Goal: Transaction & Acquisition: Purchase product/service

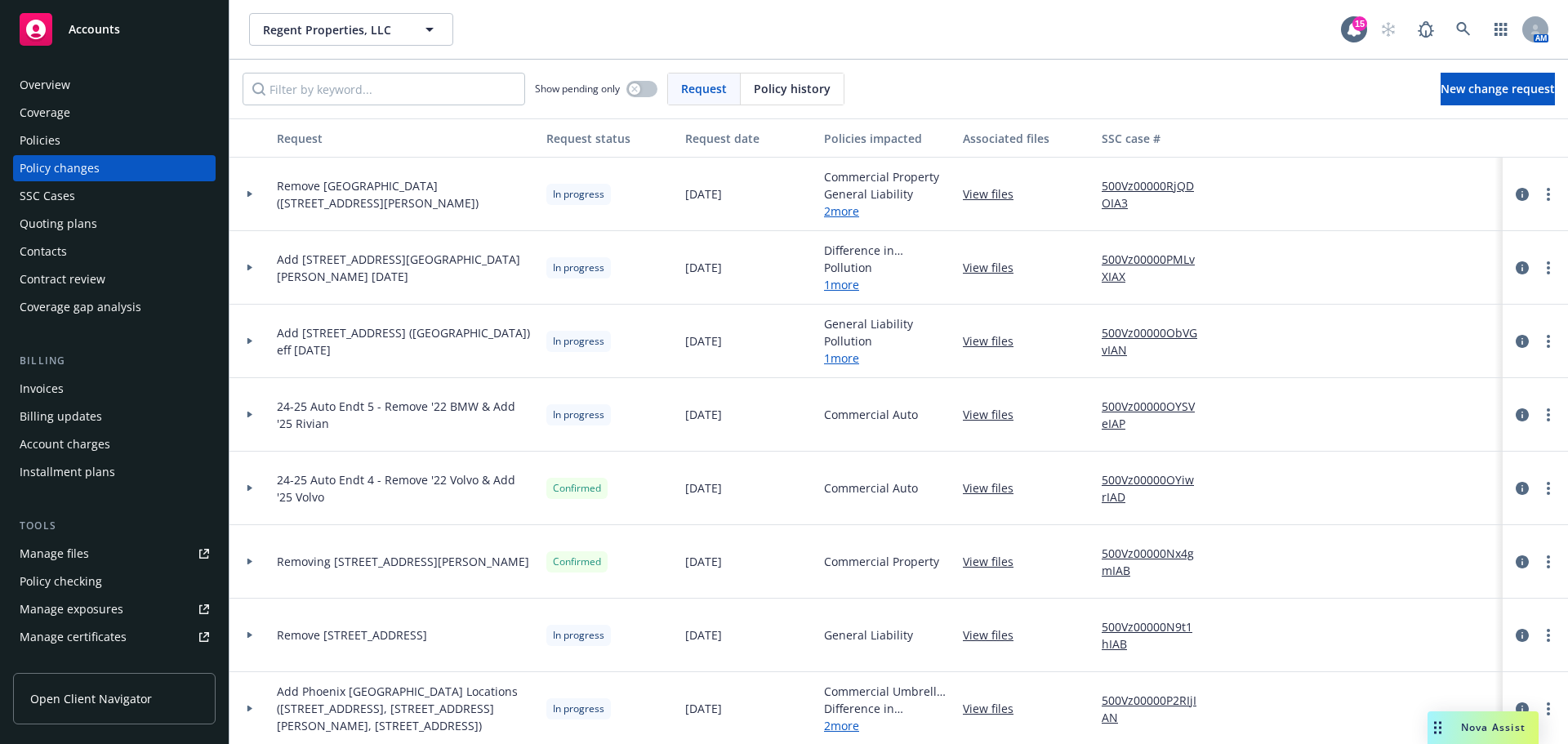
click at [289, 46] on div "Regent Properties, LLC Regent Properties, LLC 15 AM" at bounding box center [899, 30] width 1338 height 59
click at [325, 21] on span "Regent Properties, LLC" at bounding box center [333, 30] width 141 height 17
type input "brasa"
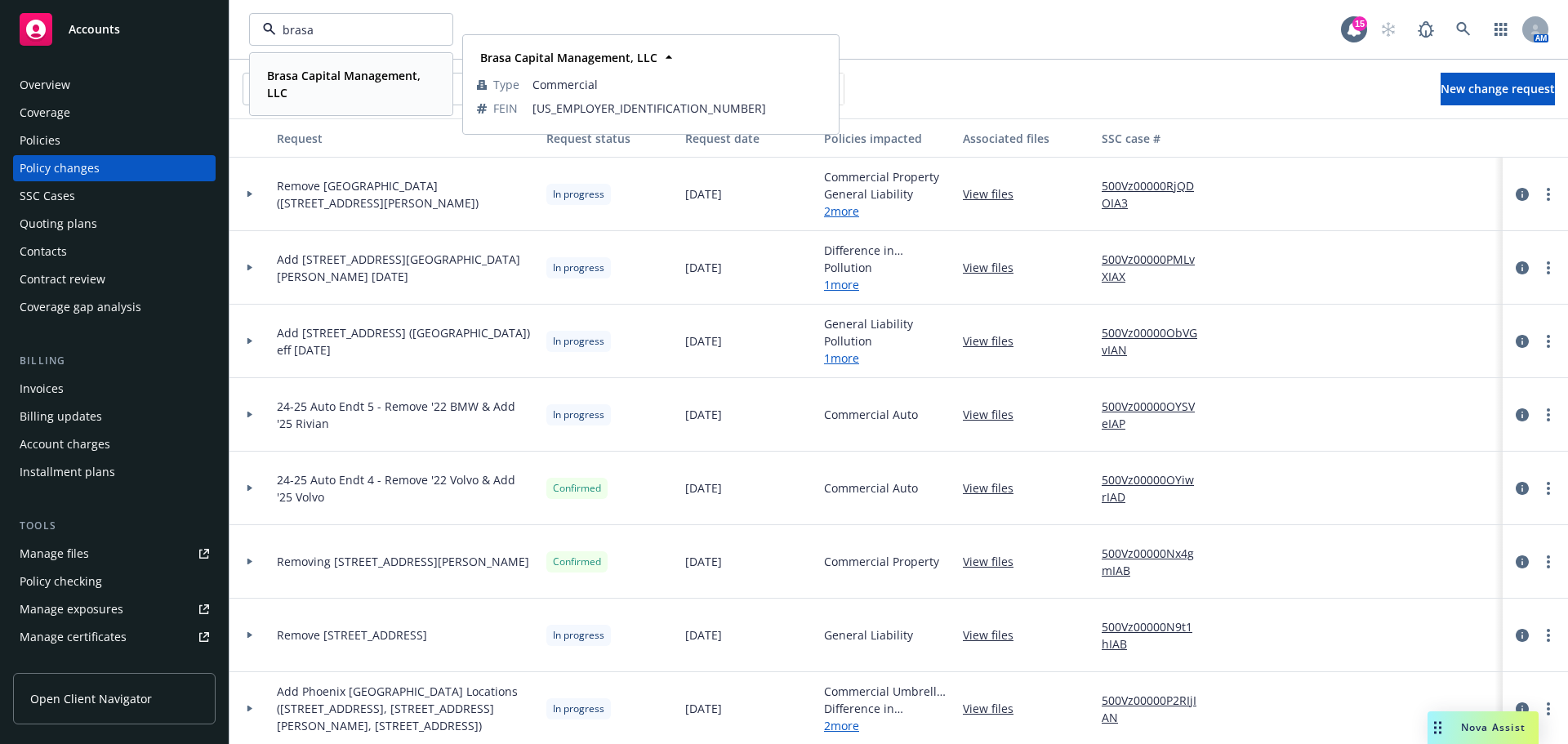
click at [310, 102] on div "Brasa Capital Management, LLC" at bounding box center [347, 84] width 175 height 41
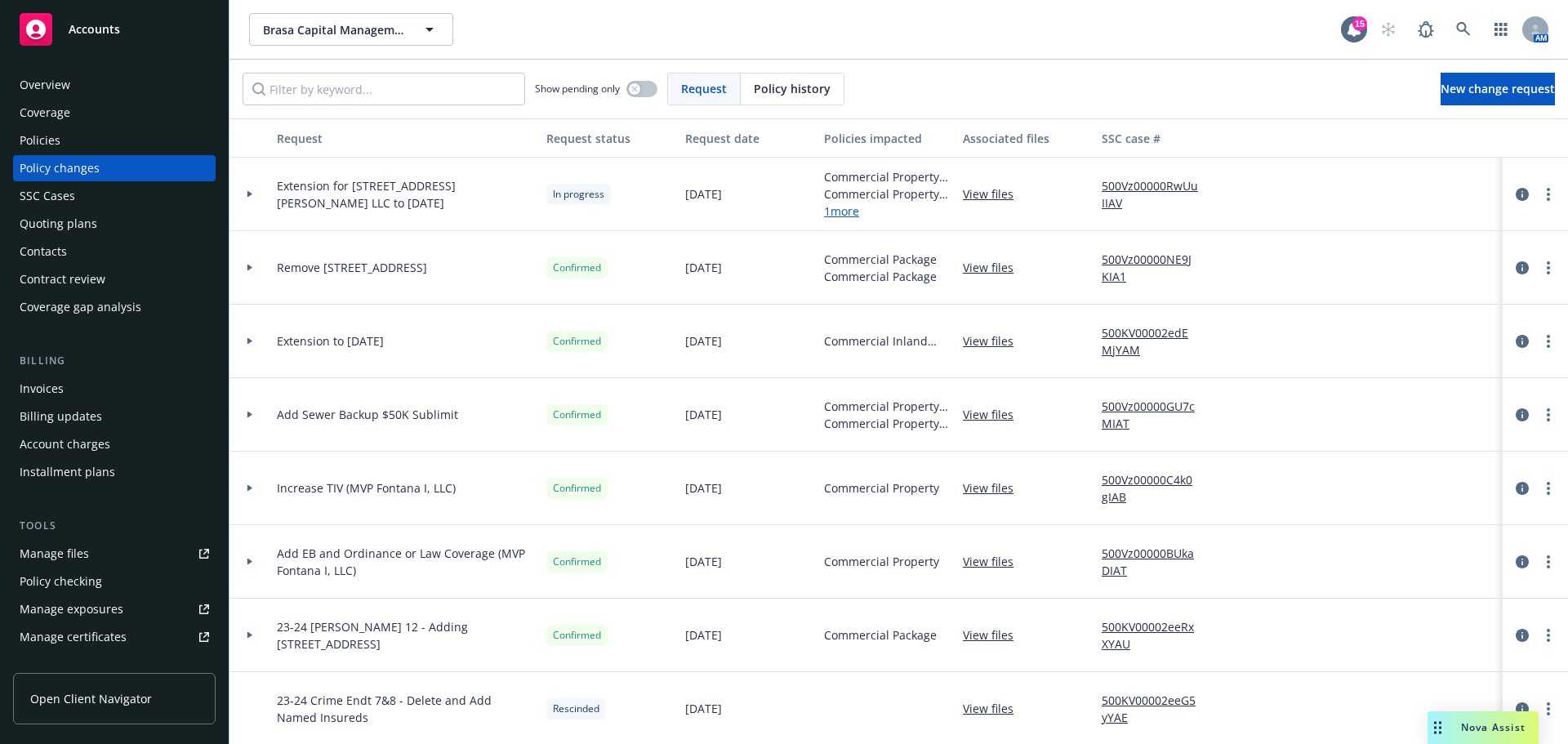
click at [45, 134] on div "Policies" at bounding box center [40, 140] width 41 height 26
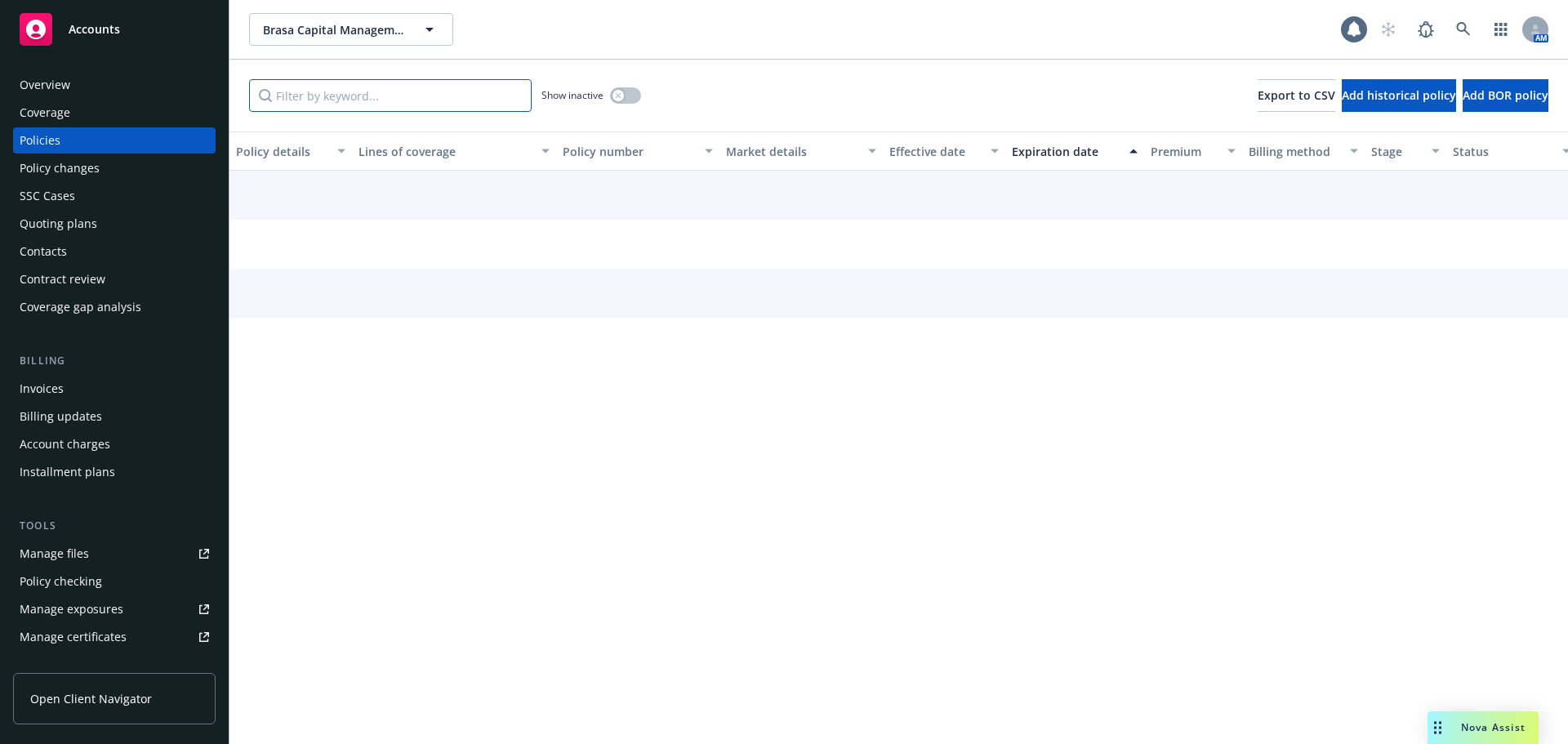
click at [391, 90] on input "Filter by keyword..." at bounding box center [390, 96] width 283 height 33
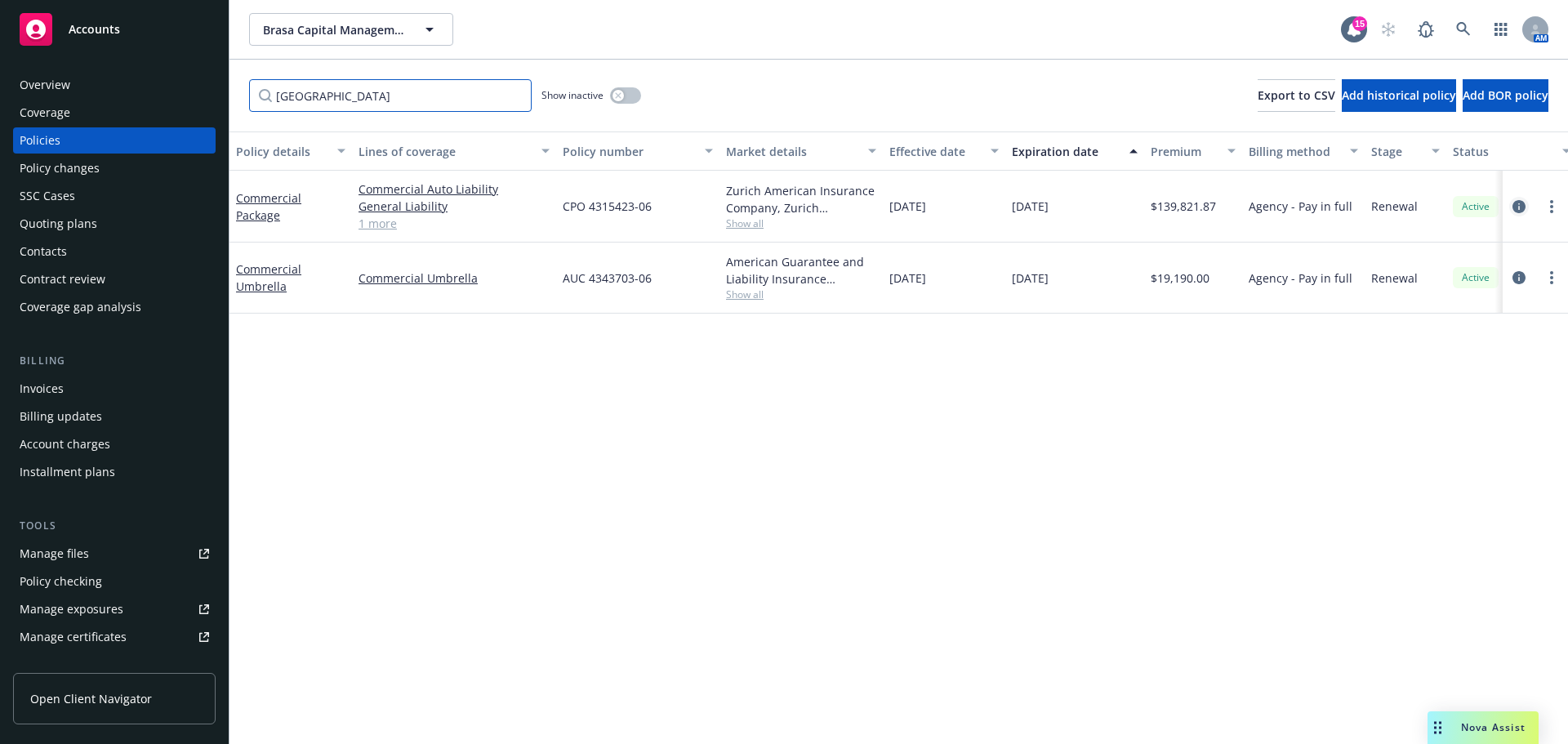
type input "[GEOGRAPHIC_DATA]"
click at [1517, 202] on icon "circleInformation" at bounding box center [1518, 206] width 13 height 13
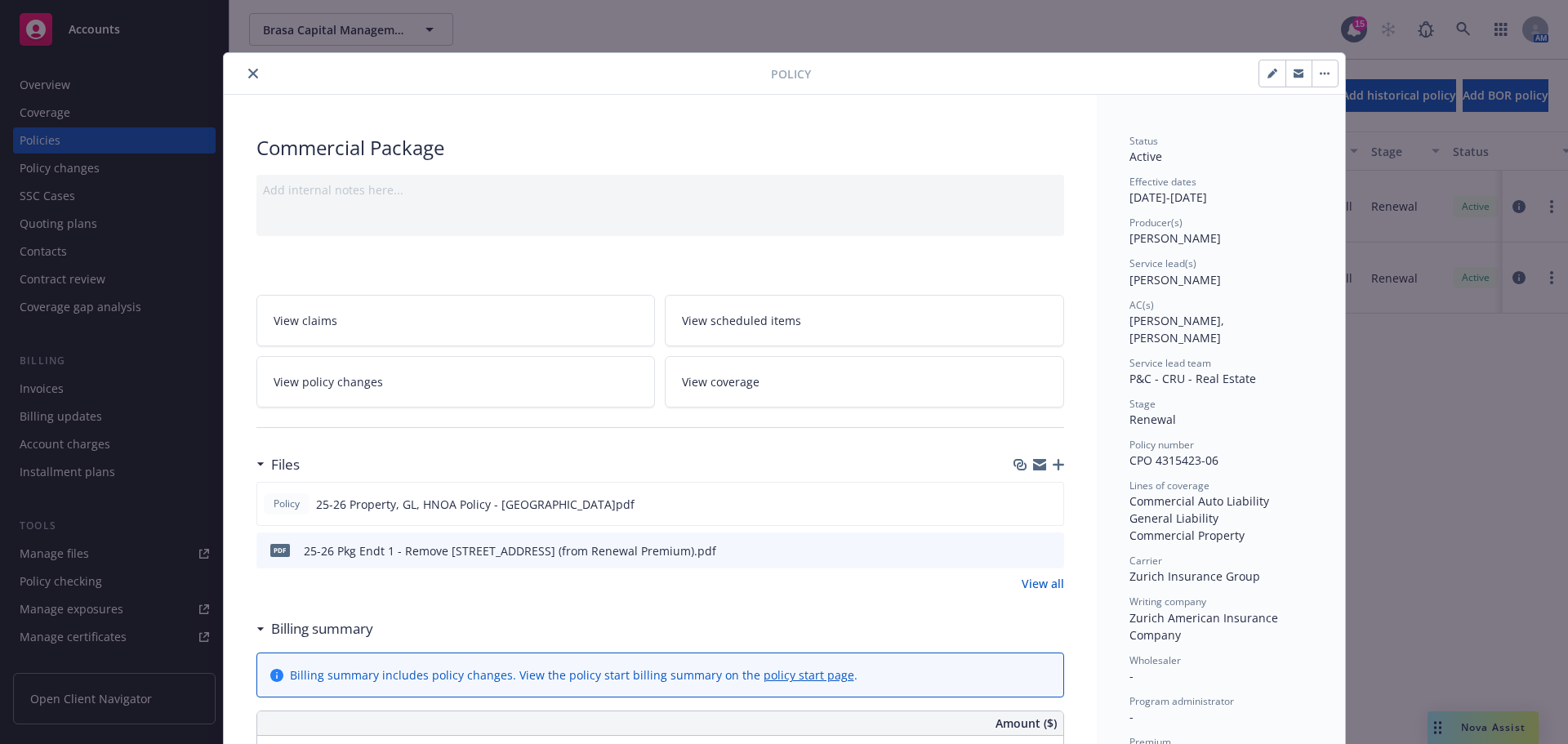
click at [440, 383] on link "View policy changes" at bounding box center [456, 381] width 399 height 51
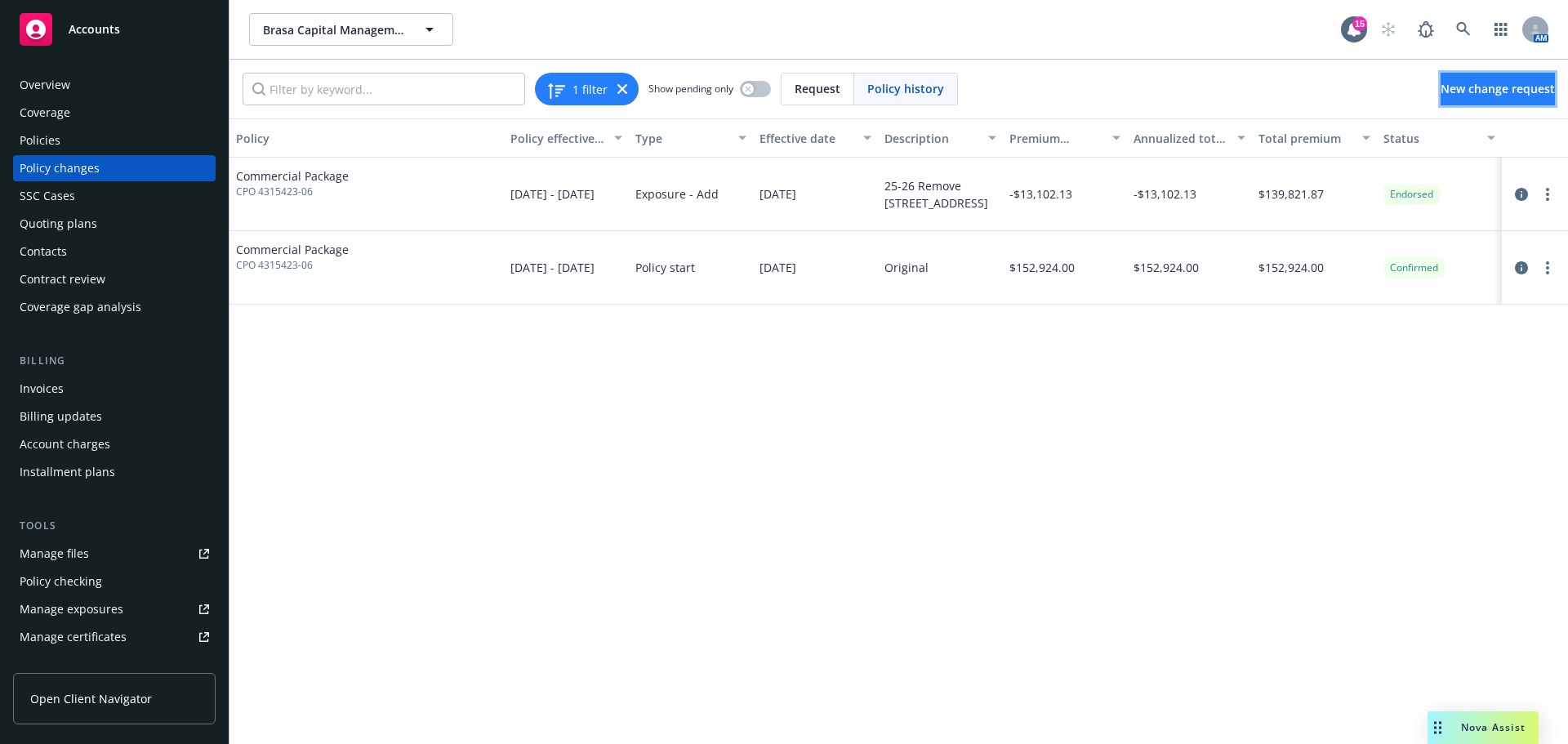
click at [1440, 85] on span "New change request" at bounding box center [1497, 89] width 114 height 16
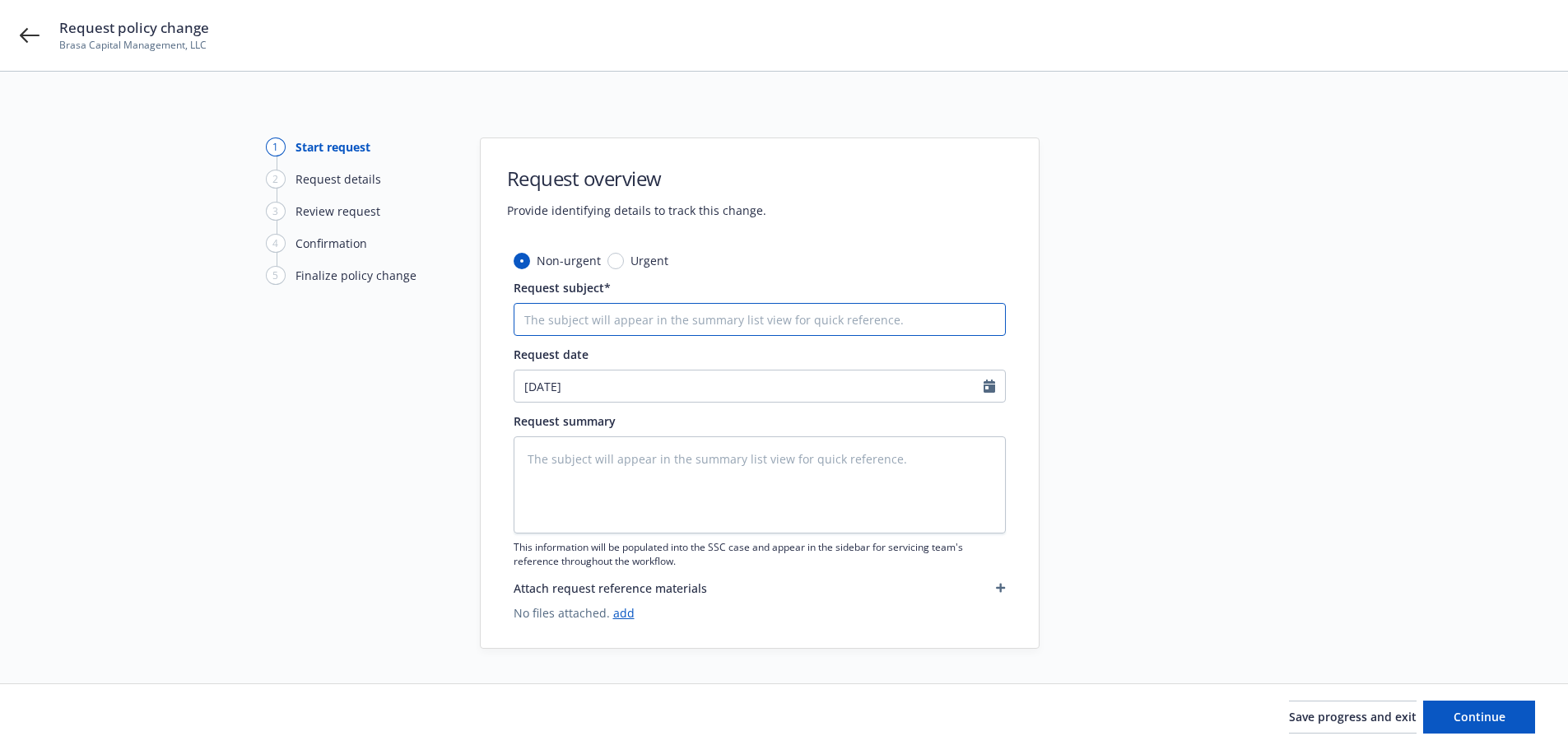
click at [645, 315] on input "Request subject*" at bounding box center [759, 319] width 492 height 33
paste input "25-26 Pkg Endt 2 - Add $130K BPP Unscheduled Premises"
type textarea "x"
type input "25-26 Pkg Endt 2 - Add $130K BPP Unscheduled Premises"
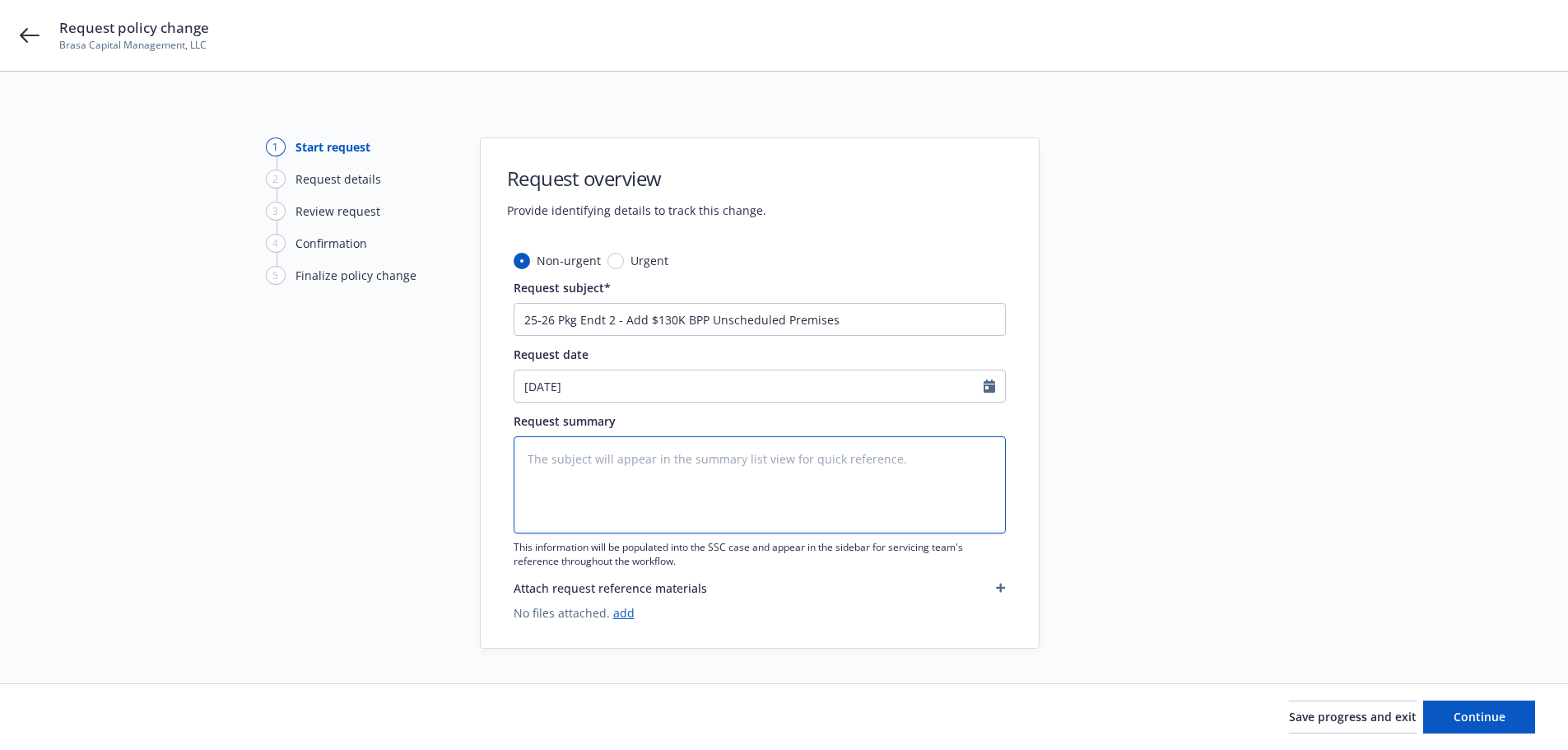
click at [797, 477] on textarea at bounding box center [759, 484] width 492 height 97
paste textarea "25-26 Pkg Endt 2 - Add $130K BPP Unscheduled Premises"
type textarea "x"
type textarea "25-26 Pkg Endt 2 - Add $130K BPP Unscheduled Premises"
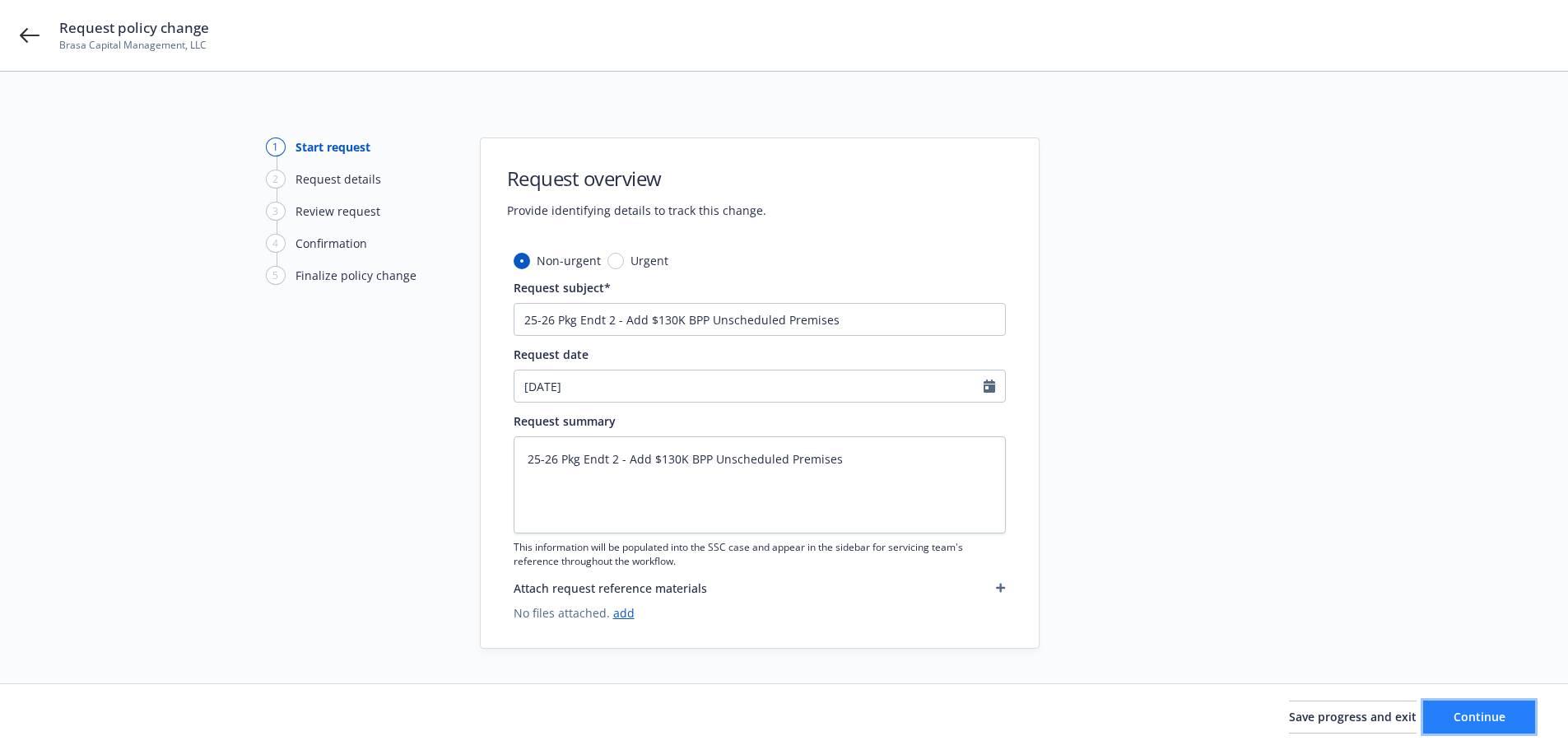
click at [1485, 718] on span "Continue" at bounding box center [1479, 717] width 52 height 16
type textarea "x"
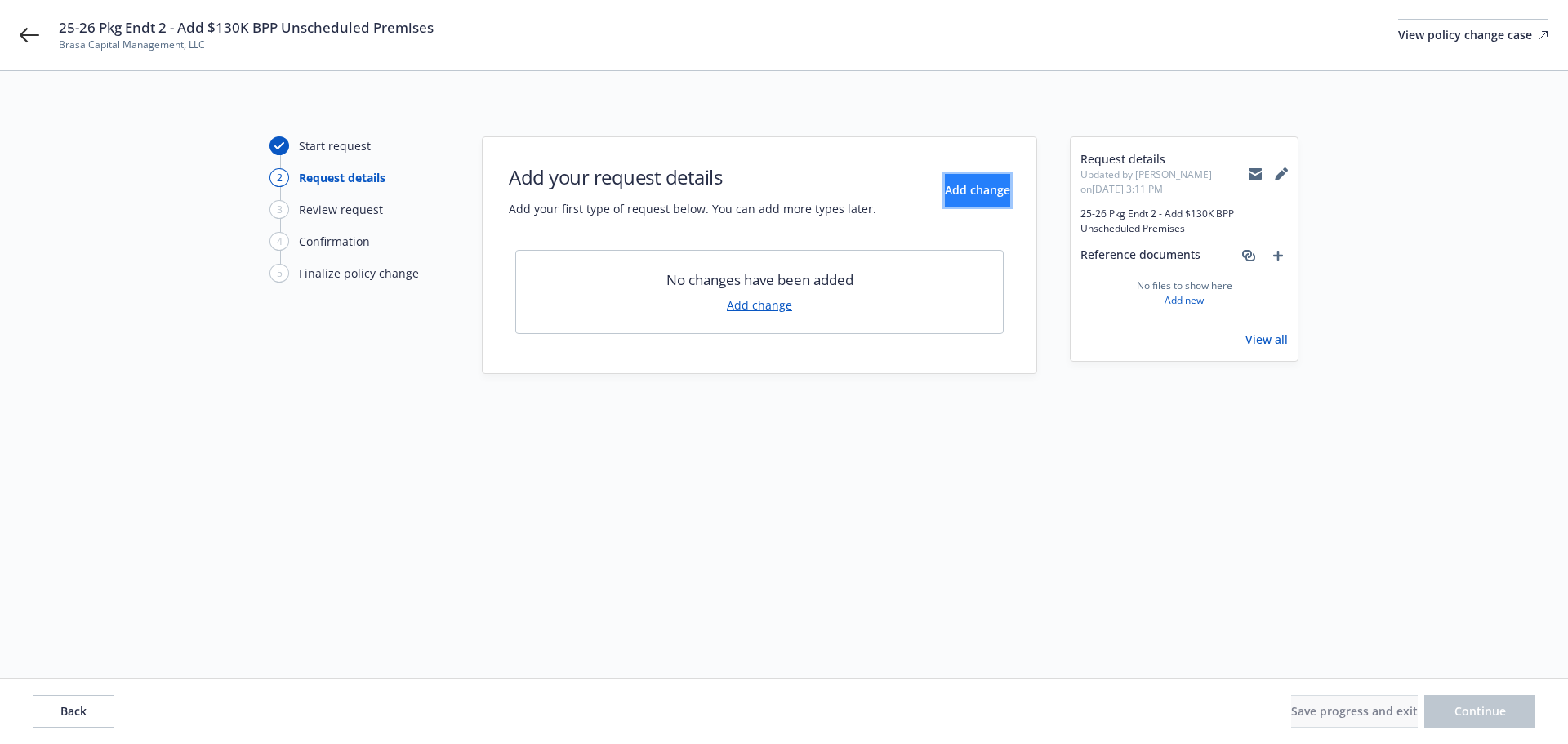
click at [945, 190] on span "Add change" at bounding box center [977, 190] width 65 height 16
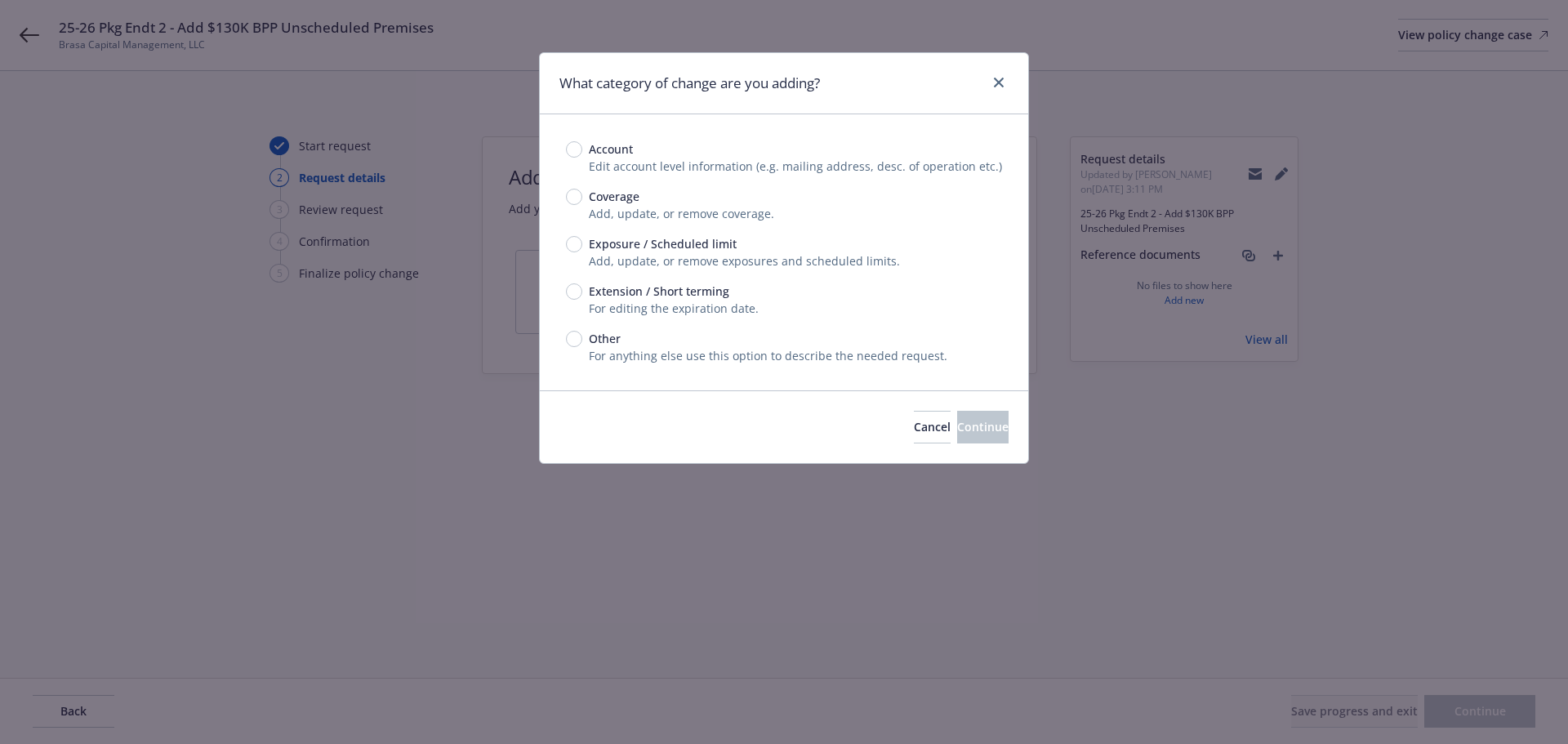
click at [694, 242] on span "Exposure / Scheduled limit" at bounding box center [663, 244] width 148 height 17
click at [582, 242] on input "Exposure / Scheduled limit" at bounding box center [573, 244] width 17 height 17
radio input "true"
click at [957, 431] on span "Continue" at bounding box center [982, 426] width 51 height 16
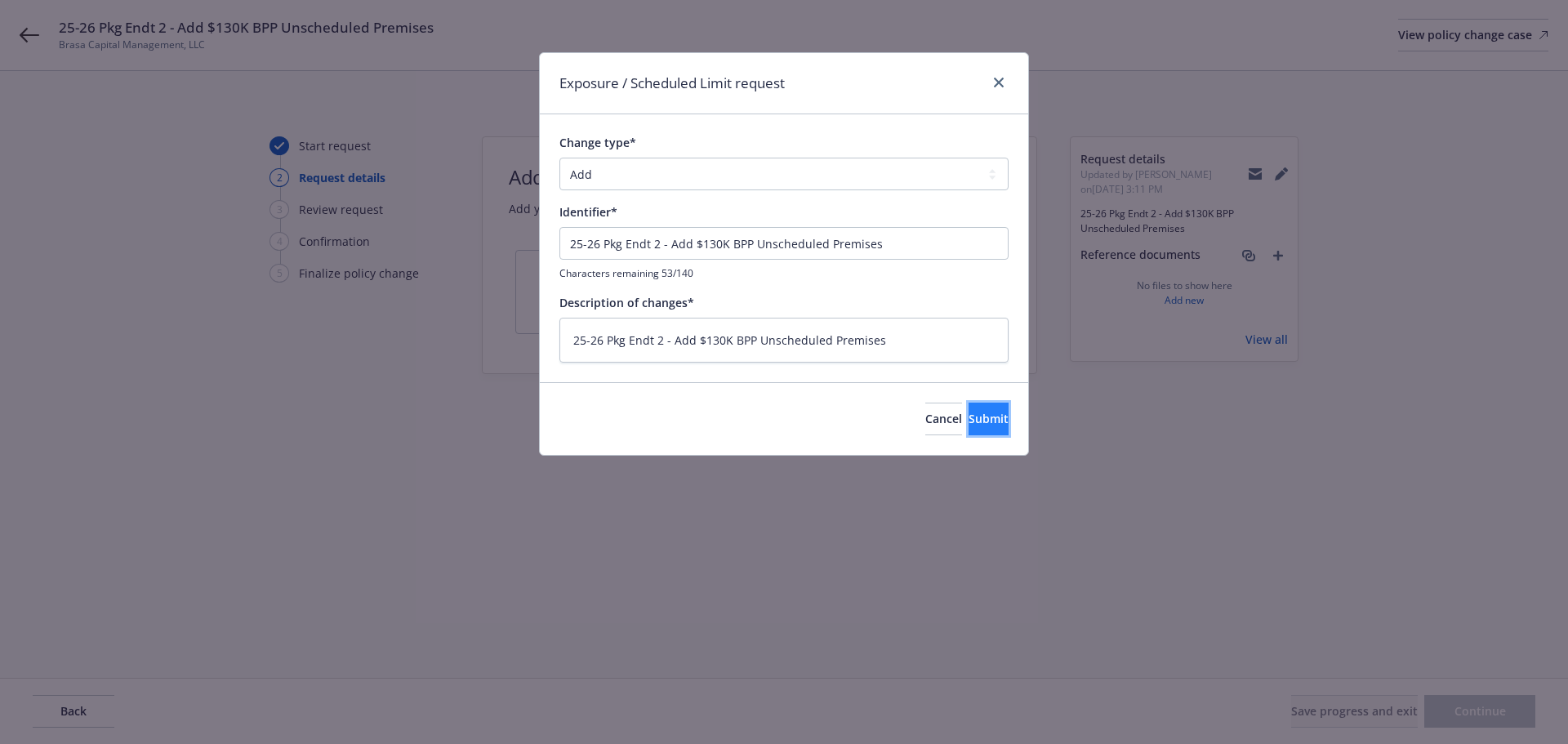
click at [968, 423] on span "Submit" at bounding box center [988, 419] width 40 height 16
type textarea "x"
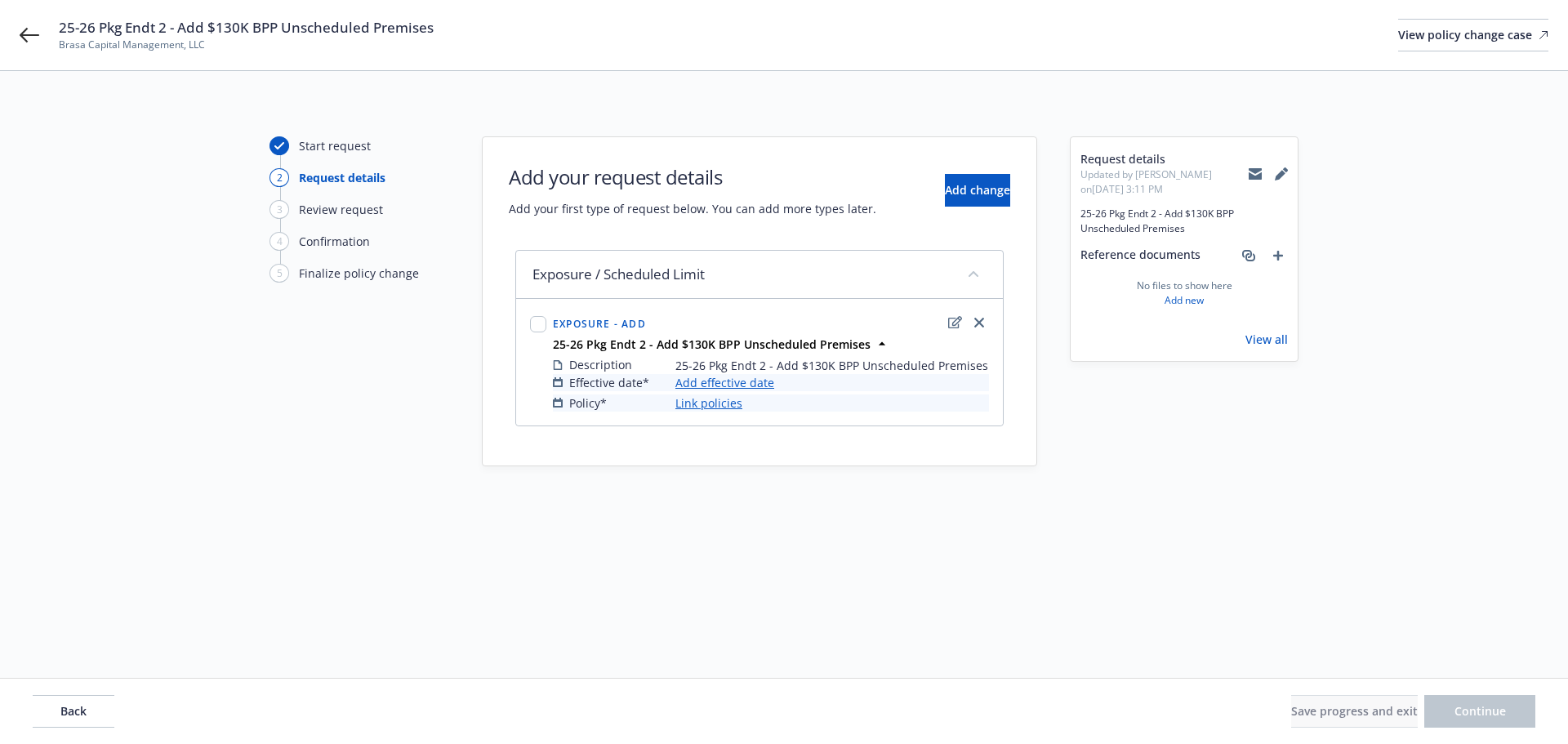
click at [741, 382] on link "Add effective date" at bounding box center [725, 383] width 99 height 17
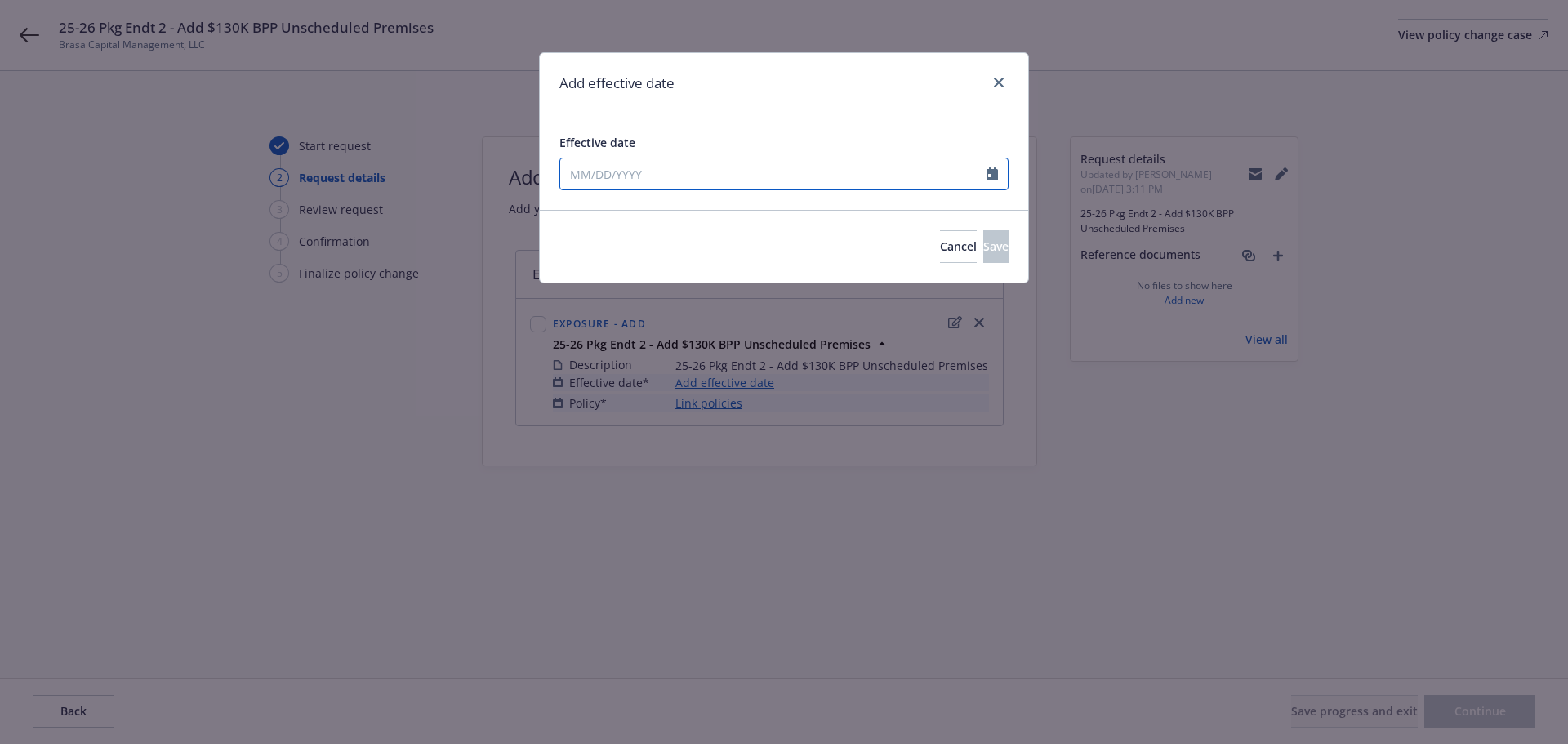
select select "9"
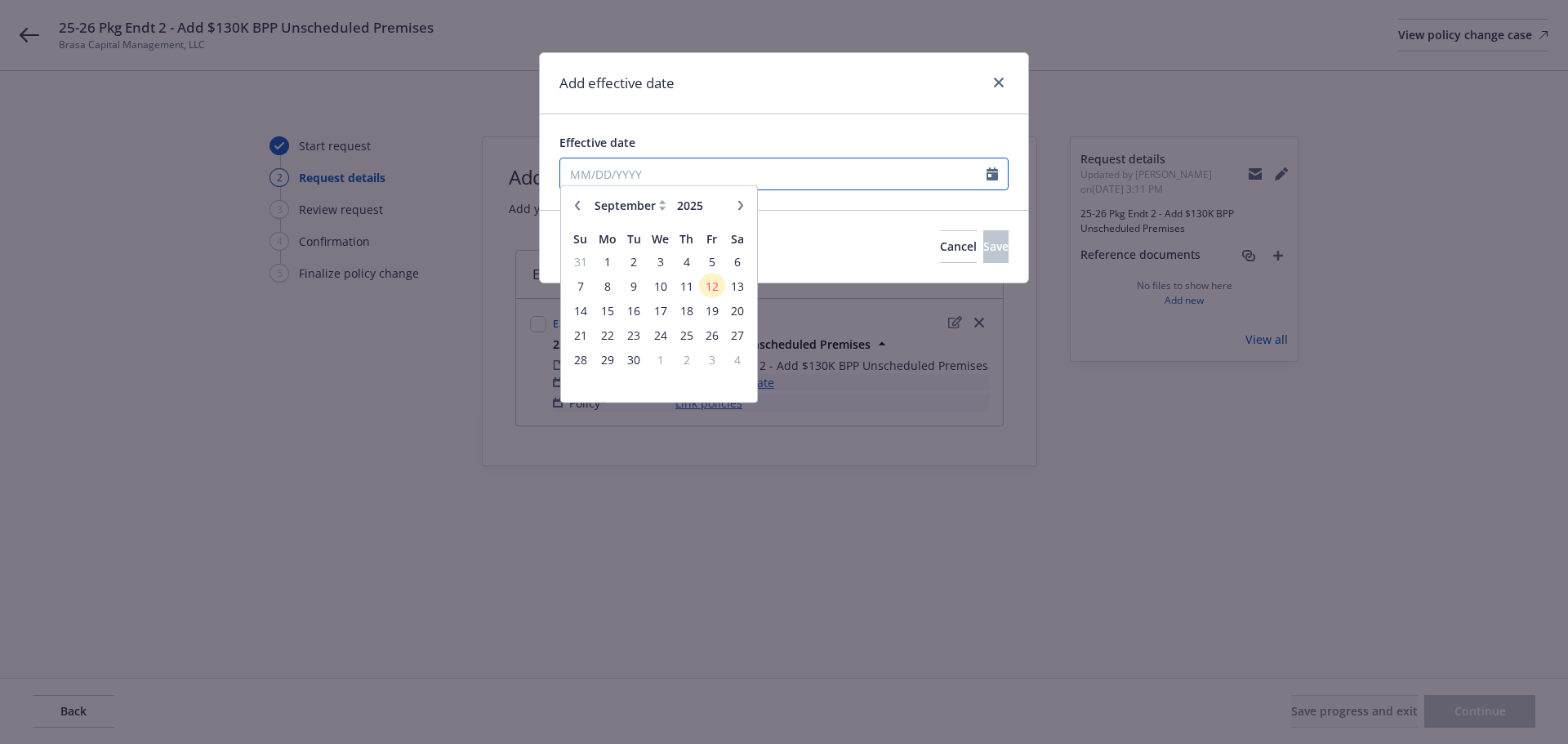
click at [714, 183] on input "Effective date" at bounding box center [774, 174] width 426 height 31
type input "09/12/2025"
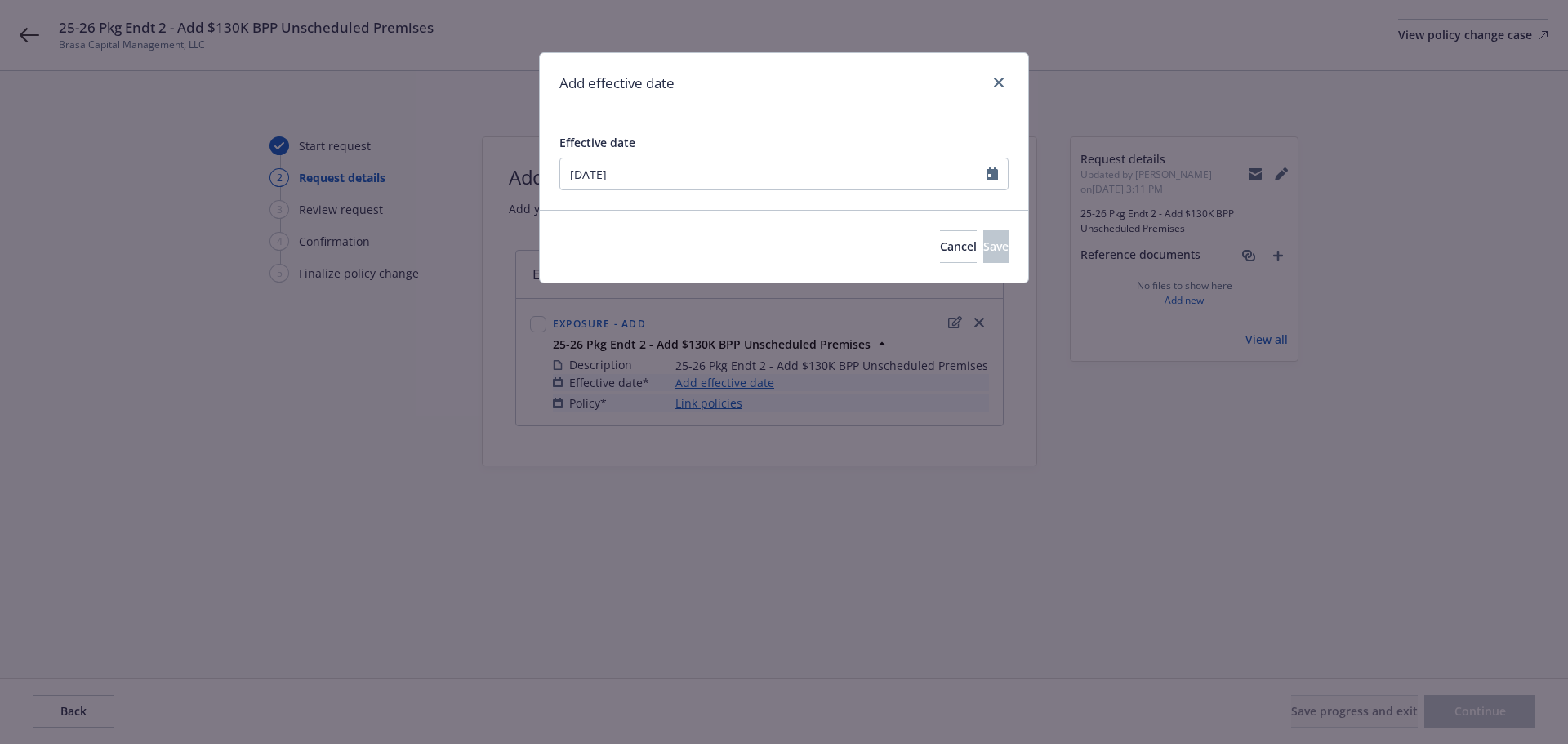
click at [728, 131] on div "Effective date 09/12/2025 January February March April May June July August Sep…" at bounding box center [783, 162] width 488 height 96
click at [995, 245] on button "Save" at bounding box center [995, 247] width 25 height 33
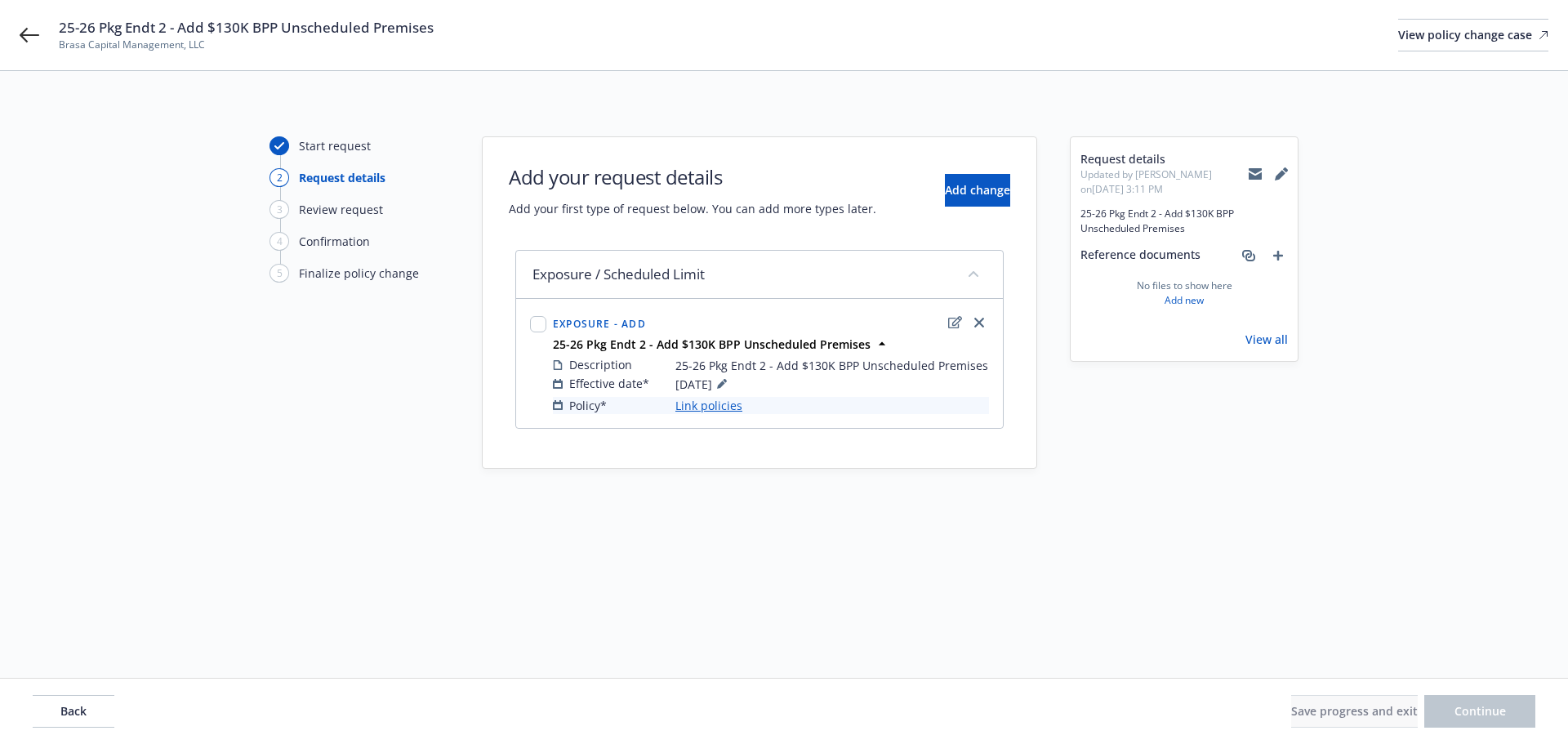
click at [681, 406] on link "Link policies" at bounding box center [708, 406] width 67 height 17
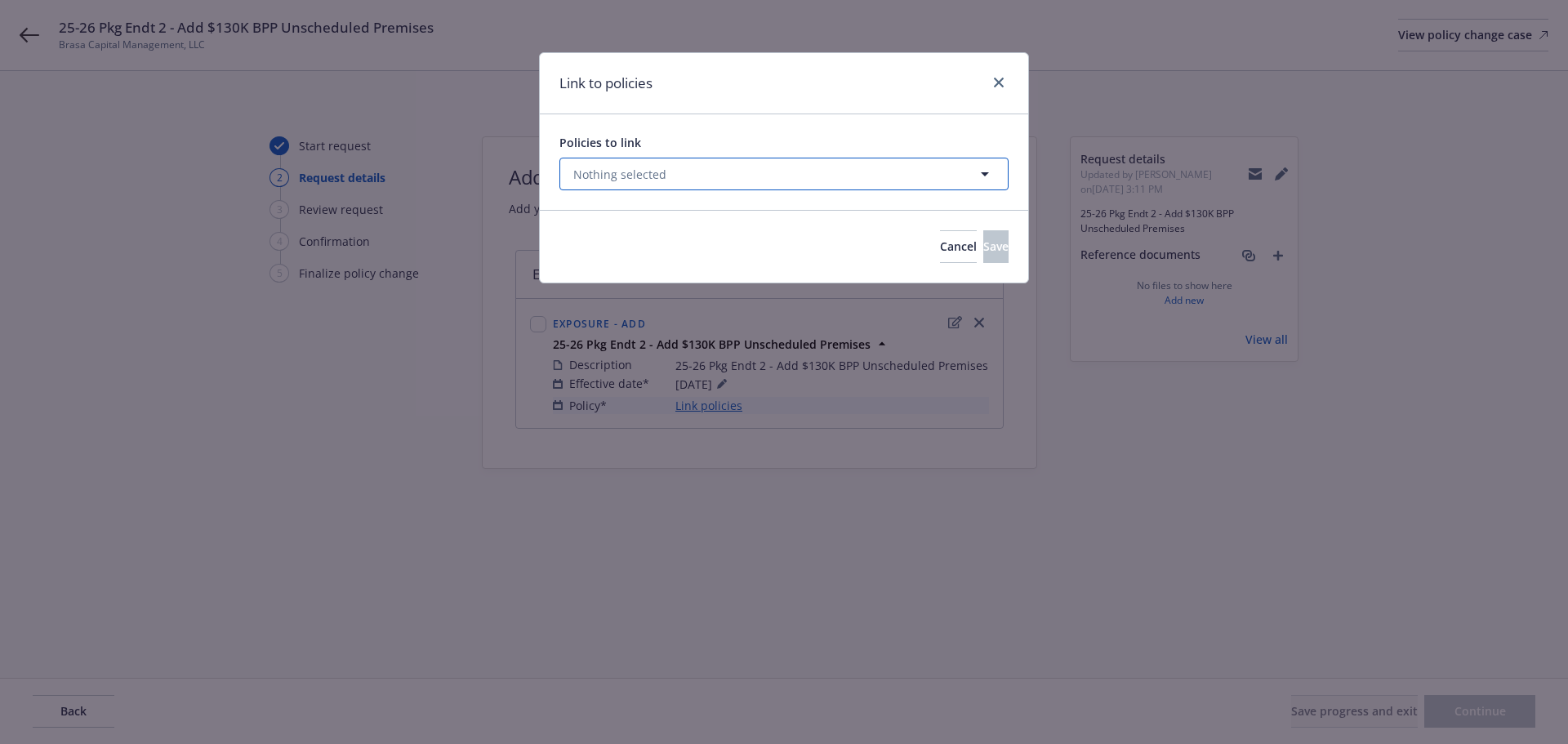
click at [622, 178] on span "Nothing selected" at bounding box center [620, 174] width 93 height 17
select select "ACTIVE"
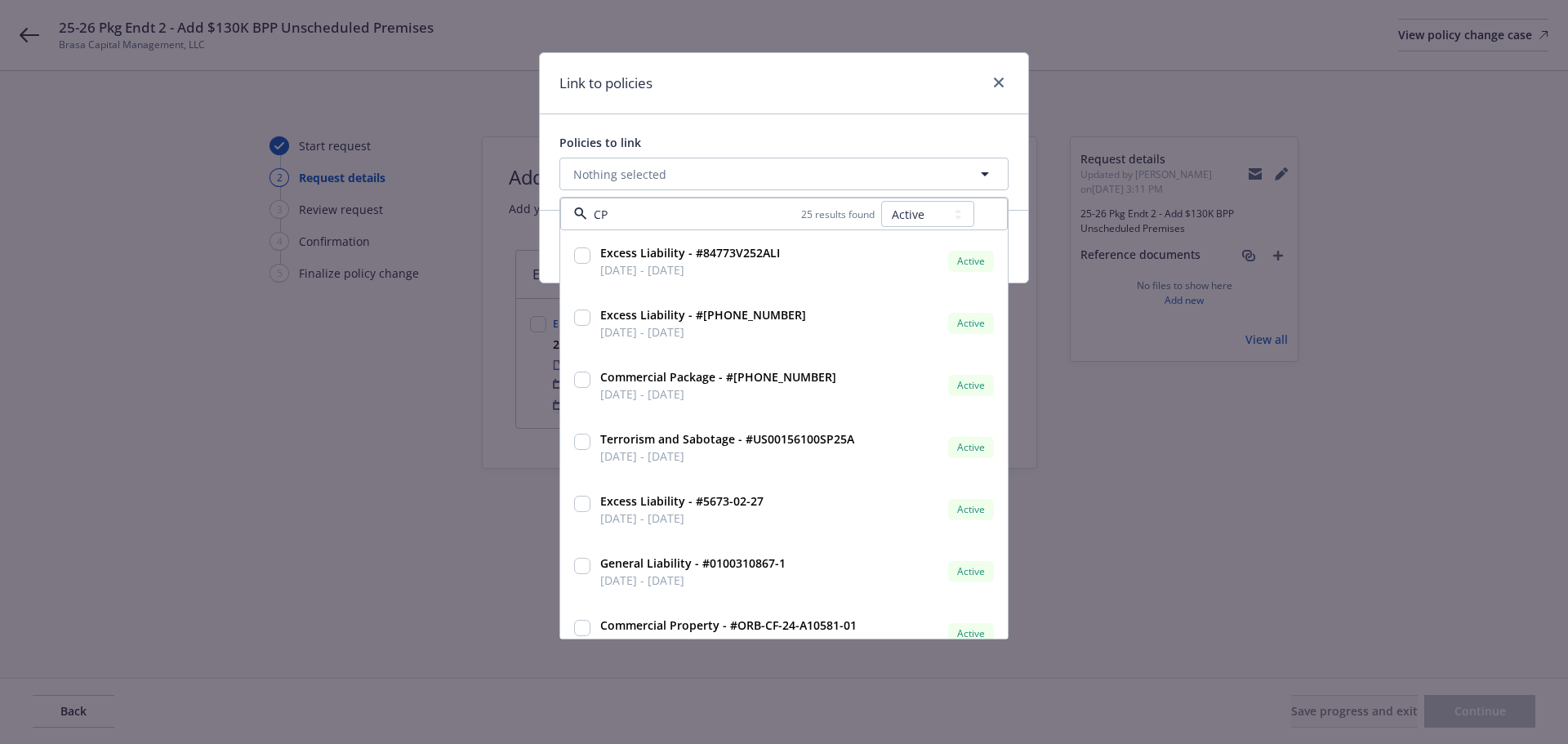
type input "CPO"
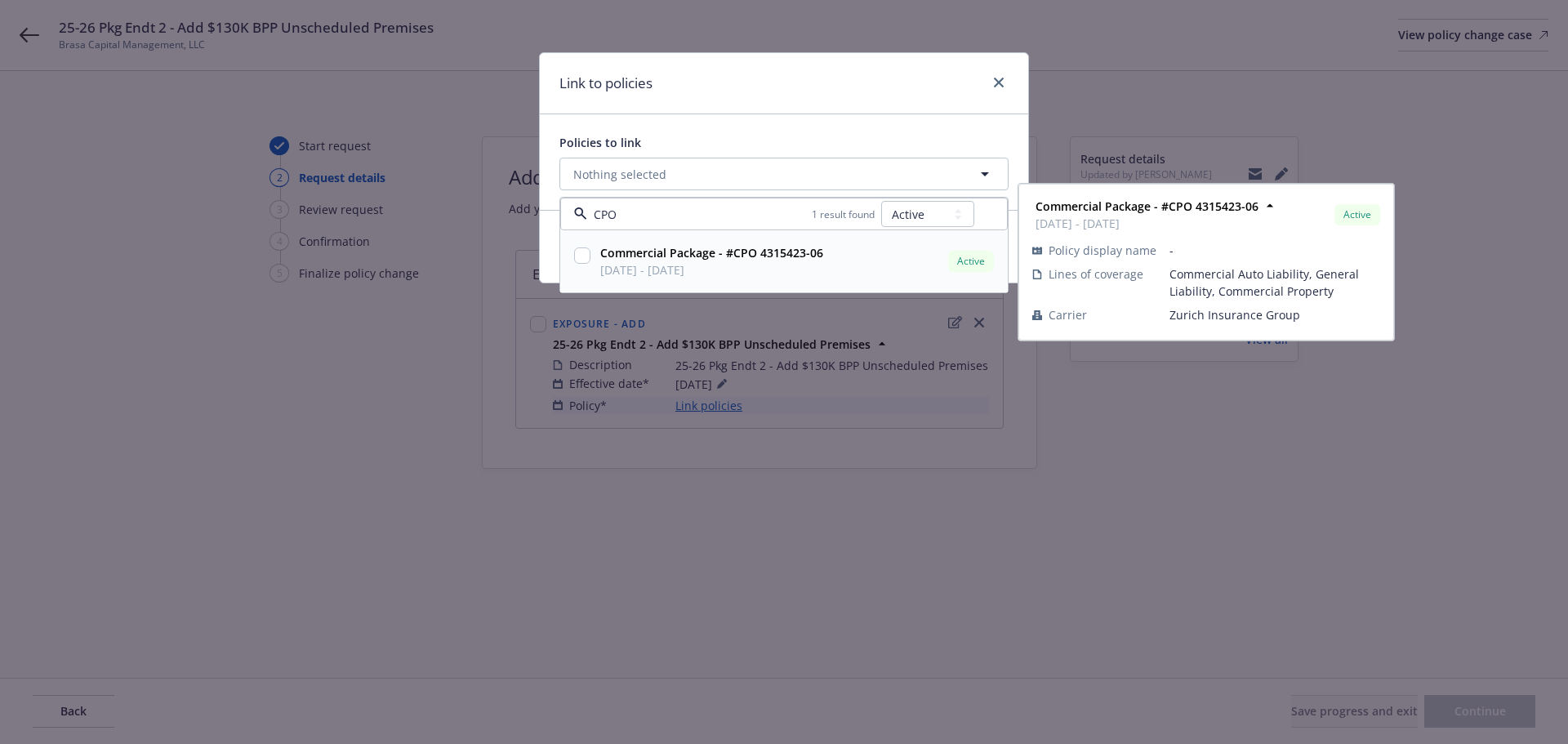
click at [578, 253] on input "checkbox" at bounding box center [582, 255] width 17 height 17
checkbox input "true"
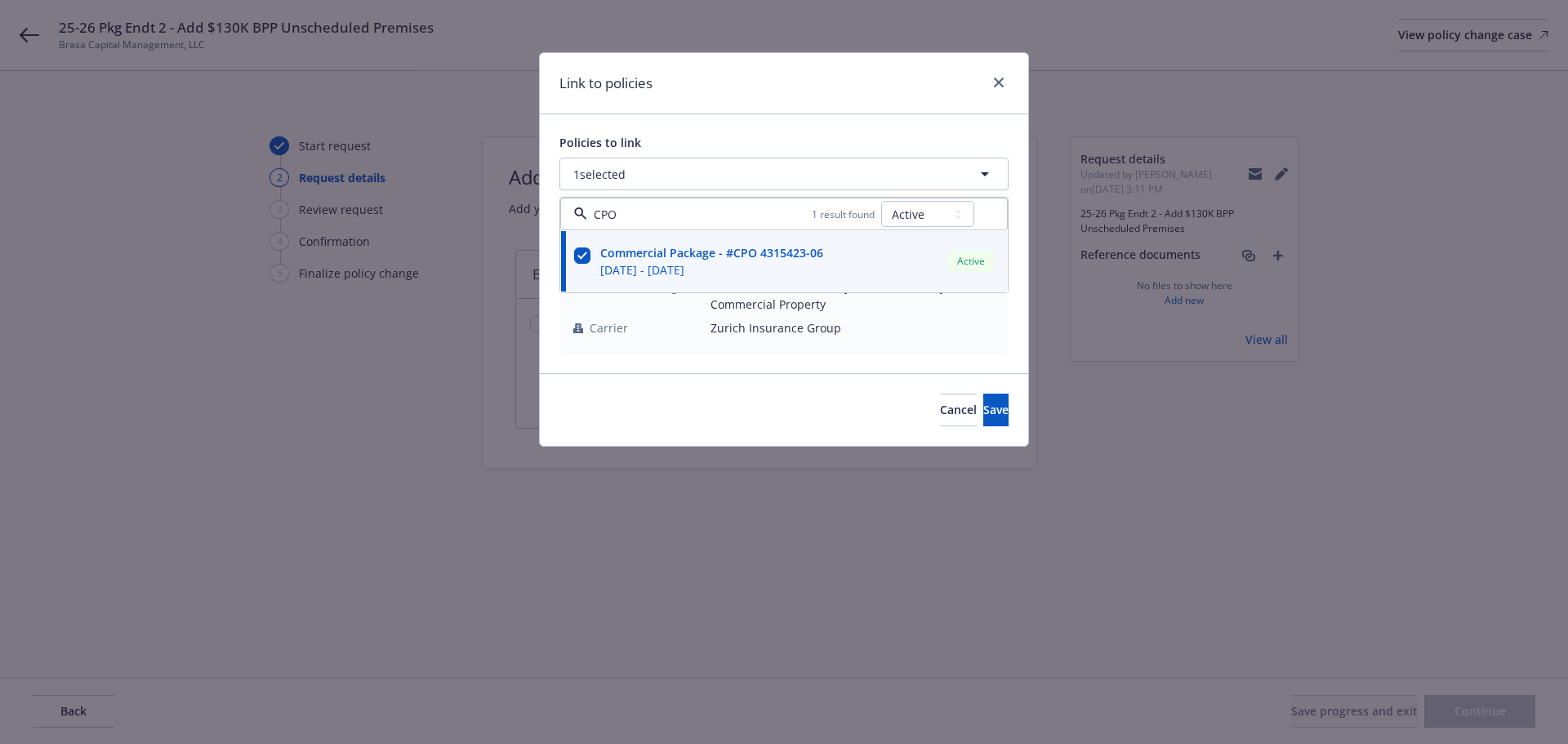
type input "CPO"
click at [830, 84] on div "Link to policies" at bounding box center [783, 84] width 488 height 61
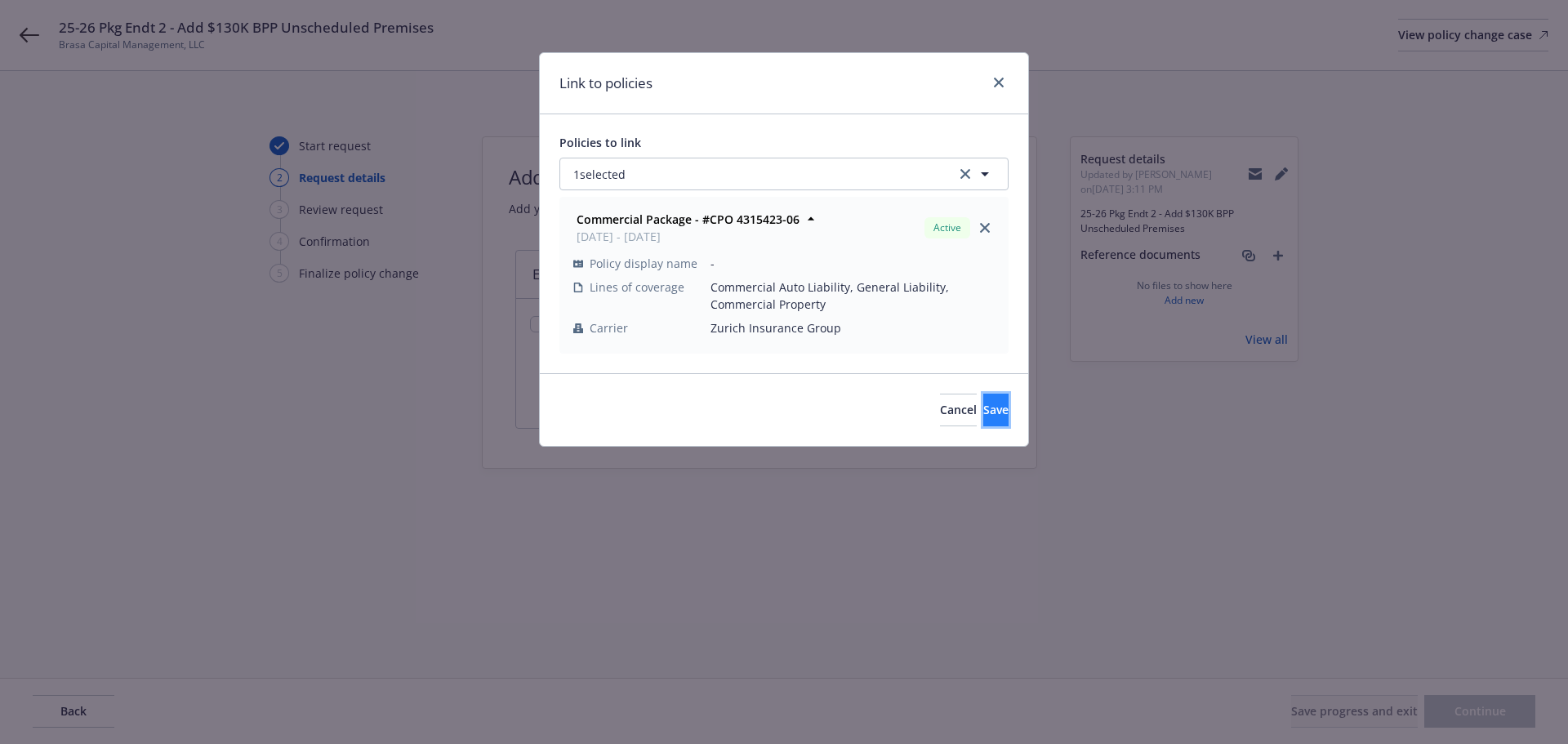
click at [984, 422] on button "Save" at bounding box center [995, 410] width 25 height 33
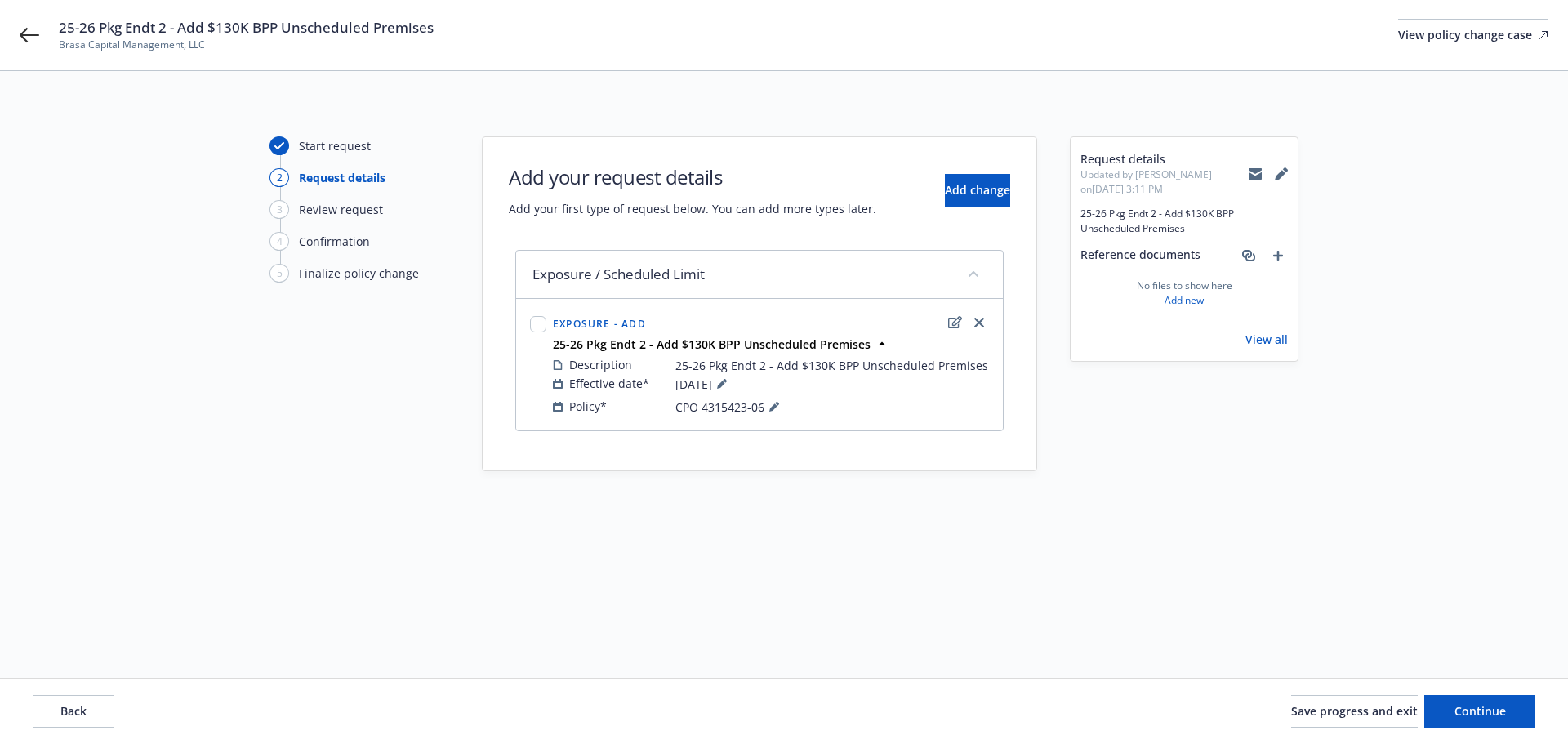
click at [1466, 735] on div "Back Save progress and exit Continue" at bounding box center [784, 711] width 1568 height 65
click at [1473, 721] on button "Continue" at bounding box center [1479, 712] width 111 height 33
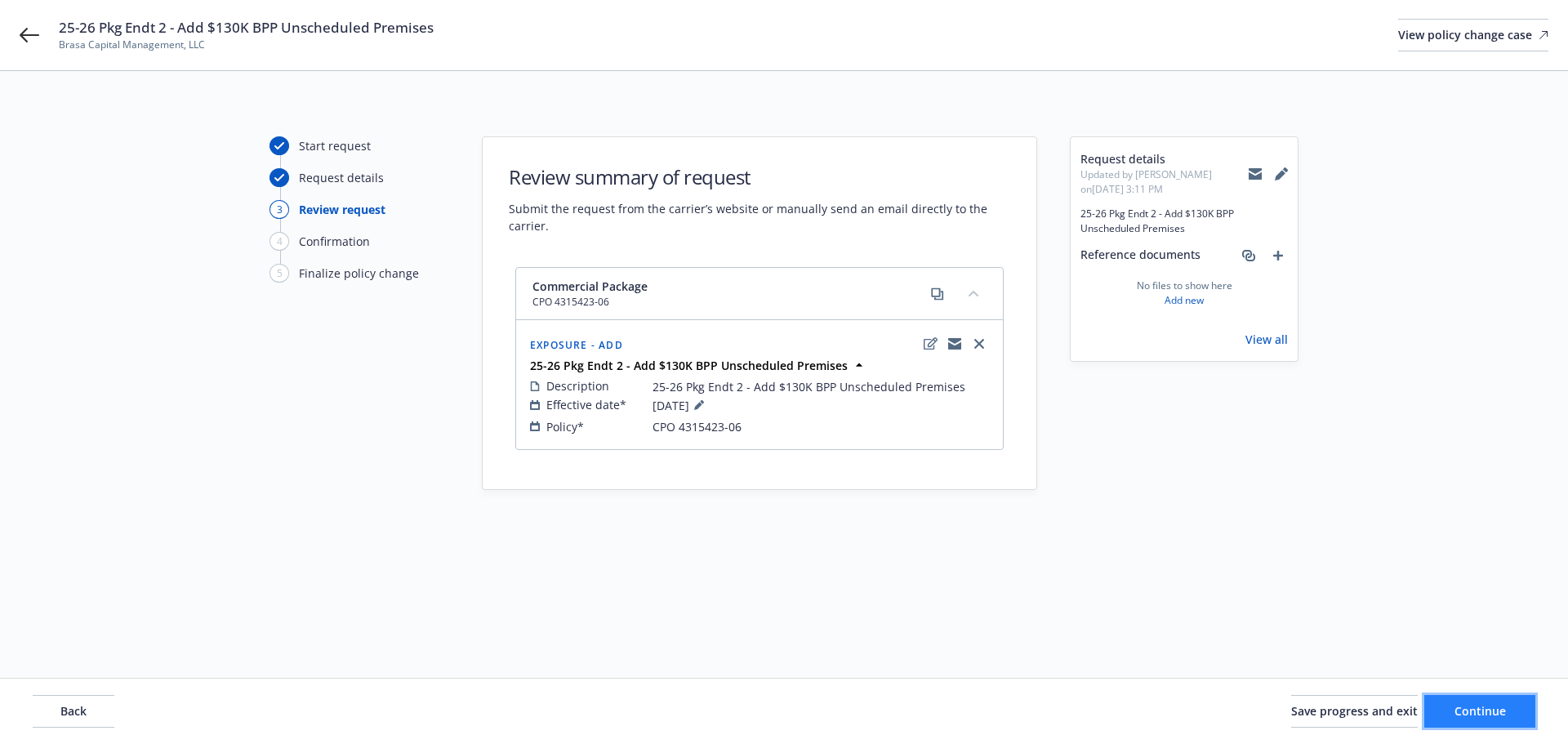
click at [1498, 722] on button "Continue" at bounding box center [1479, 712] width 111 height 33
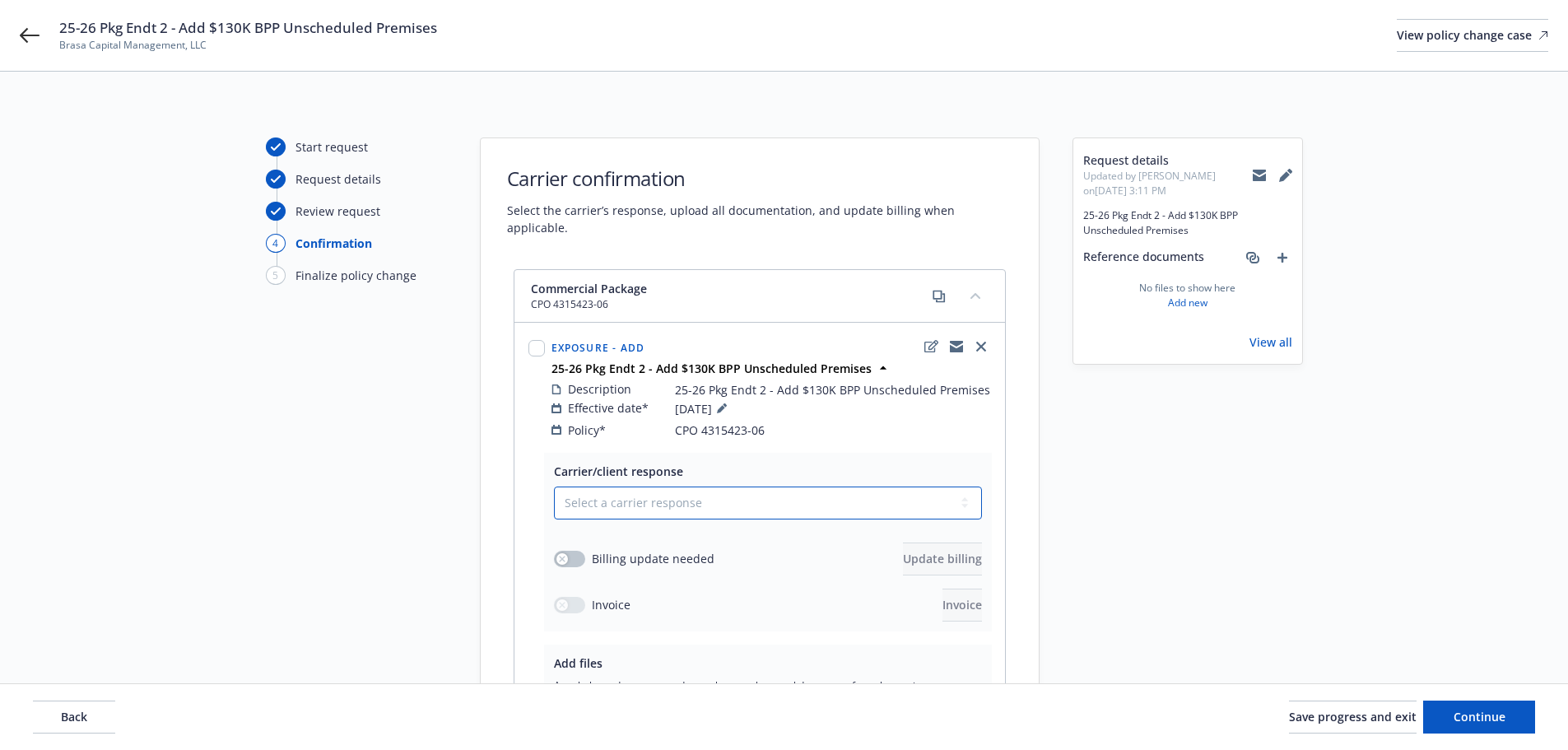
click at [664, 487] on select "Select a carrier response Accepted Accepted with revision No endorsement needed…" at bounding box center [767, 504] width 428 height 33
select select "ACCEPTED"
click at [553, 487] on select "Select a carrier response Accepted Accepted with revision No endorsement needed…" at bounding box center [767, 504] width 428 height 33
click at [577, 551] on button "button" at bounding box center [569, 559] width 32 height 17
click at [902, 551] on span "Update billing" at bounding box center [942, 559] width 79 height 16
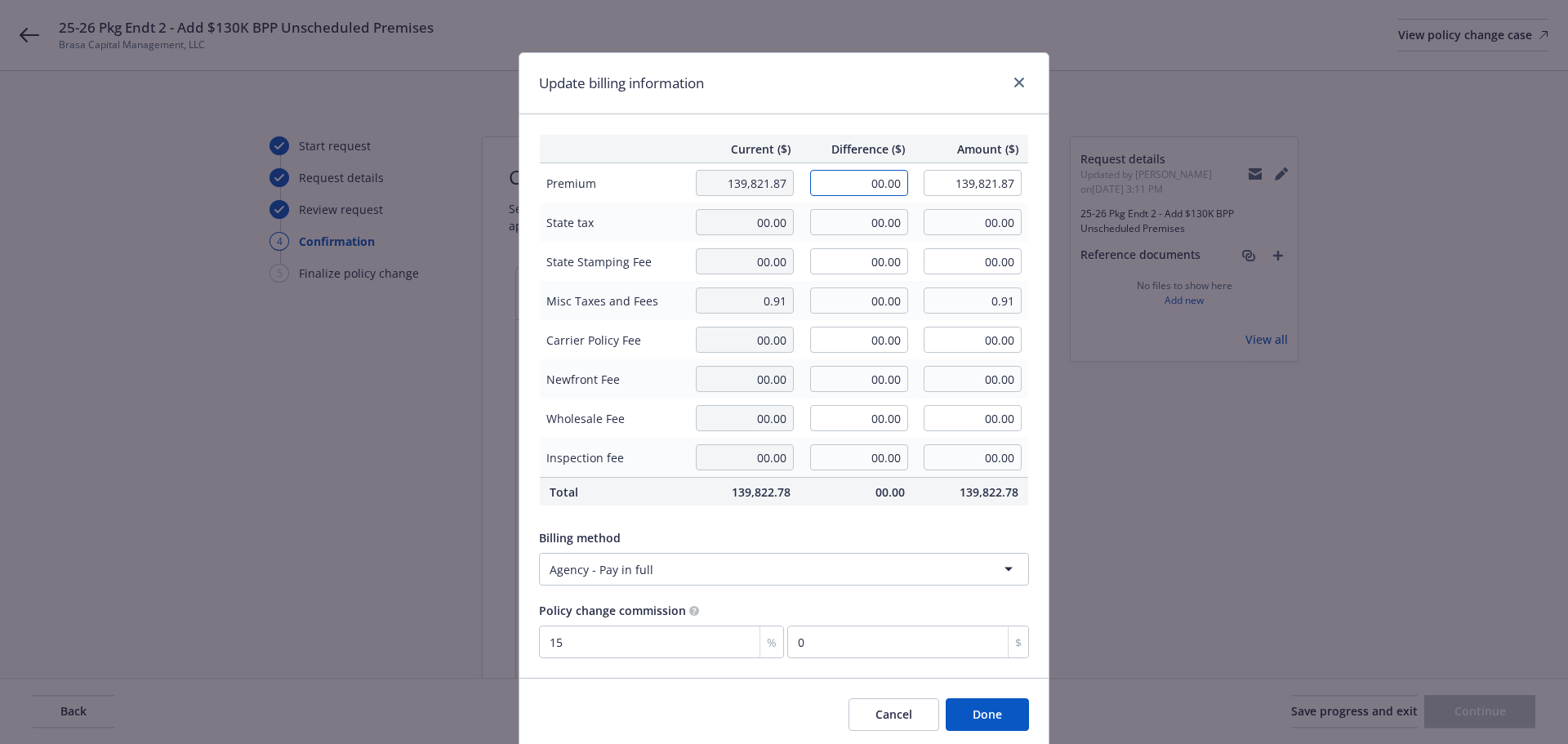
click at [828, 188] on input "00.00" at bounding box center [859, 183] width 98 height 26
type input "131.00"
type input "139,952.87"
type input "19.65"
click at [770, 135] on th "Current ($)" at bounding box center [742, 149] width 114 height 29
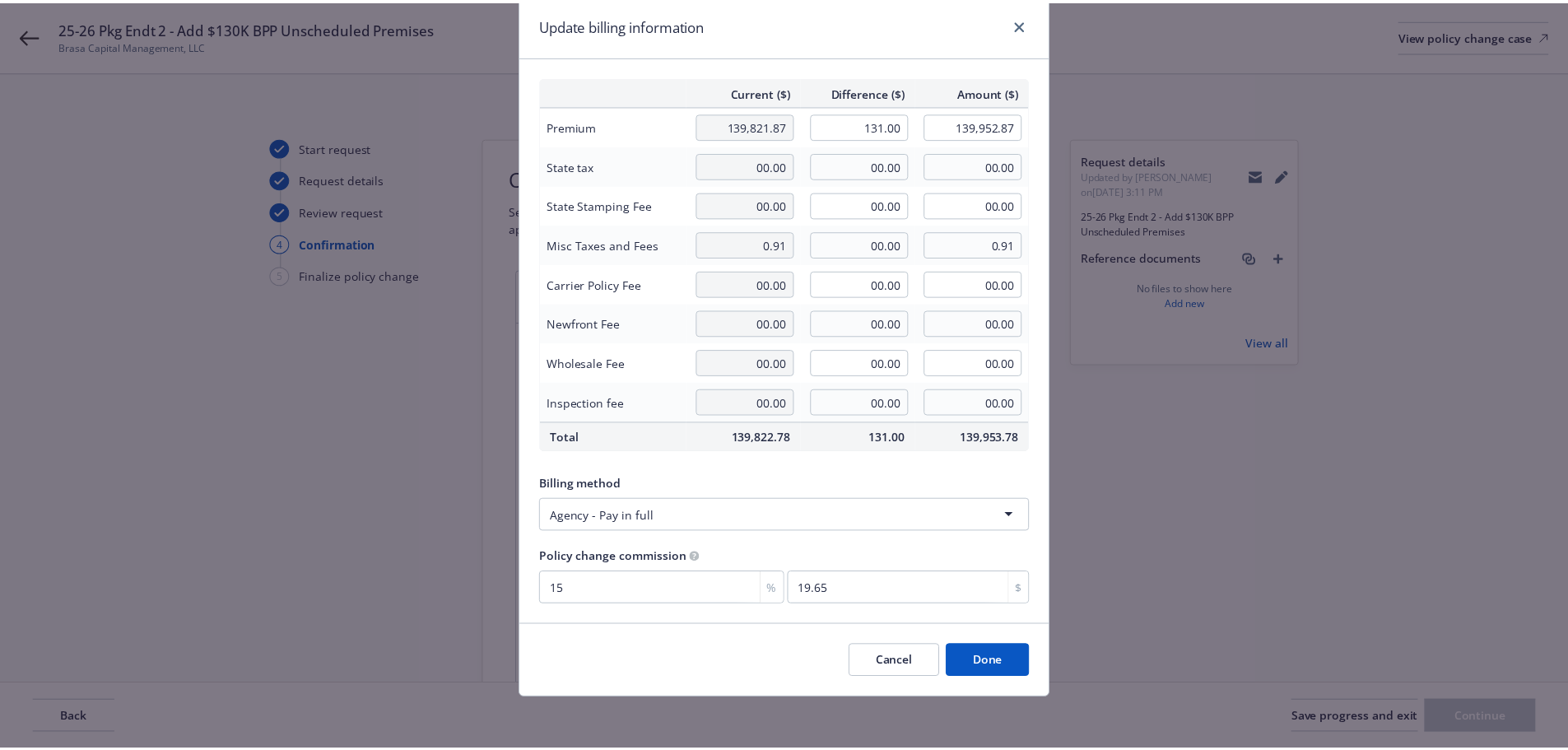
scroll to position [60, 0]
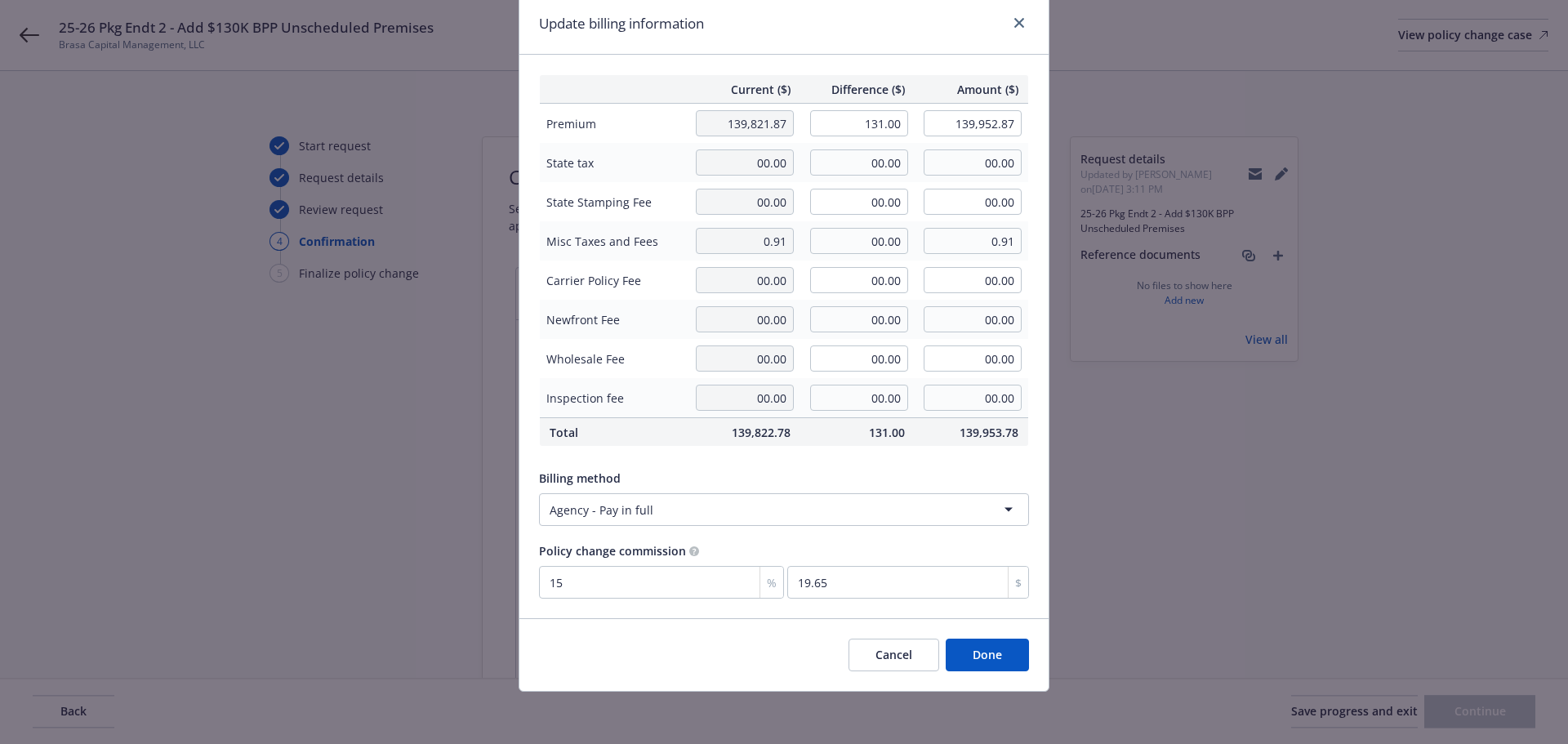
click at [975, 658] on button "Done" at bounding box center [988, 655] width 84 height 33
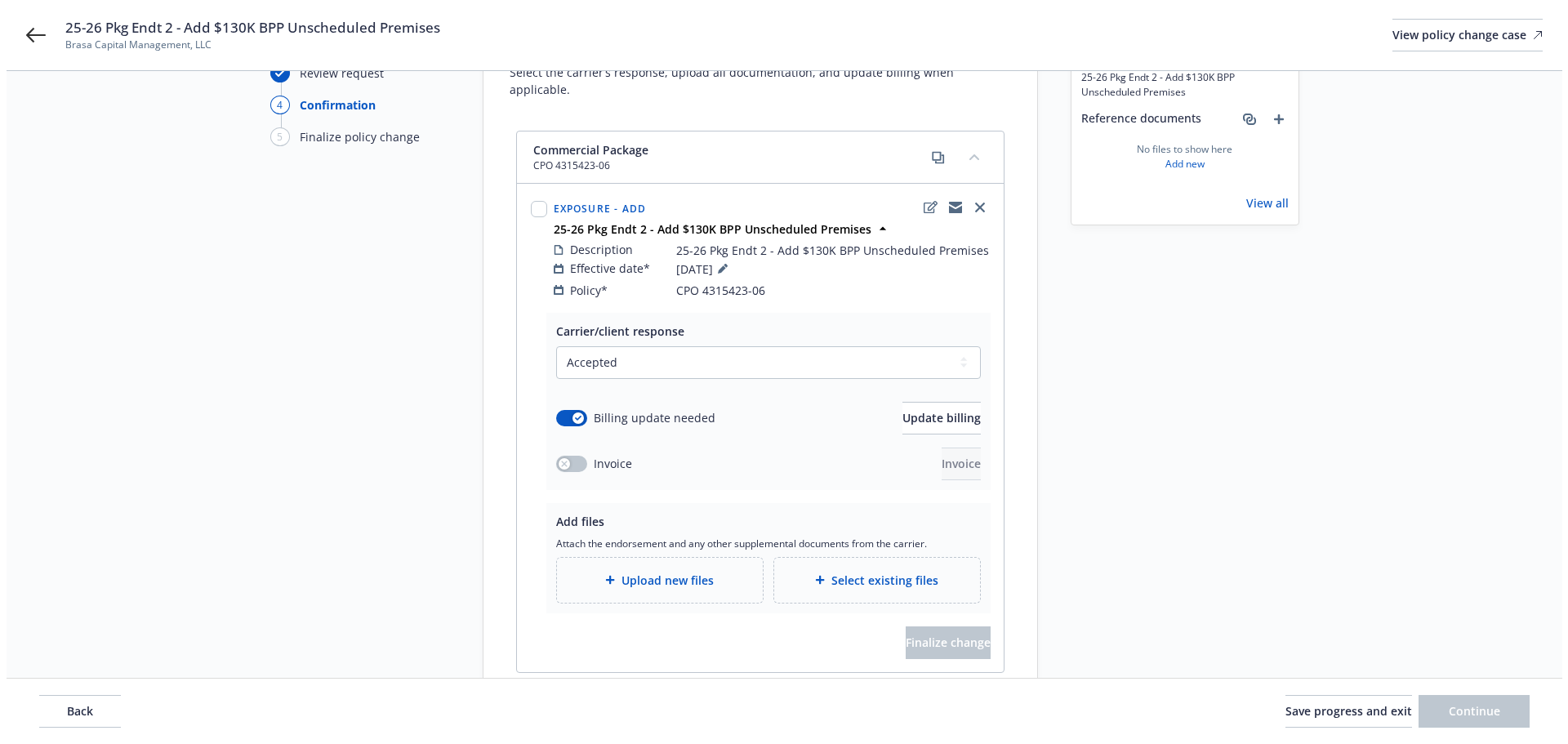
scroll to position [164, 0]
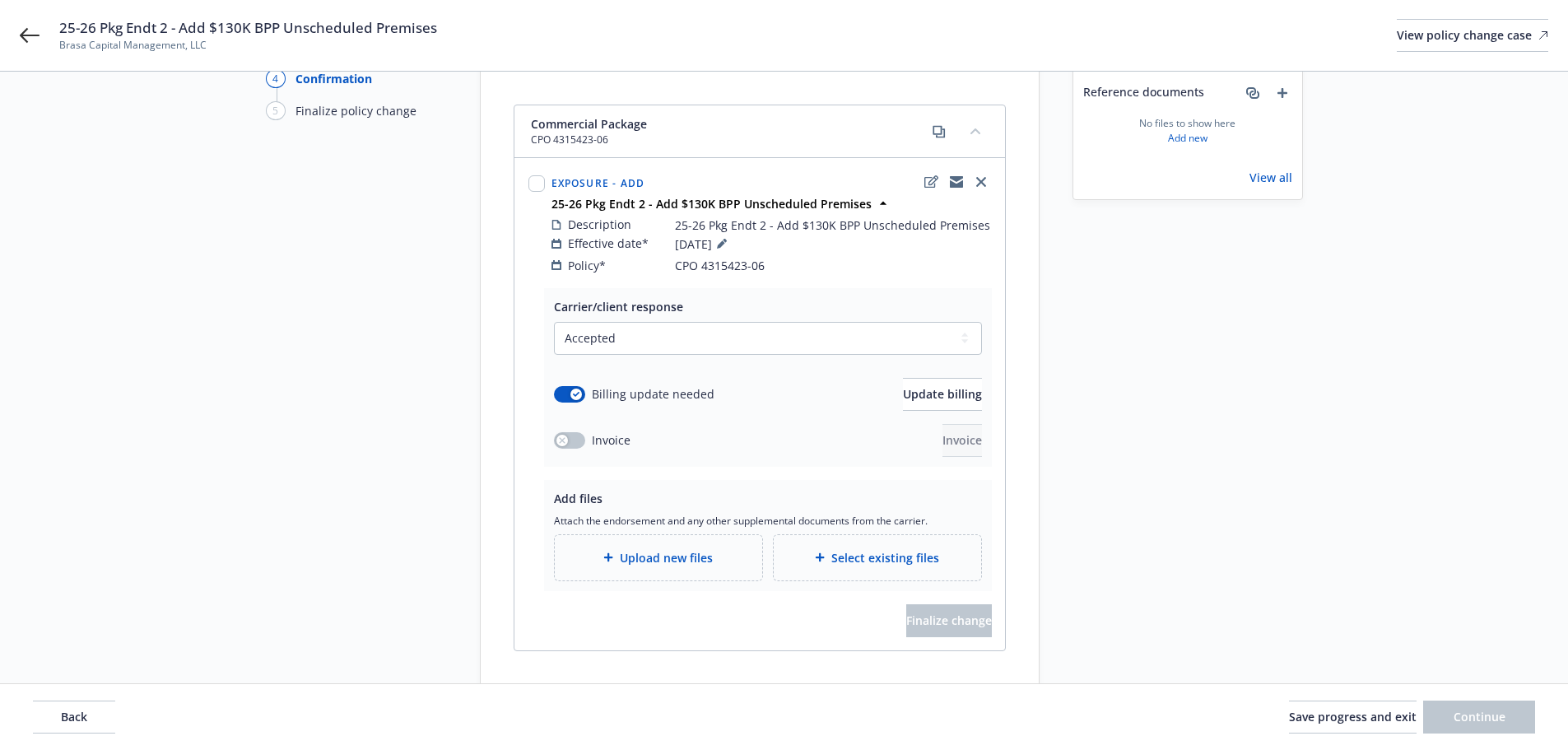
click at [709, 549] on span "Upload new files" at bounding box center [666, 558] width 93 height 18
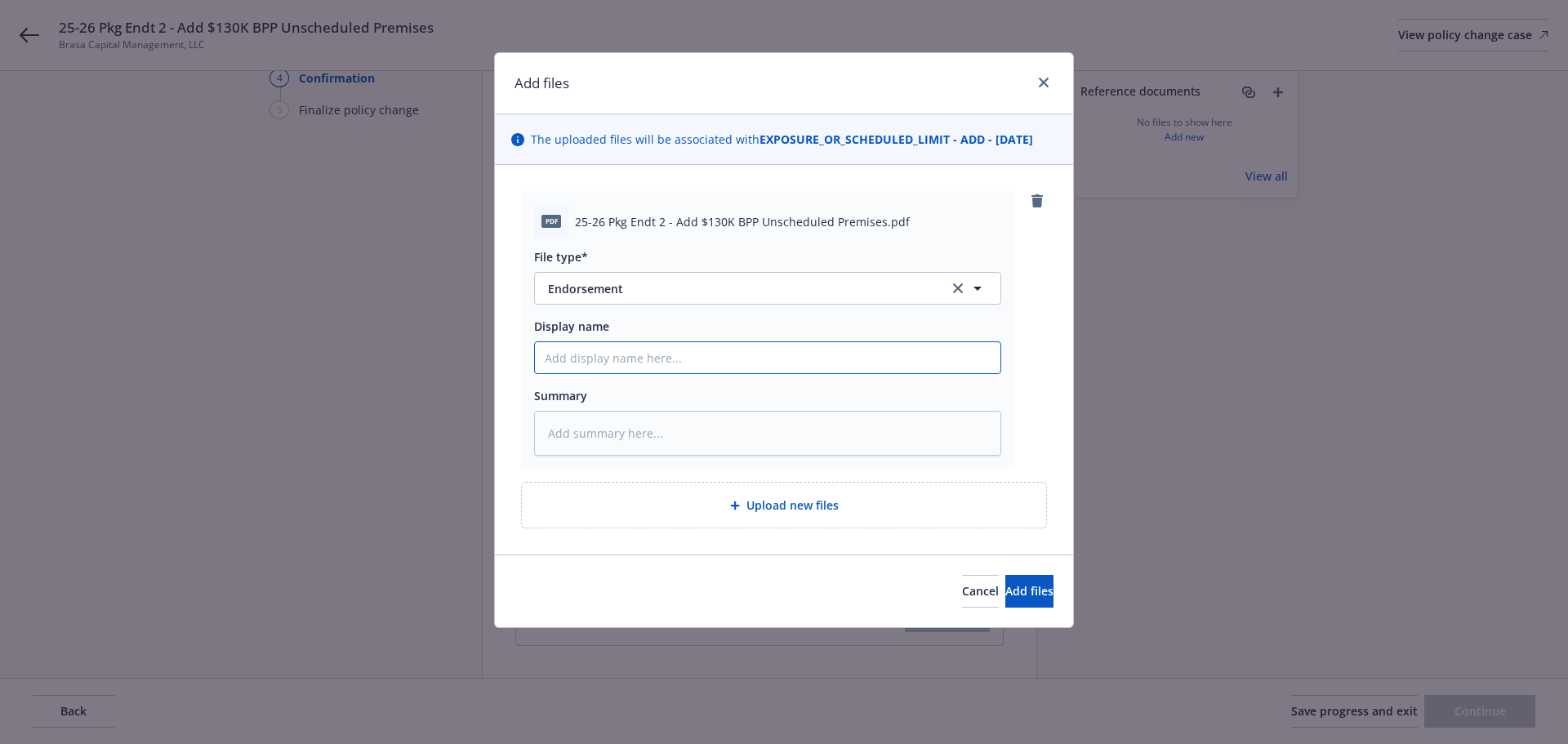
click at [620, 357] on input "Display name" at bounding box center [767, 358] width 466 height 31
paste input "25-26 Pkg Endt 2 - Add $130K BPP Unscheduled Premises"
type textarea "x"
type input "25-26 Pkg Endt 2 - Add $130K BPP Unscheduled Premises"
click at [1005, 595] on span "Add files" at bounding box center [1029, 591] width 48 height 16
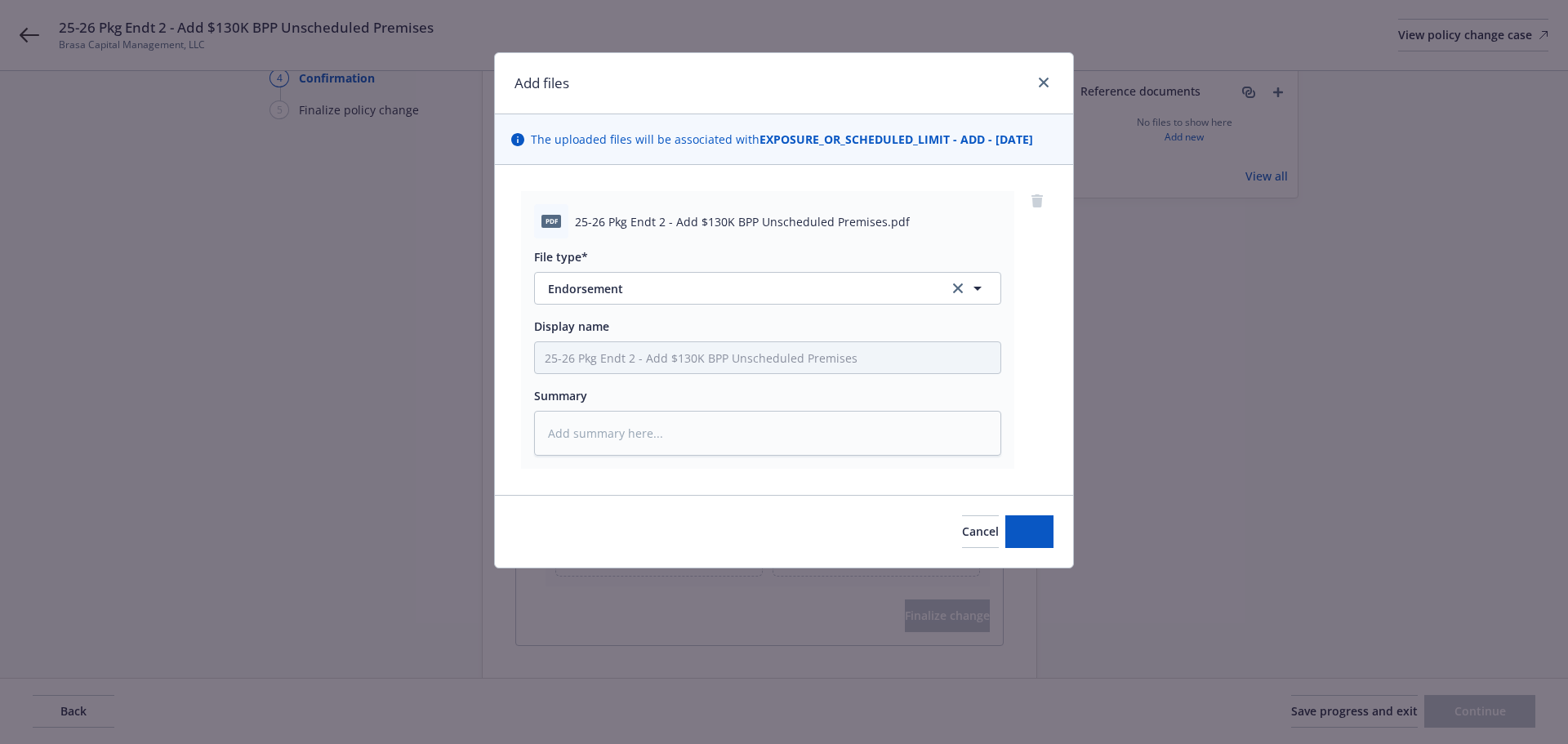
type textarea "x"
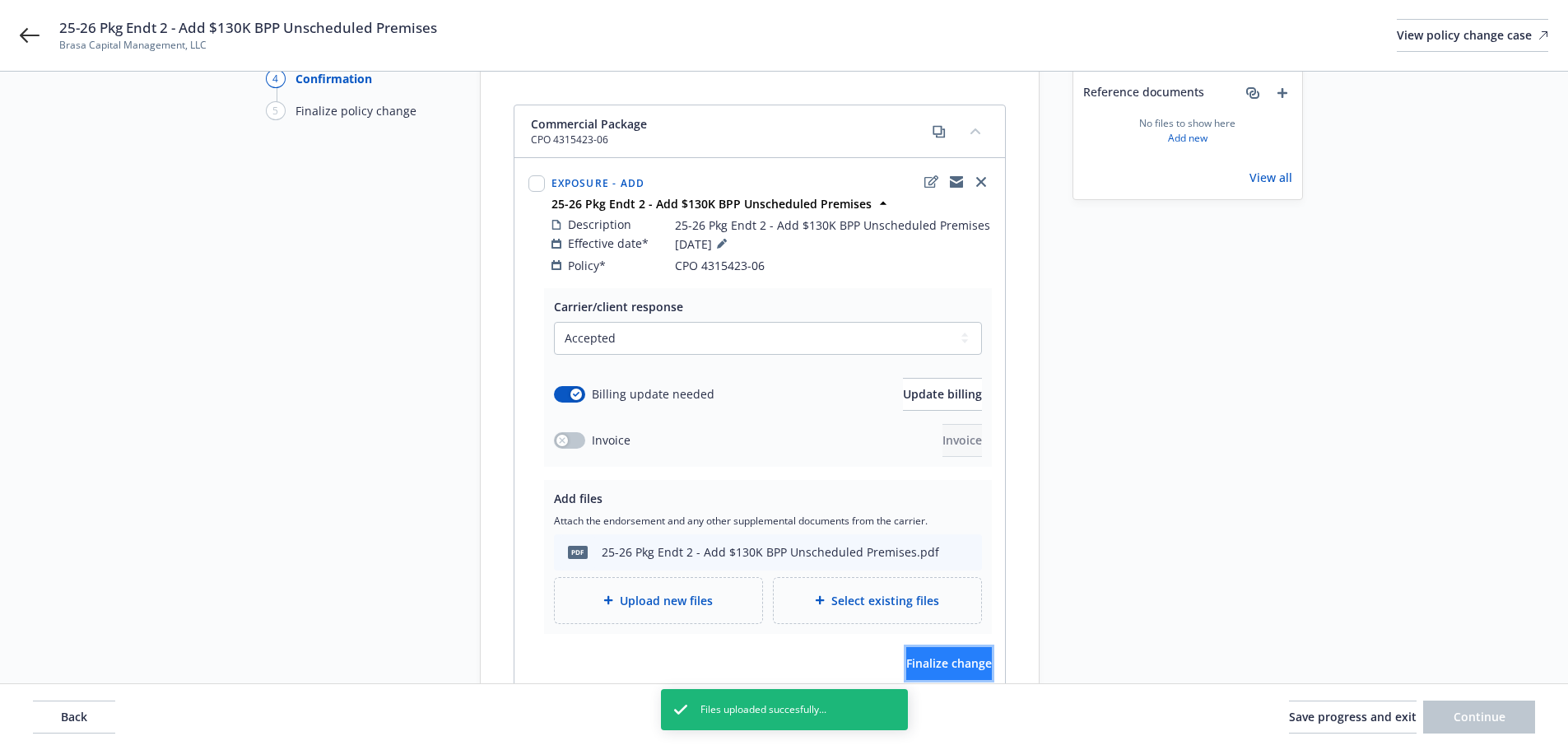
click at [931, 655] on span "Finalize change" at bounding box center [949, 663] width 86 height 16
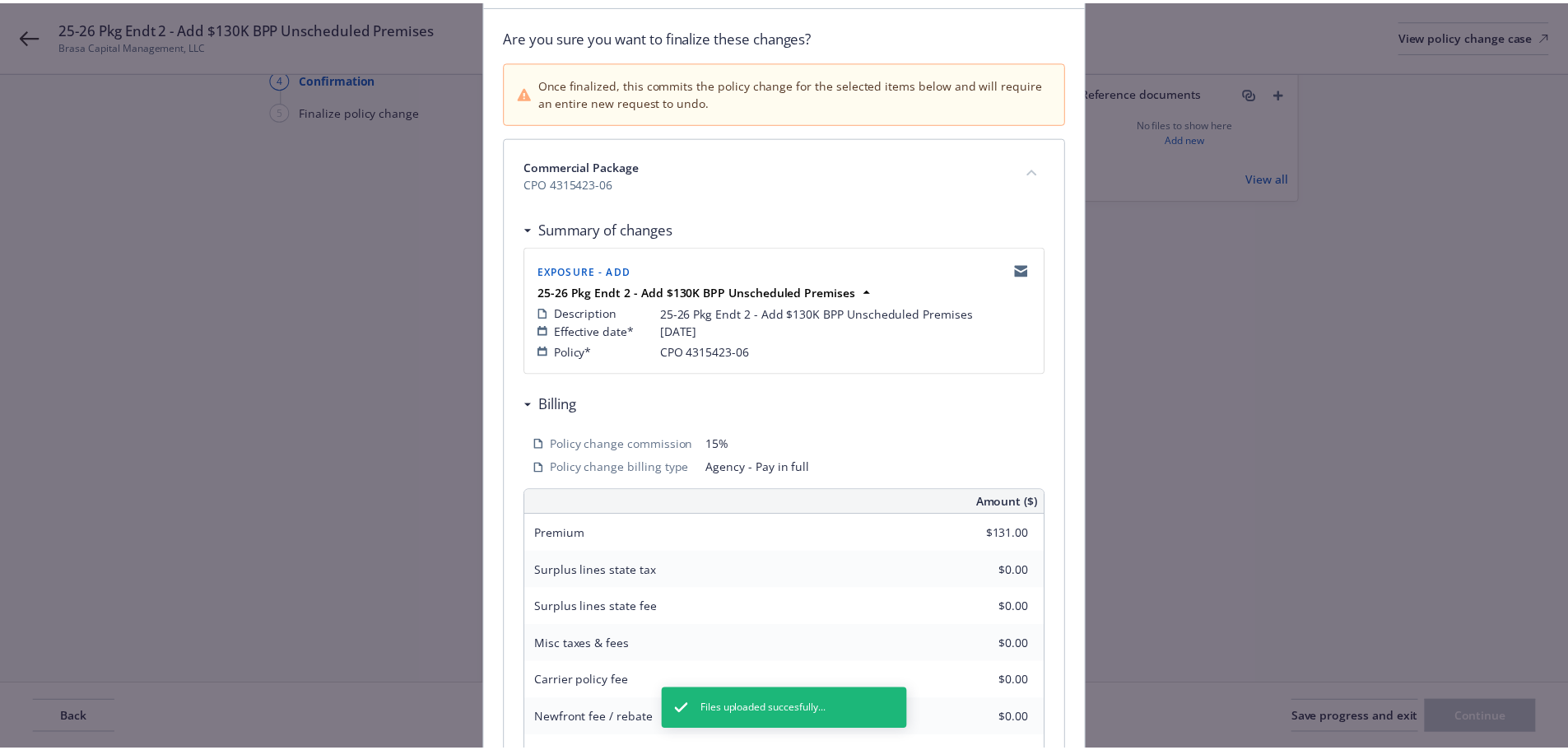
scroll to position [363, 0]
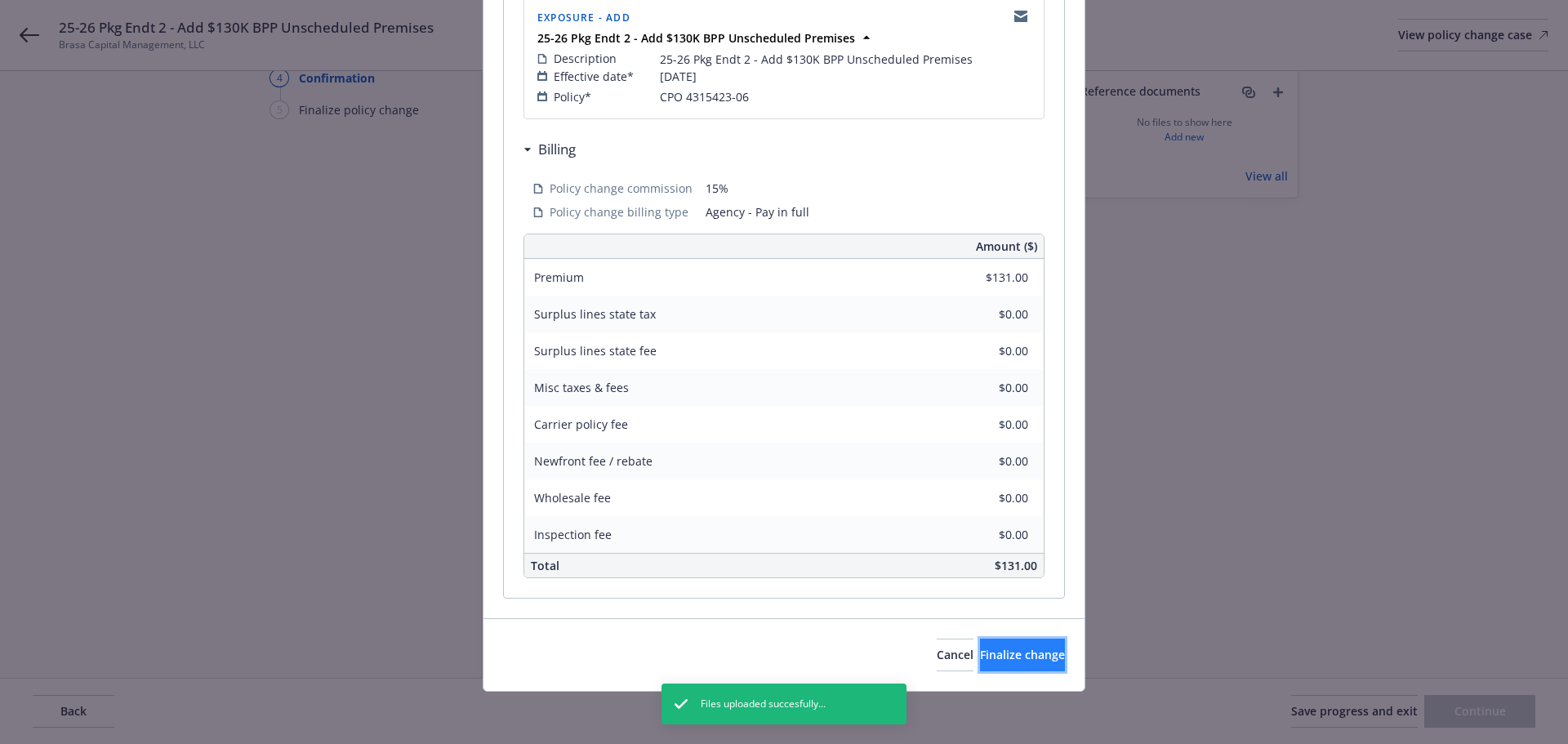
click at [980, 663] on button "Finalize change" at bounding box center [1022, 655] width 85 height 33
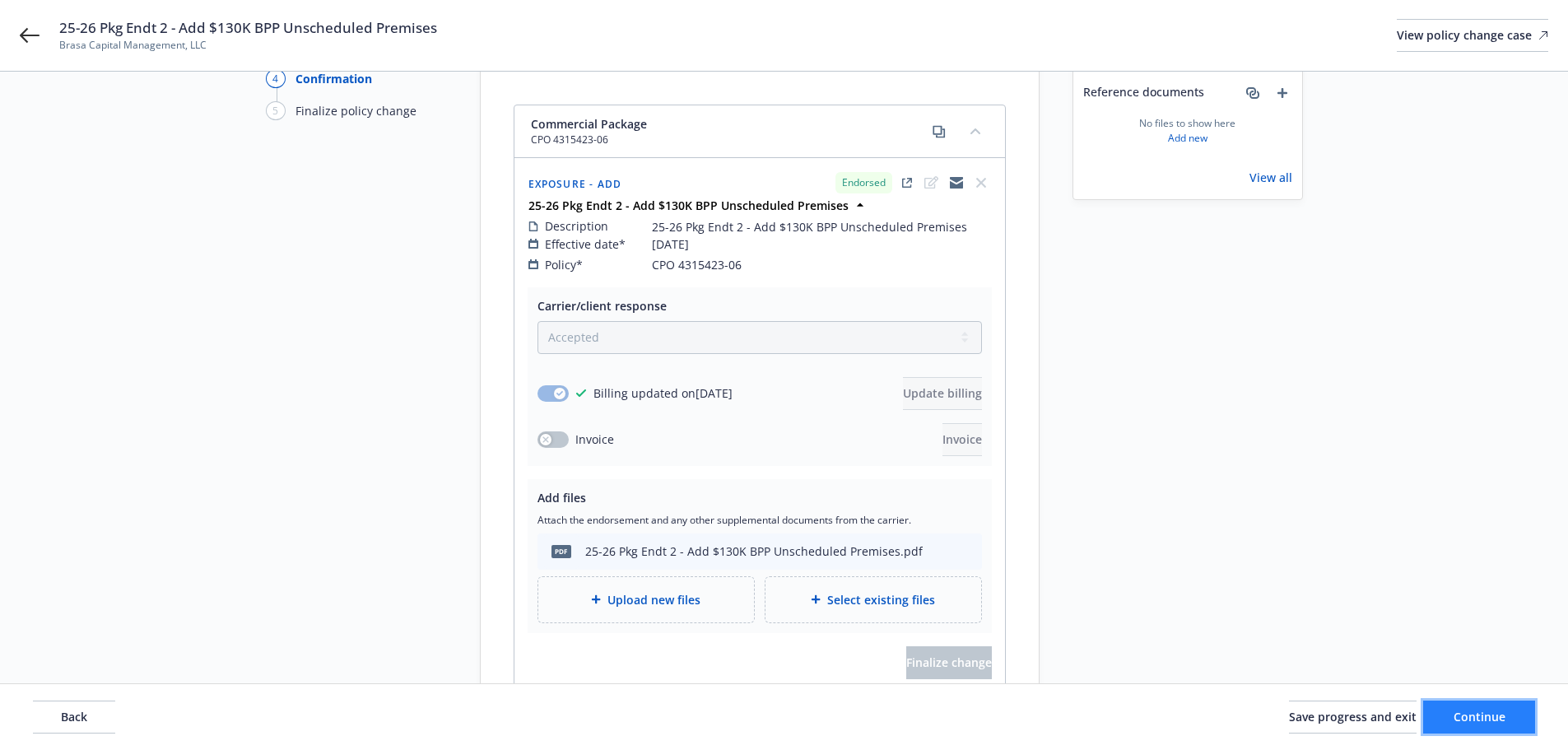
click at [1494, 716] on span "Continue" at bounding box center [1479, 717] width 52 height 16
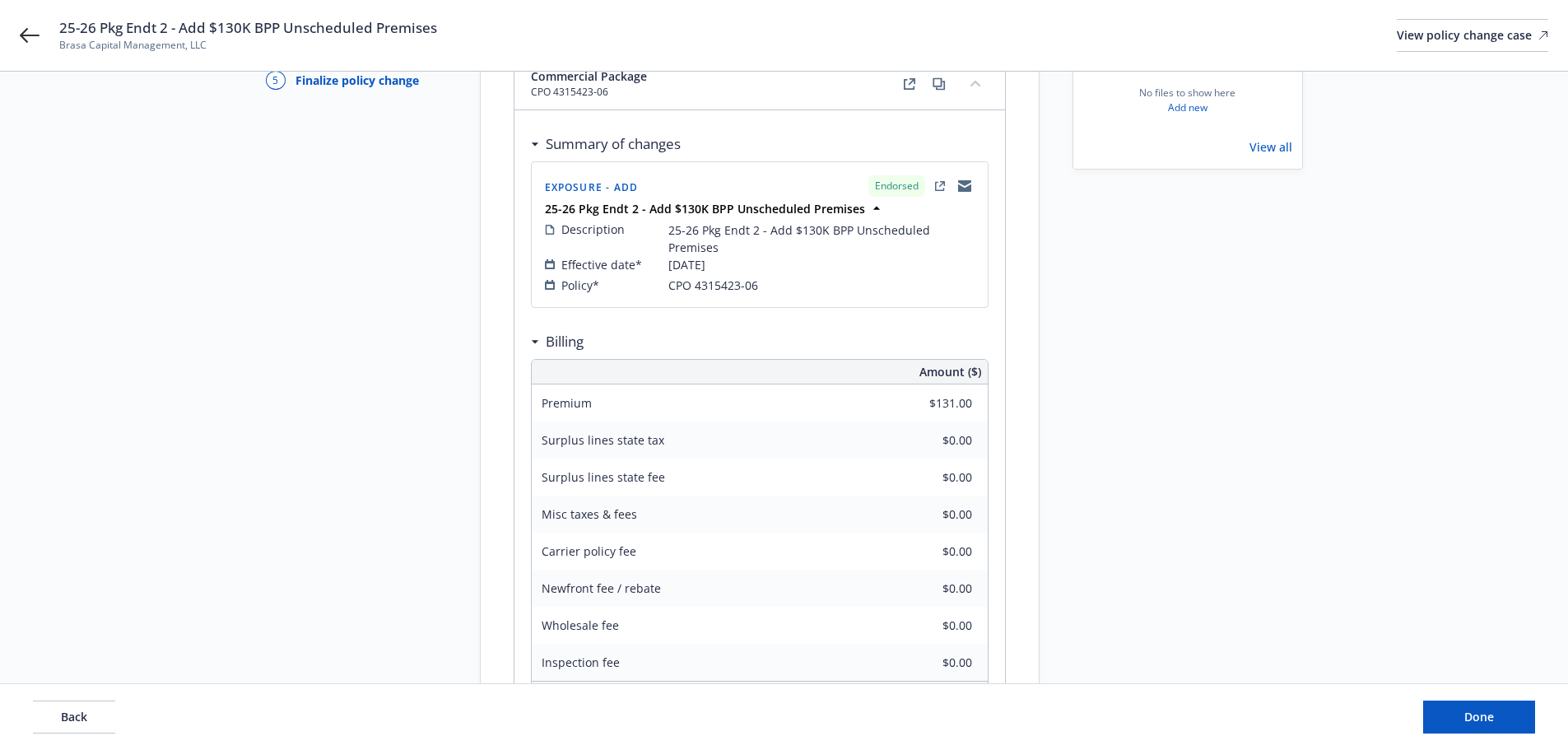
scroll to position [341, 0]
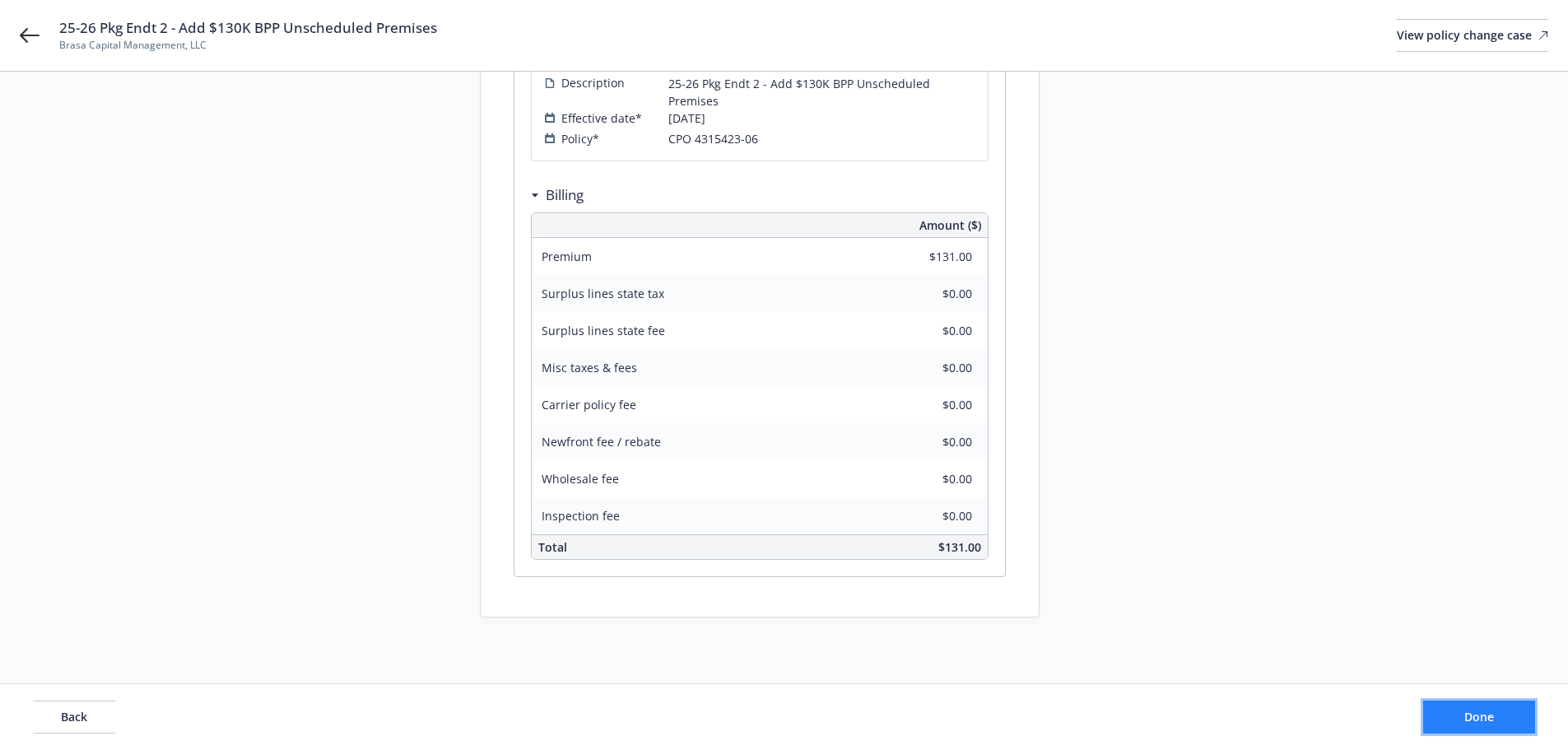
click at [1446, 718] on button "Done" at bounding box center [1479, 718] width 112 height 33
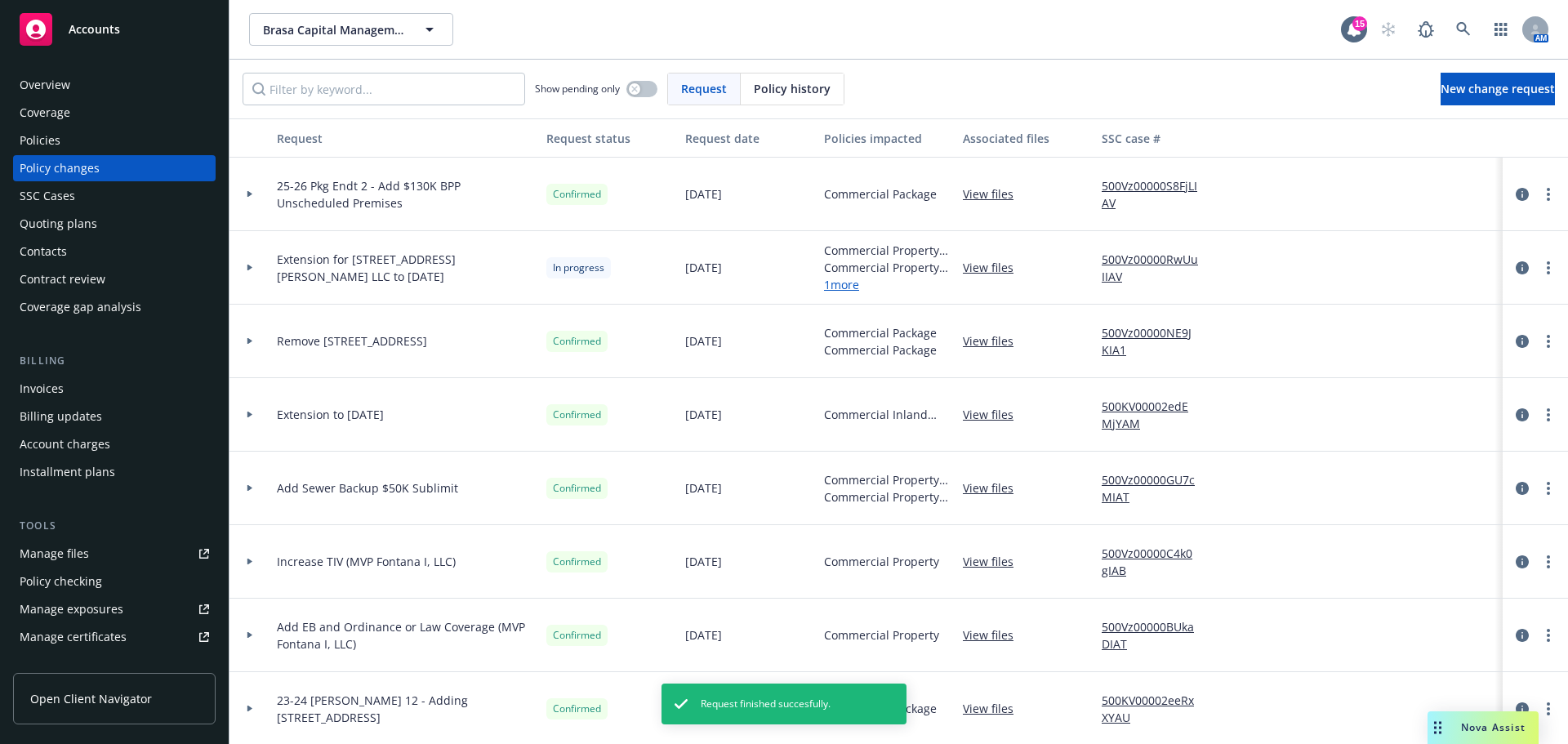
click at [112, 382] on div "Invoices" at bounding box center [115, 389] width 190 height 26
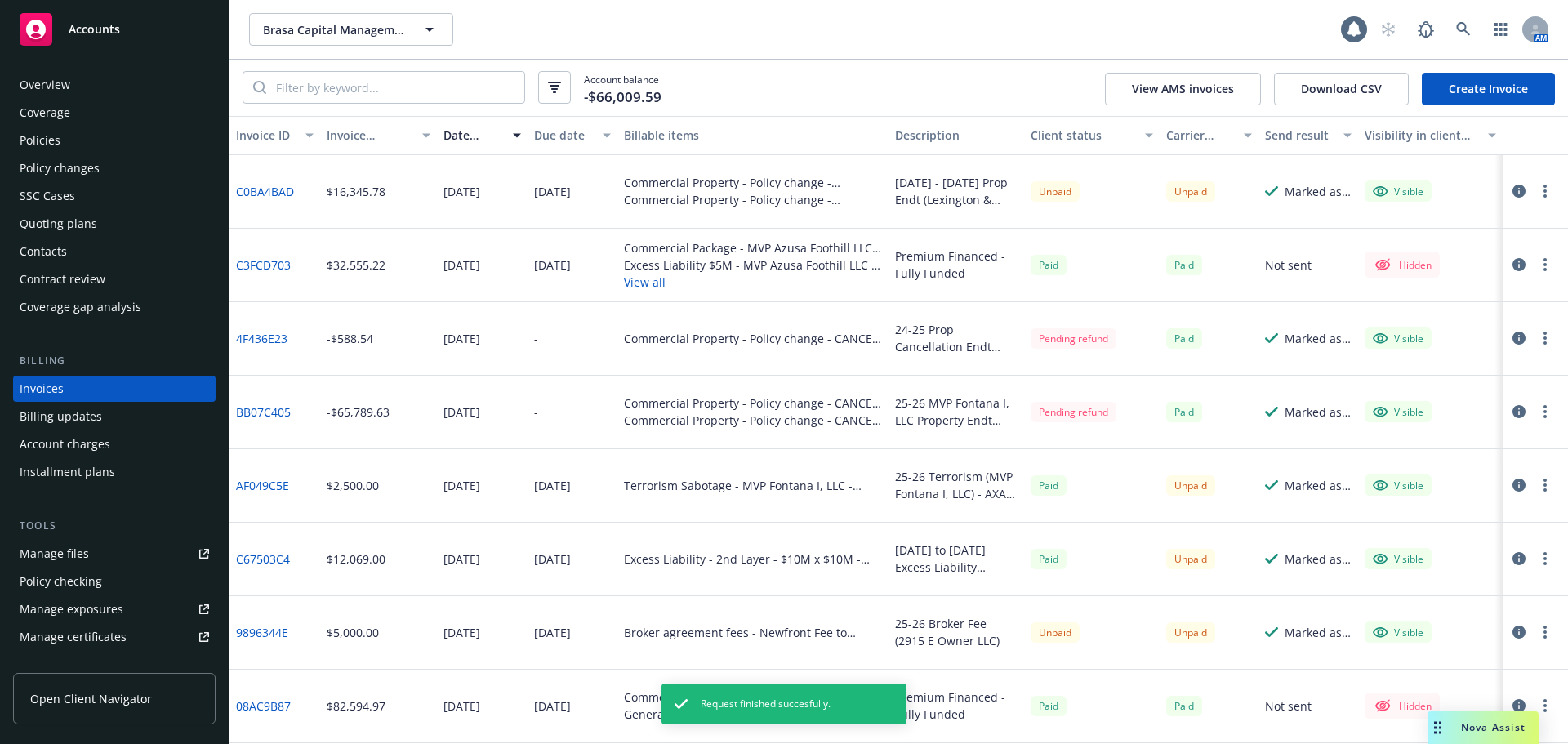
click at [1498, 95] on link "Create Invoice" at bounding box center [1488, 90] width 133 height 33
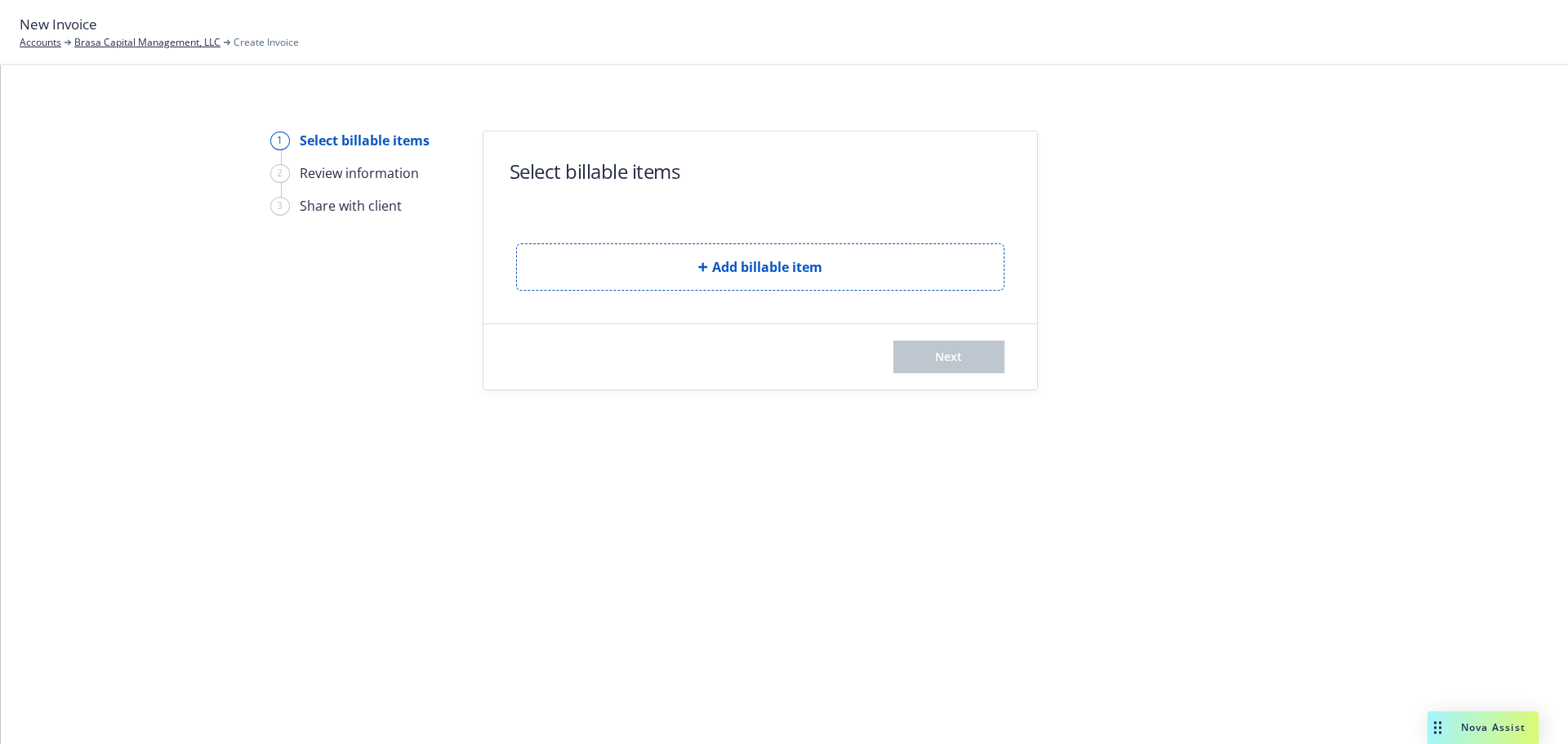
drag, startPoint x: 0, startPoint y: 0, endPoint x: 399, endPoint y: 173, distance: 434.9
click at [399, 173] on div "Review information" at bounding box center [358, 173] width 119 height 20
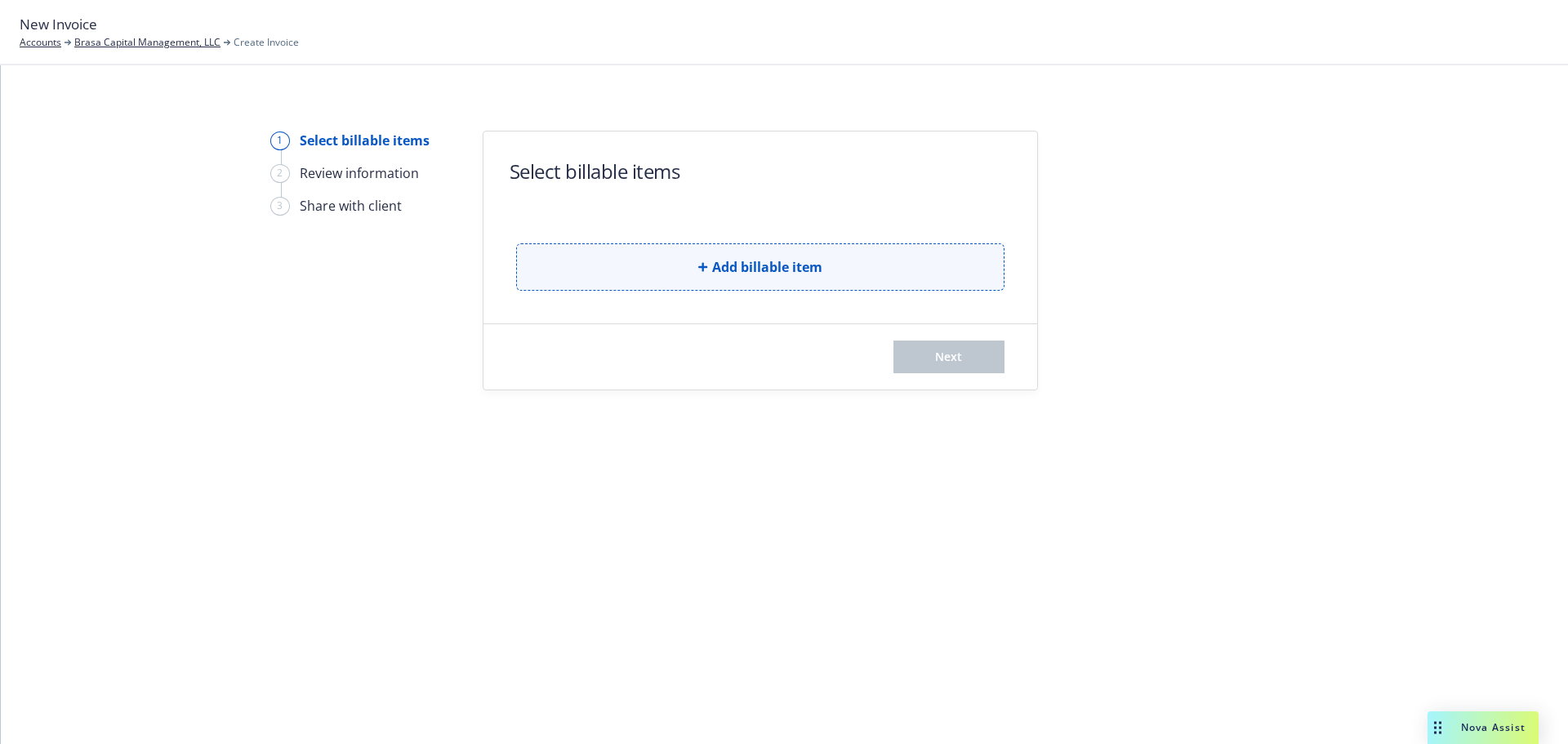
click at [683, 274] on button "Add billable item" at bounding box center [760, 267] width 488 height 47
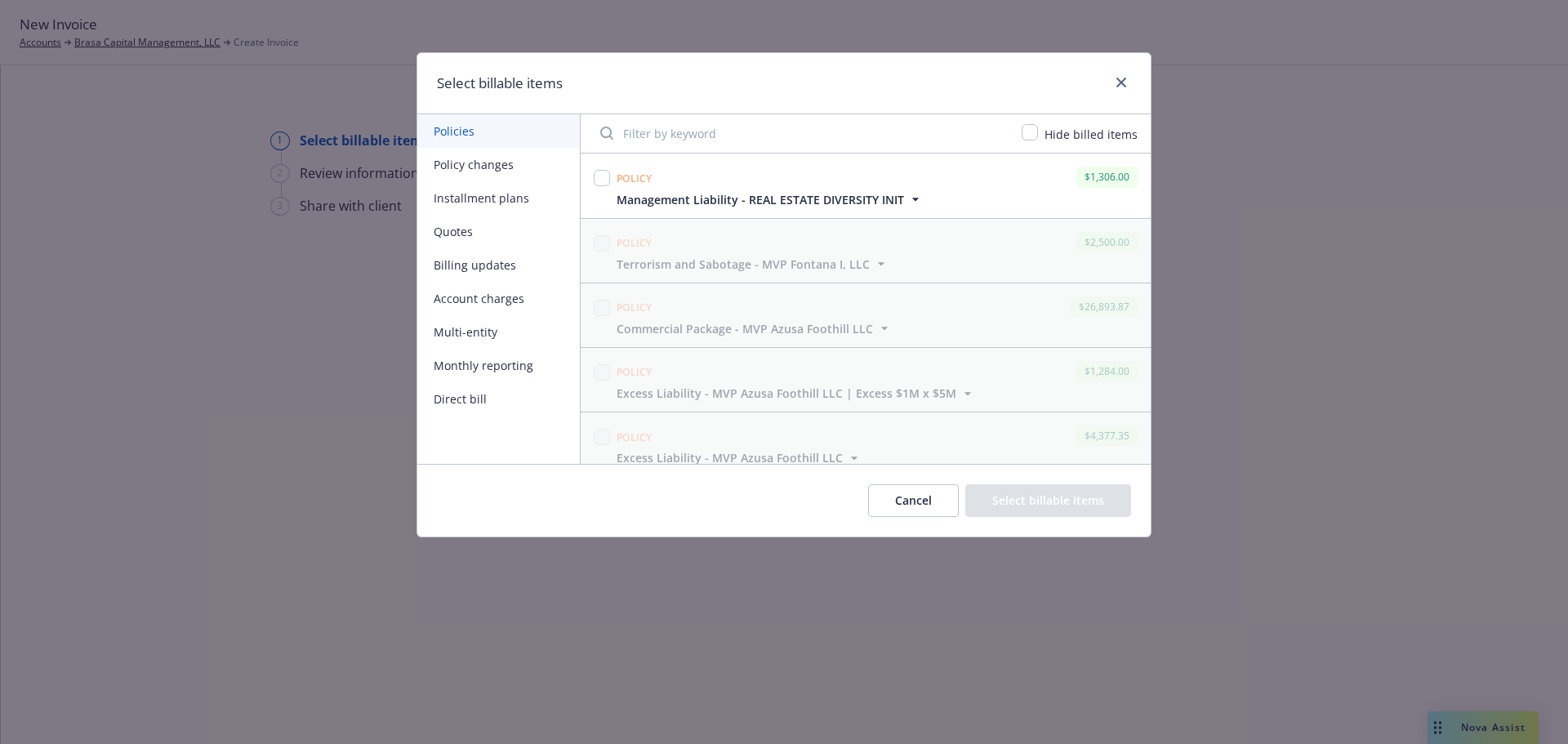
click at [501, 156] on button "Policy changes" at bounding box center [498, 164] width 163 height 33
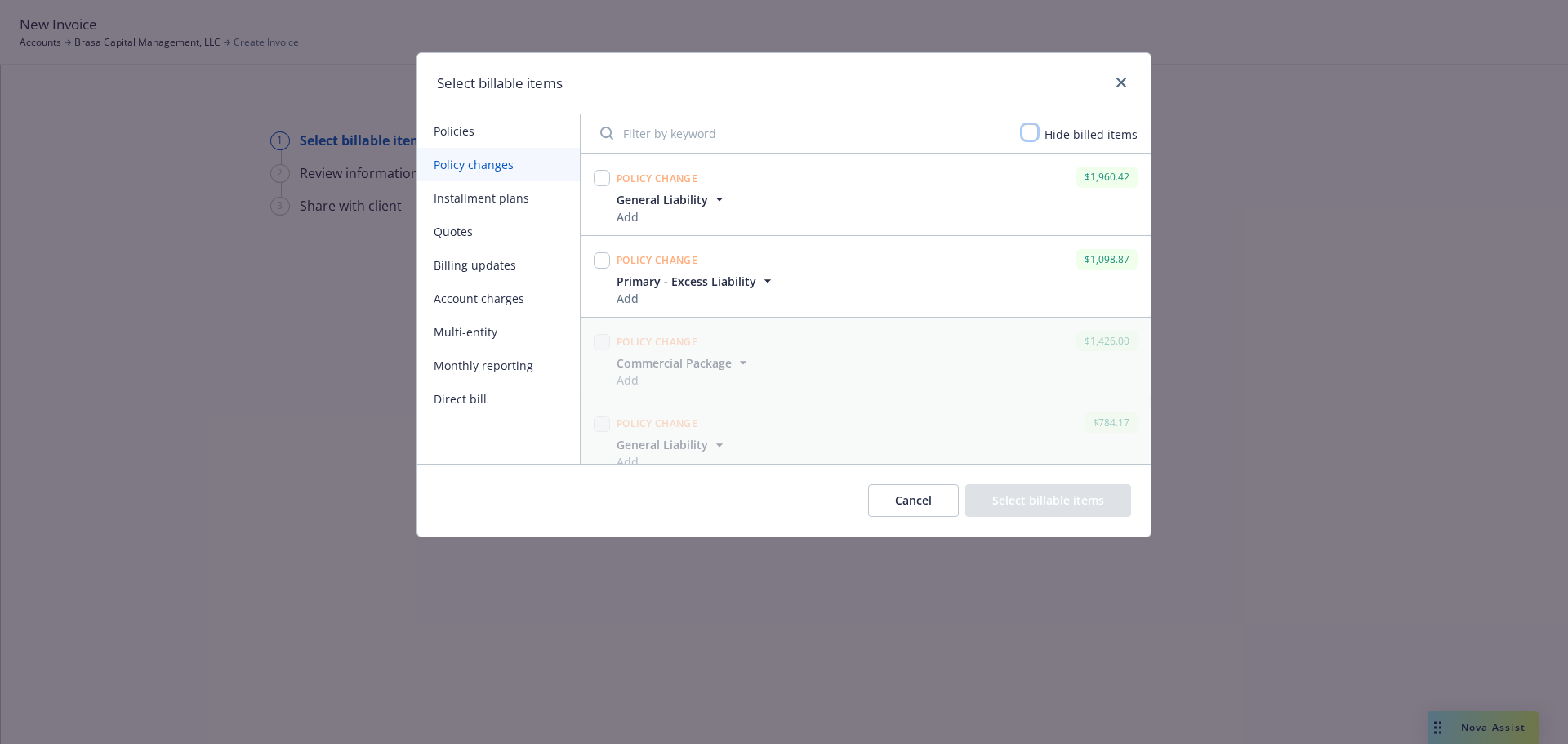
click at [1029, 131] on input "checkbox" at bounding box center [1029, 132] width 17 height 17
checkbox input "true"
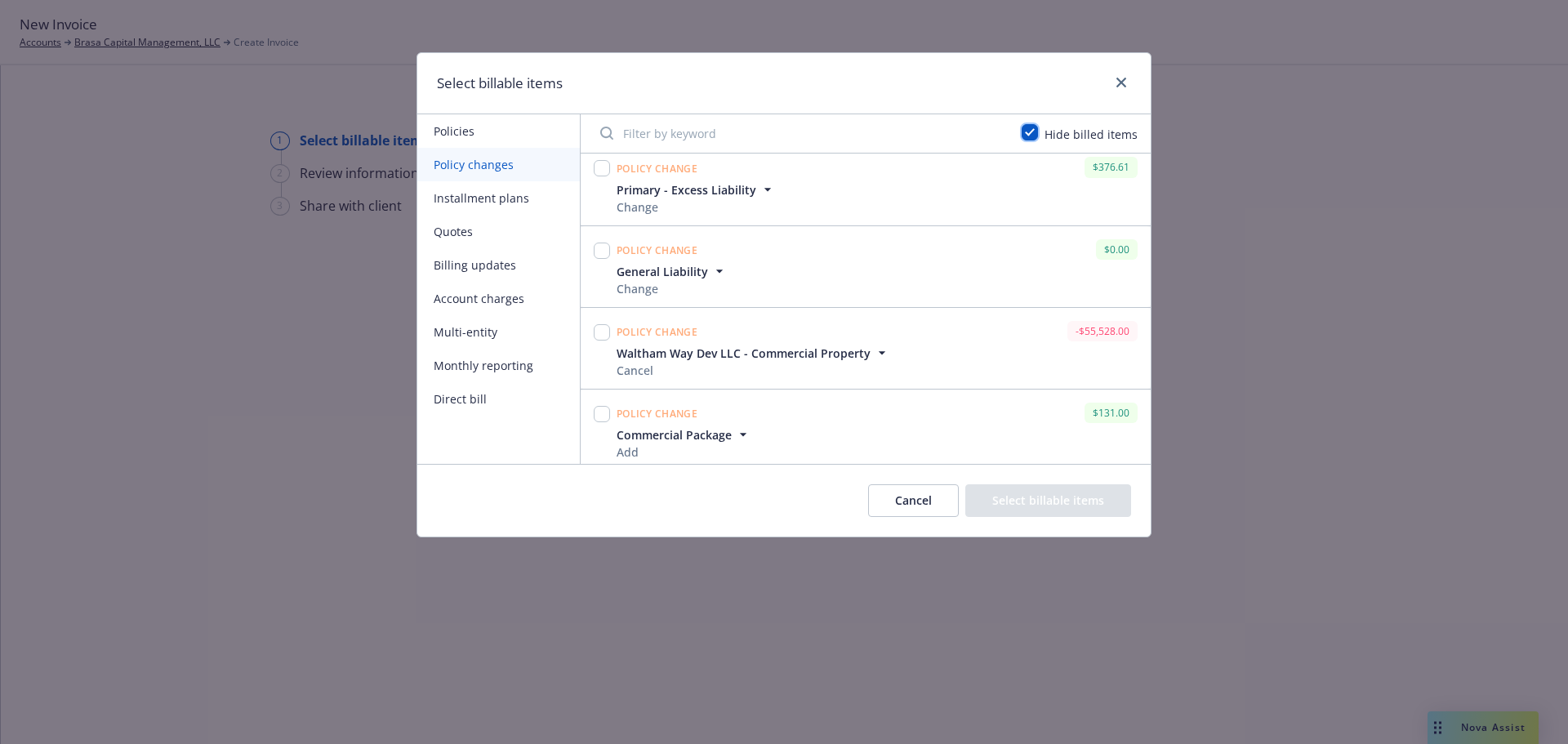
scroll to position [1162, 0]
click at [602, 401] on input "checkbox" at bounding box center [601, 406] width 17 height 17
checkbox input "true"
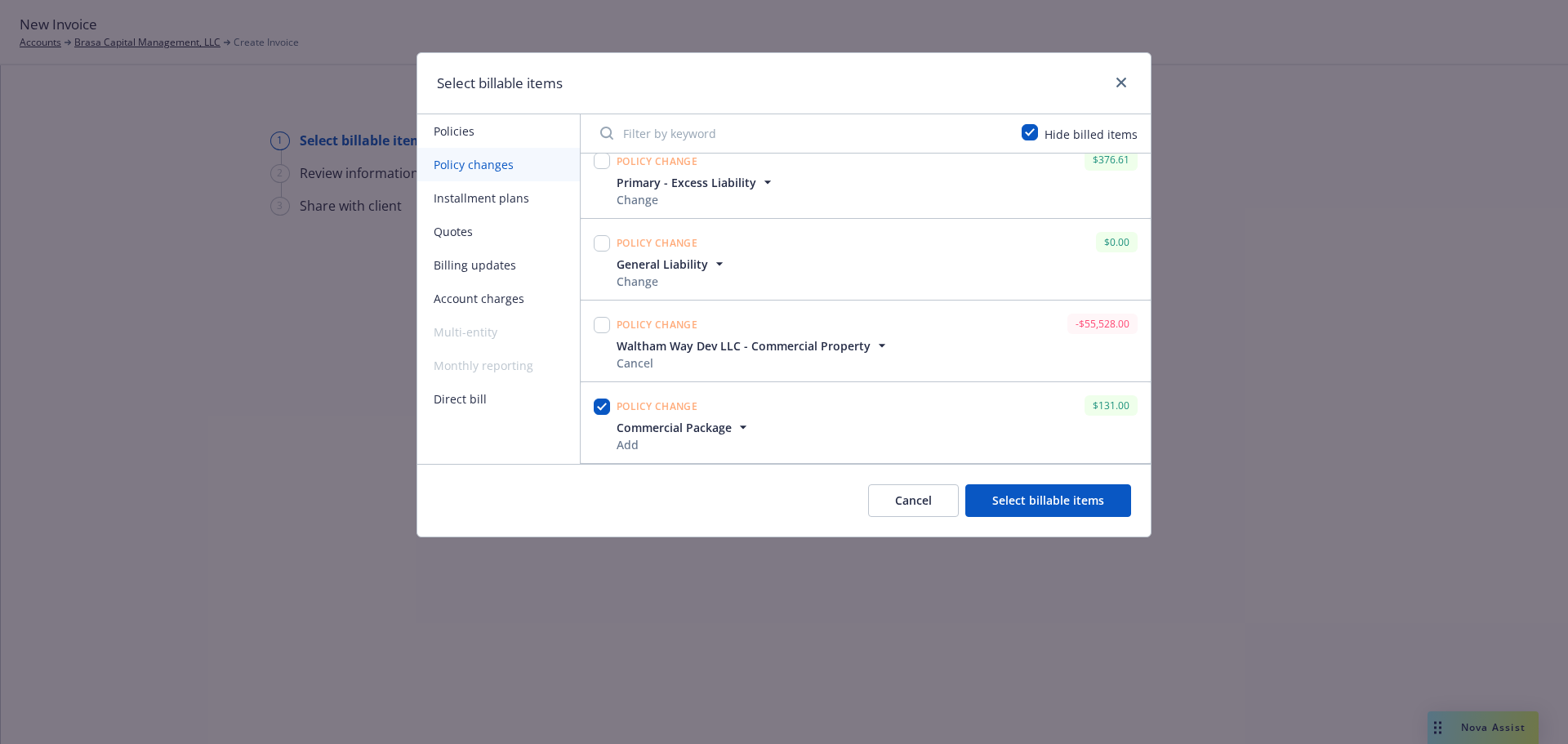
click at [1049, 505] on button "Select billable items" at bounding box center [1048, 500] width 165 height 33
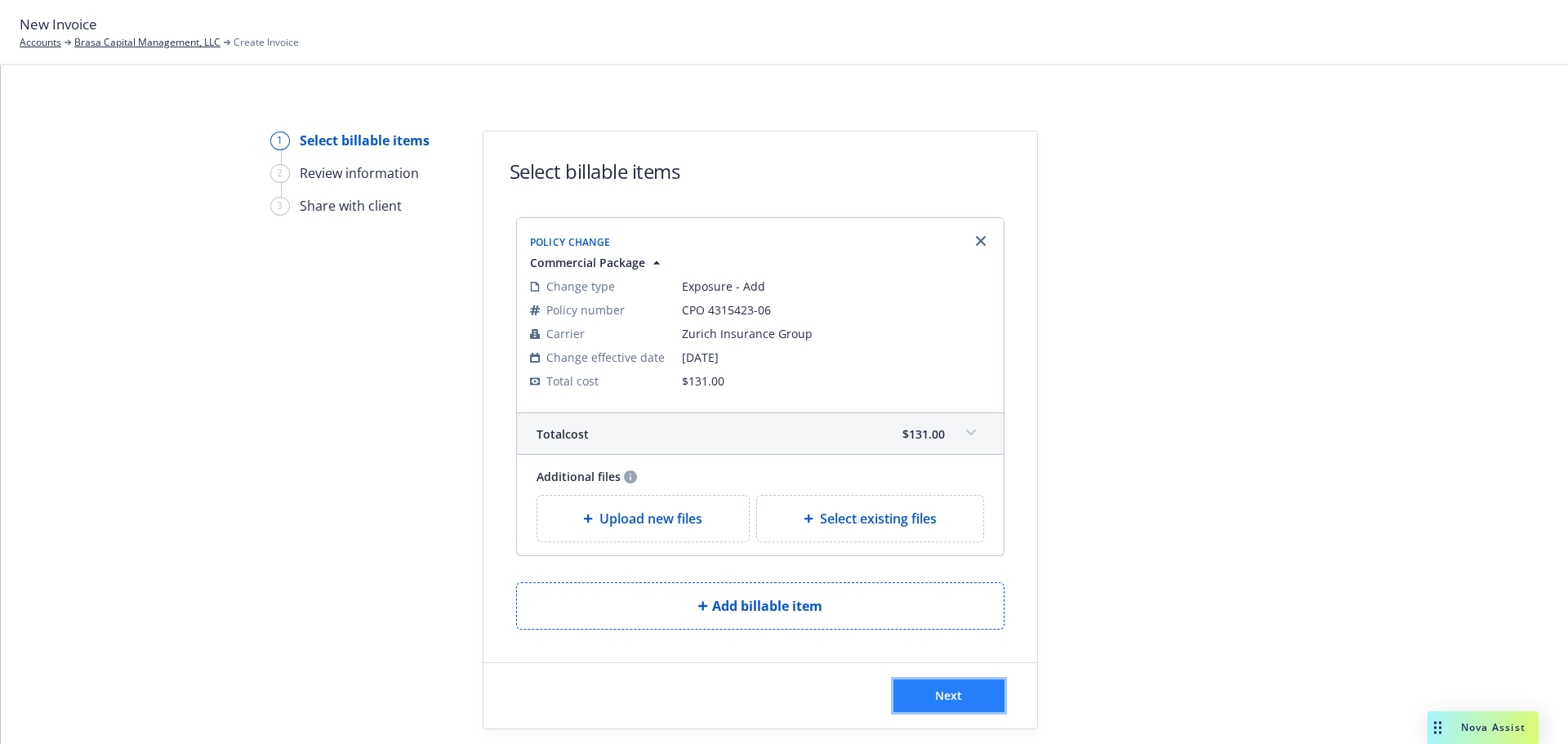
click at [941, 687] on span "Next" at bounding box center [948, 695] width 27 height 16
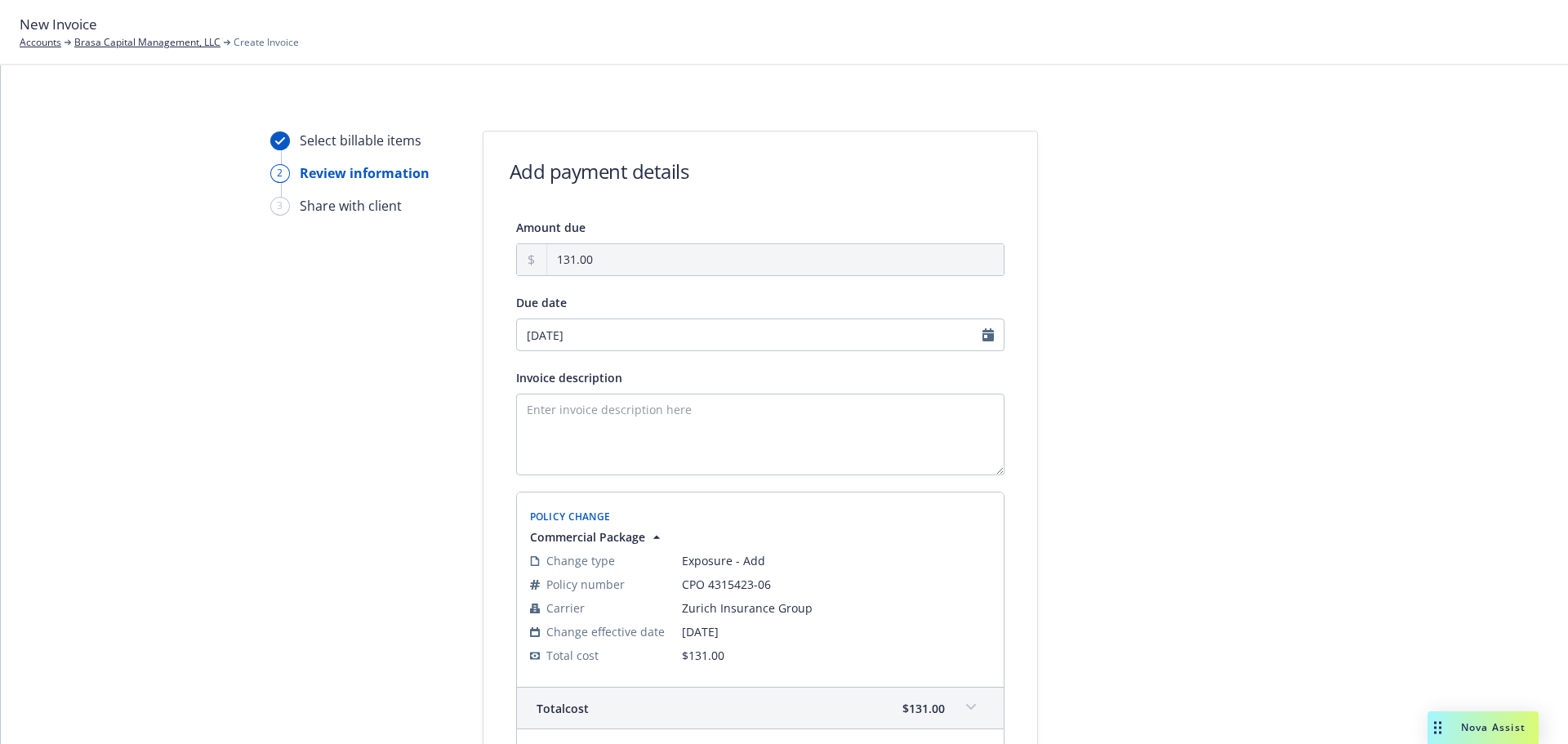
click at [722, 508] on div "Policy Change" at bounding box center [760, 515] width 467 height 26
click at [714, 461] on textarea "Invoice description" at bounding box center [760, 434] width 488 height 82
paste textarea "25-26 Pkg Endt 2 - Add $130K BPP Unscheduled Premises"
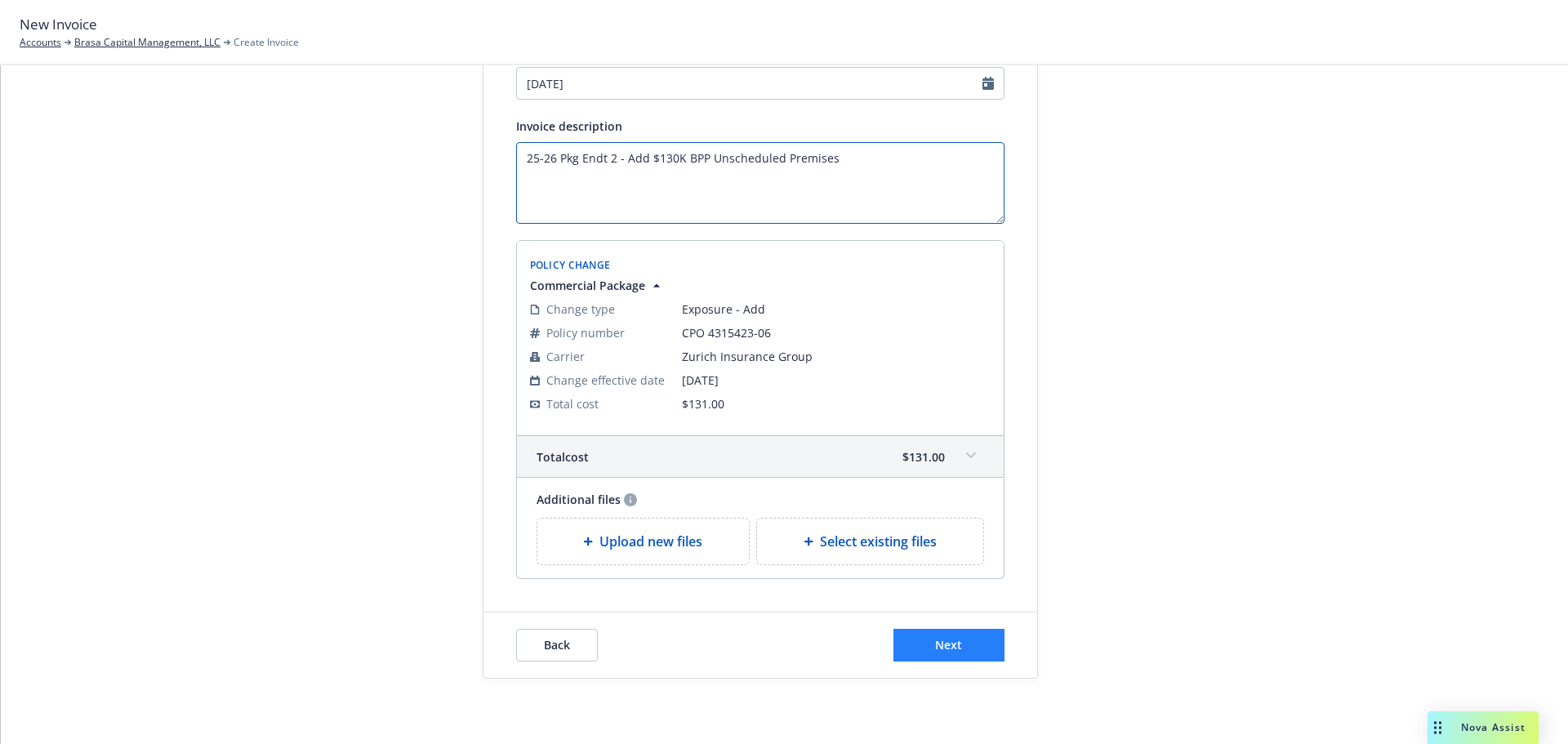
type textarea "25-26 Pkg Endt 2 - Add $130K BPP Unscheduled Premises"
click at [962, 642] on button "Next" at bounding box center [949, 646] width 111 height 33
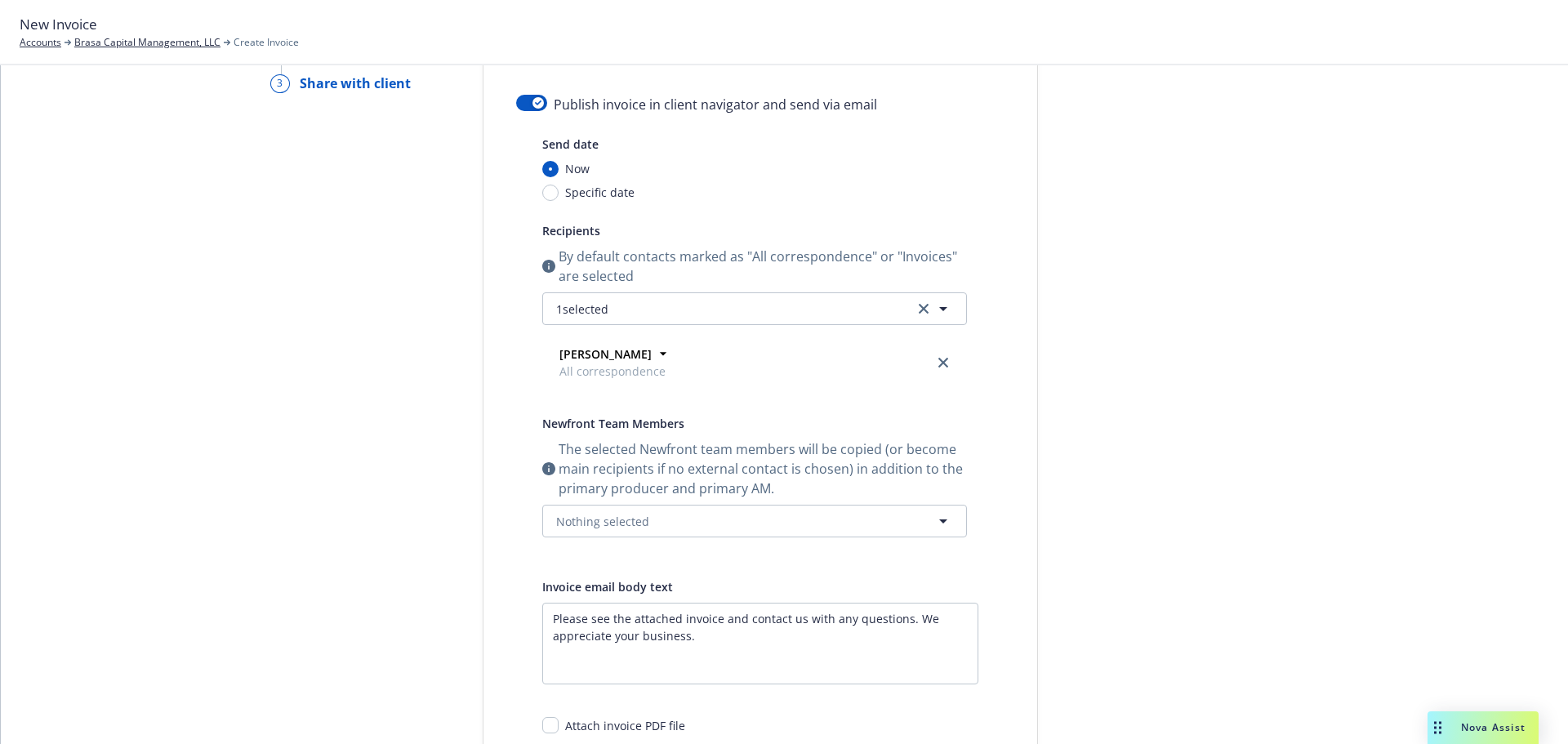
scroll to position [0, 0]
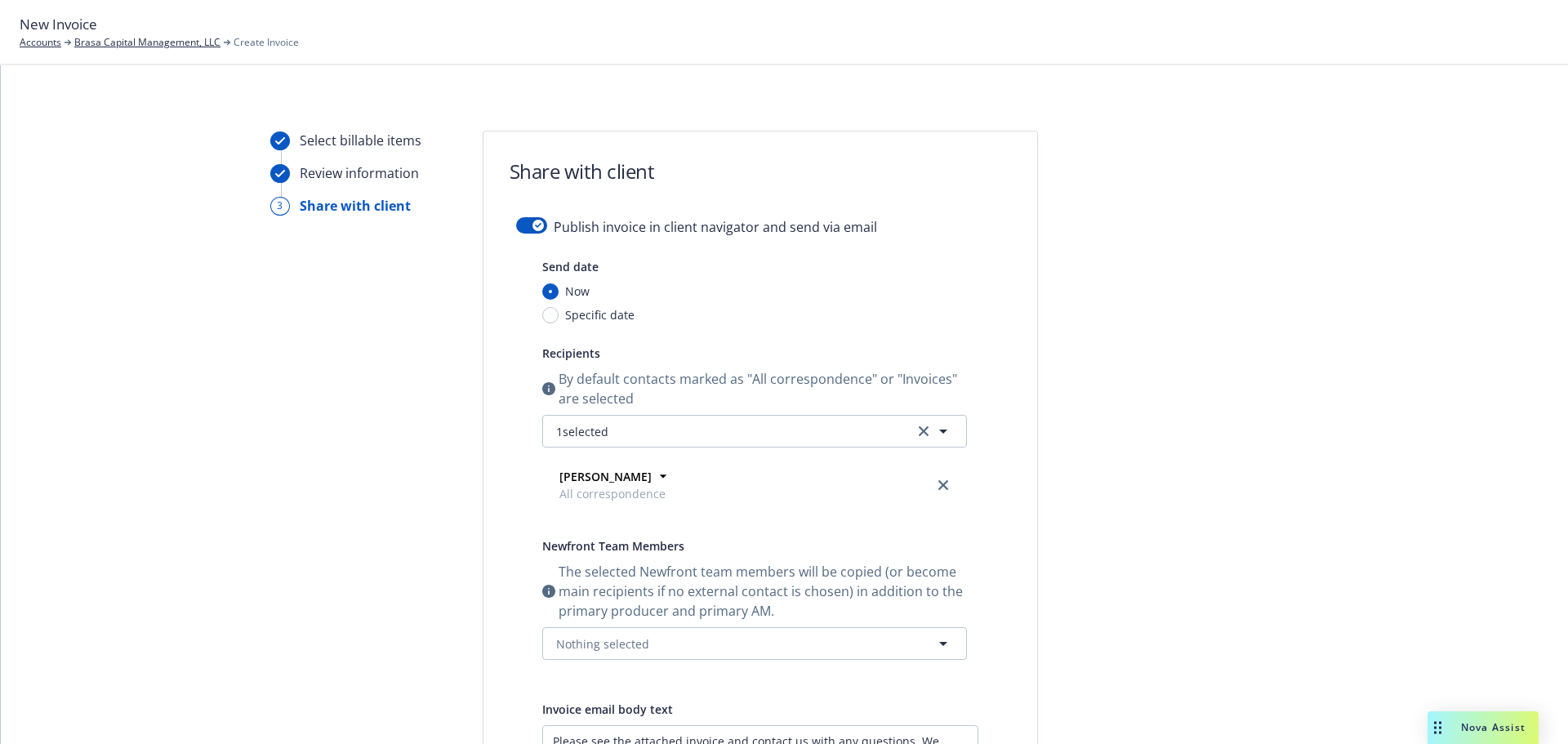
click at [530, 217] on form "Share with client Publish invoice in client navigator and send via email Send d…" at bounding box center [760, 590] width 553 height 917
click at [533, 220] on div "button" at bounding box center [538, 225] width 11 height 11
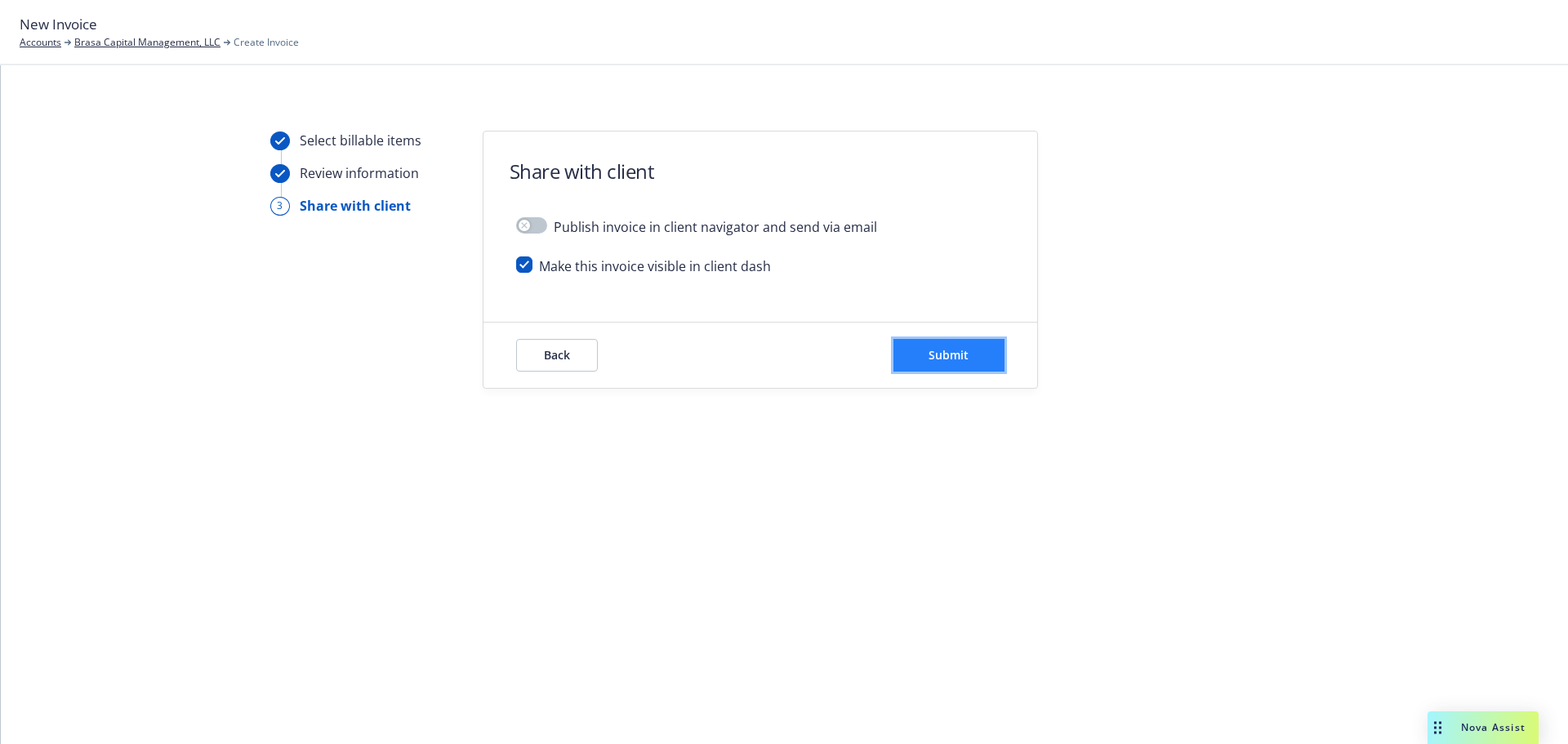
click at [968, 359] on button "Submit" at bounding box center [949, 355] width 111 height 33
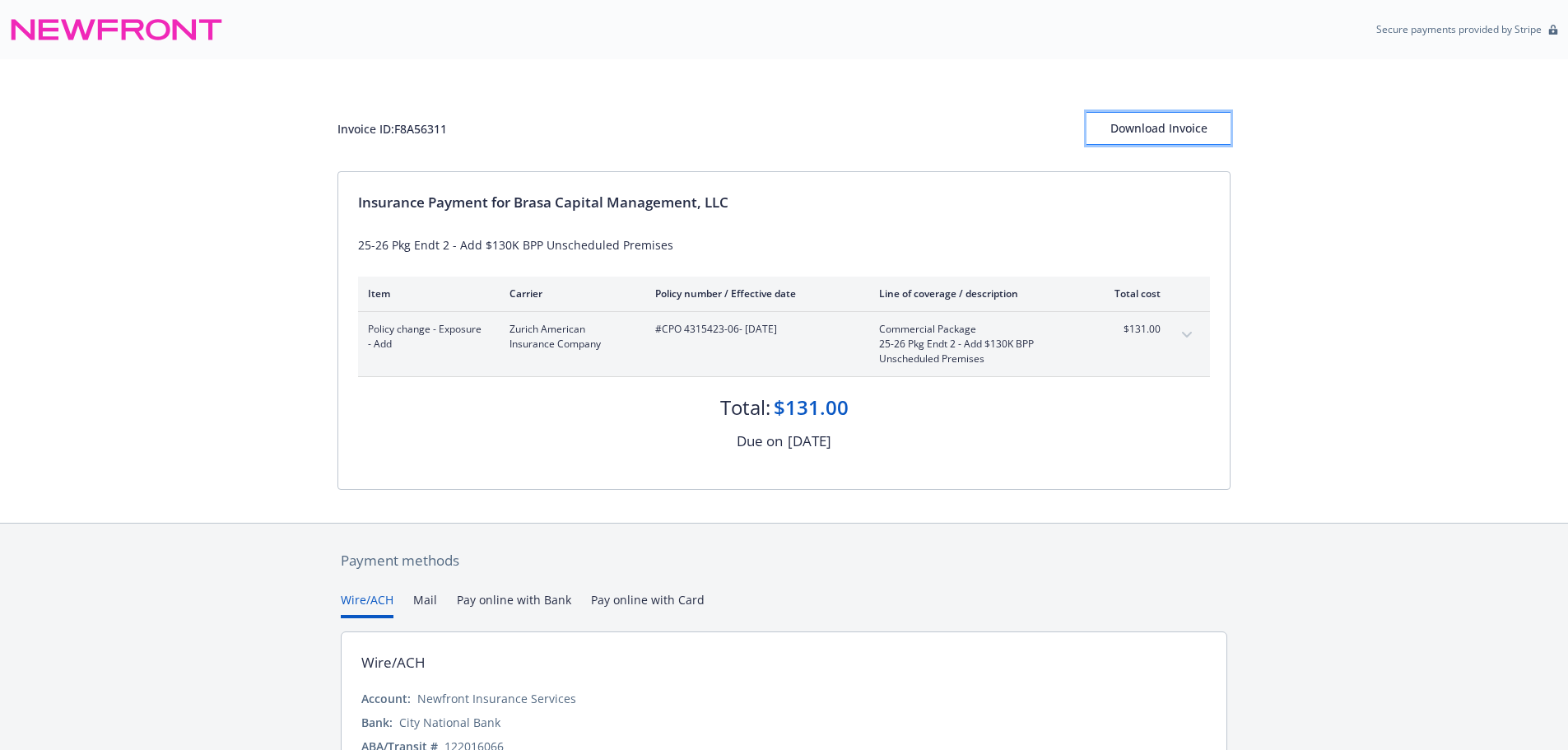
click at [1181, 133] on div "Download Invoice" at bounding box center [1158, 129] width 144 height 32
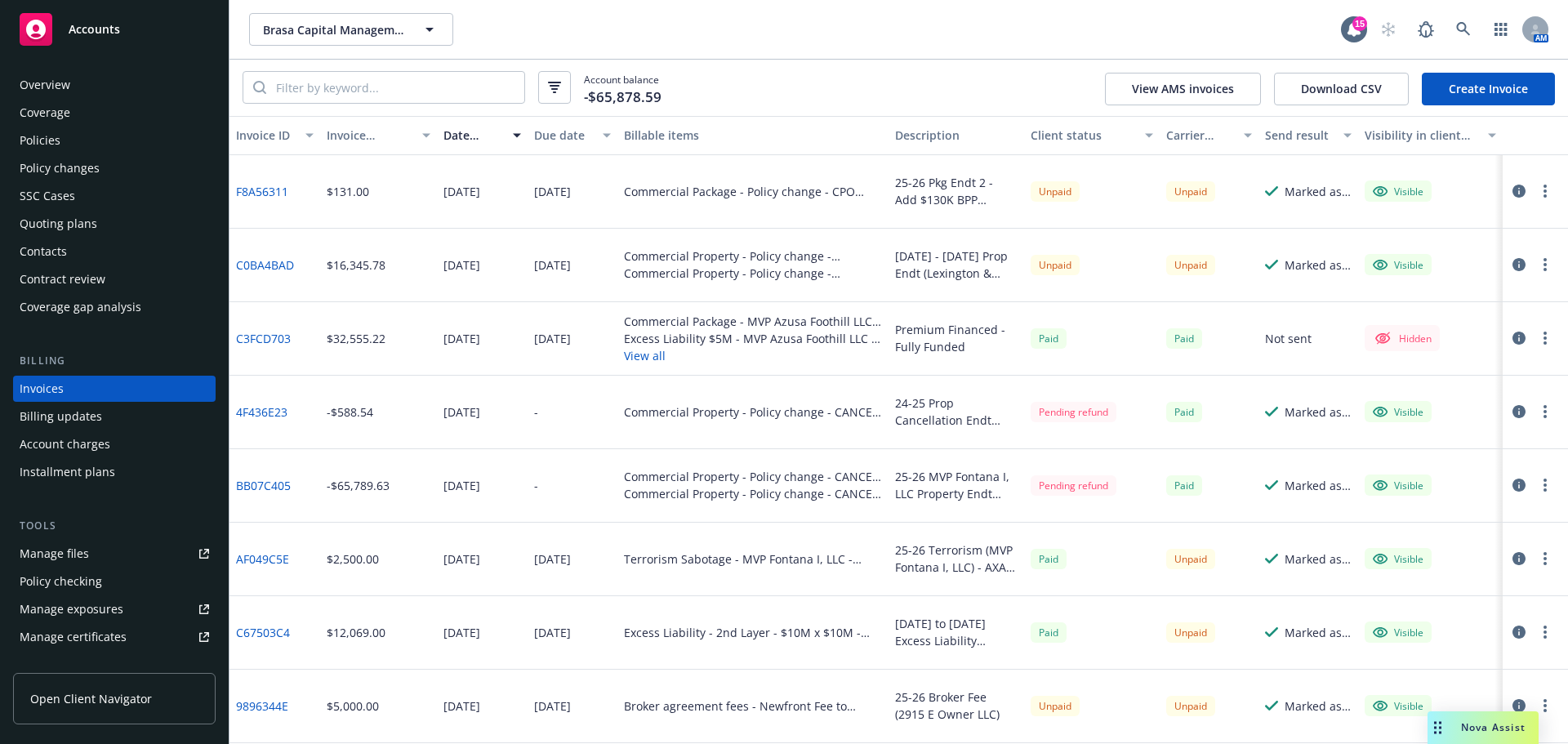
click at [44, 139] on div "Policies" at bounding box center [40, 140] width 41 height 26
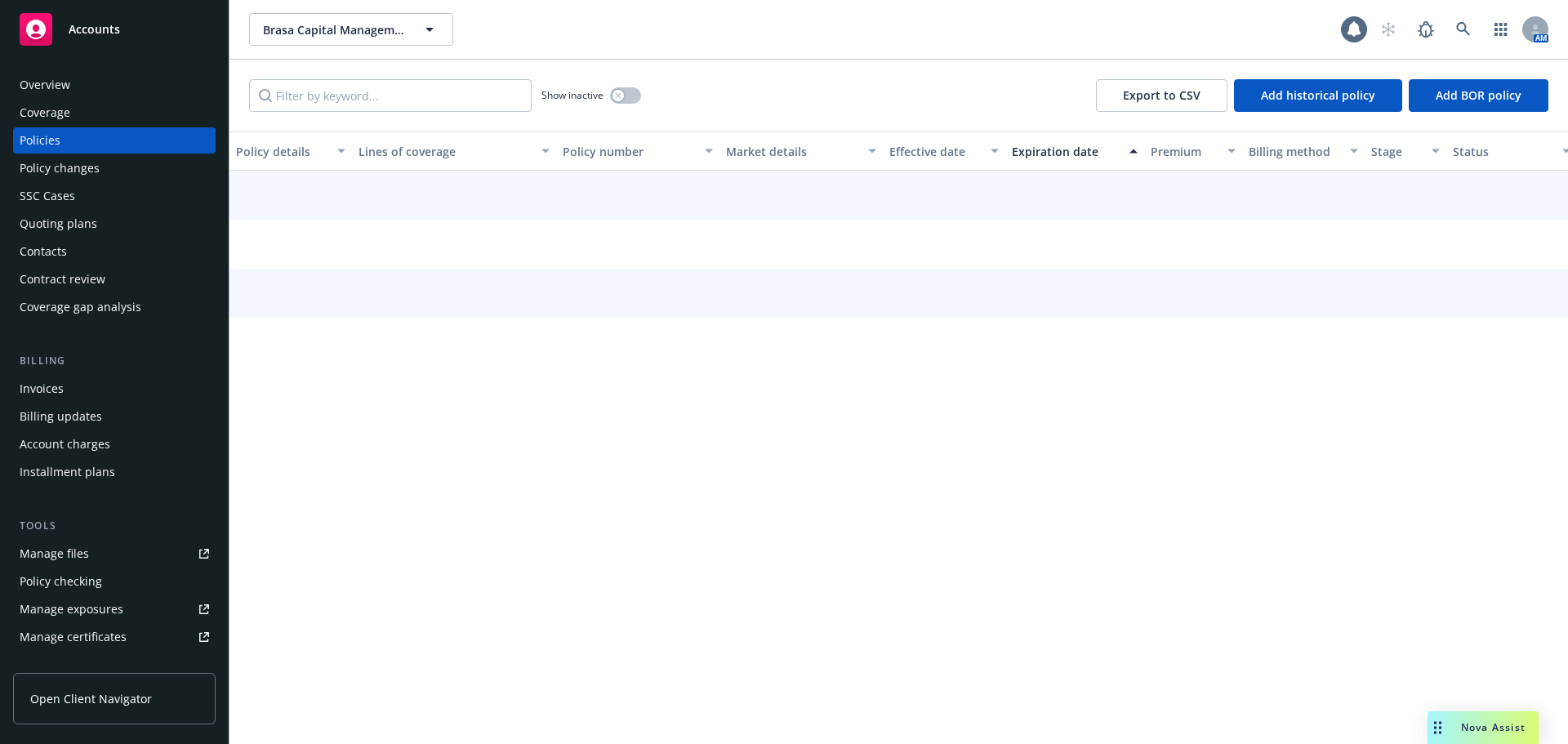
click at [389, 90] on input "Filter by keyword..." at bounding box center [390, 96] width 283 height 33
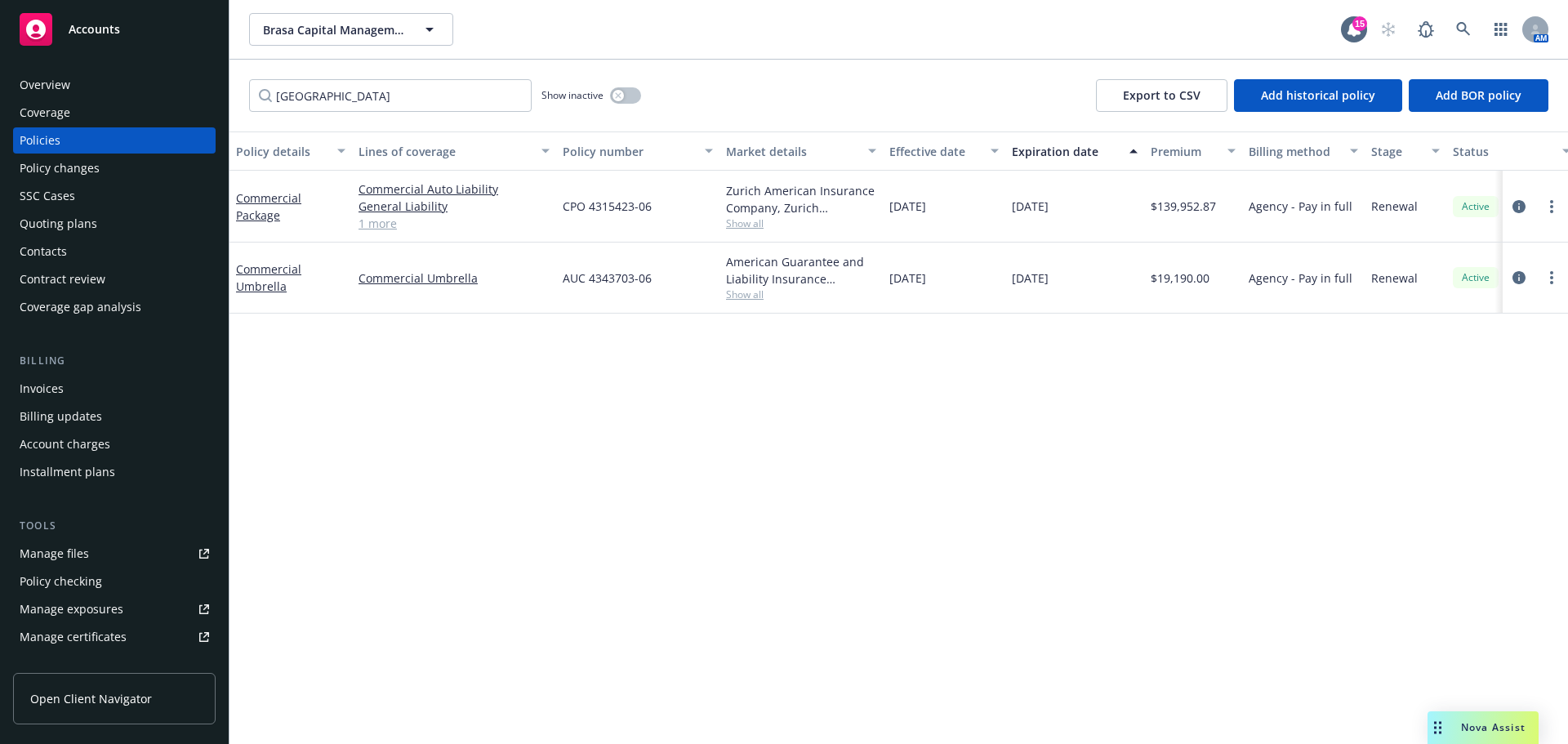
type input "[GEOGRAPHIC_DATA]"
click at [375, 20] on button "Brasa Capital Management, LLC" at bounding box center [351, 30] width 204 height 33
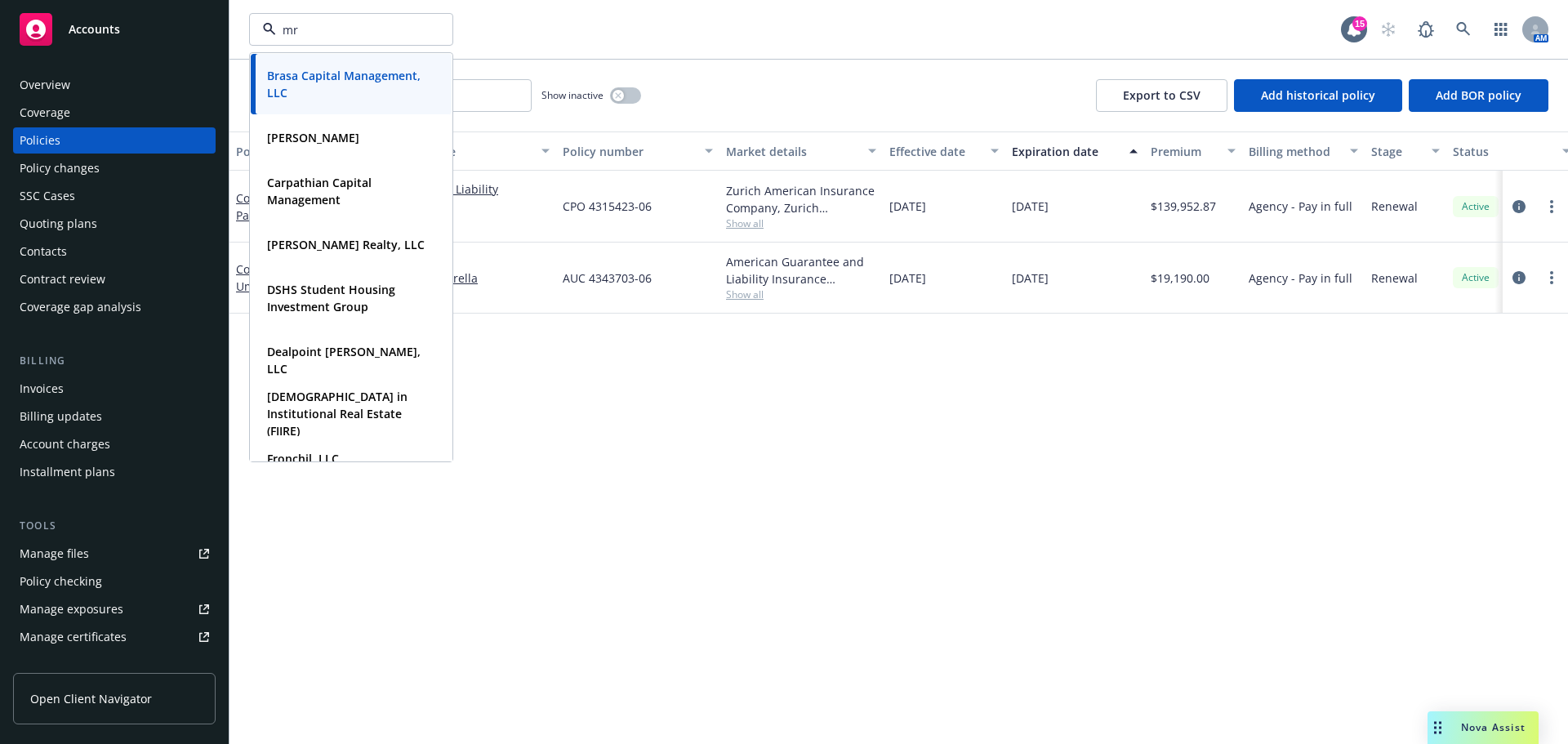
type input "mrk"
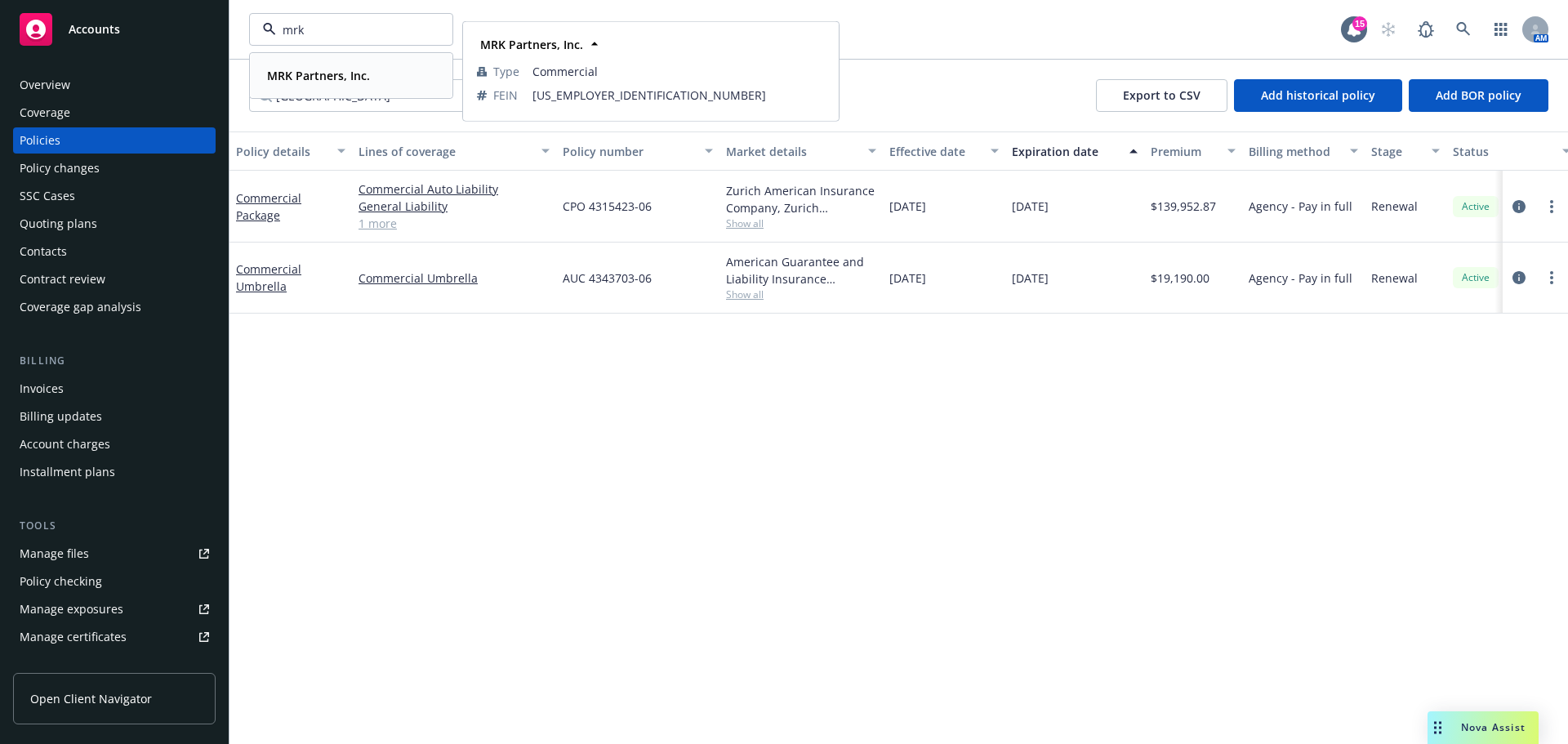
click at [338, 64] on div "MRK Partners, Inc." at bounding box center [316, 75] width 112 height 23
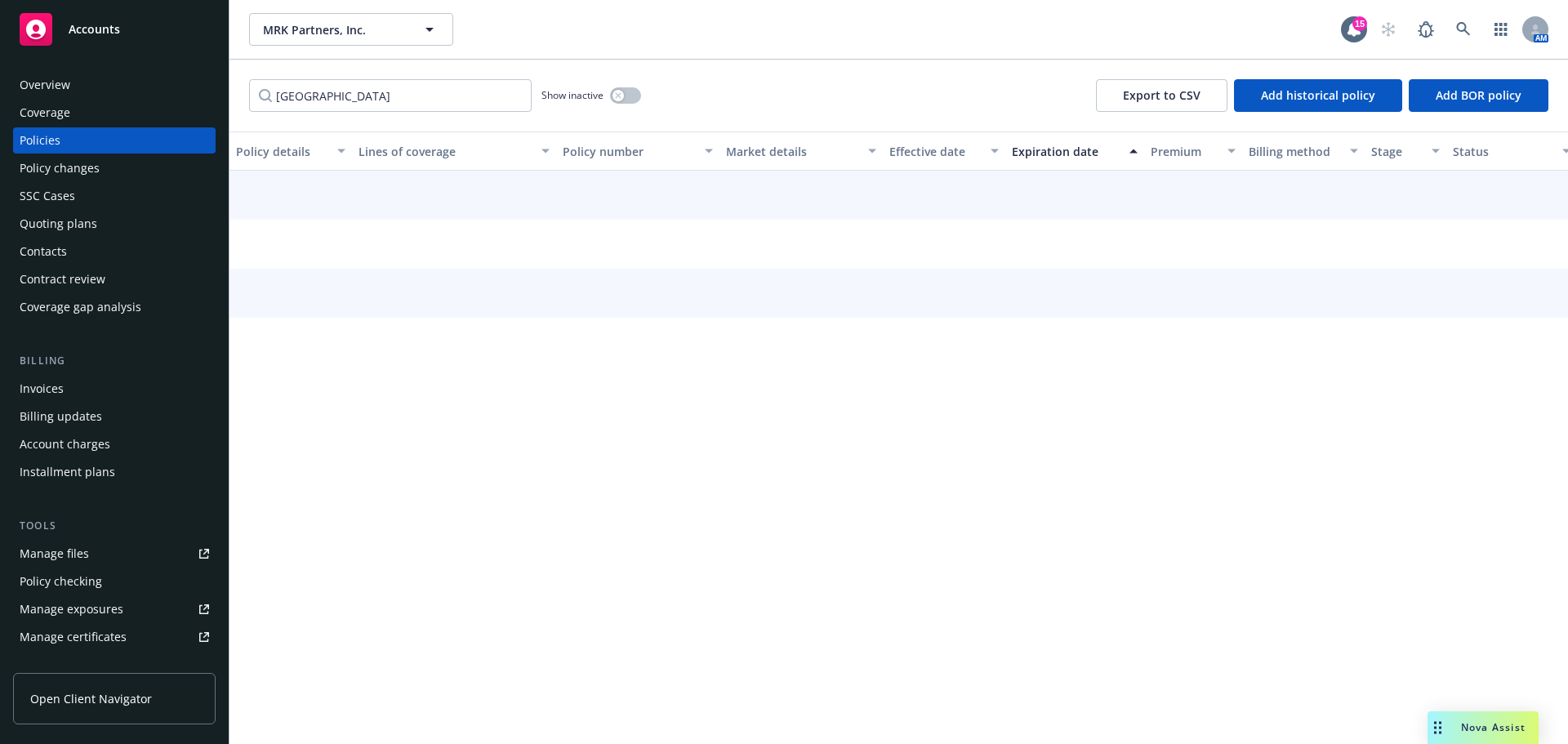
click at [69, 385] on div "Invoices" at bounding box center [115, 389] width 190 height 26
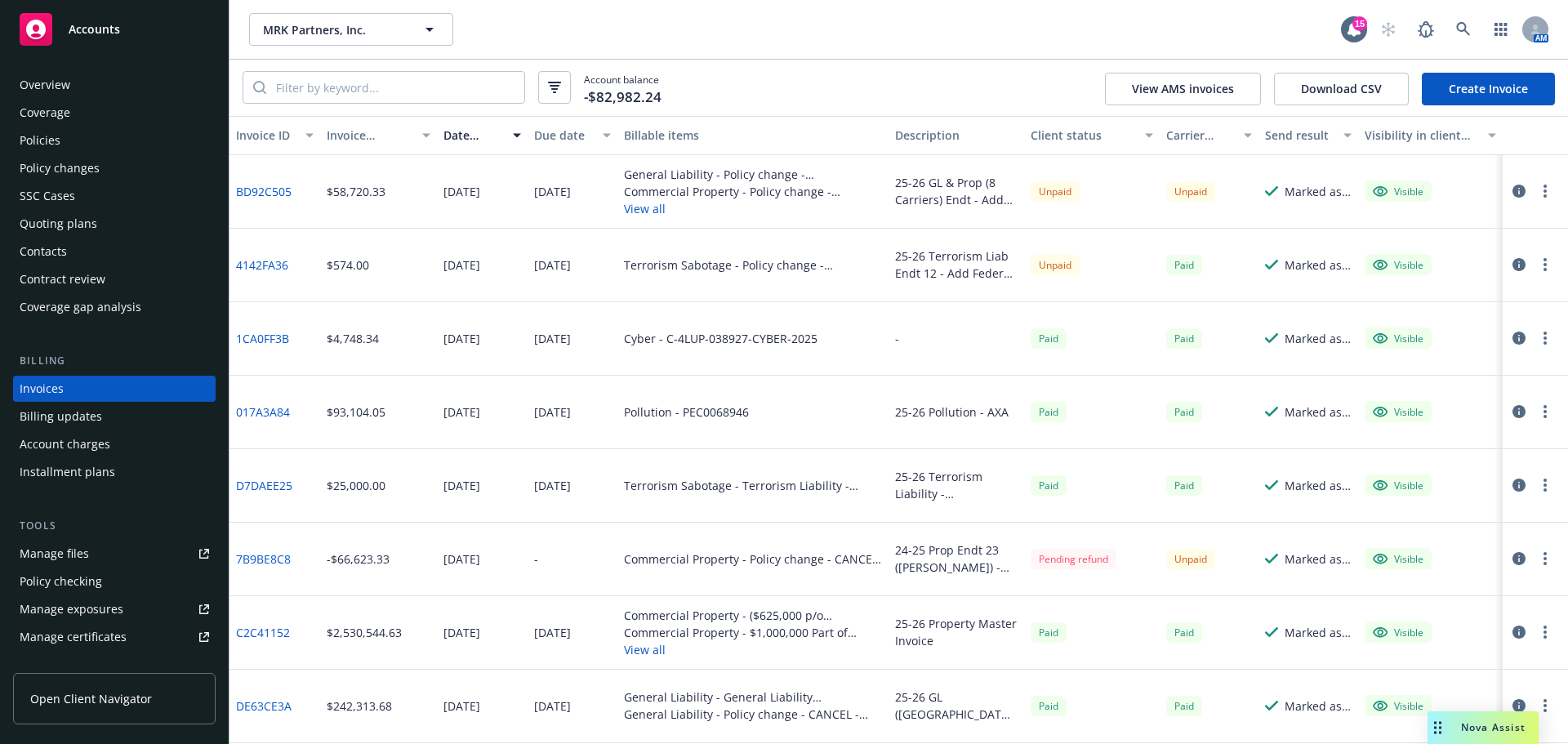
click at [72, 170] on div "Policy changes" at bounding box center [60, 168] width 80 height 26
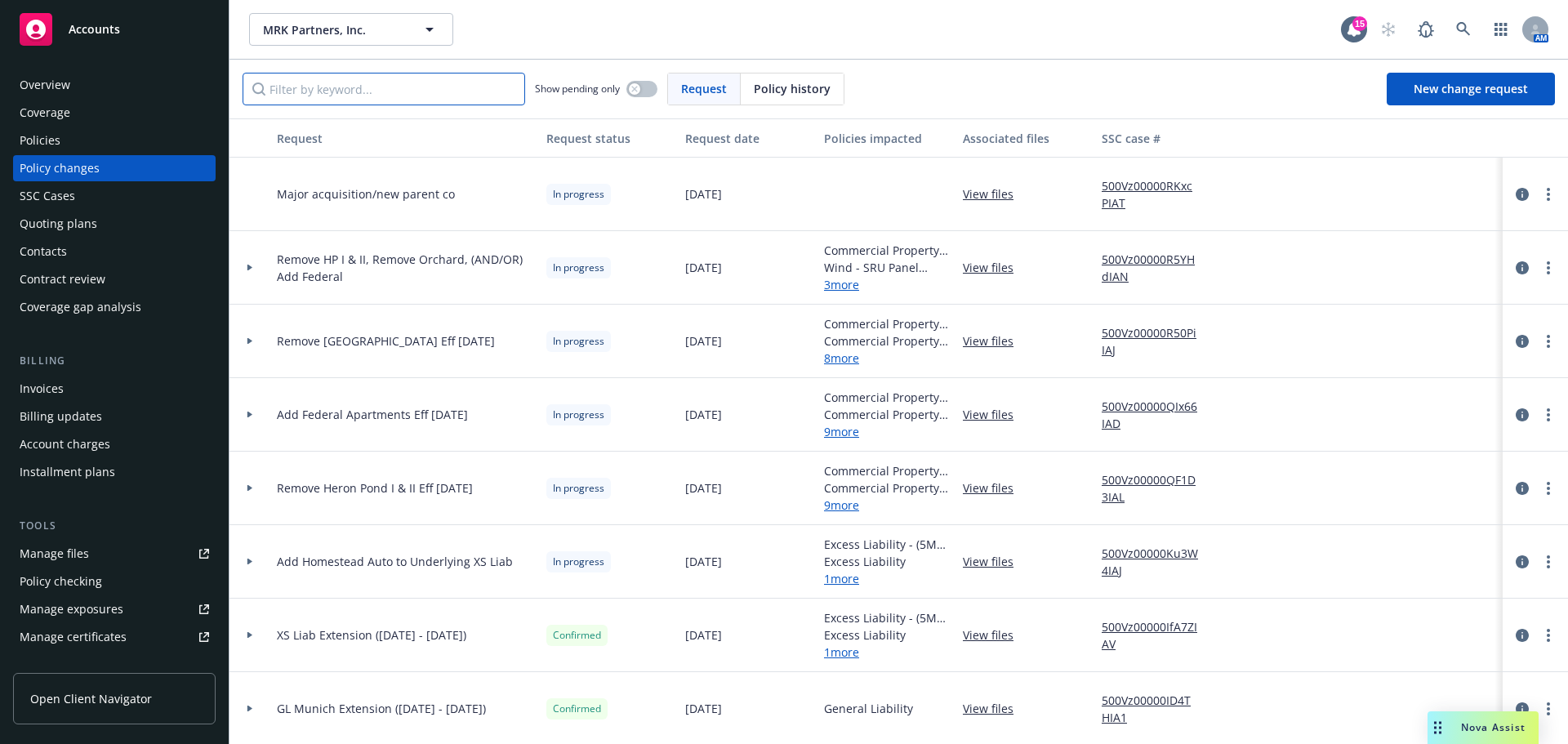
click at [377, 81] on input "Filter by keyword..." at bounding box center [384, 90] width 283 height 33
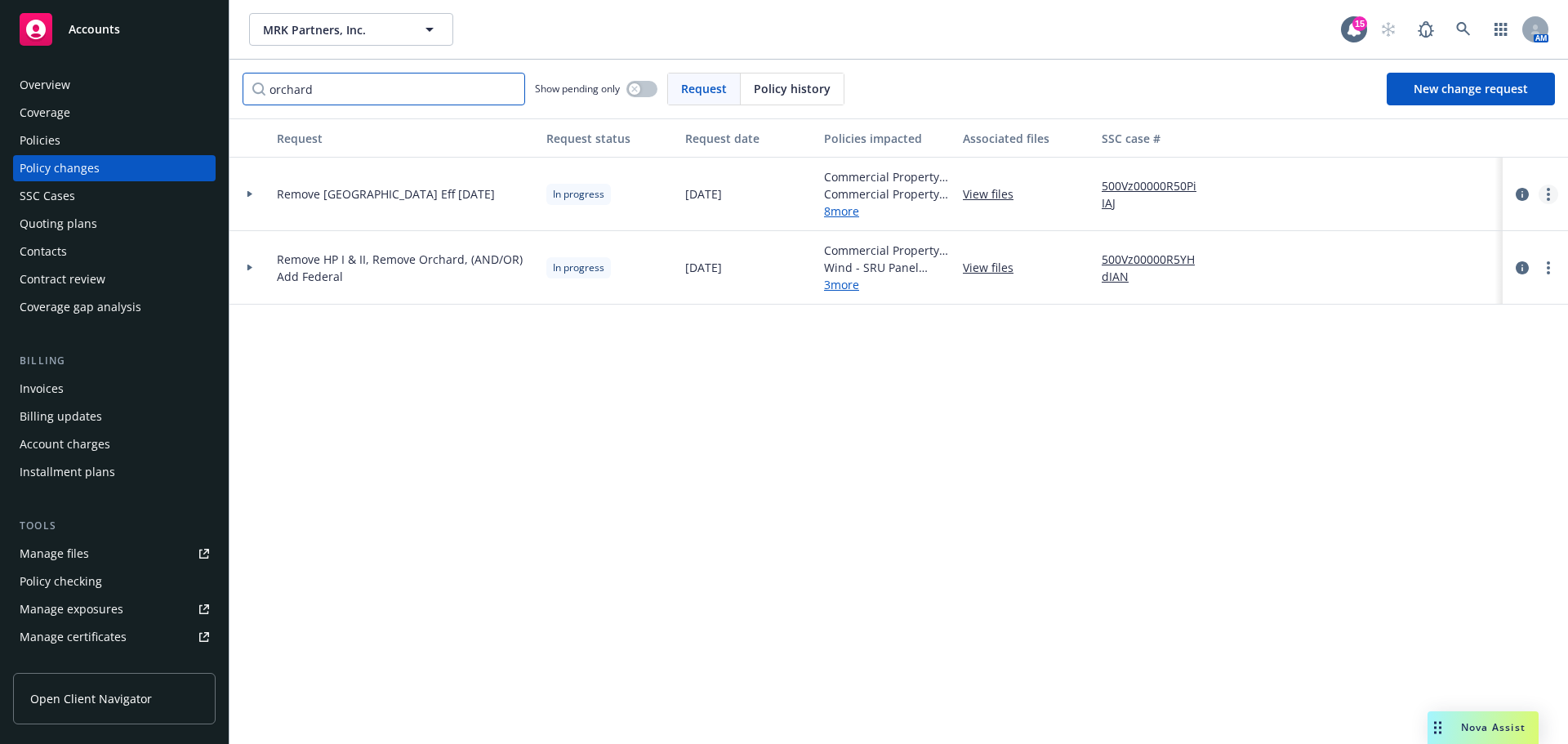
type input "orchard"
click at [1550, 192] on link "more" at bounding box center [1548, 194] width 20 height 20
click at [1389, 318] on link "Resume workflow" at bounding box center [1417, 326] width 280 height 33
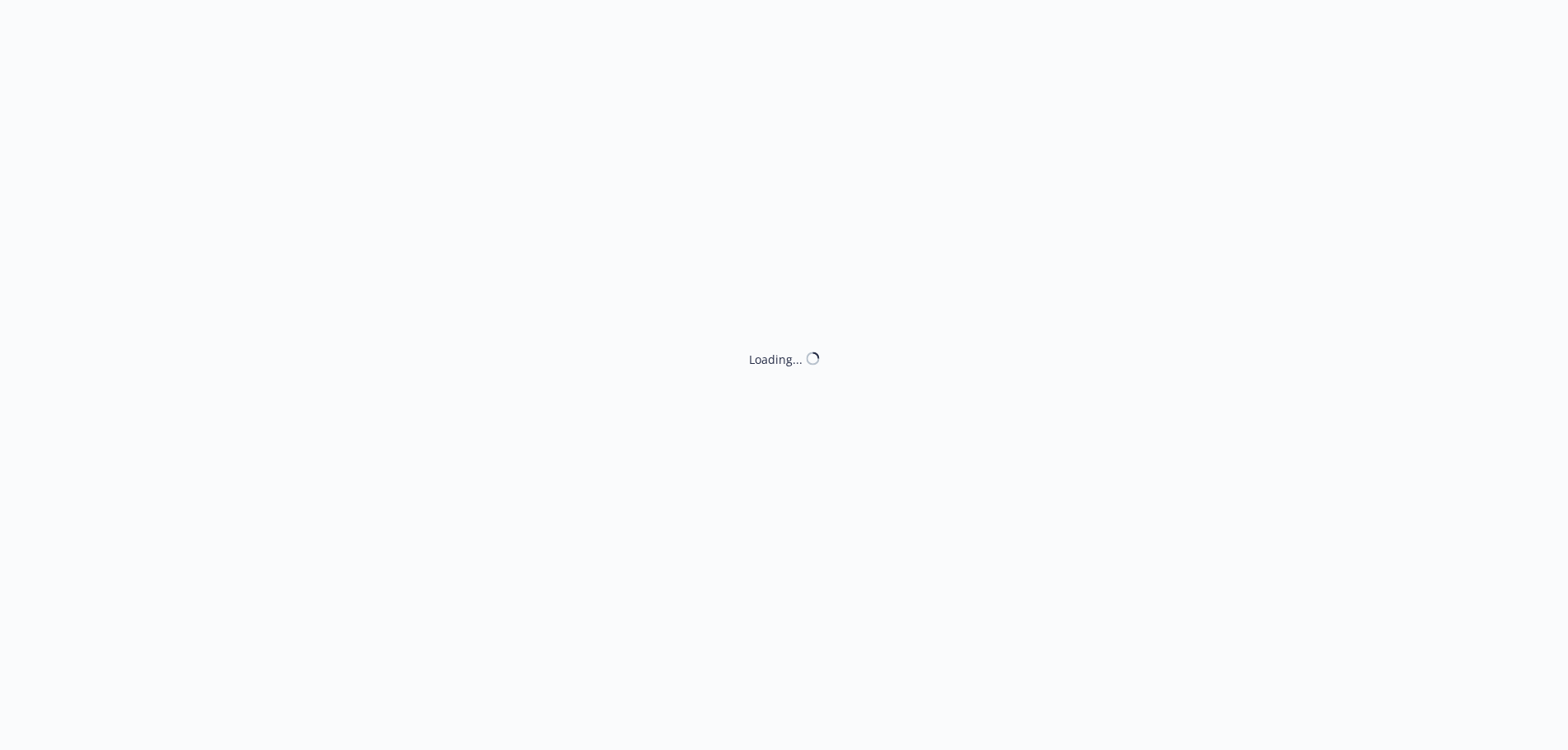
select select "ACCEPTED"
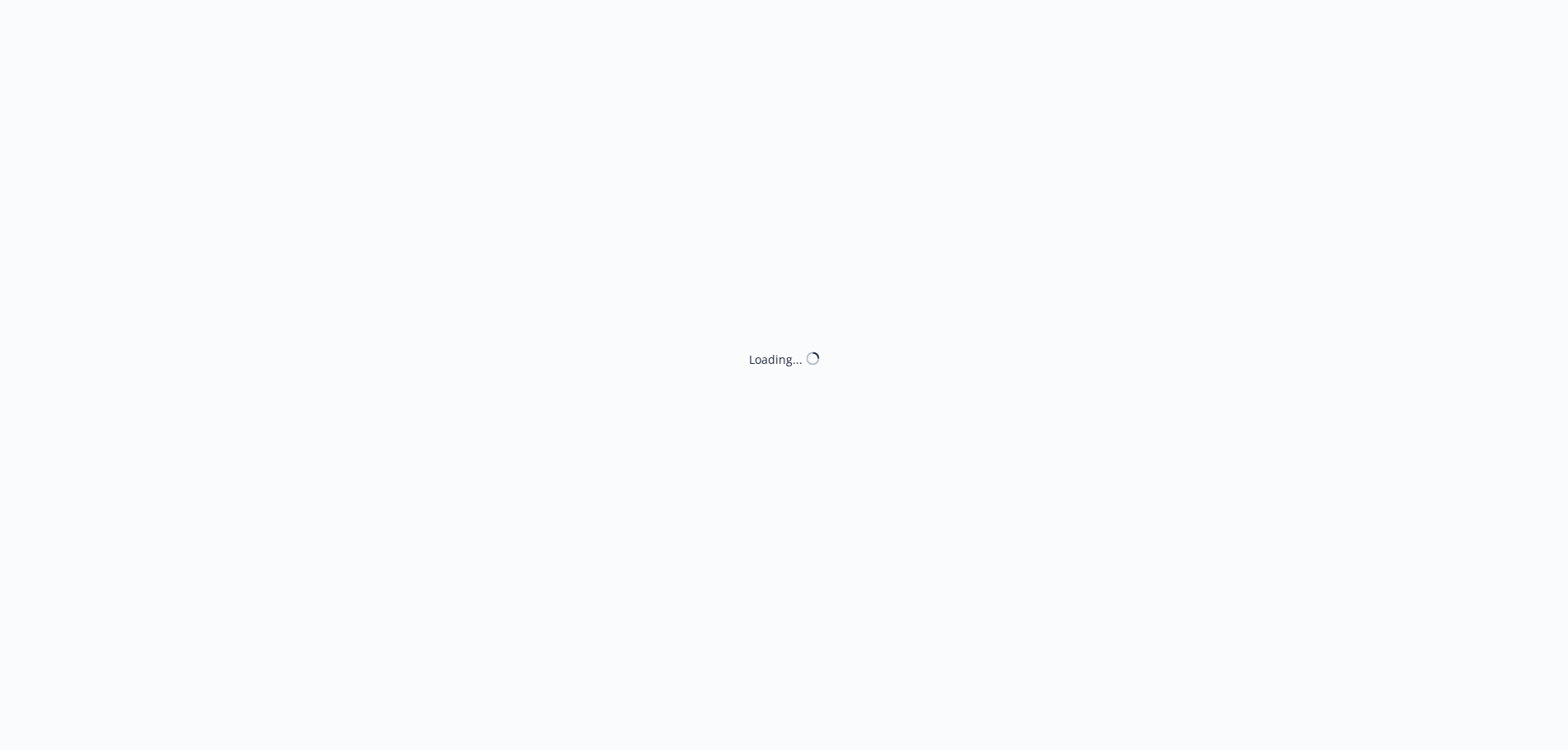
select select "ACCEPTED"
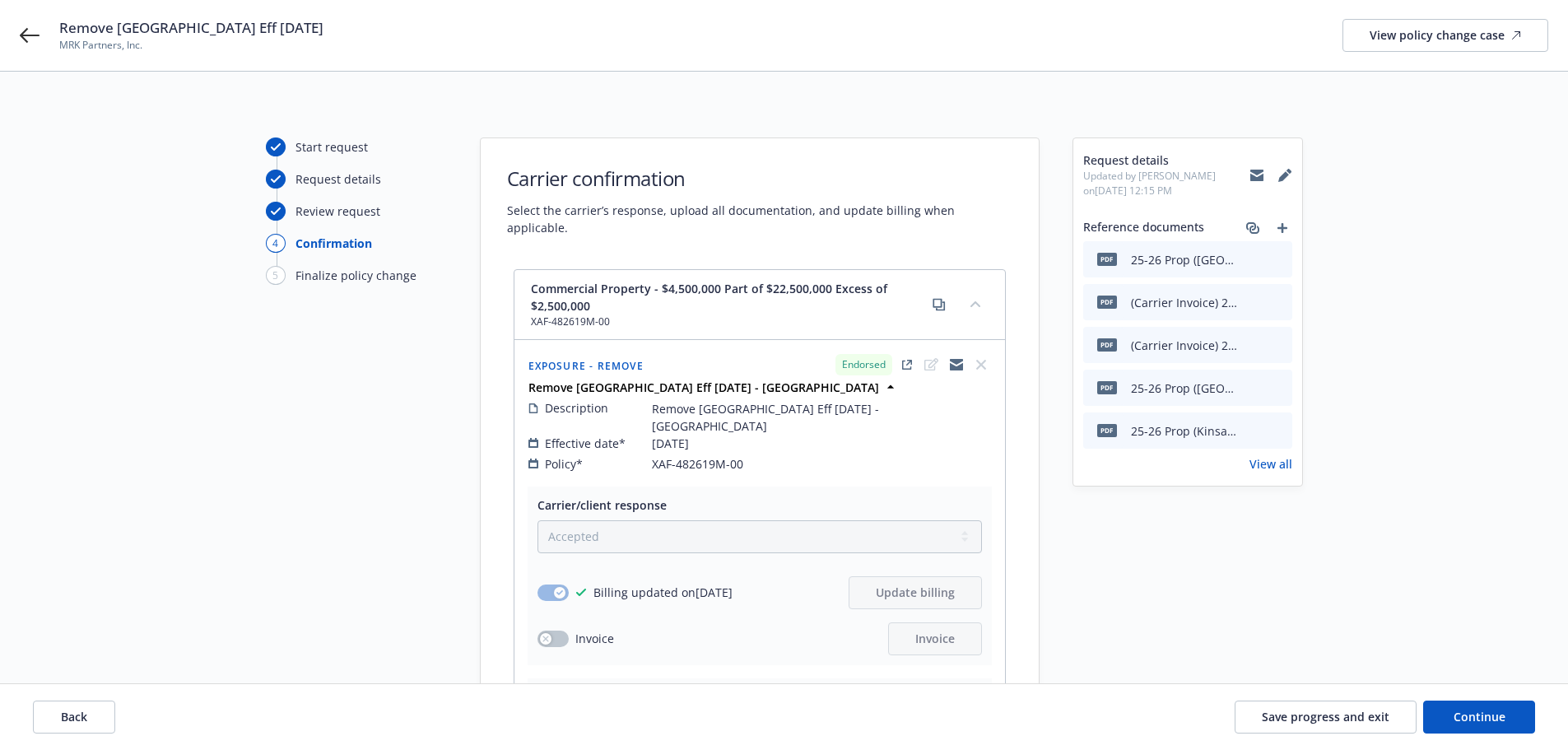
click at [91, 714] on button "Back" at bounding box center [75, 718] width 82 height 33
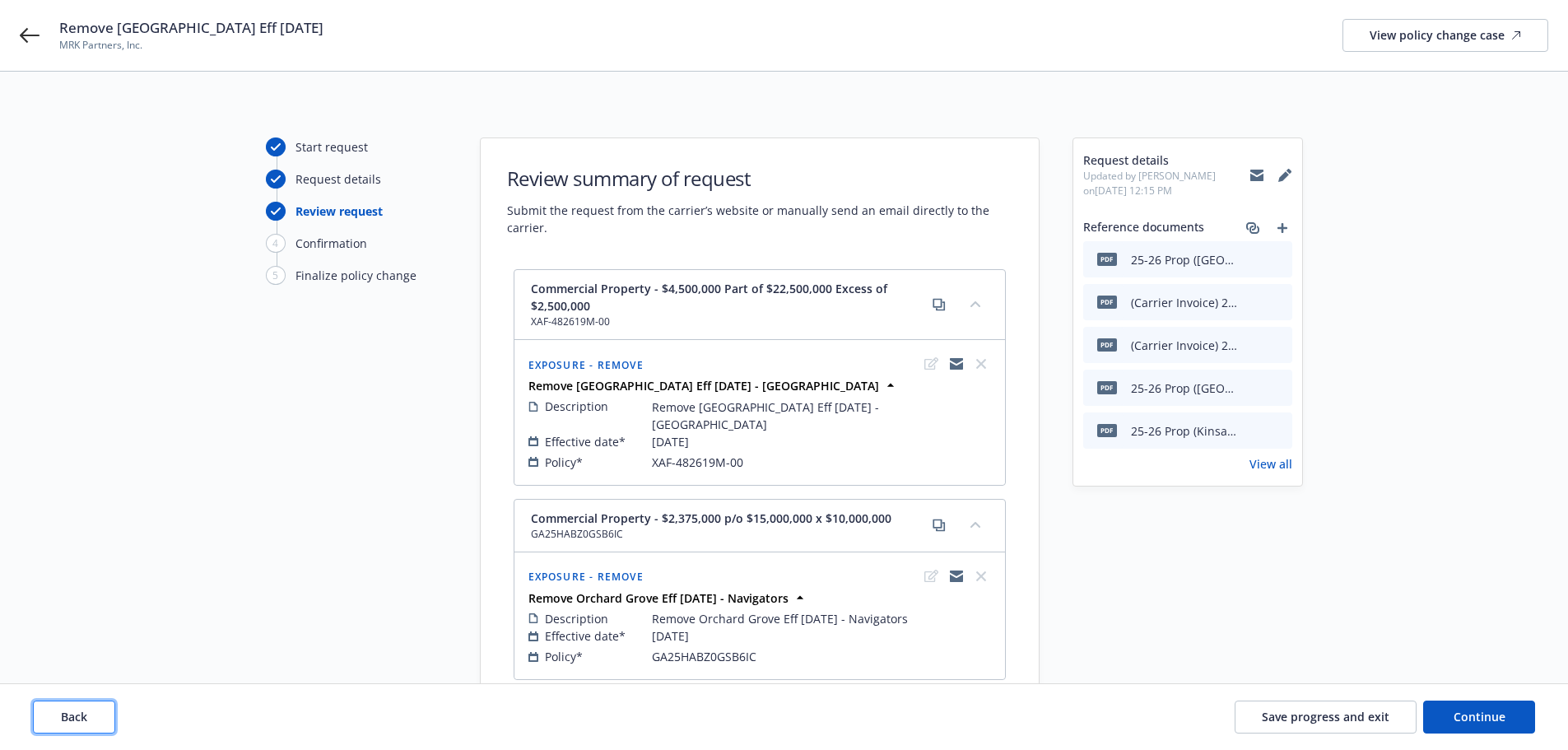
click at [102, 715] on button "Back" at bounding box center [75, 718] width 82 height 33
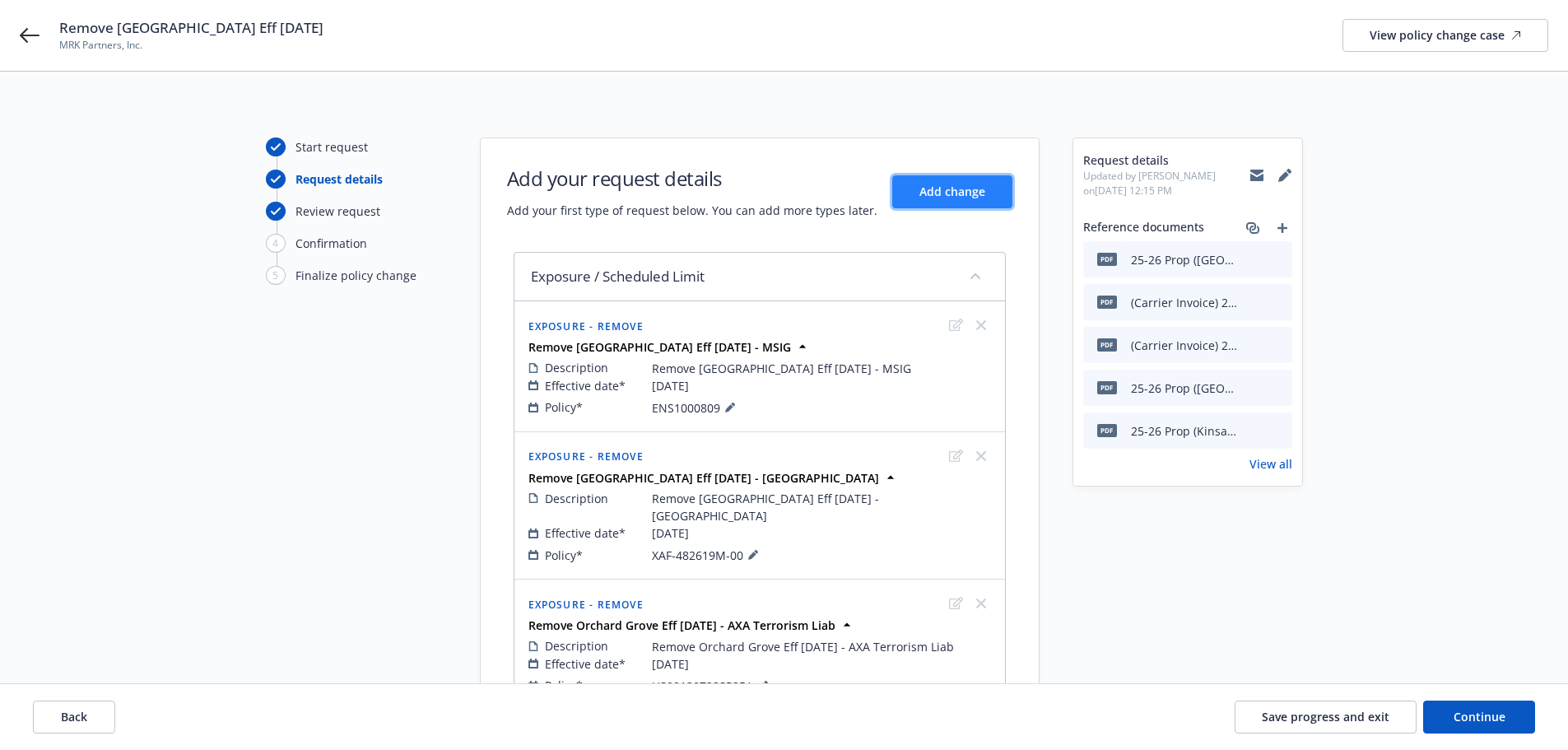
click at [954, 194] on span "Add change" at bounding box center [951, 191] width 66 height 16
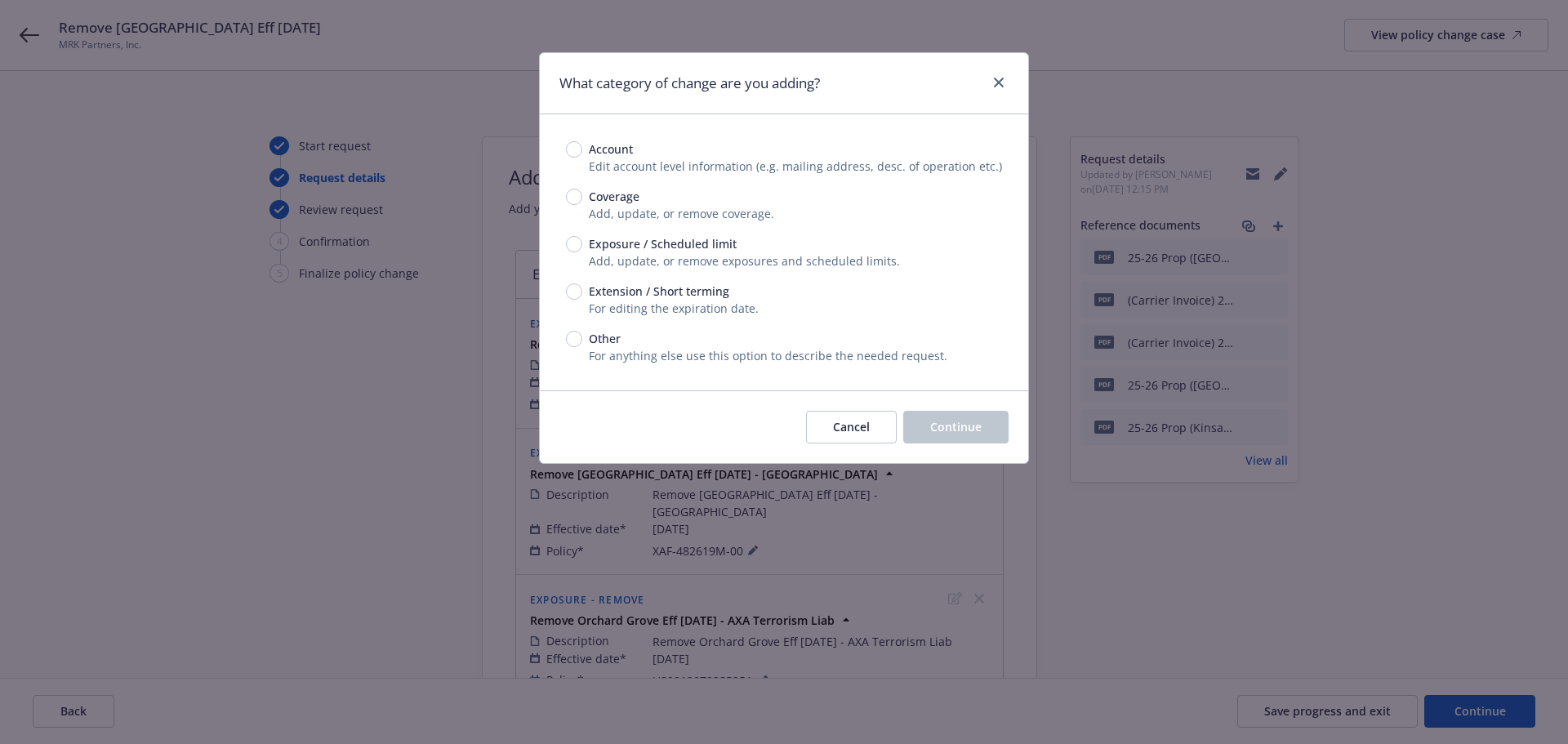
click at [671, 249] on span "Exposure / Scheduled limit" at bounding box center [663, 244] width 148 height 17
click at [582, 249] on input "Exposure / Scheduled limit" at bounding box center [573, 244] width 17 height 17
radio input "true"
click at [935, 427] on span "Continue" at bounding box center [955, 426] width 51 height 16
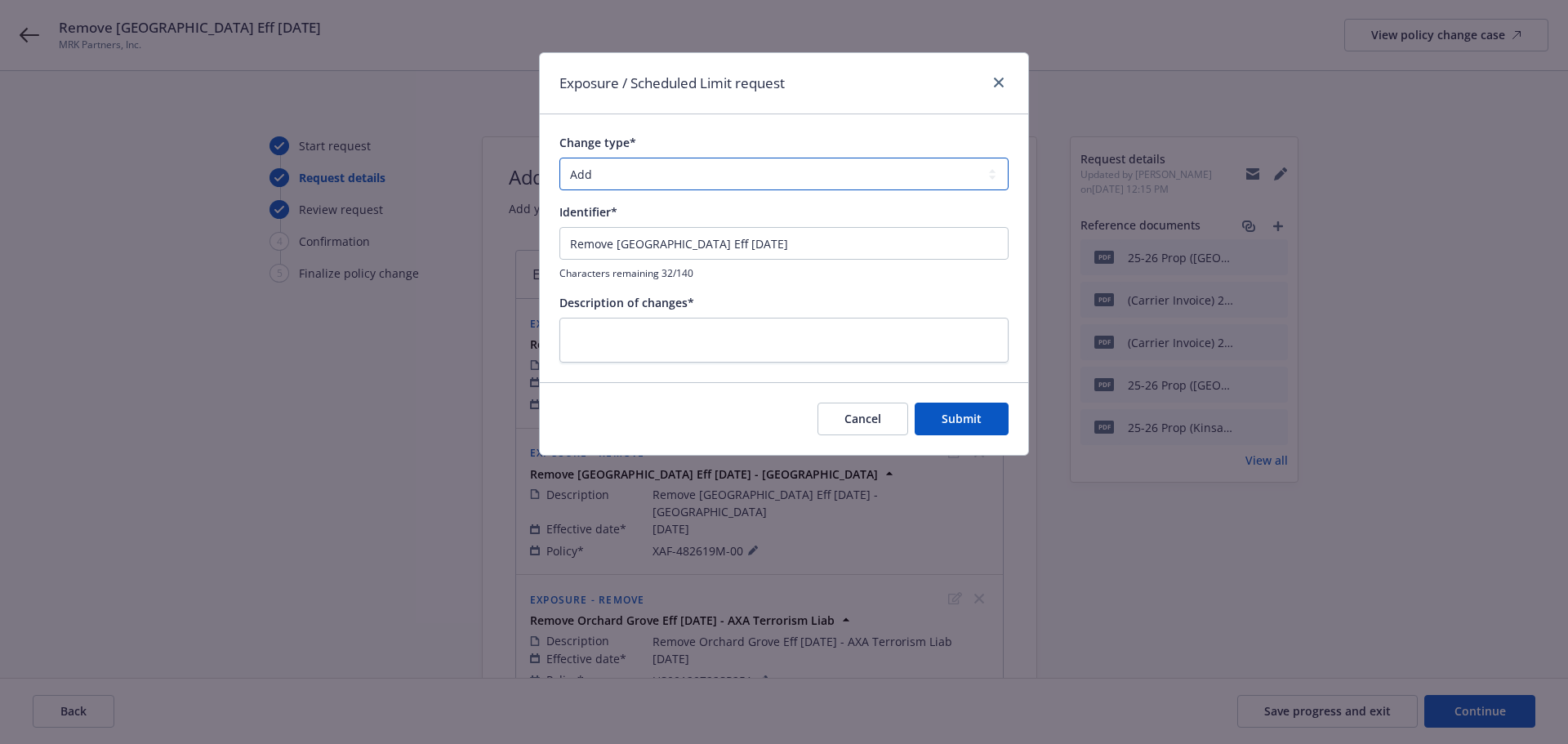
click at [697, 180] on select "Add Audit Change Remove" at bounding box center [784, 174] width 449 height 33
select select "REMOVE"
click at [560, 158] on select "Add Audit Change Remove" at bounding box center [784, 174] width 449 height 33
click at [880, 245] on input "Remove Orchard Grove Eff 6/26/25" at bounding box center [784, 244] width 449 height 33
type input "Remove Orchard Grove Eff 6/26/25 - Bridgeway"
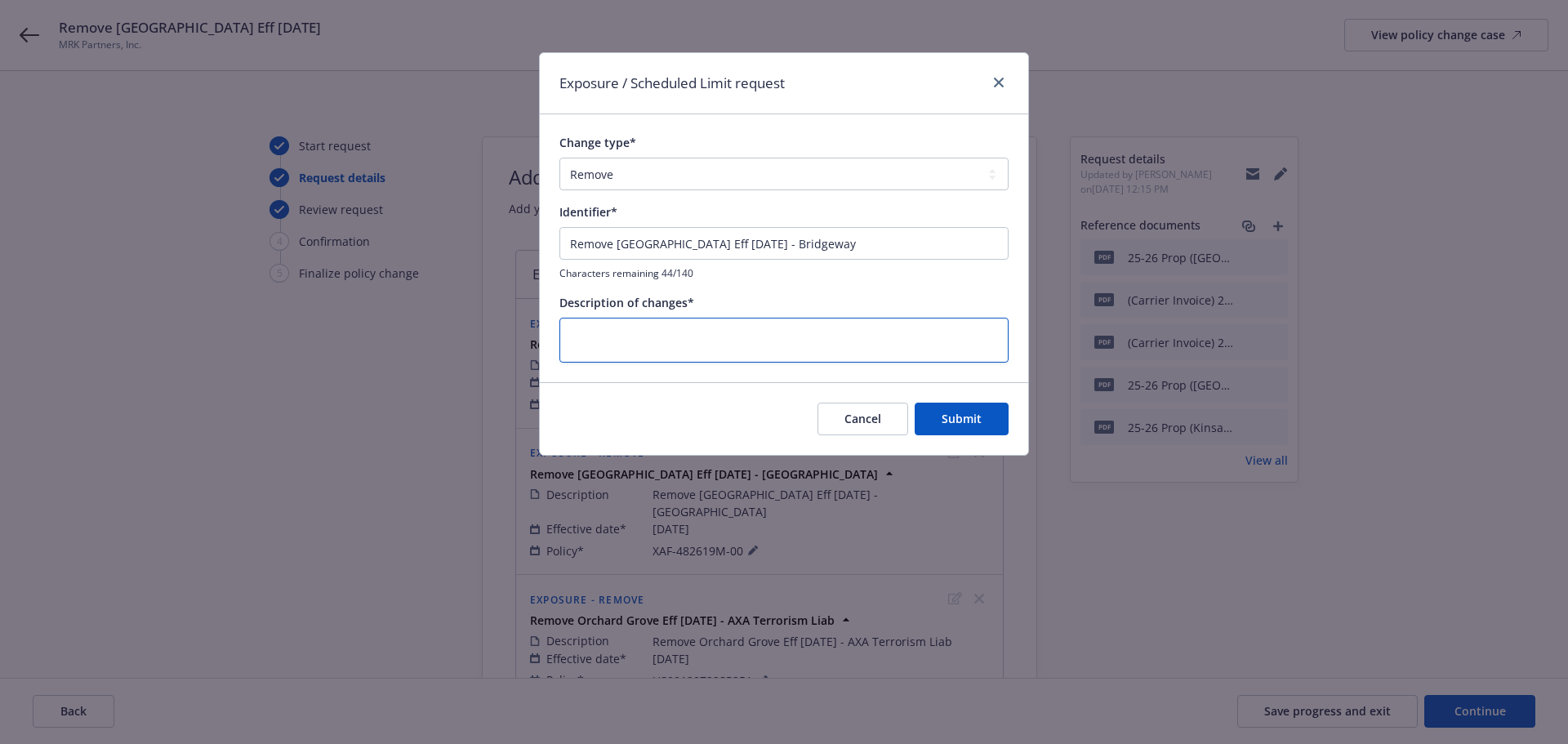
click at [794, 333] on textarea at bounding box center [784, 340] width 449 height 45
paste textarea "Remove Orchard Grove Eff 6/26/25 - Bridgeway"
type textarea "Remove Orchard Grove Eff 6/26/25 - Bridgeway"
type textarea "x"
type textarea "Remove Orchard Grove Eff 6/26/25 - Bridgeway"
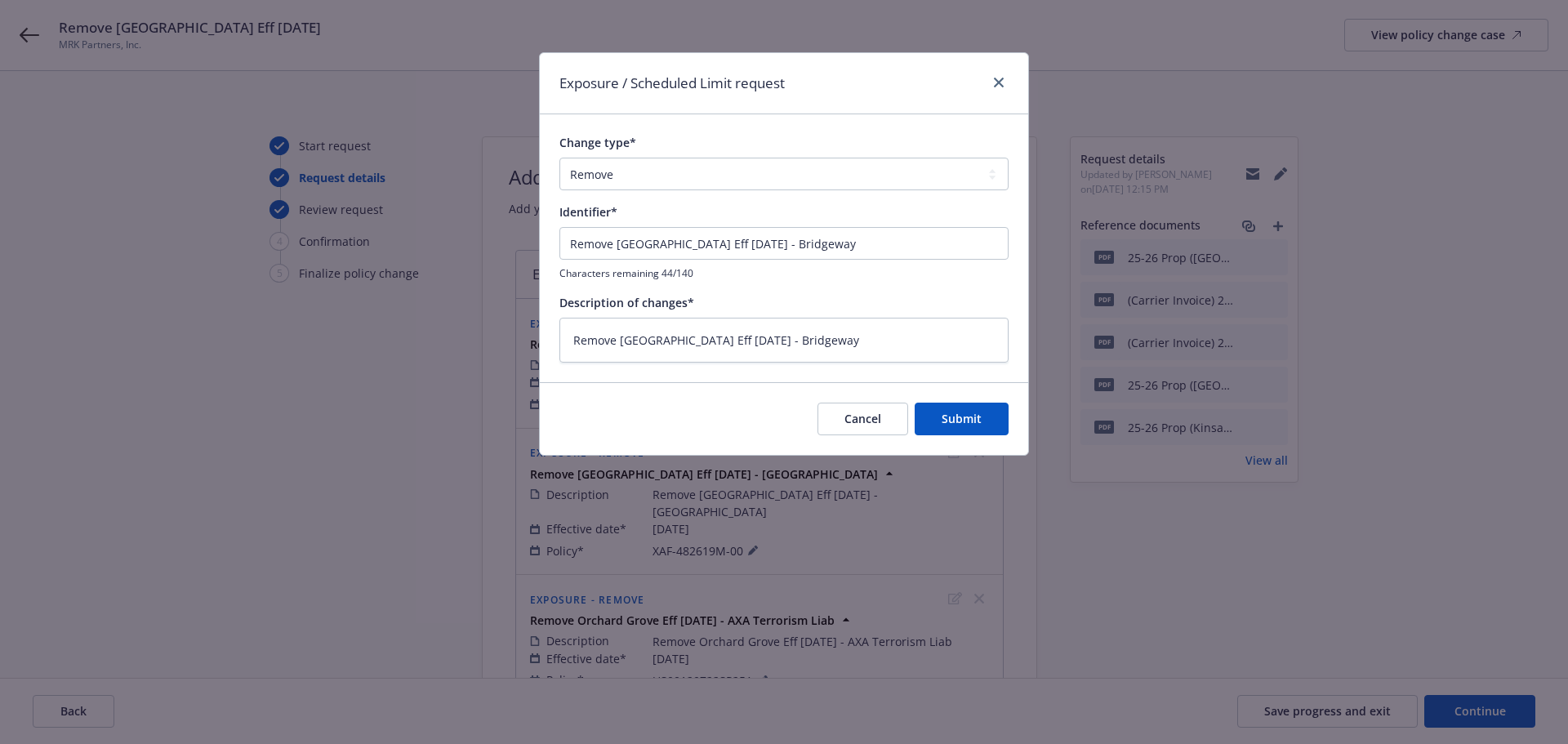
click at [912, 413] on div "Cancel Submit" at bounding box center [913, 419] width 191 height 33
click at [920, 414] on button "Submit" at bounding box center [962, 419] width 94 height 33
type textarea "x"
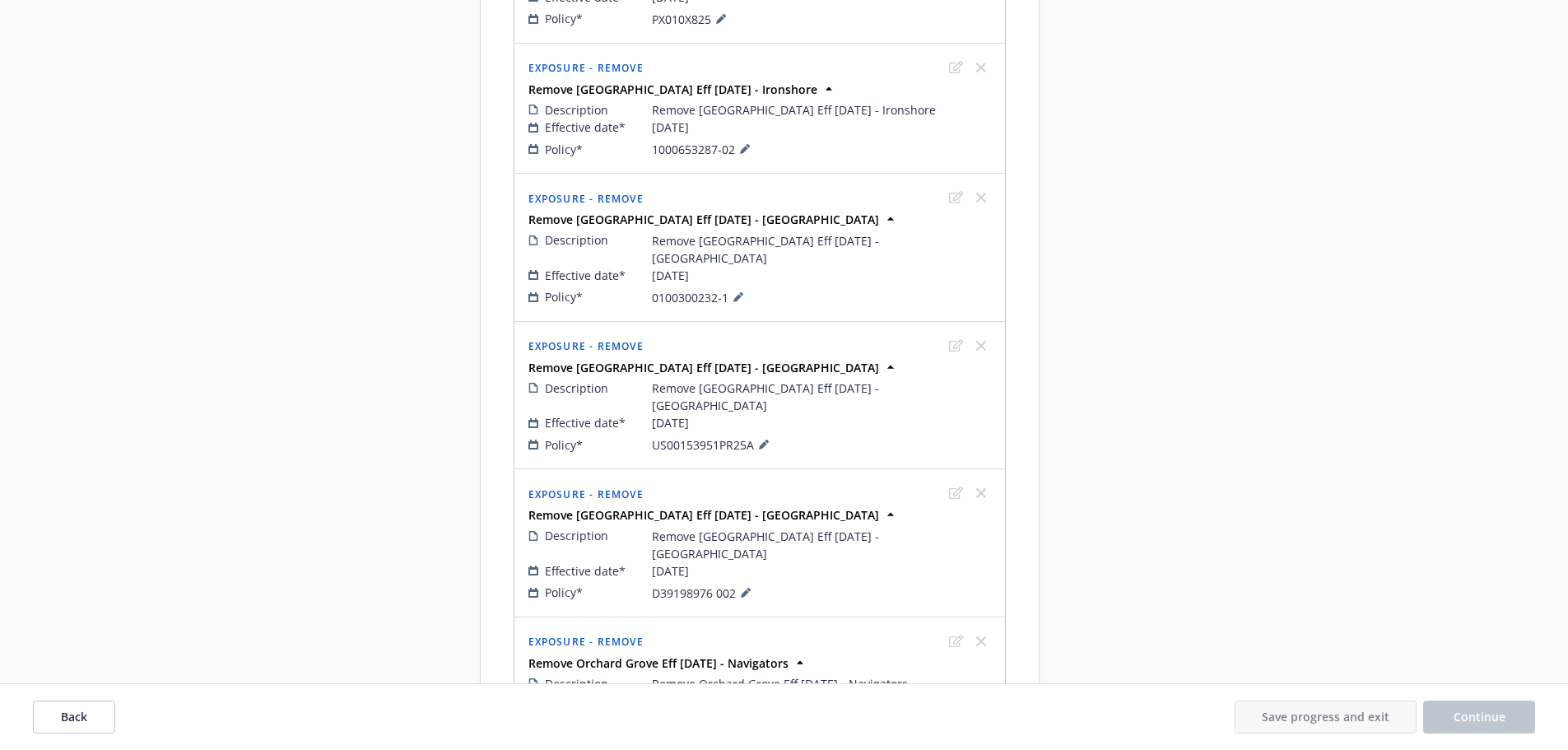
scroll to position [1157, 0]
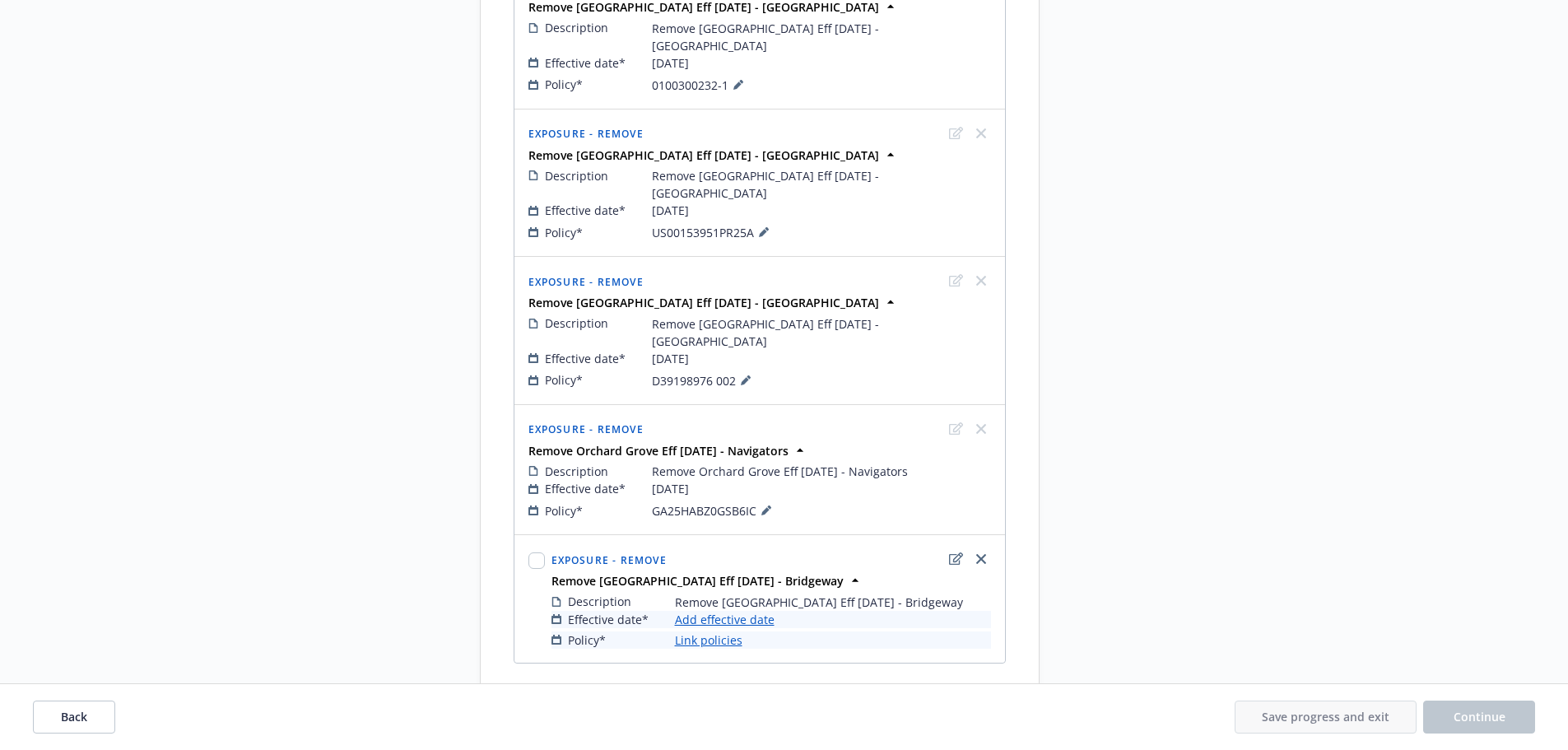
click at [728, 611] on link "Add effective date" at bounding box center [724, 619] width 100 height 18
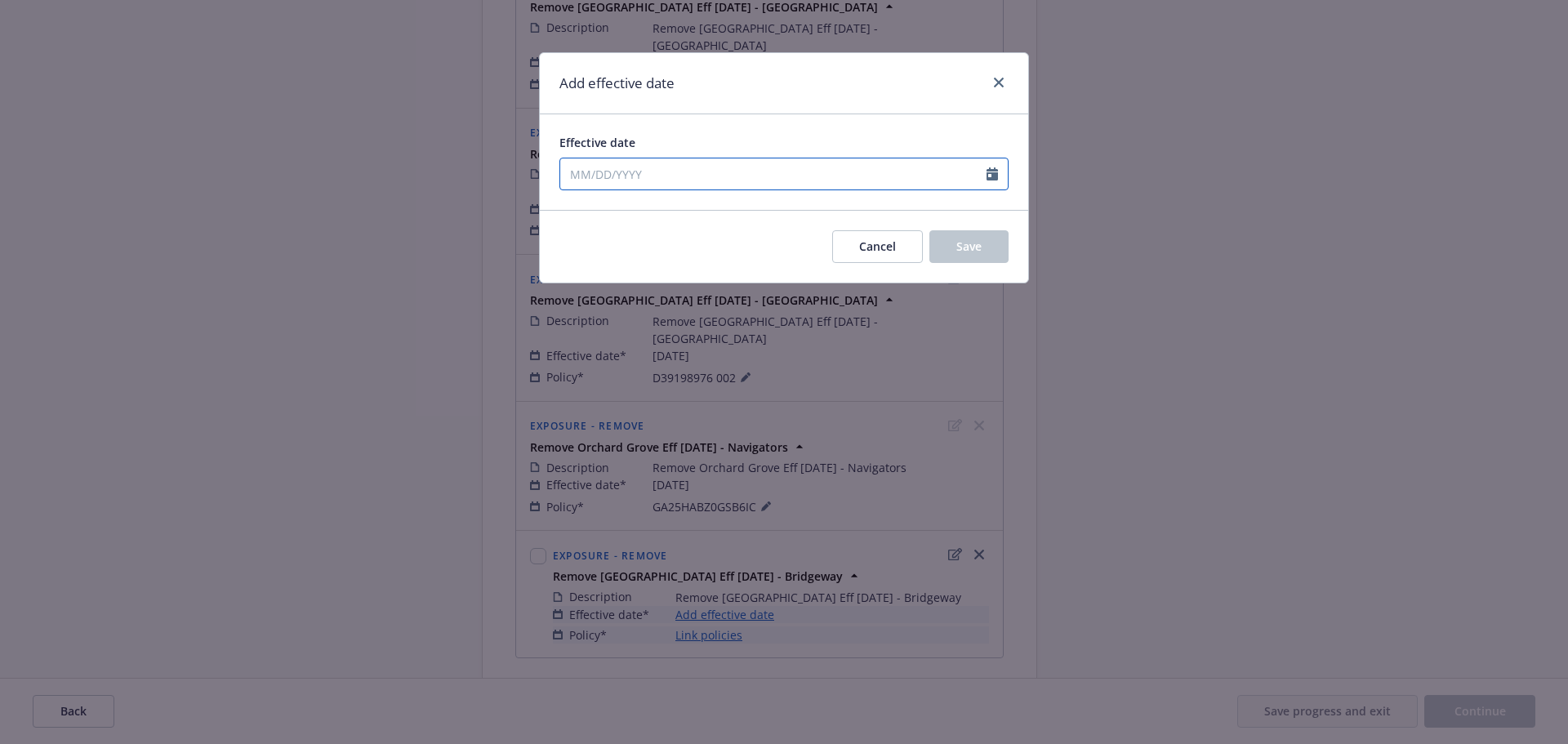
click at [682, 171] on input "Effective date" at bounding box center [774, 174] width 426 height 31
select select "9"
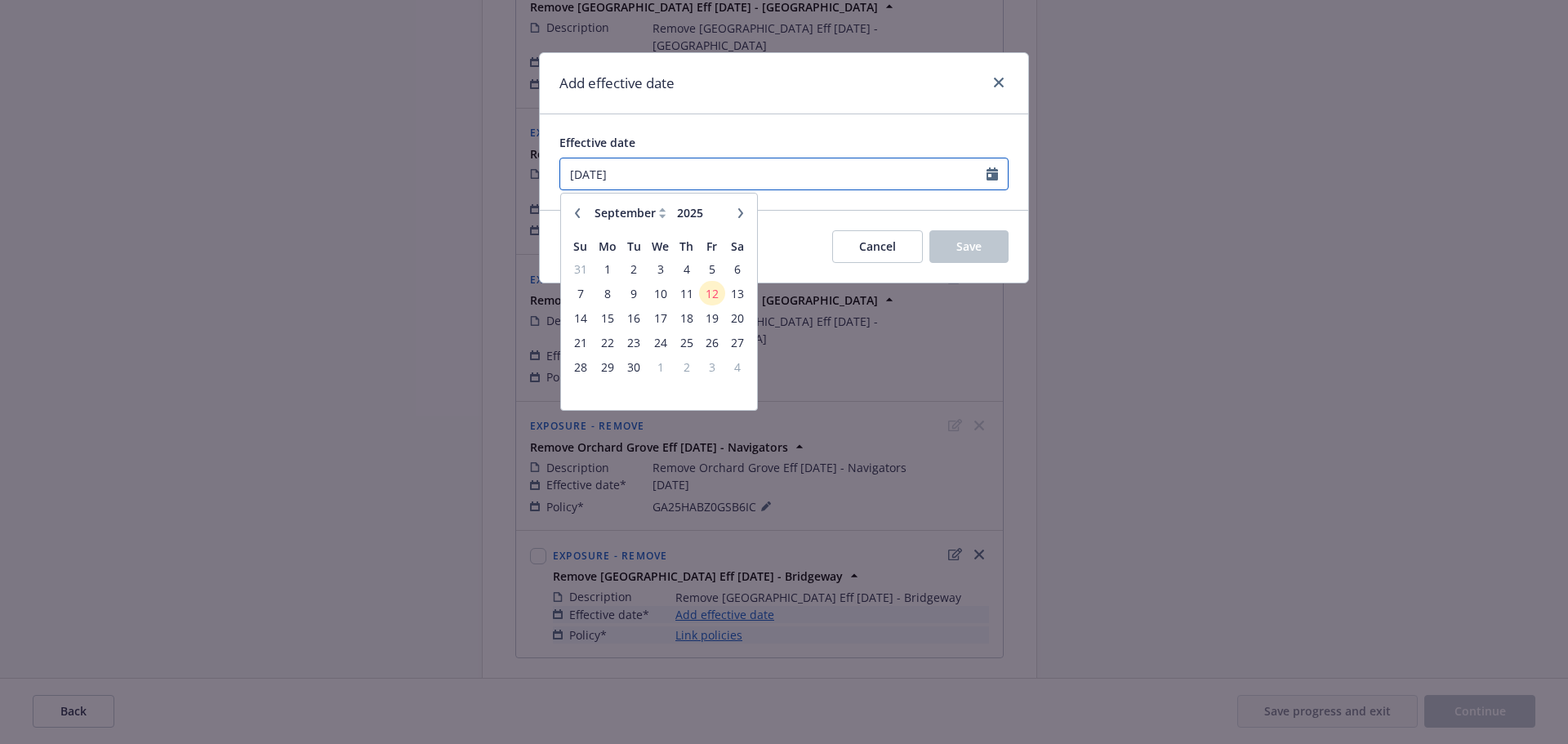
type input "06/26/2025"
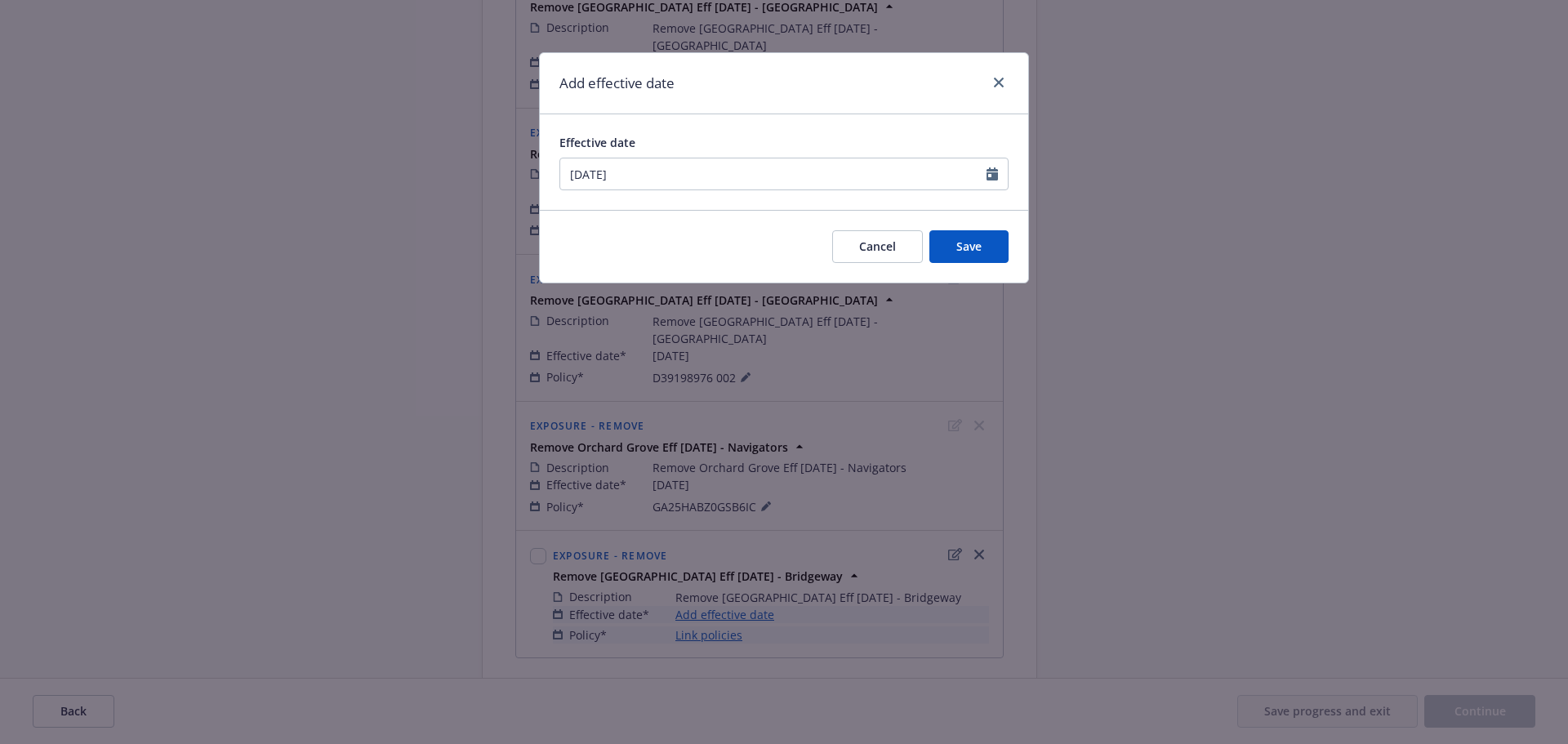
drag, startPoint x: 750, startPoint y: 127, endPoint x: 770, endPoint y: 140, distance: 23.9
click at [750, 126] on div "Effective date 06/26/2025 January February March April May June July August Sep…" at bounding box center [783, 162] width 488 height 96
click at [975, 243] on span "Save" at bounding box center [968, 246] width 25 height 16
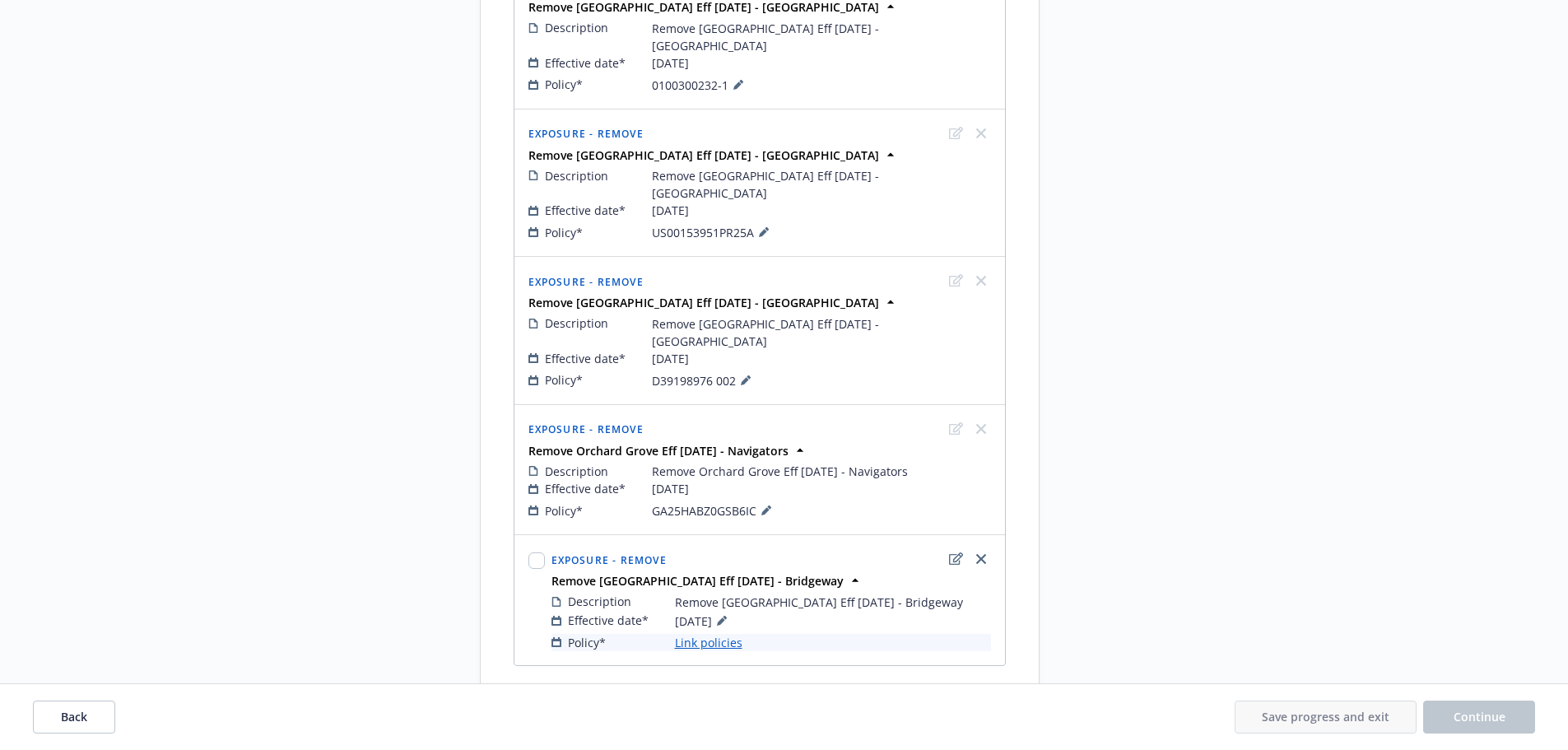
click at [702, 634] on link "Link policies" at bounding box center [708, 643] width 68 height 18
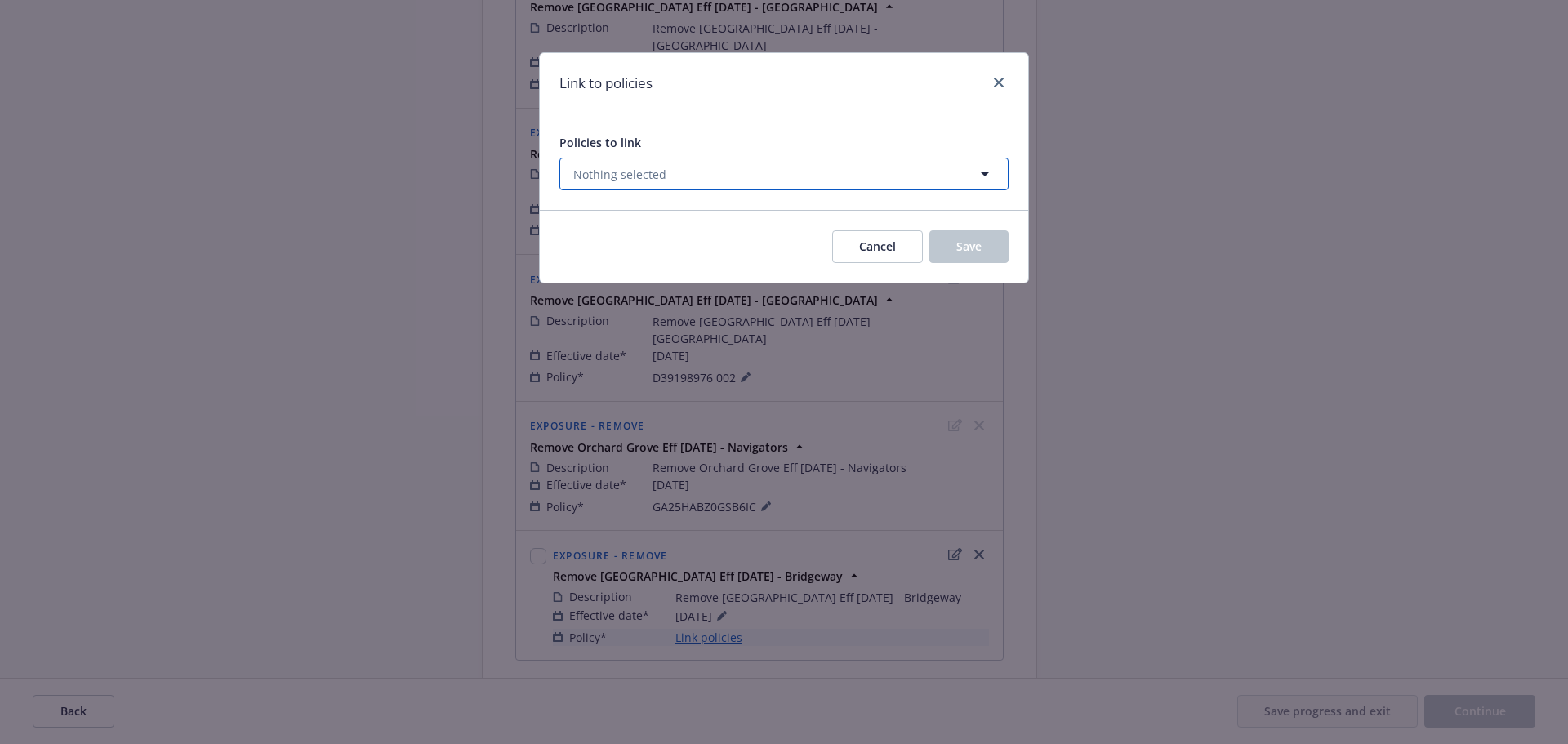
click at [679, 171] on button "Nothing selected" at bounding box center [784, 174] width 449 height 33
select select "ACTIVE"
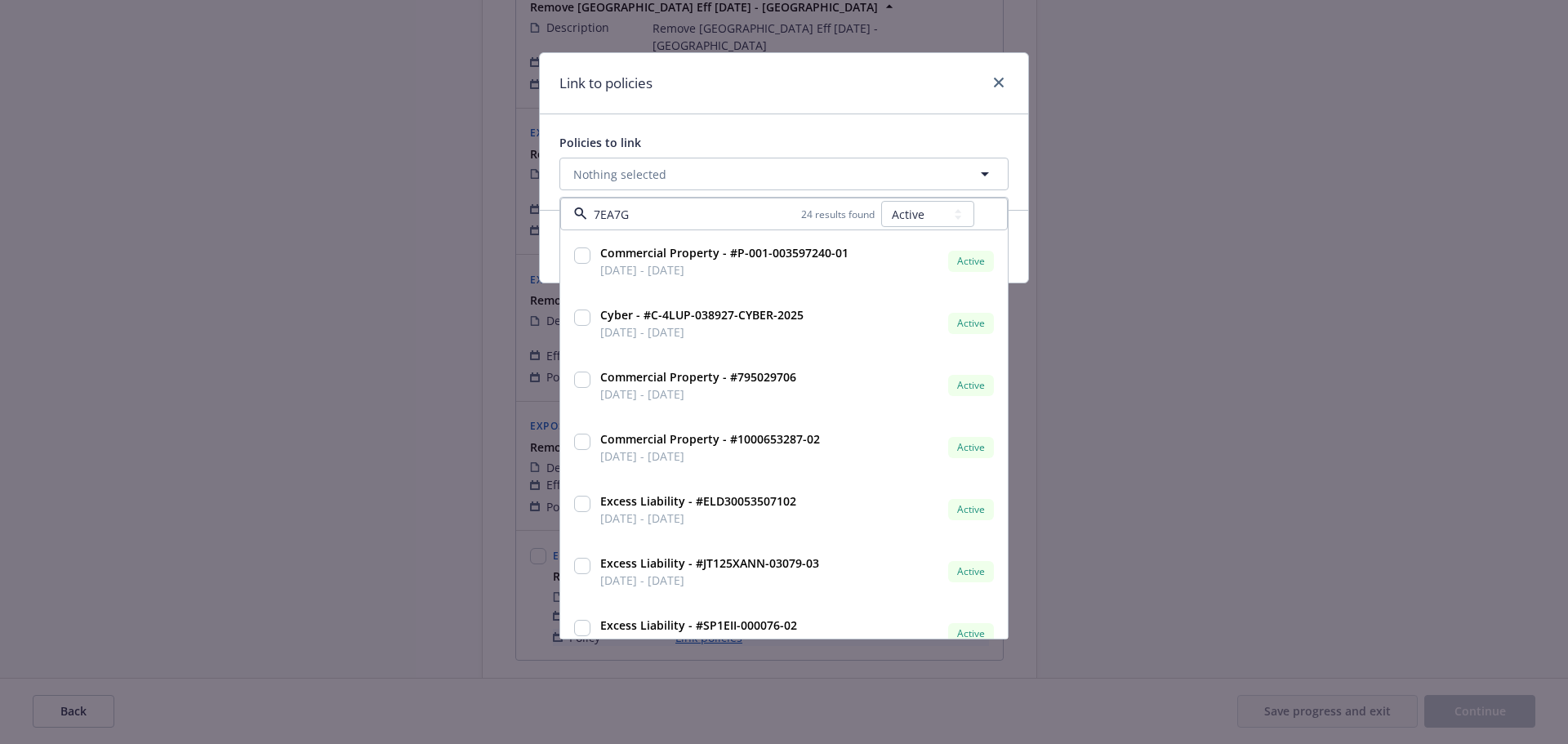
type input "7EA7GL"
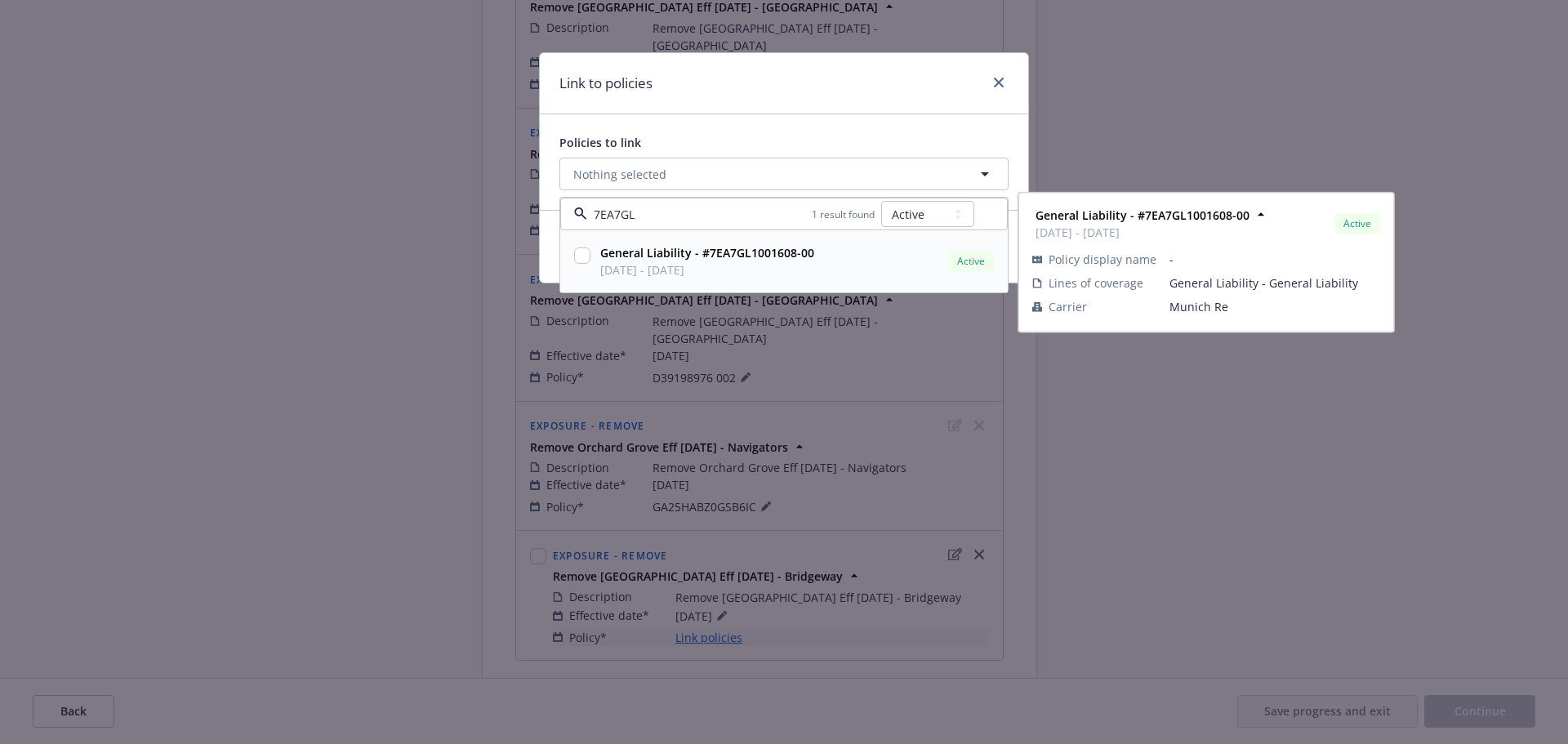
click at [580, 255] on input "checkbox" at bounding box center [582, 255] width 17 height 17
checkbox input "true"
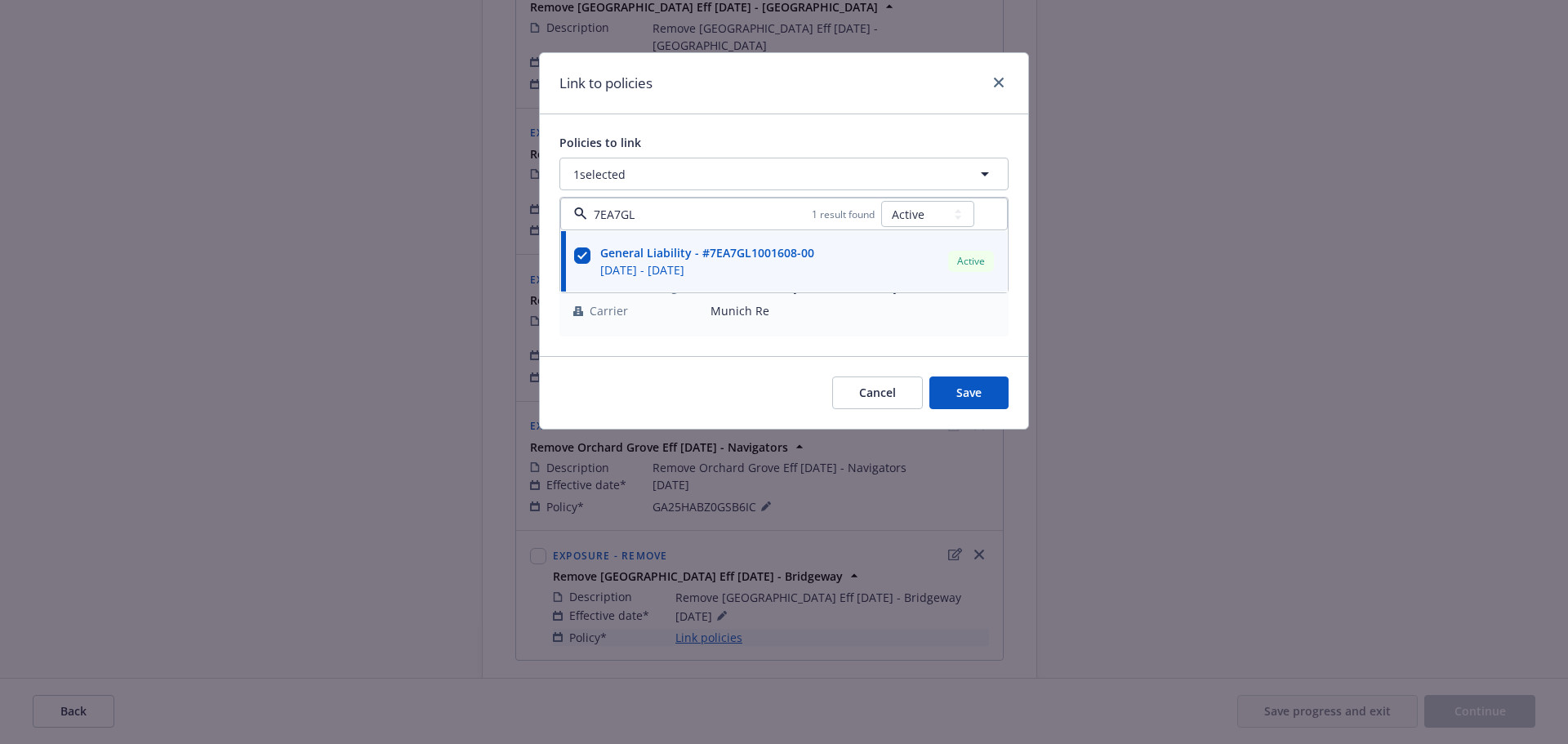
type input "7EA7GL"
click at [742, 129] on div "Policies to link 1 selected 7EA7GL 1 result found All Active Upcoming Expired C…" at bounding box center [783, 235] width 488 height 242
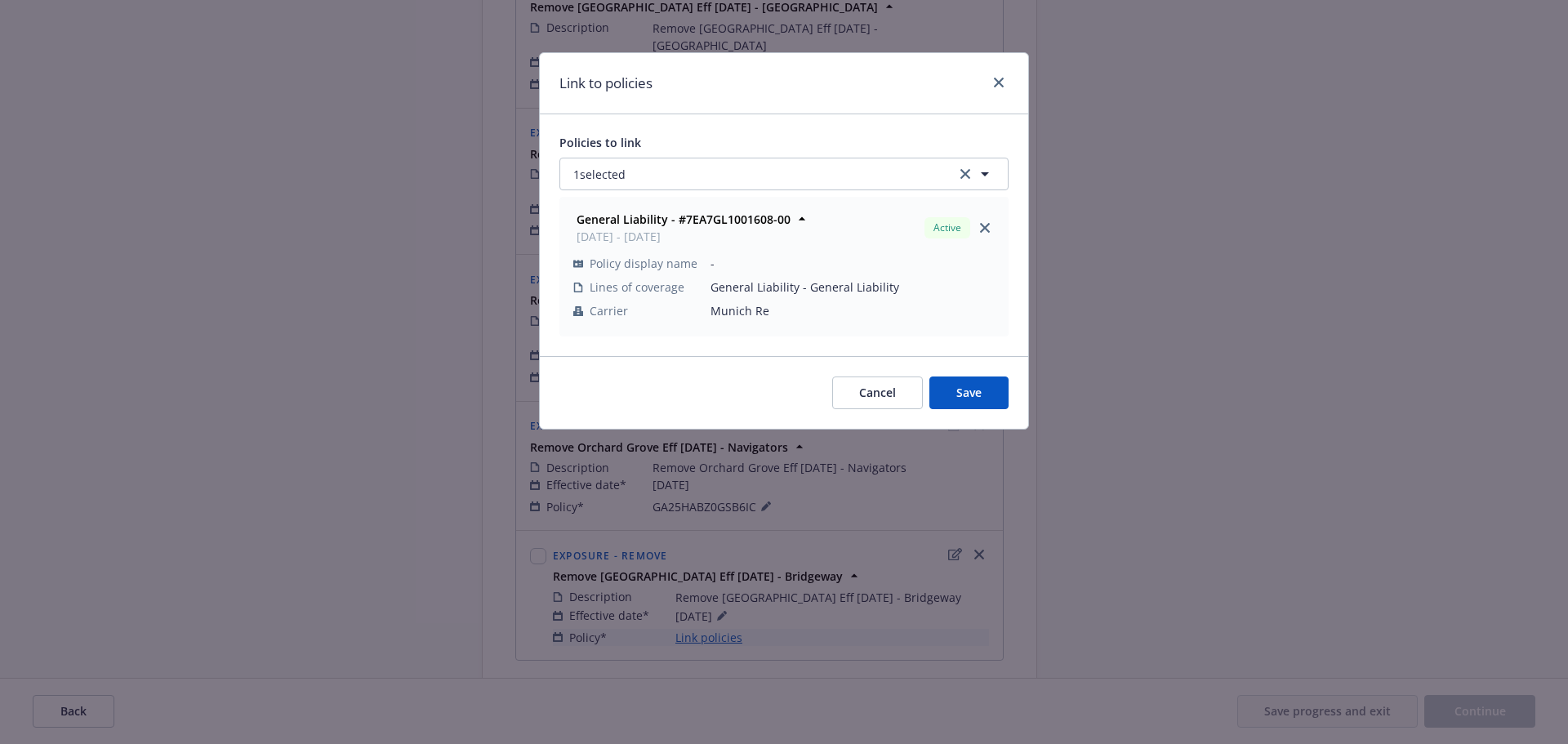
click at [943, 376] on div "Cancel Save" at bounding box center [783, 392] width 488 height 73
click at [950, 384] on button "Save" at bounding box center [968, 393] width 79 height 33
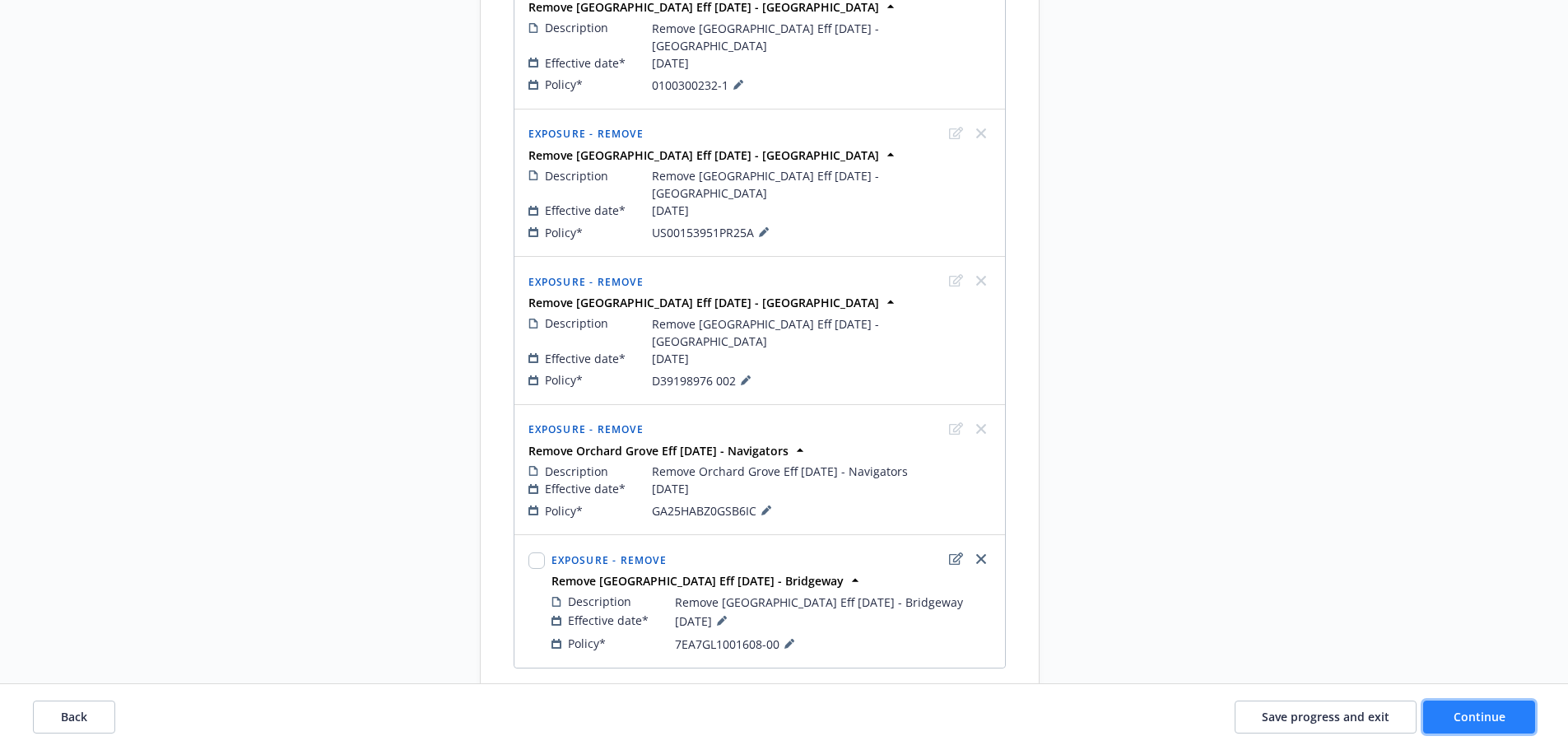
click at [1463, 714] on span "Continue" at bounding box center [1479, 717] width 52 height 16
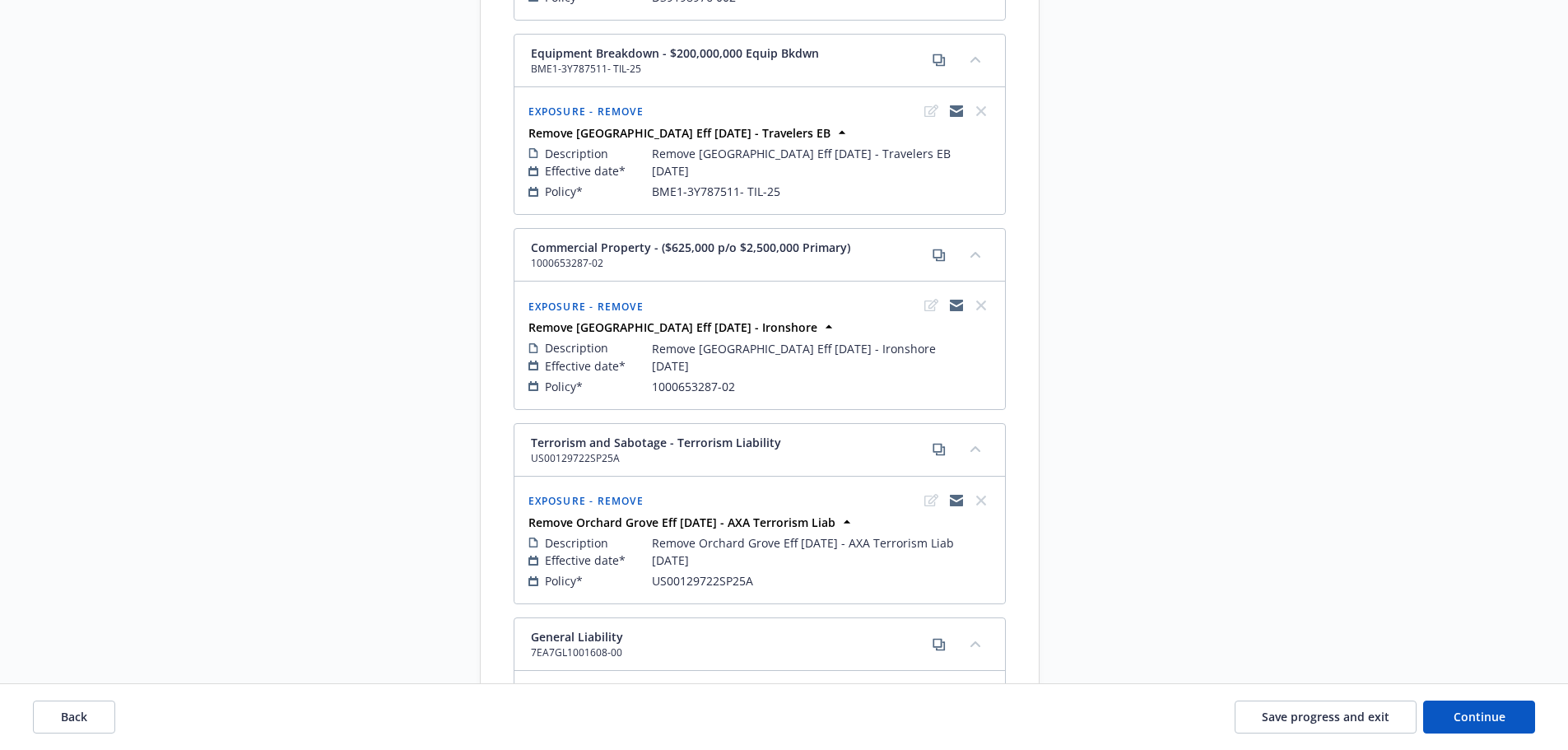
scroll to position [1875, 0]
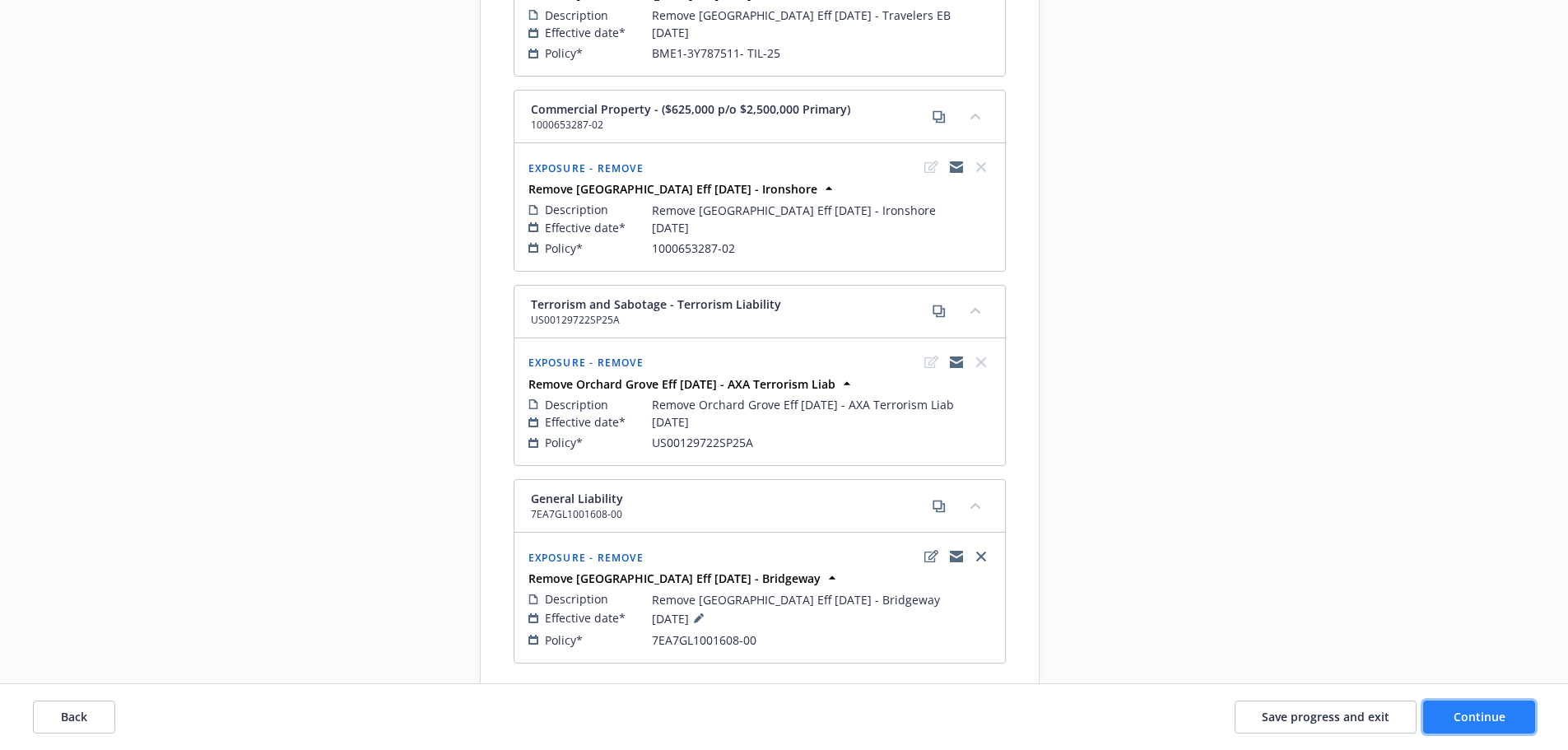
click at [1481, 711] on span "Continue" at bounding box center [1479, 717] width 52 height 16
select select "ACCEPTED"
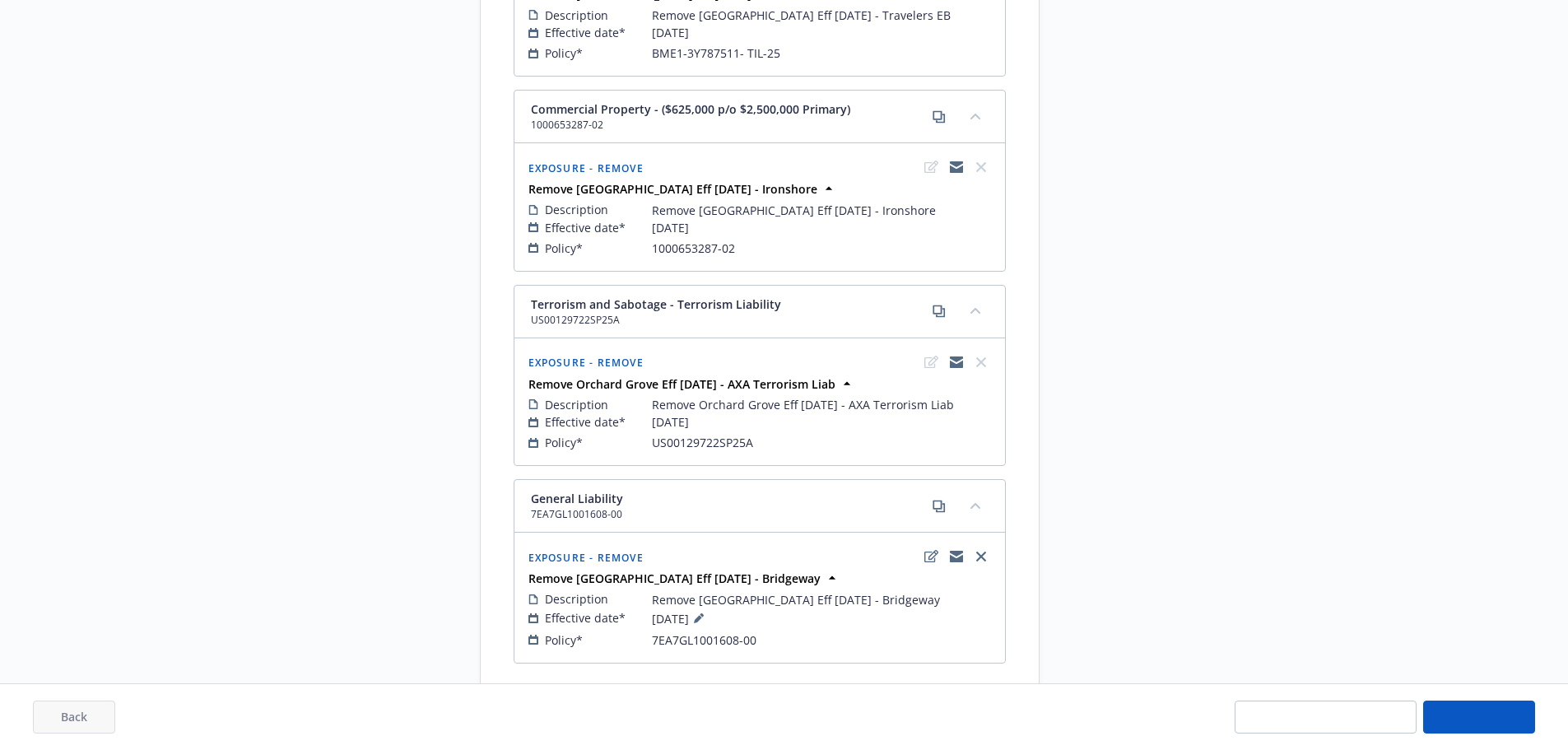
select select "ACCEPTED"
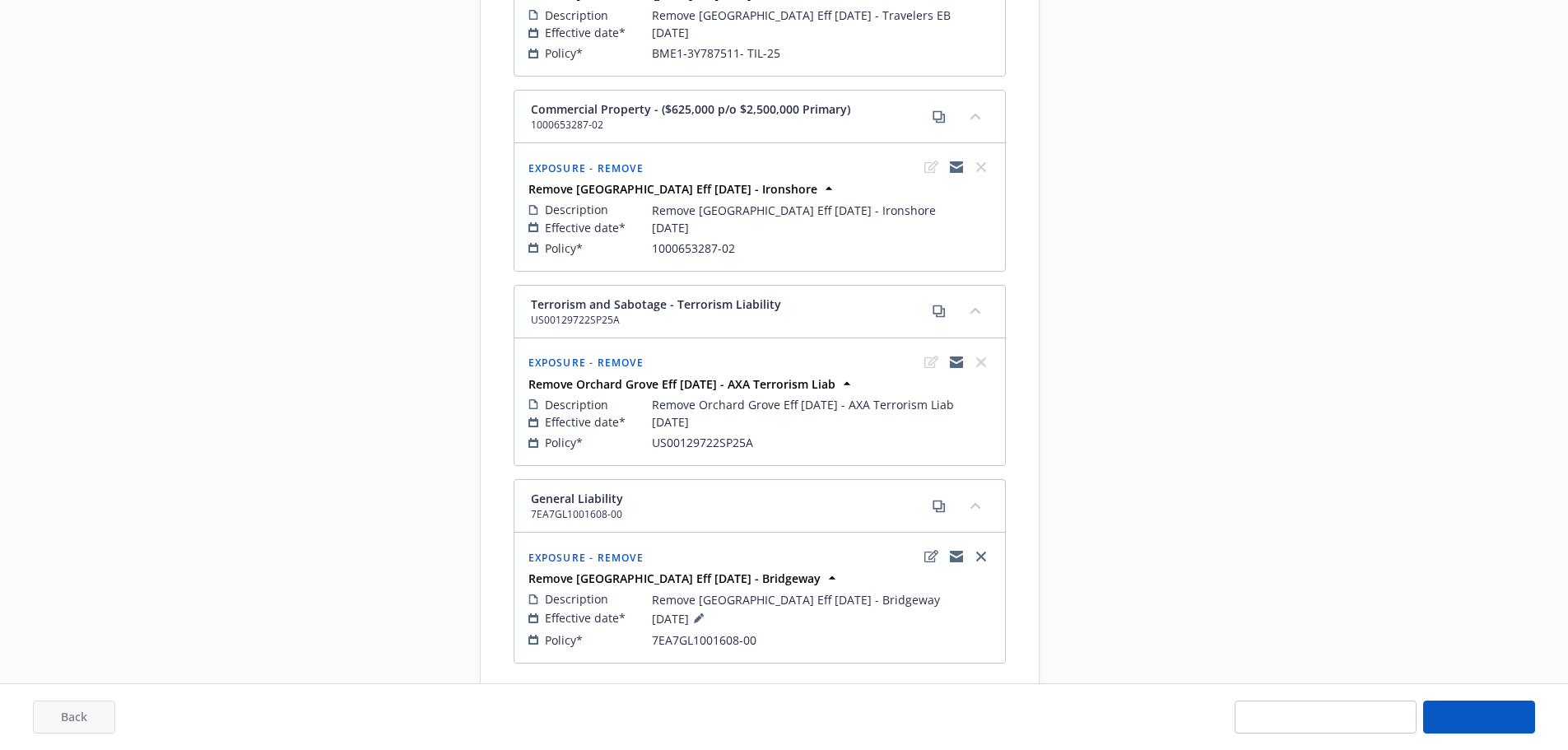
select select "ACCEPTED"
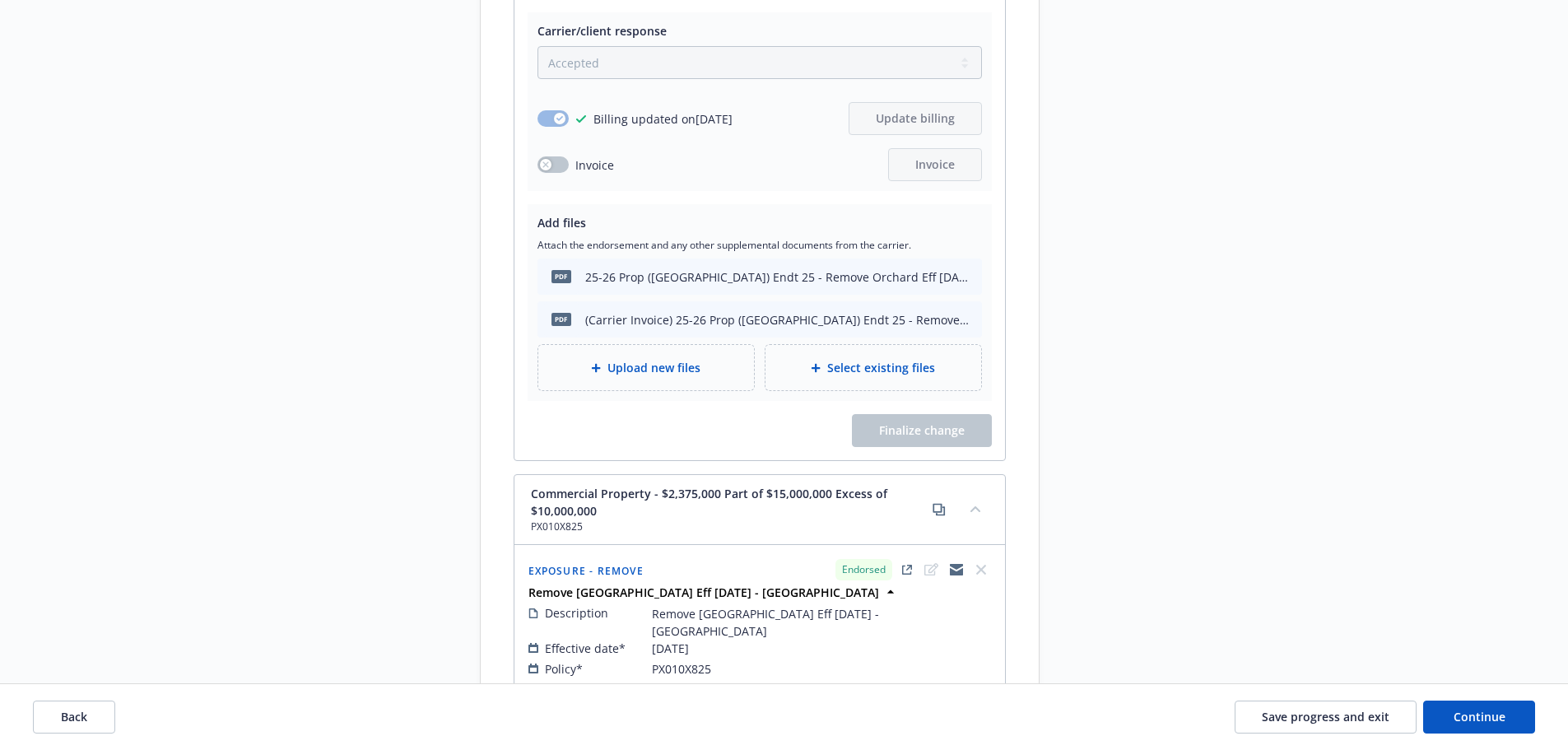
scroll to position [3110, 0]
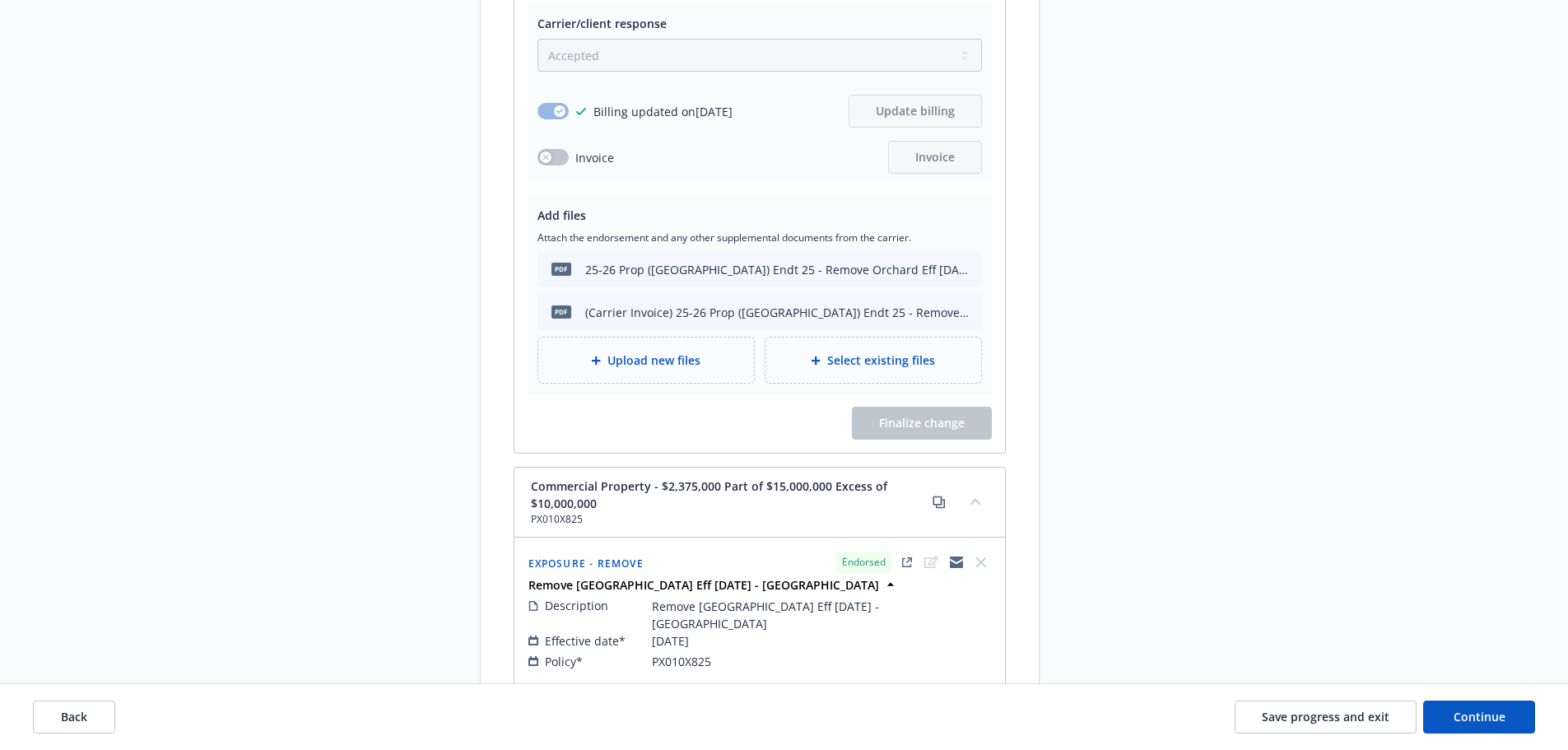
click at [1239, 477] on div "Request details Updated by Crystal Diep Anderson on 09/12/2025, 3:24 PM Referen…" at bounding box center [1187, 677] width 231 height 7298
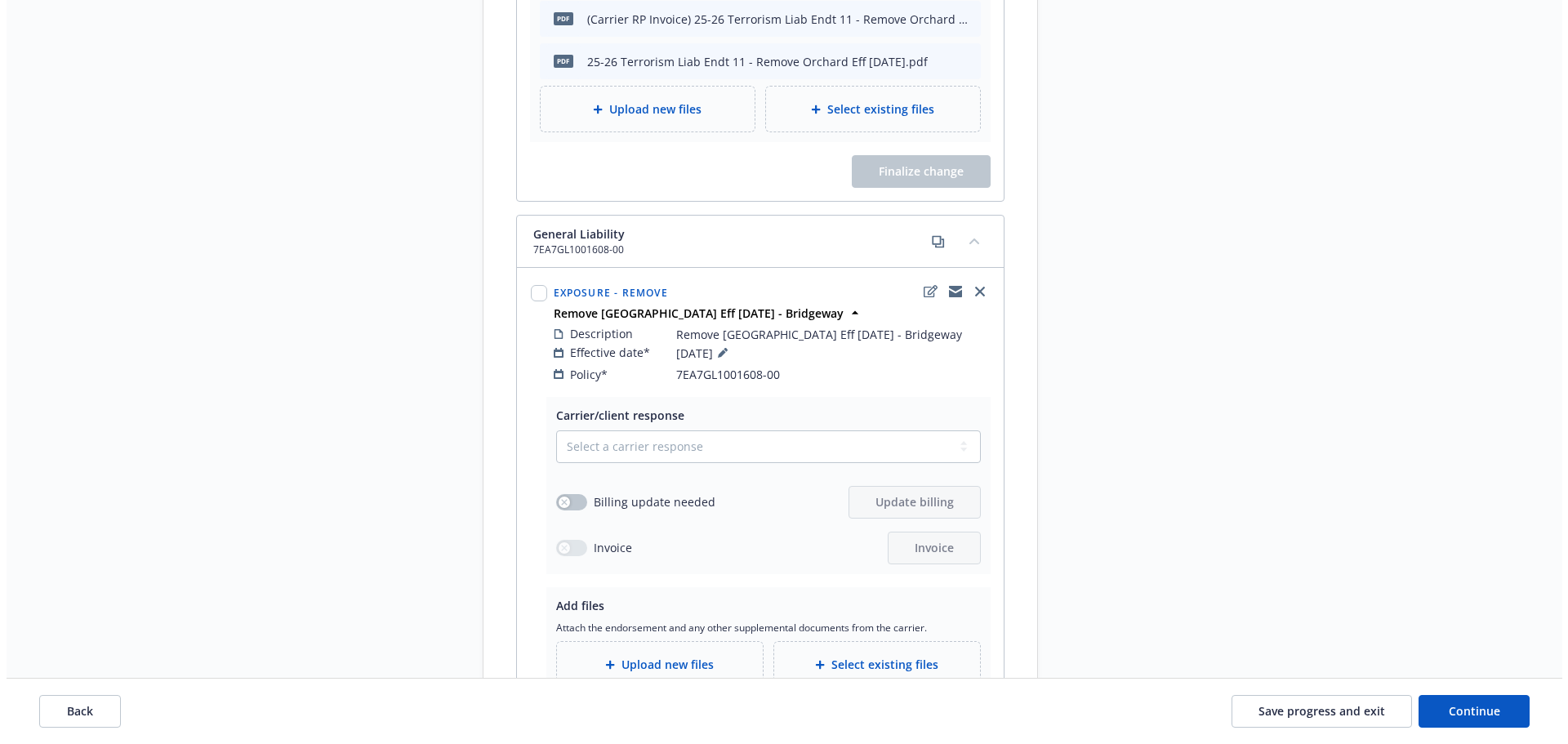
scroll to position [6582, 0]
click at [594, 428] on select "Select a carrier response Accepted Accepted with revision No endorsement needed…" at bounding box center [761, 445] width 425 height 33
select select "ACCEPTED"
click at [549, 428] on select "Select a carrier response Accepted Accepted with revision No endorsement needed…" at bounding box center [761, 445] width 425 height 33
click at [568, 492] on button "button" at bounding box center [565, 499] width 31 height 17
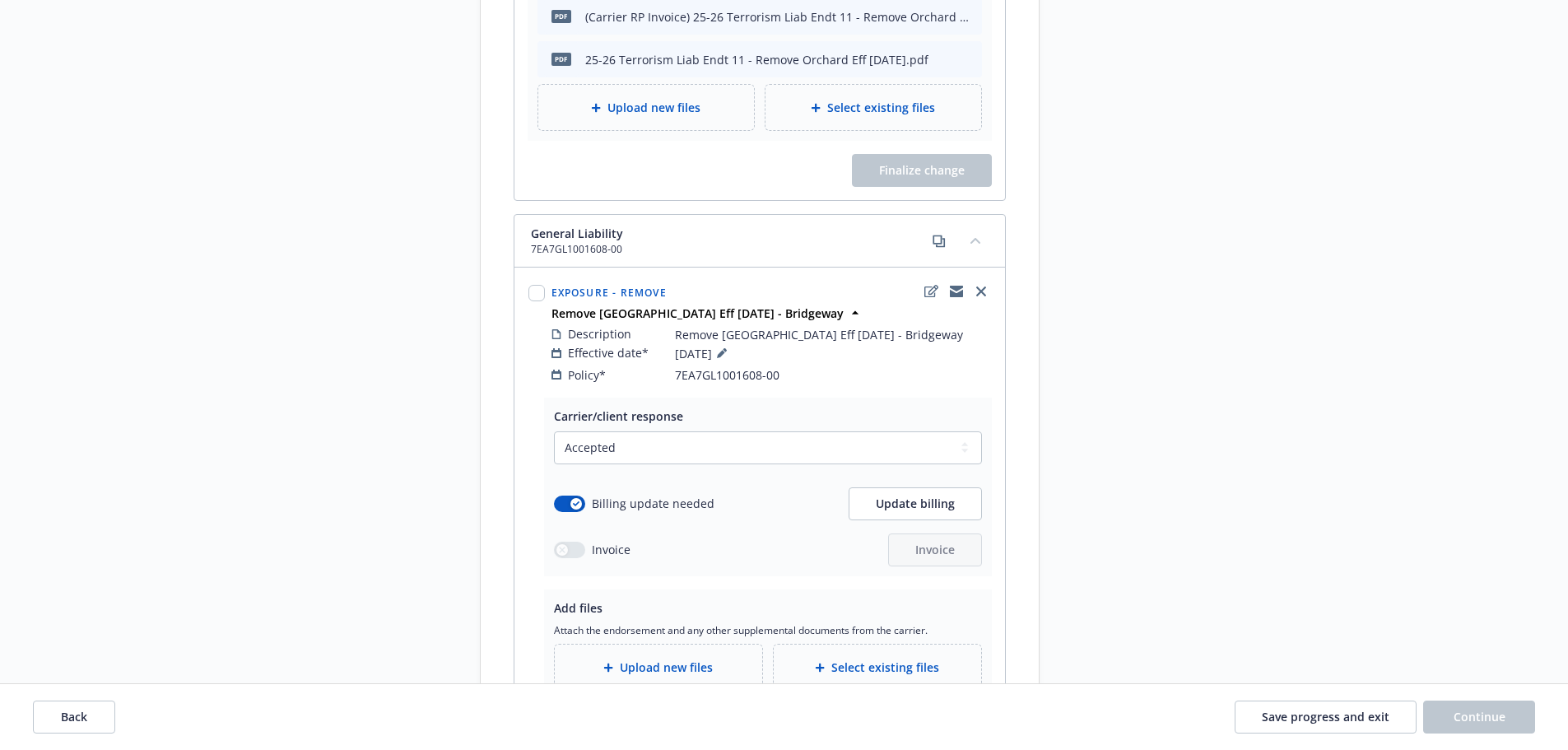
click at [670, 659] on span "Upload new files" at bounding box center [666, 668] width 93 height 18
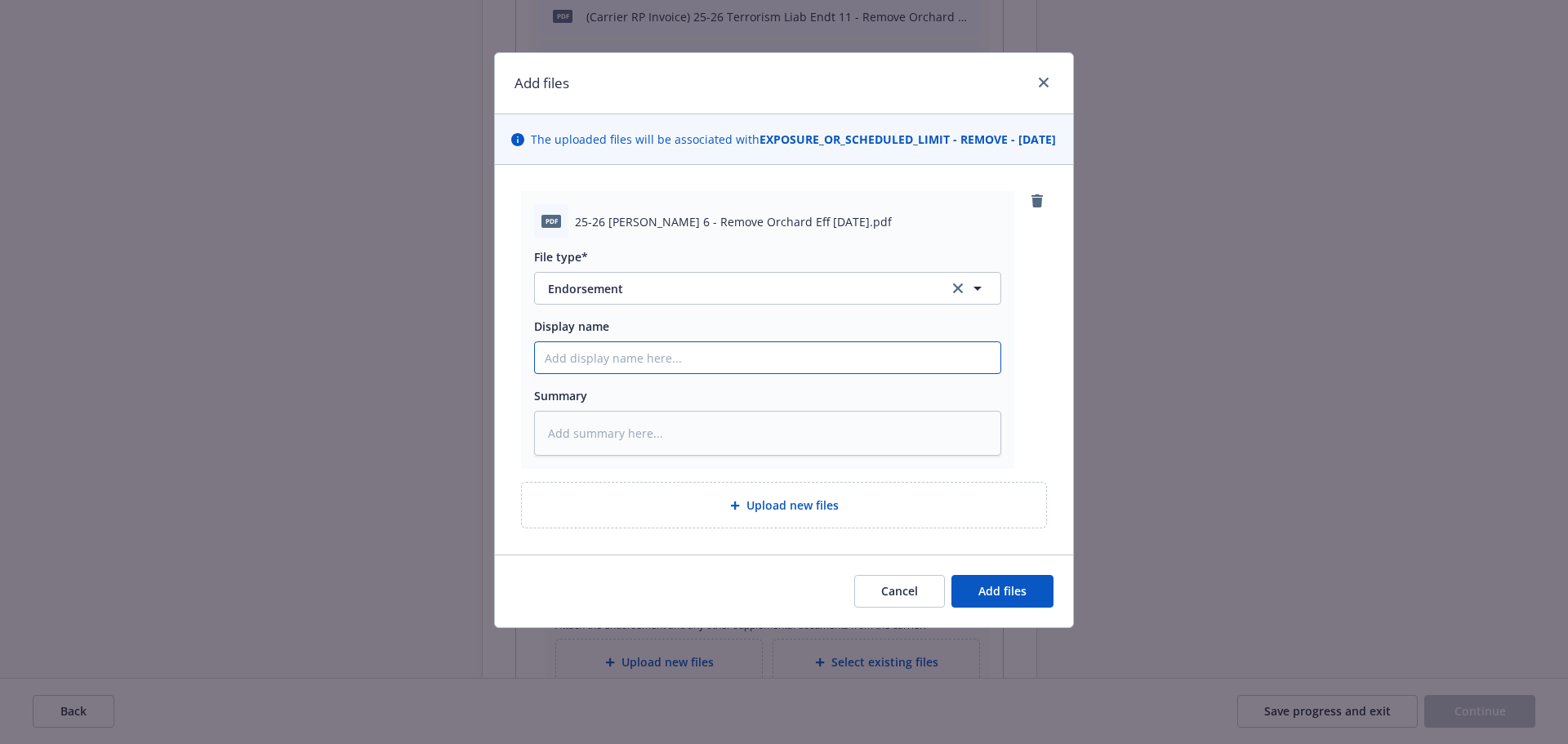
click at [767, 364] on input "Display name" at bounding box center [767, 358] width 466 height 31
paste input "25-26 GL Endt 6 - Remove Orchard Eff 6.26.25"
type textarea "x"
type input "25-26 GL Endt 6 - Remove Orchard Eff 6.26.25"
type textarea "x"
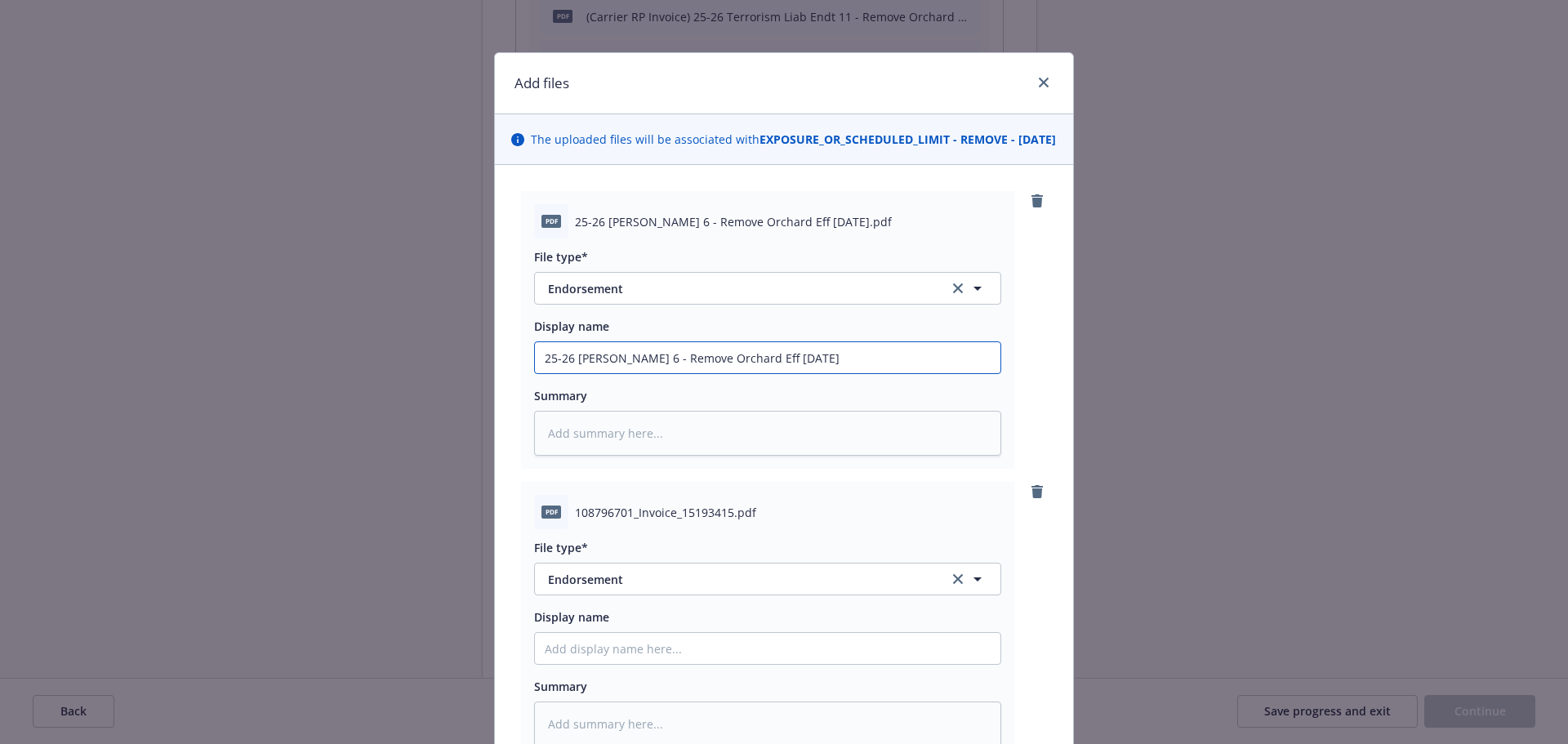
scroll to position [245, 0]
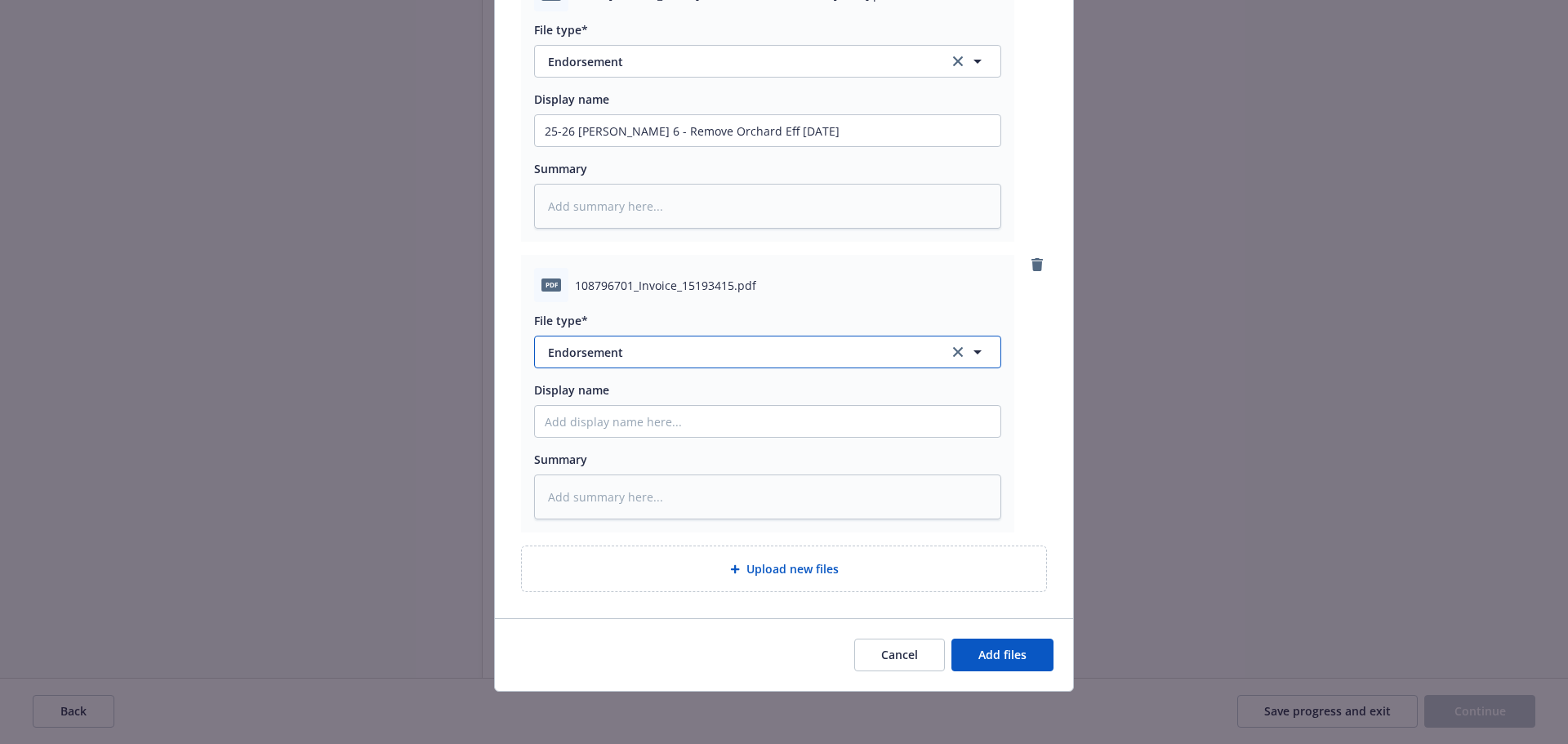
click at [627, 354] on span "Endorsement" at bounding box center [737, 352] width 378 height 17
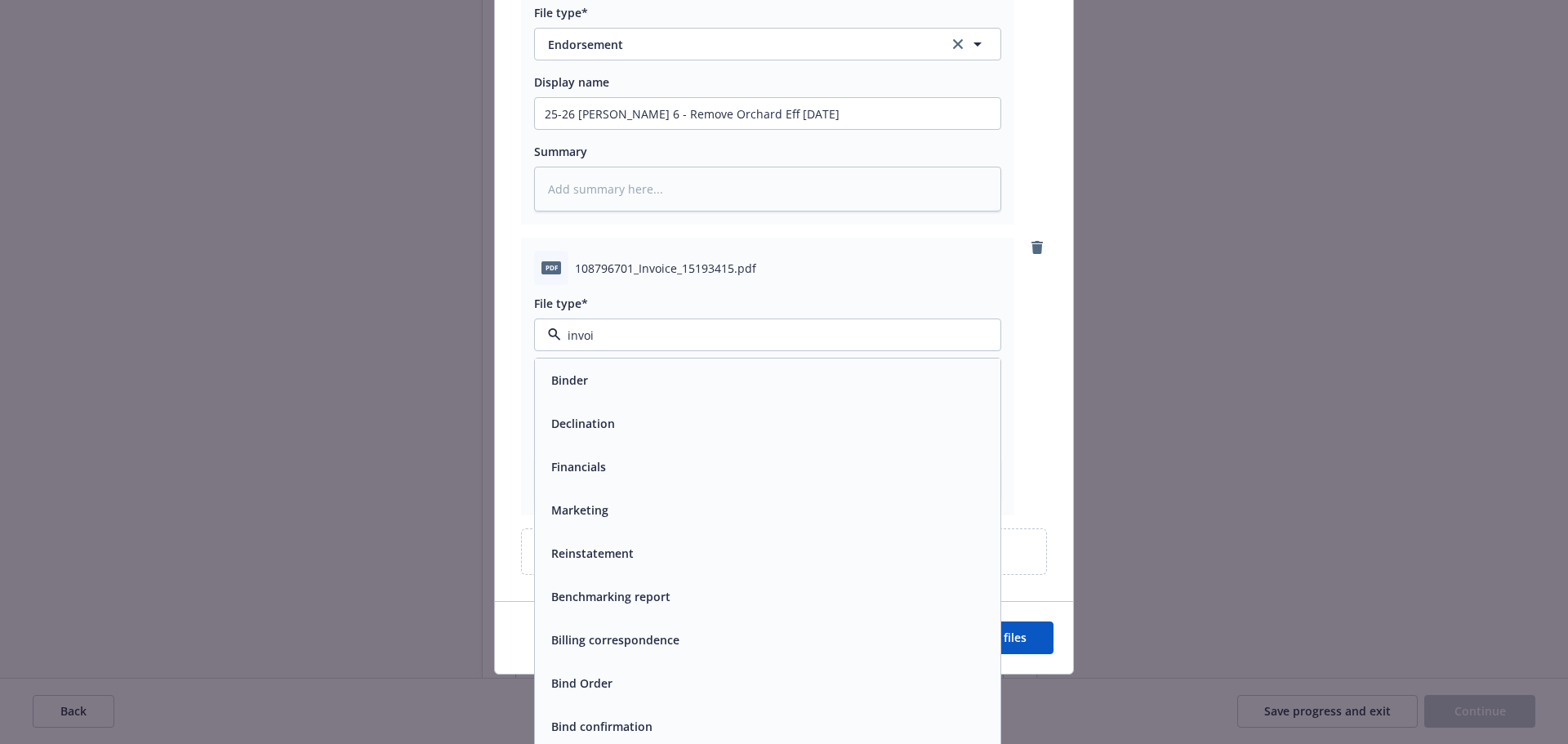
type input "invoic"
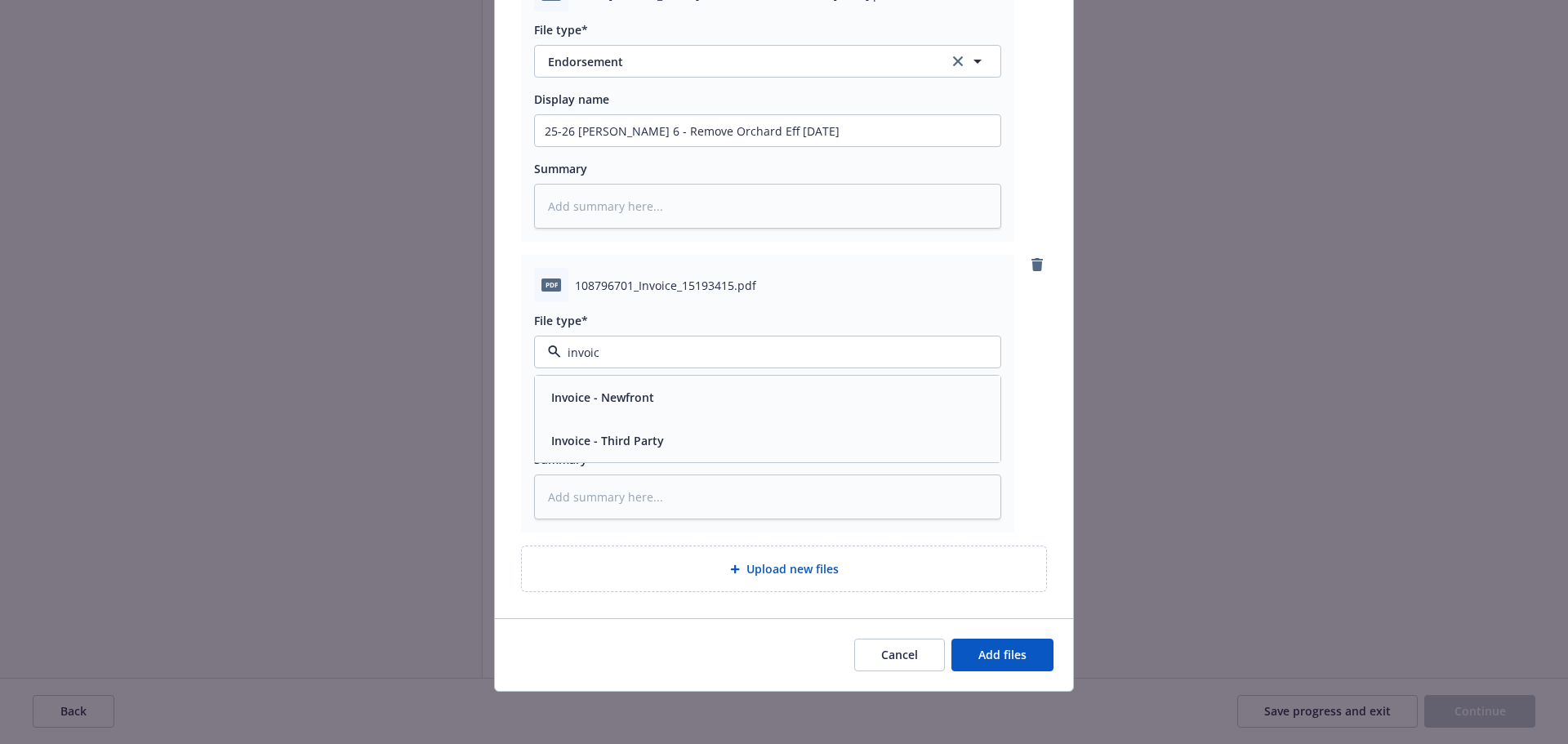
click at [607, 446] on span "Invoice - Third Party" at bounding box center [606, 440] width 112 height 17
click at [680, 435] on input "Display name" at bounding box center [767, 421] width 466 height 31
type textarea "x"
type input "("
type textarea "x"
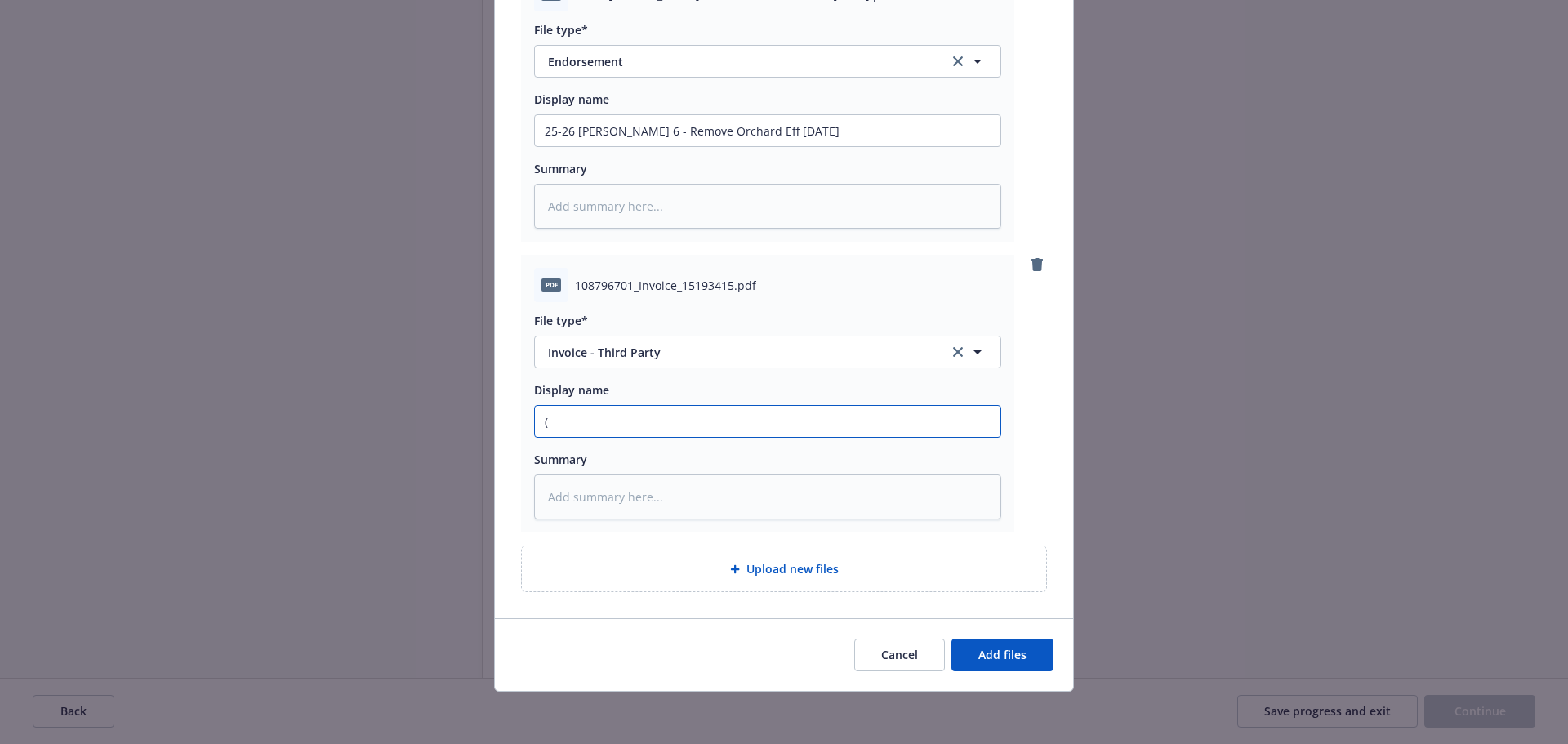
type input "(C"
type textarea "x"
type input "(Ca"
type textarea "x"
type input "(Car"
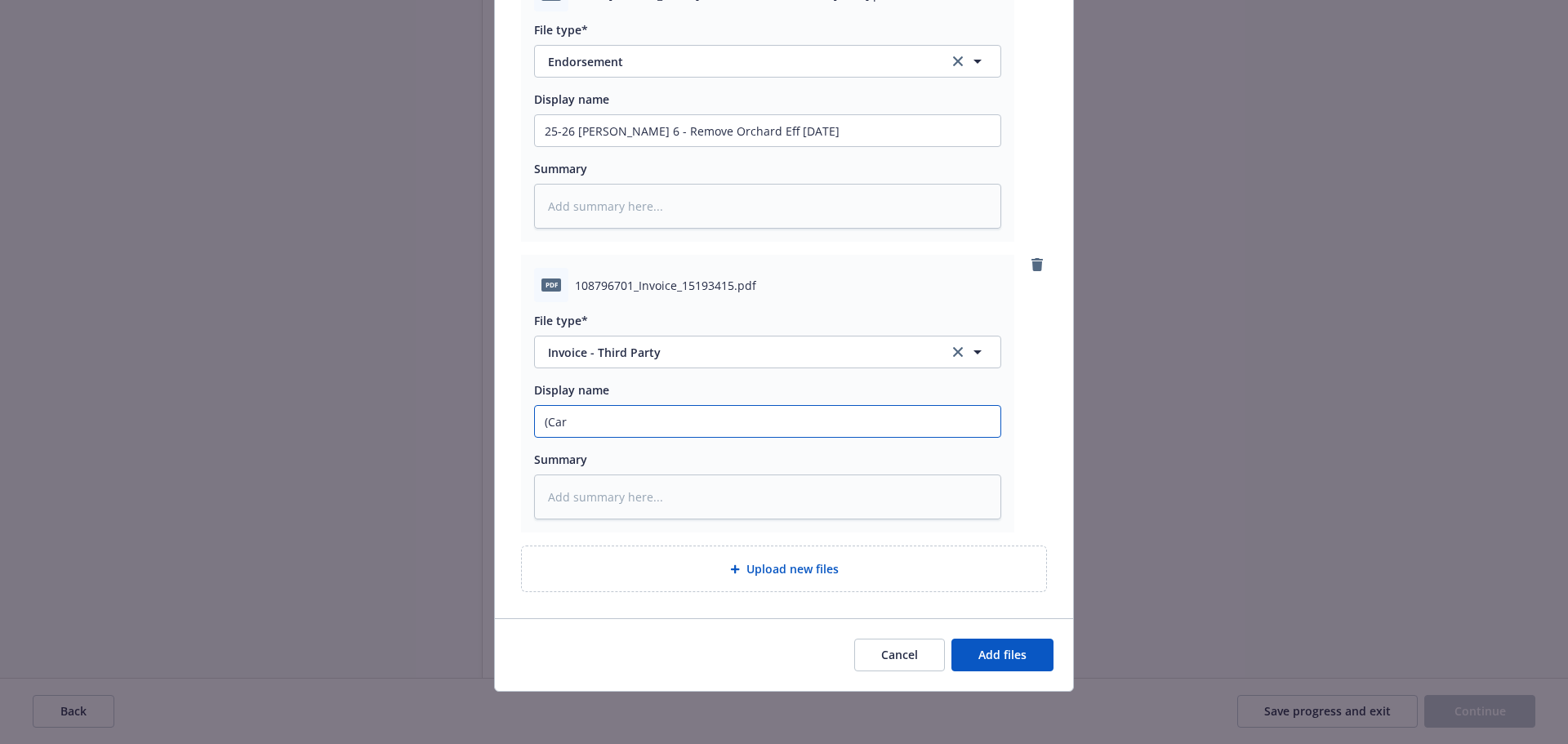
type textarea "x"
type input "(Carr"
type textarea "x"
type input "(Carri"
type textarea "x"
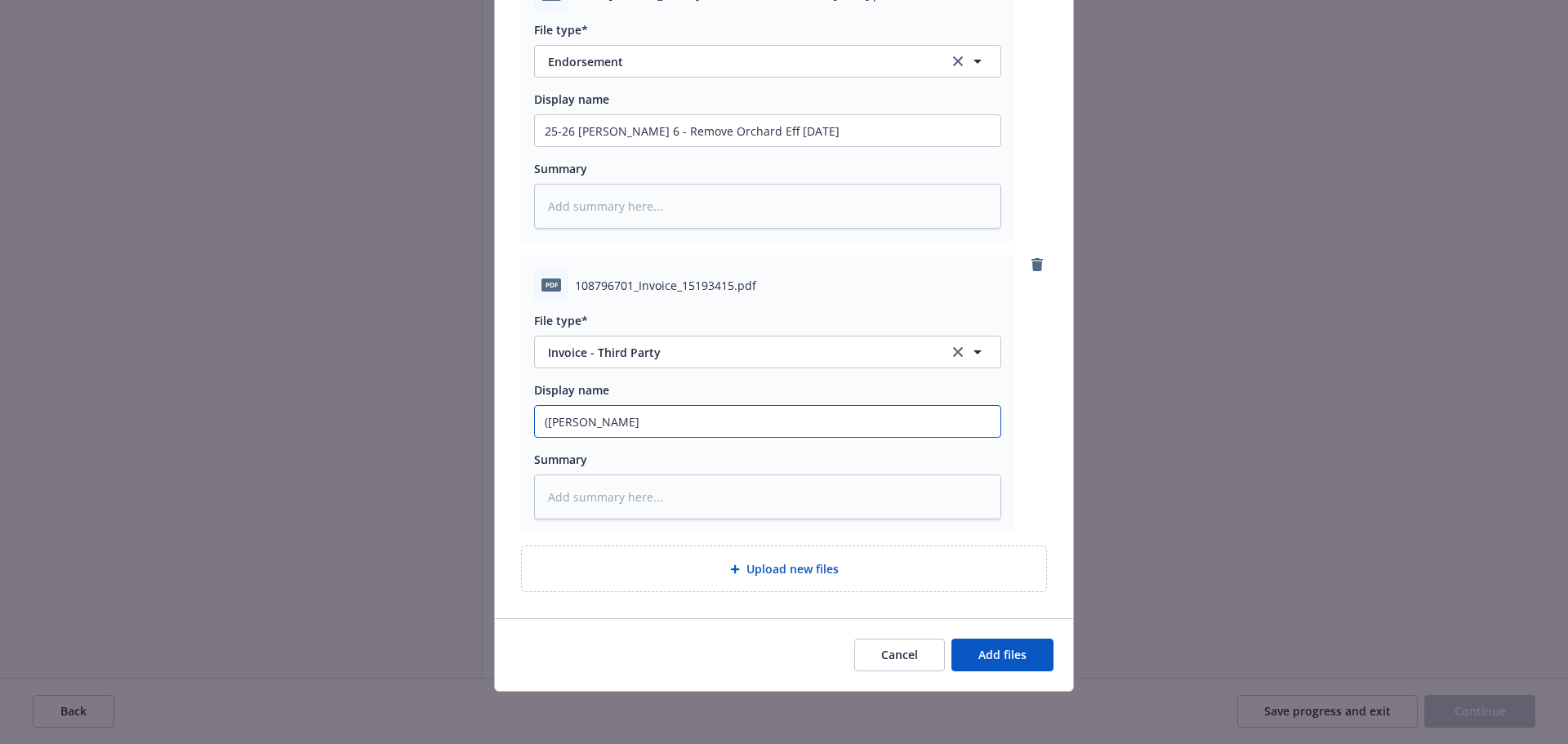
type input "(Carrie"
type textarea "x"
type input "(Carrier"
type textarea "x"
type input "(Carrier"
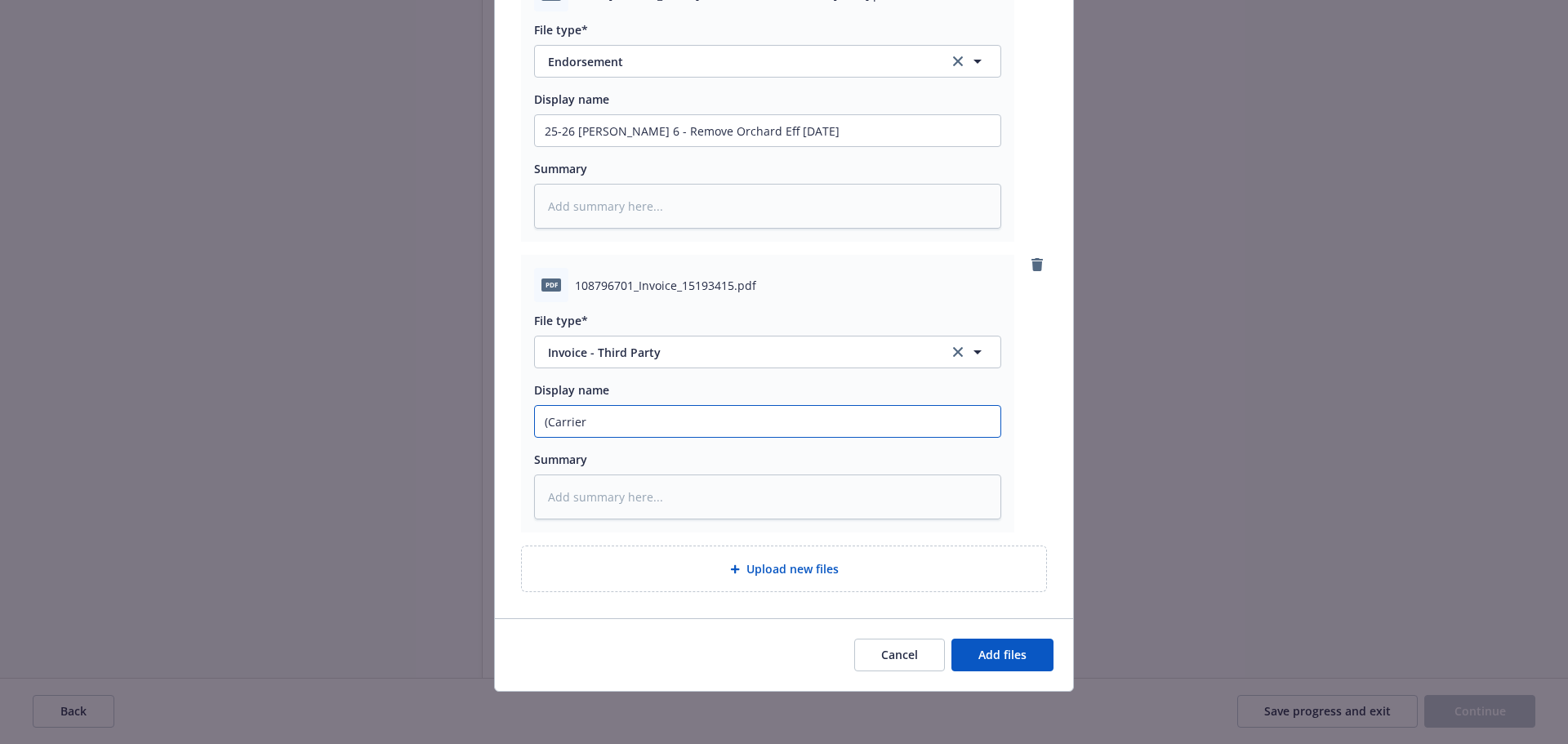
type textarea "x"
type input "(Carrier I"
type textarea "x"
type input "(Carrier In"
type textarea "x"
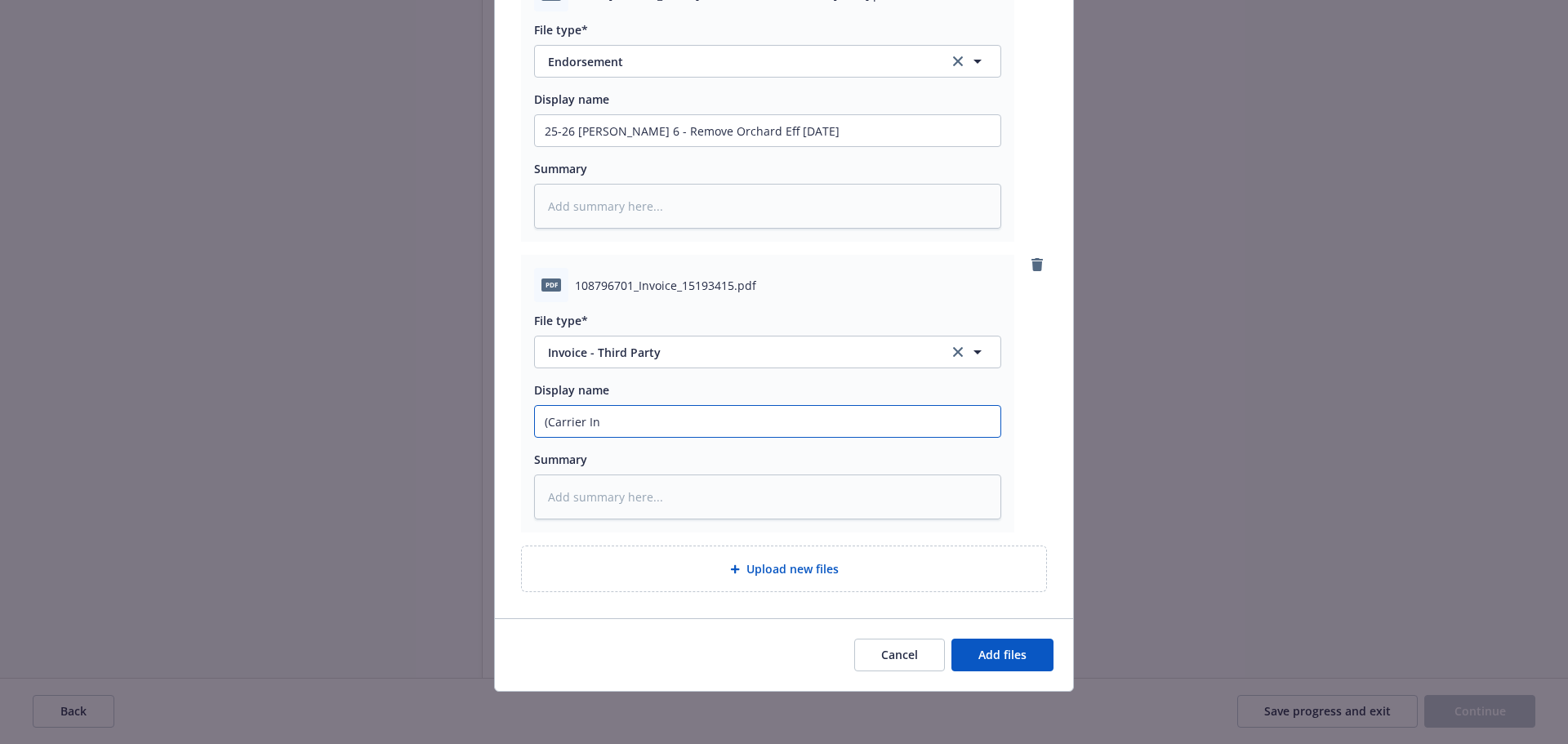
type input "(Carrier Inv"
type textarea "x"
type input "(Carrier Invo"
type textarea "x"
type input "(Carrier Invoi"
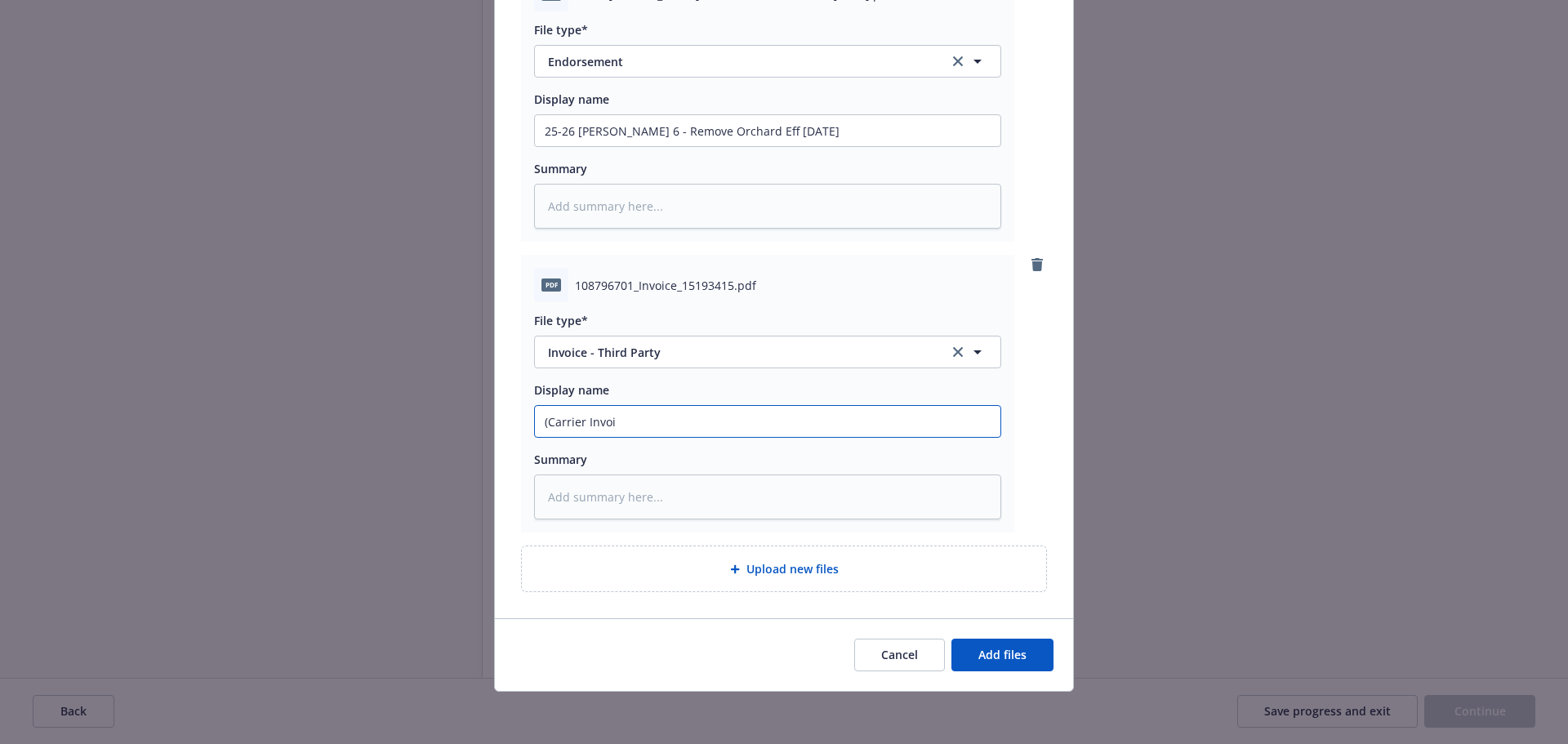
type textarea "x"
type input "(Carrier Invoic"
type textarea "x"
type input "(Carrier Invoice"
type textarea "x"
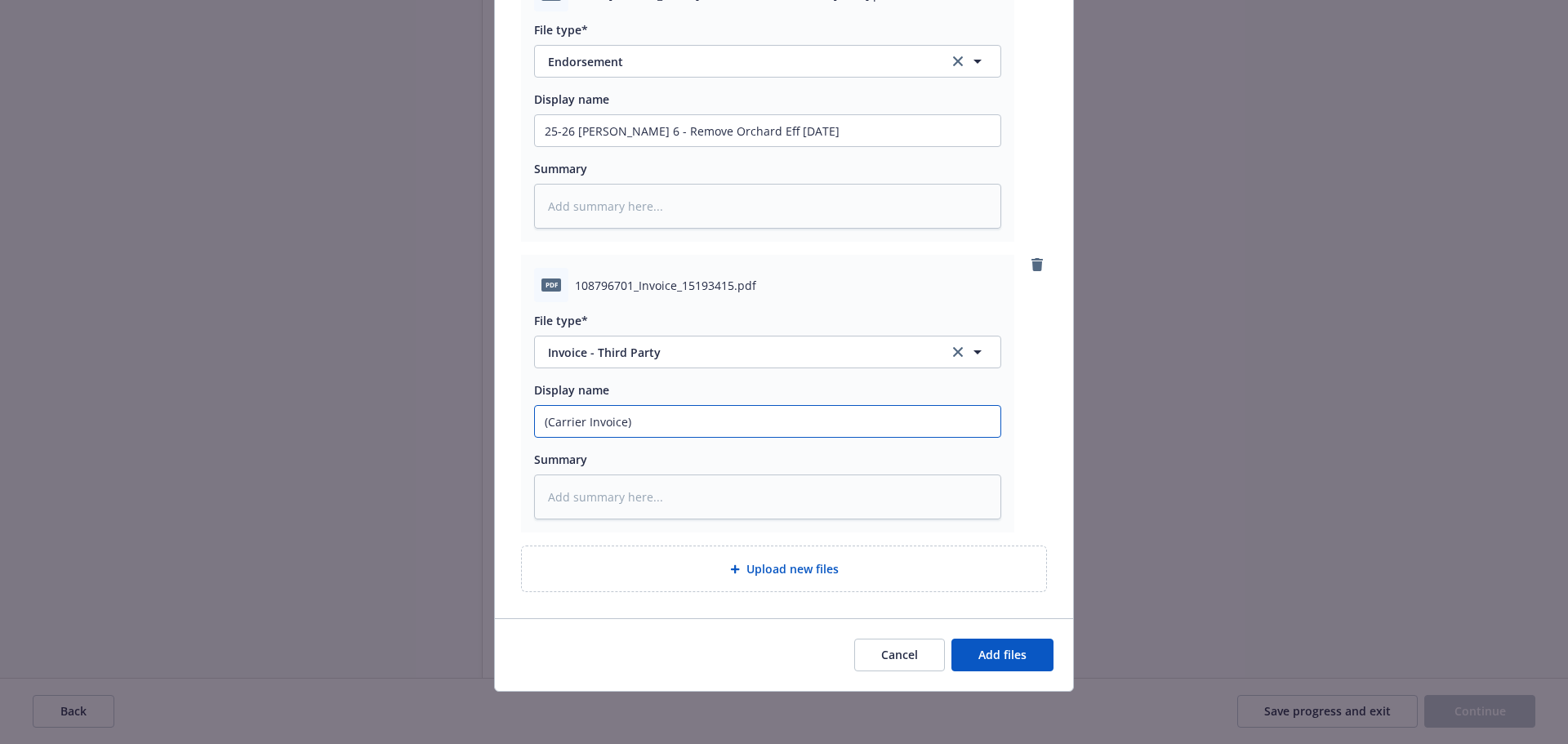
type input "(Carrier Invoice)"
paste input "25-26 GL Endt 6 - Remove Orchard Eff 6.26.25"
type textarea "x"
type input "(Carrier Invoice) 25-26 GL Endt 6 - Remove Orchard Eff 6.26.25"
click at [1028, 647] on button "Add files" at bounding box center [1002, 655] width 102 height 33
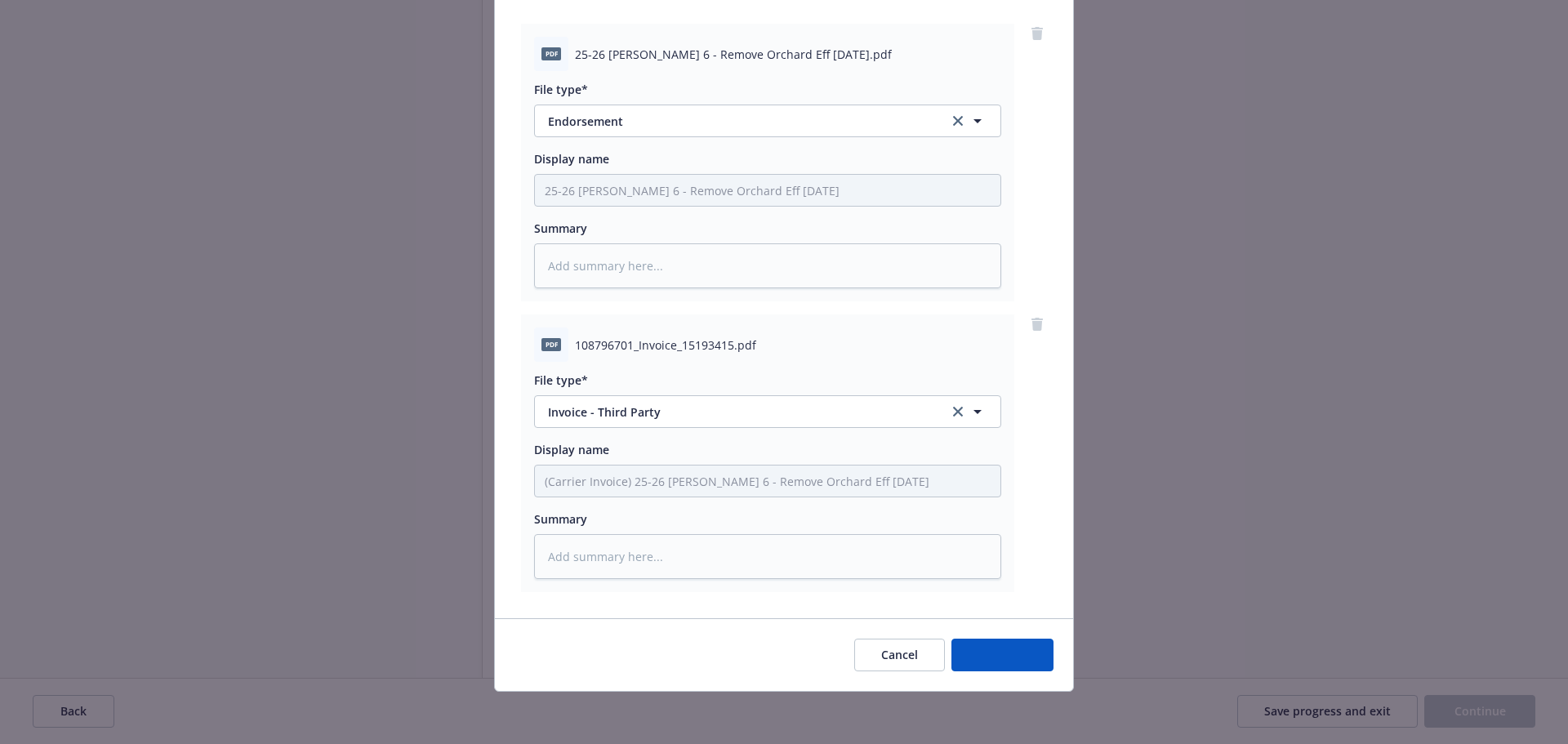
scroll to position [184, 0]
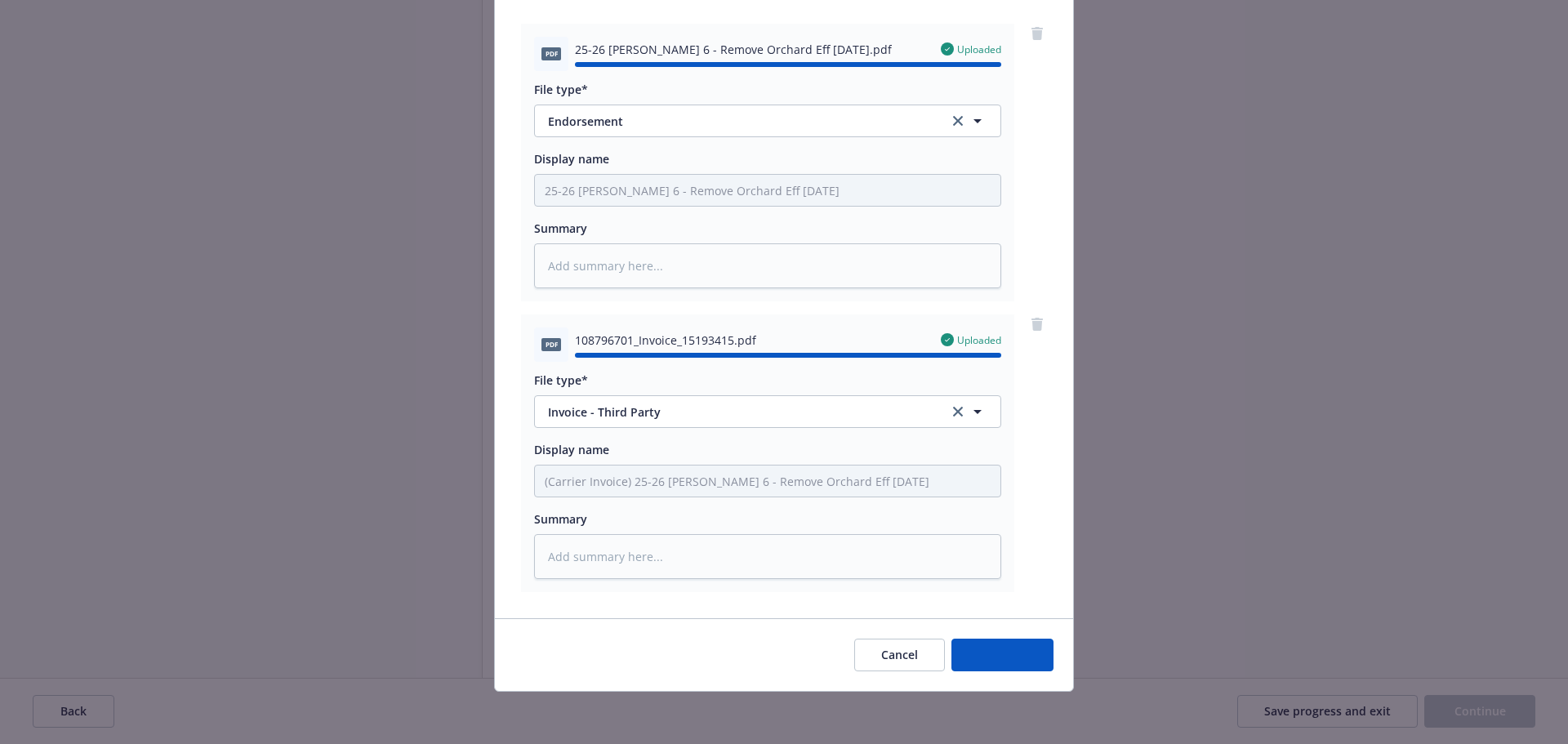
type textarea "x"
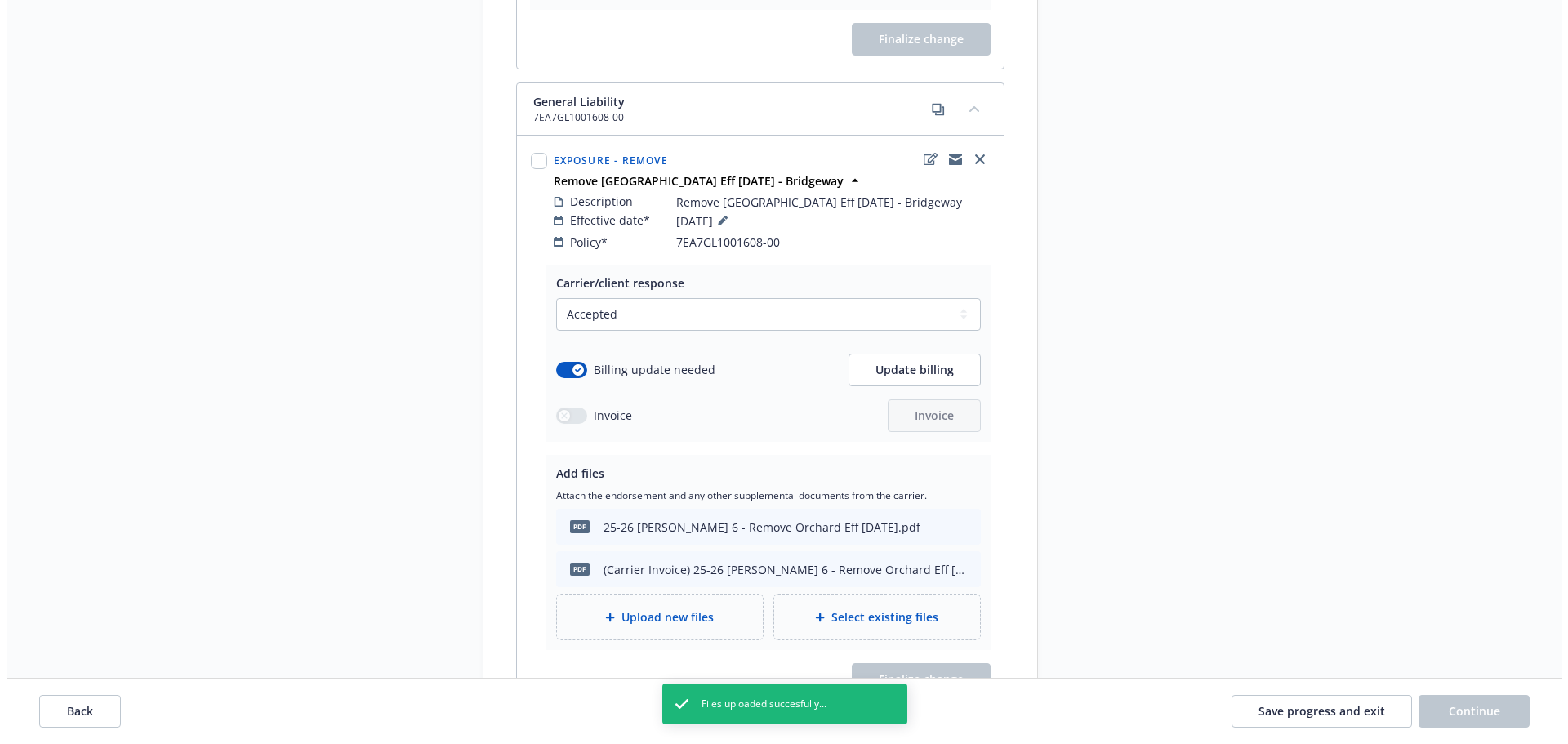
scroll to position [6746, 0]
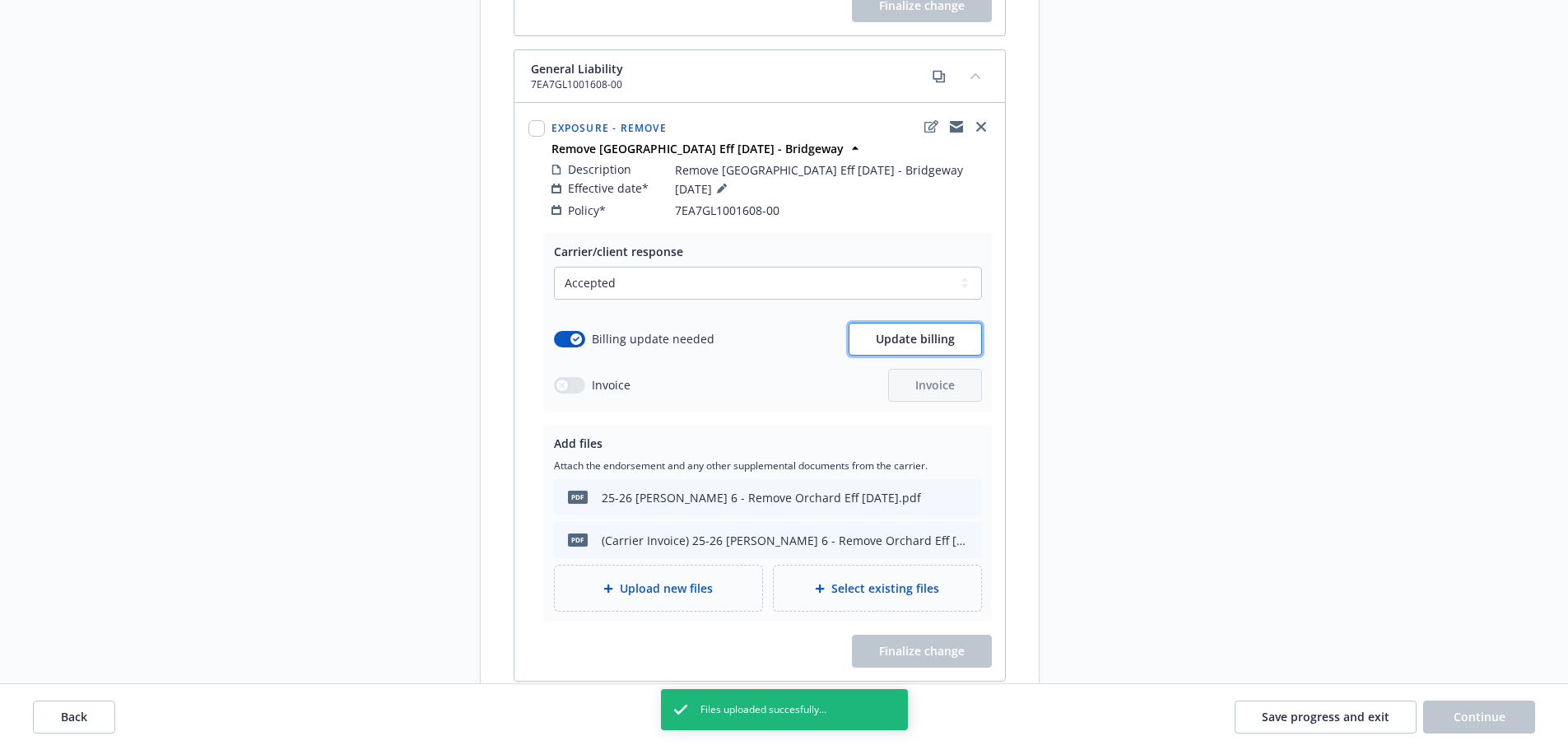
click at [924, 323] on button "Update billing" at bounding box center [915, 339] width 133 height 33
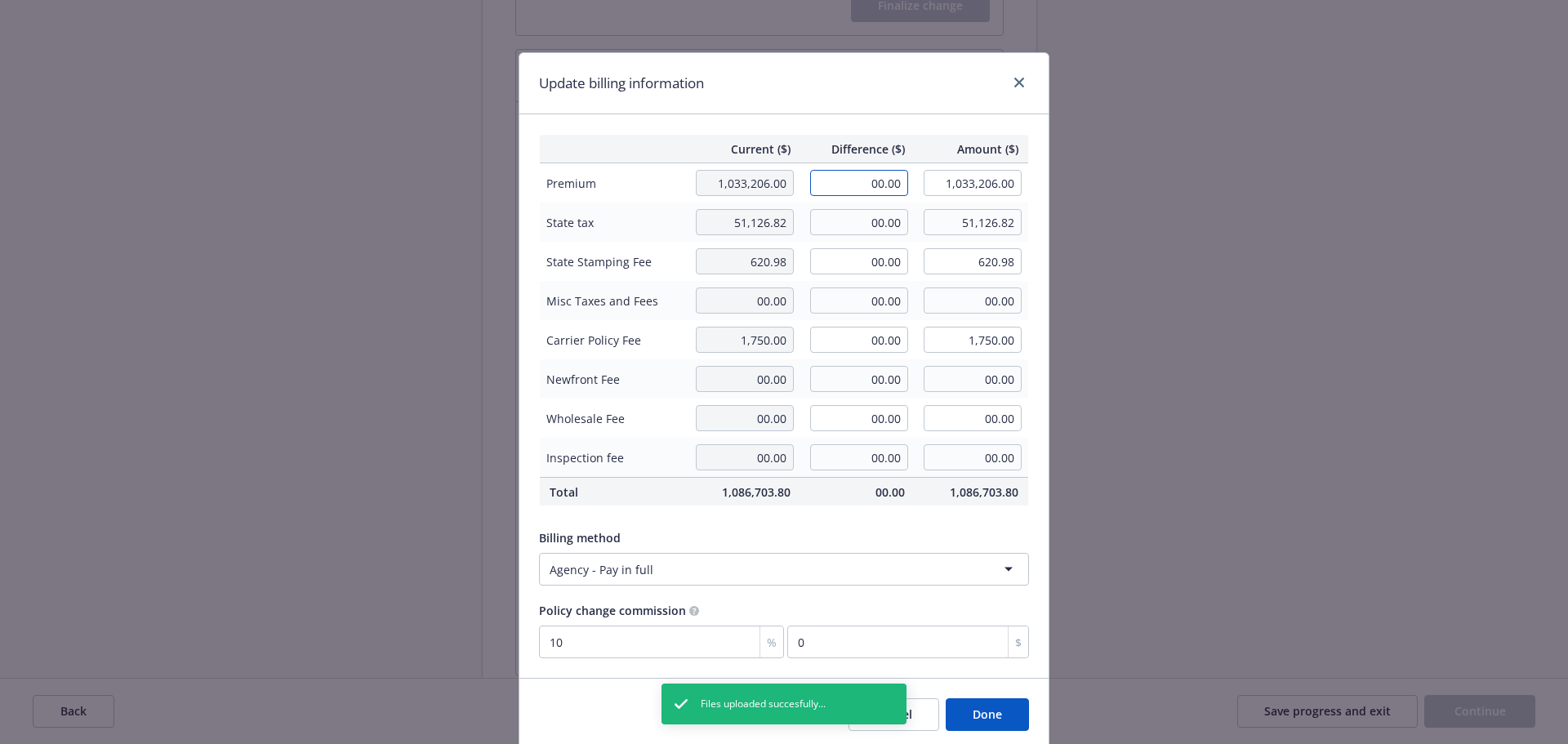
click at [854, 191] on input "00.00" at bounding box center [859, 183] width 98 height 26
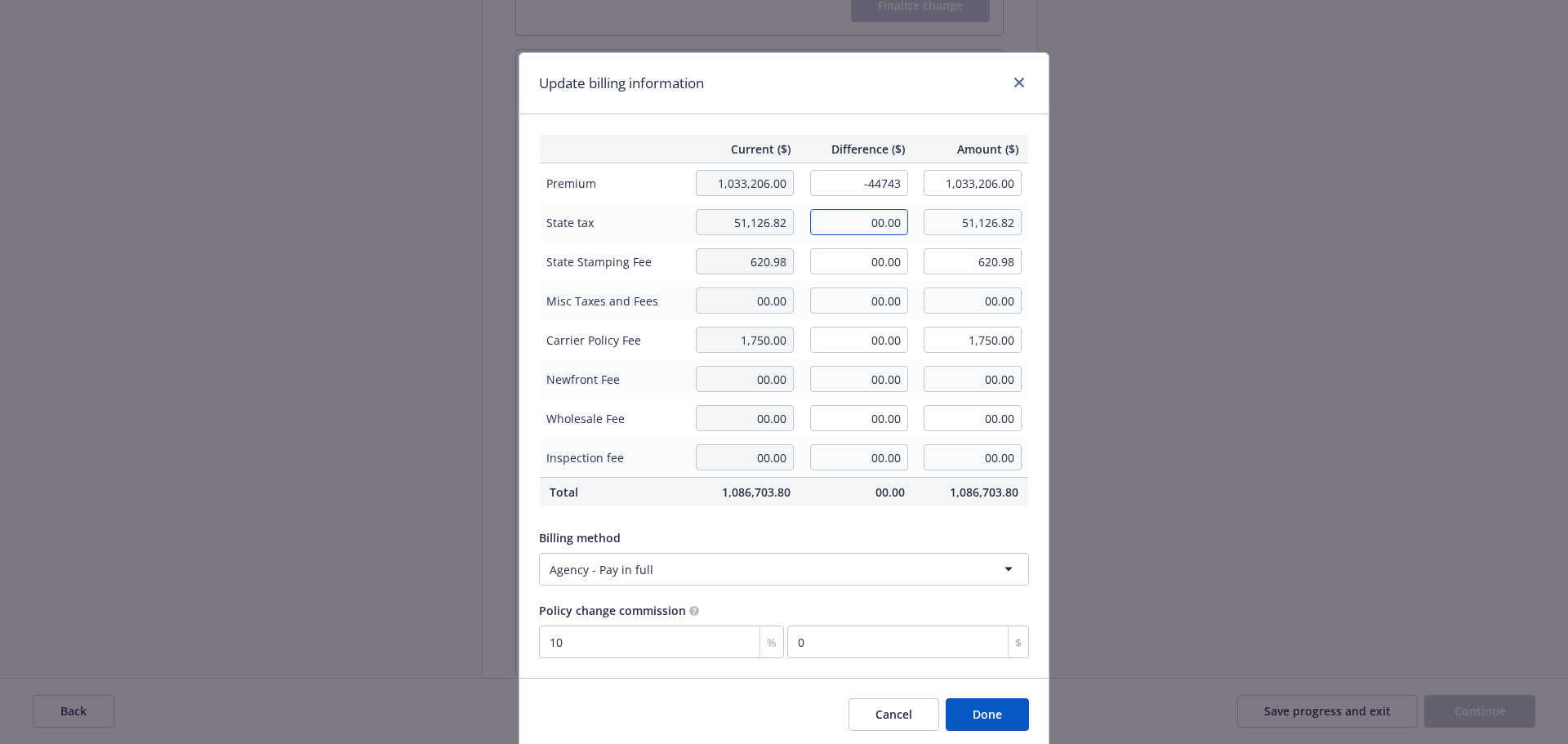
type input "-44,743.00"
type input "988,463.00"
type input "-4474.3"
click at [834, 235] on input "00.00" at bounding box center [859, 222] width 98 height 26
type input "-2,210.30"
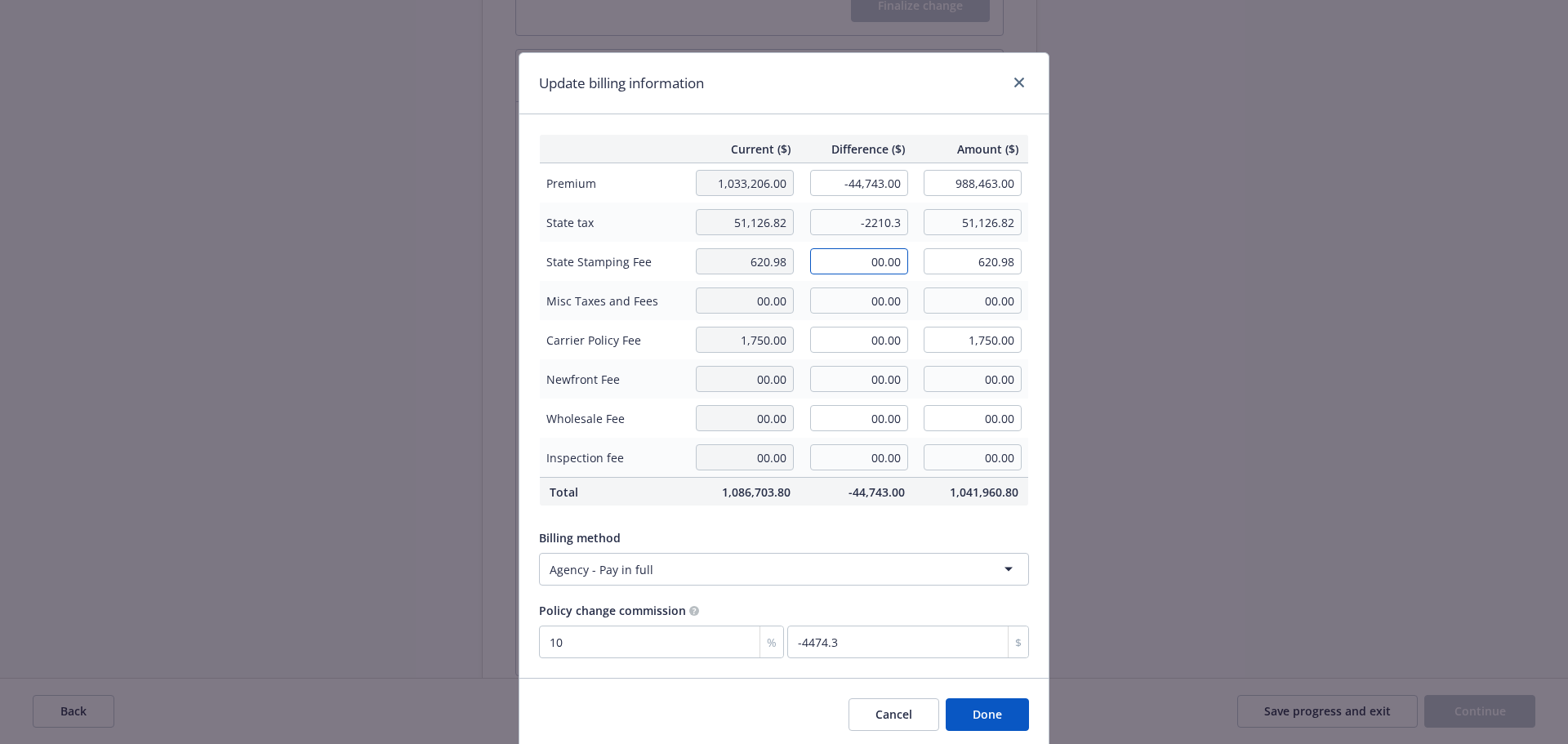
type input "48,916.52"
click at [869, 256] on input "00.00" at bounding box center [859, 261] width 98 height 26
type input "-26.85"
type input "594.13"
click at [815, 79] on div "Update billing information" at bounding box center [784, 84] width 529 height 61
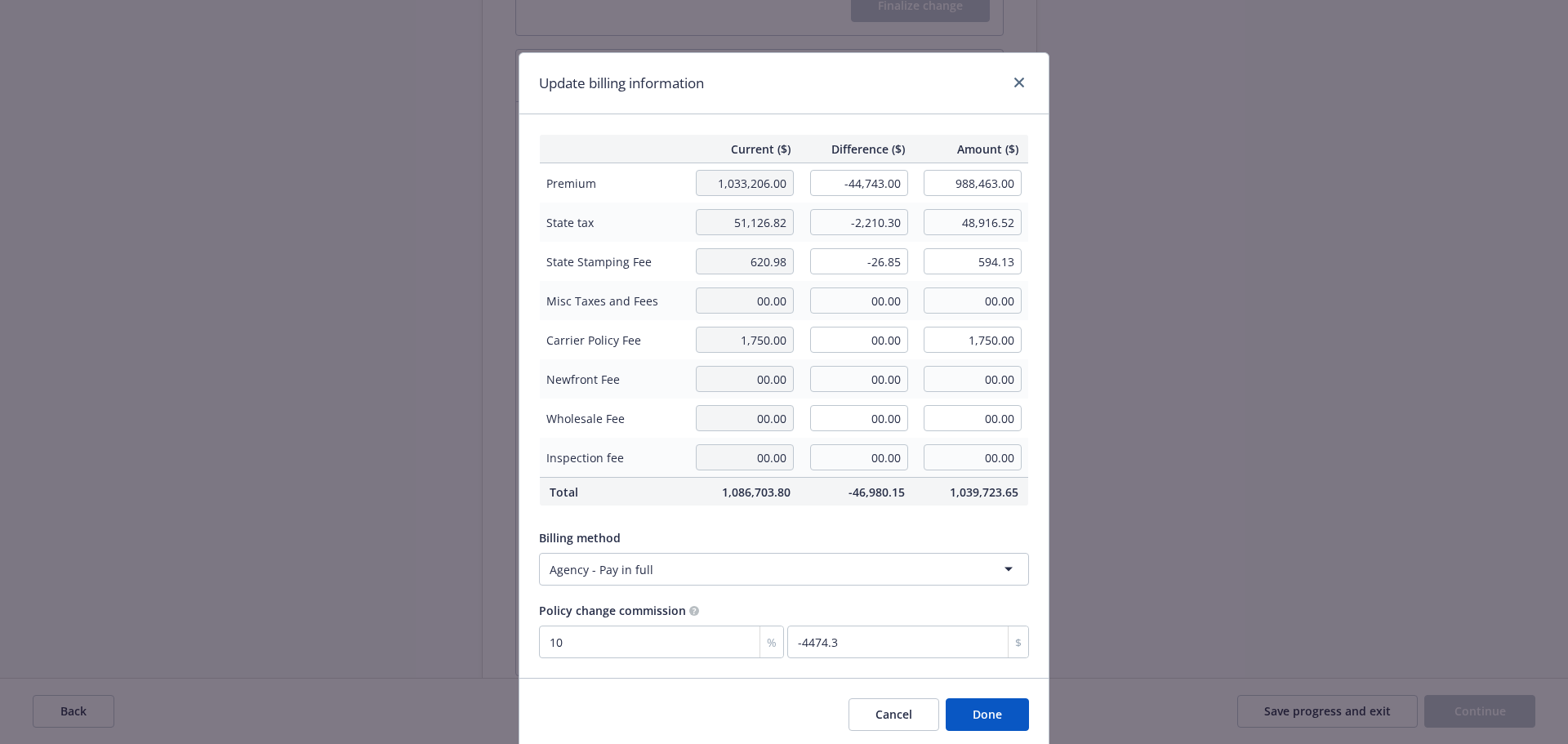
click at [982, 721] on button "Done" at bounding box center [988, 714] width 84 height 33
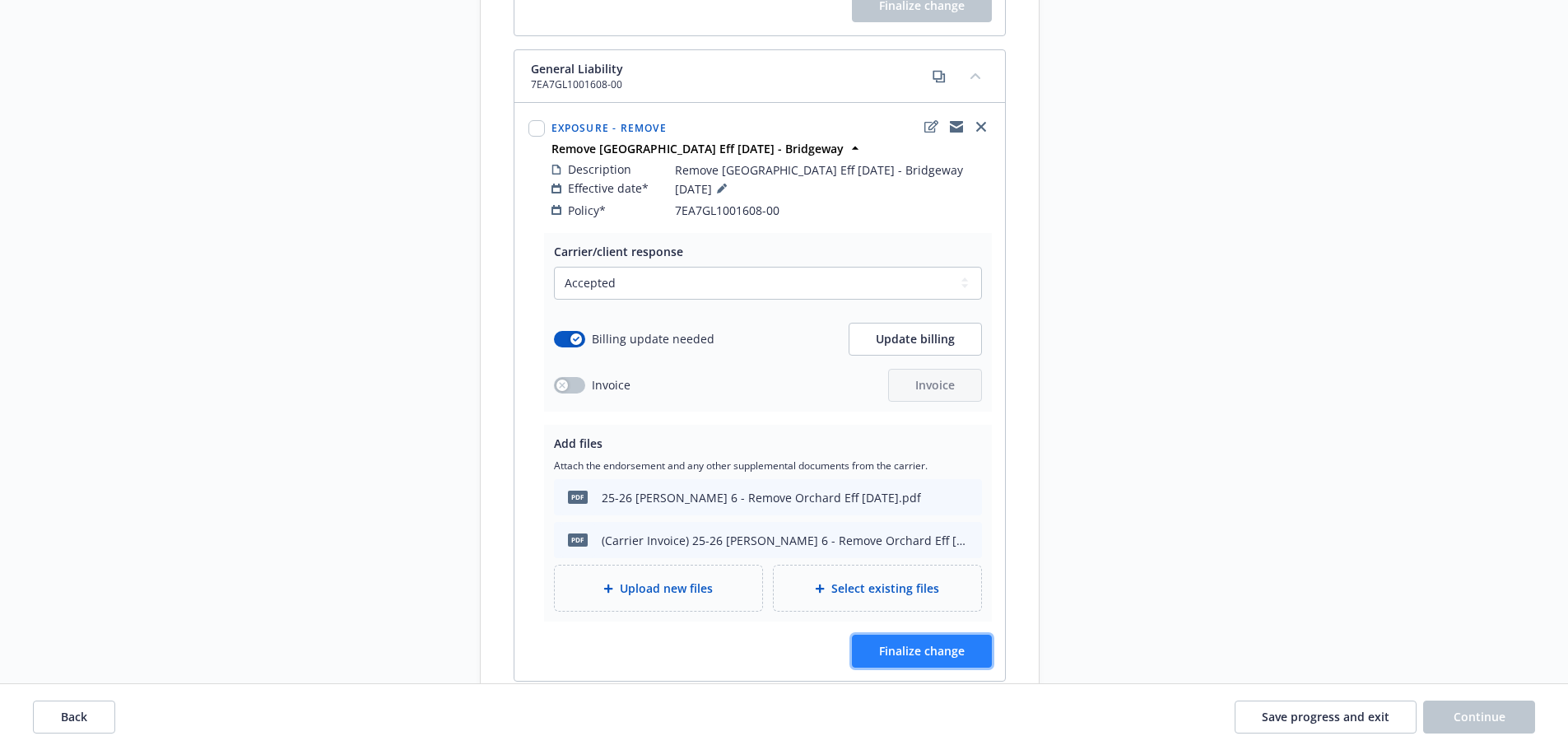
click at [916, 643] on span "Finalize change" at bounding box center [922, 651] width 86 height 16
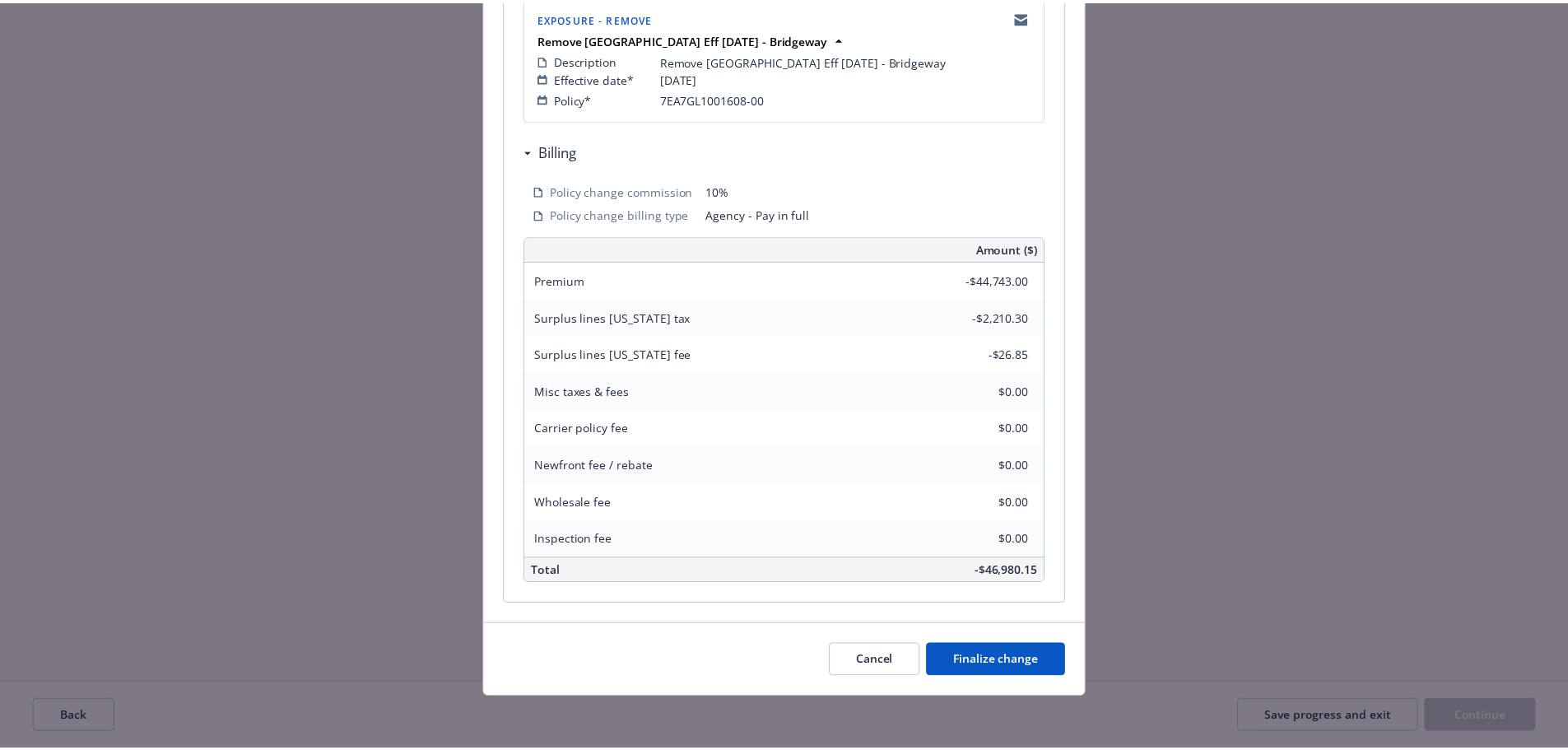
scroll to position [363, 0]
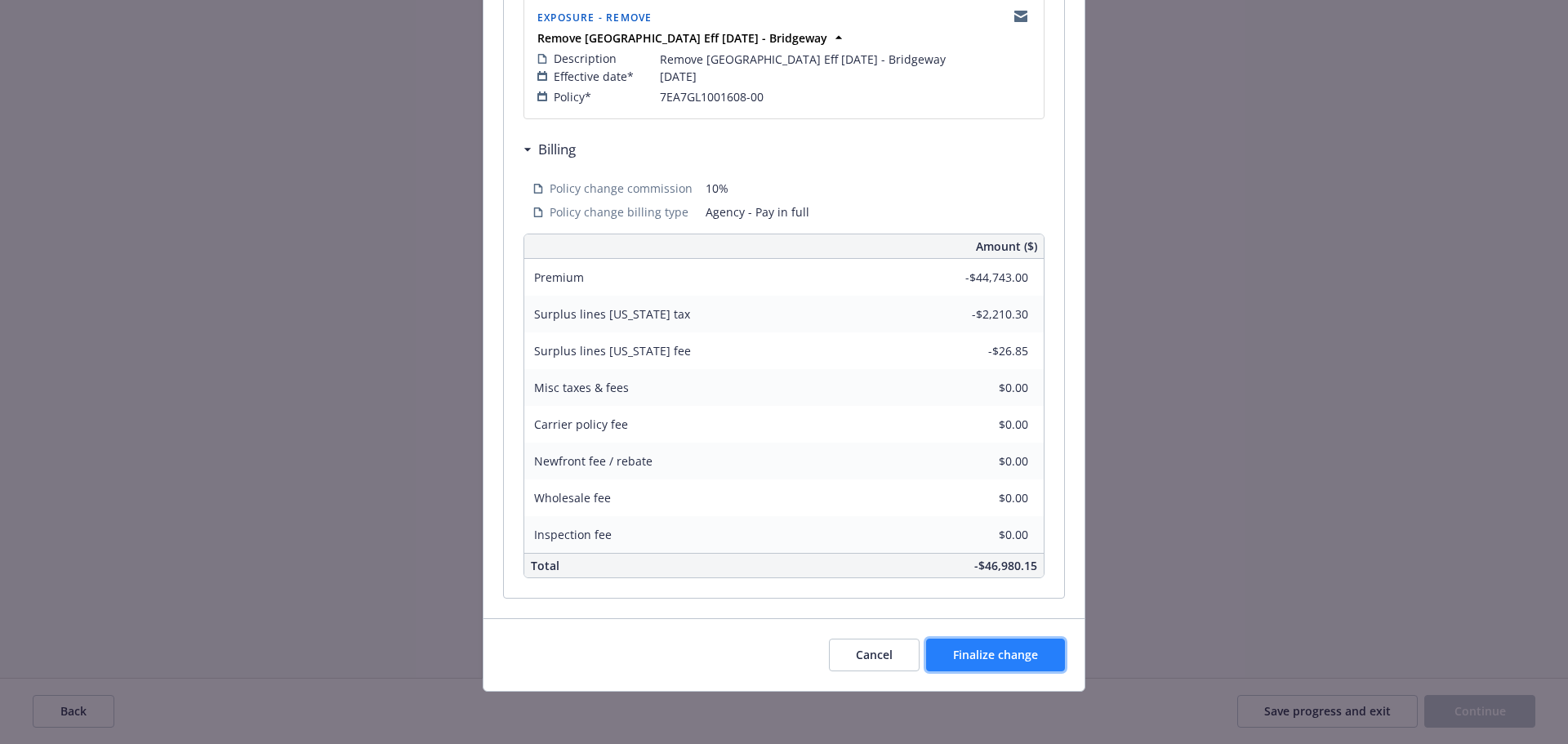
click at [965, 649] on span "Finalize change" at bounding box center [995, 654] width 85 height 16
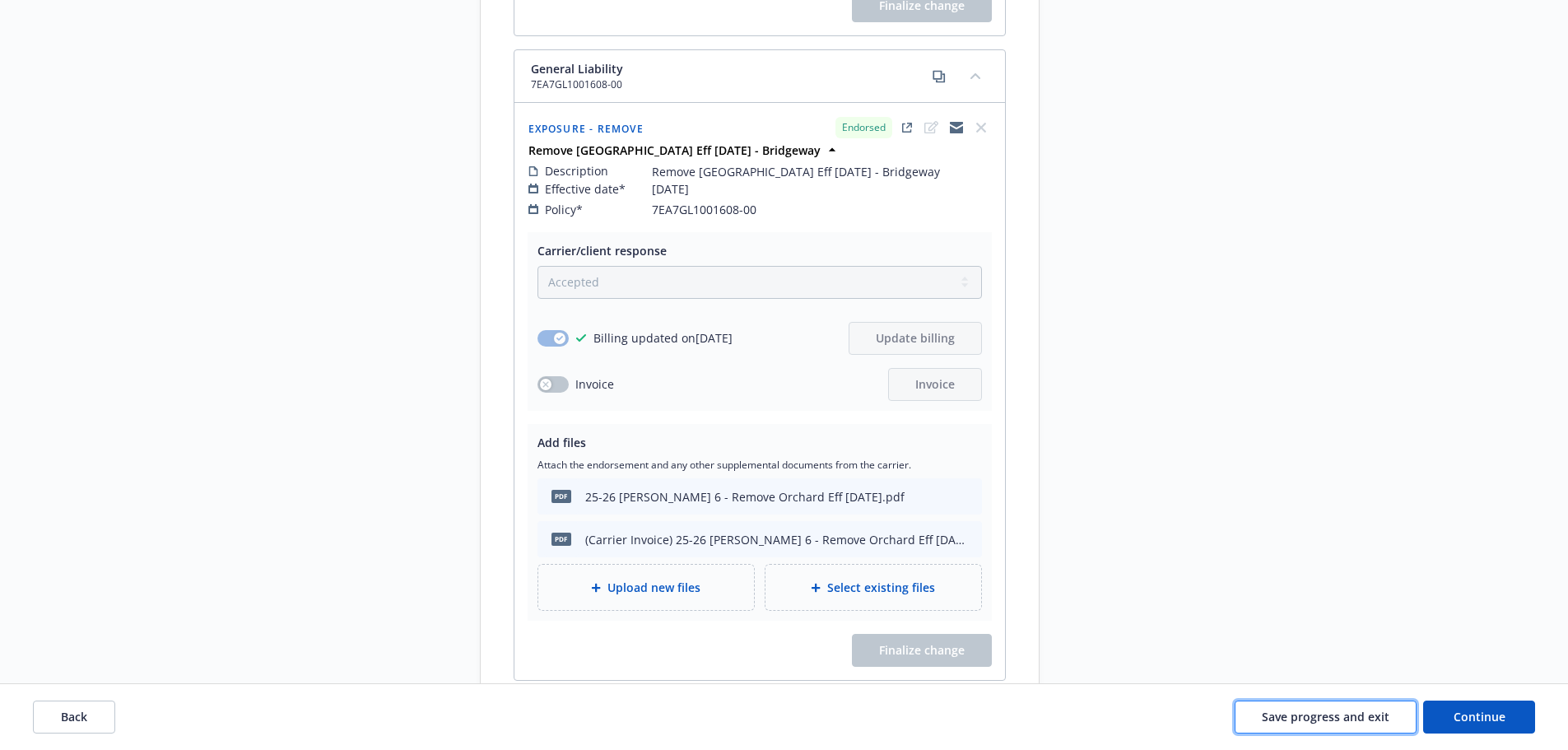
click at [1291, 710] on span "Save progress and exit" at bounding box center [1324, 717] width 127 height 16
select select "ACCEPTED"
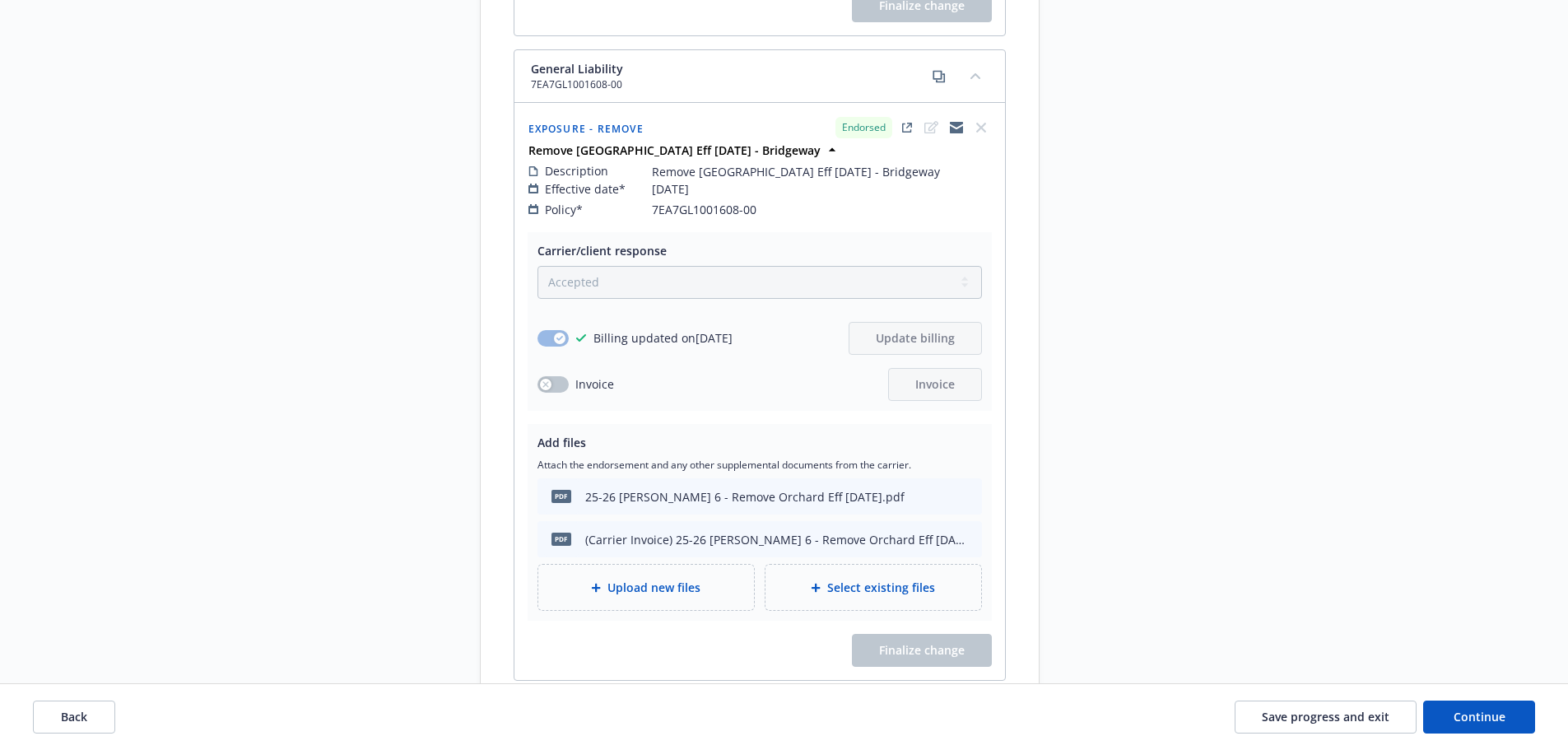
select select "ACCEPTED"
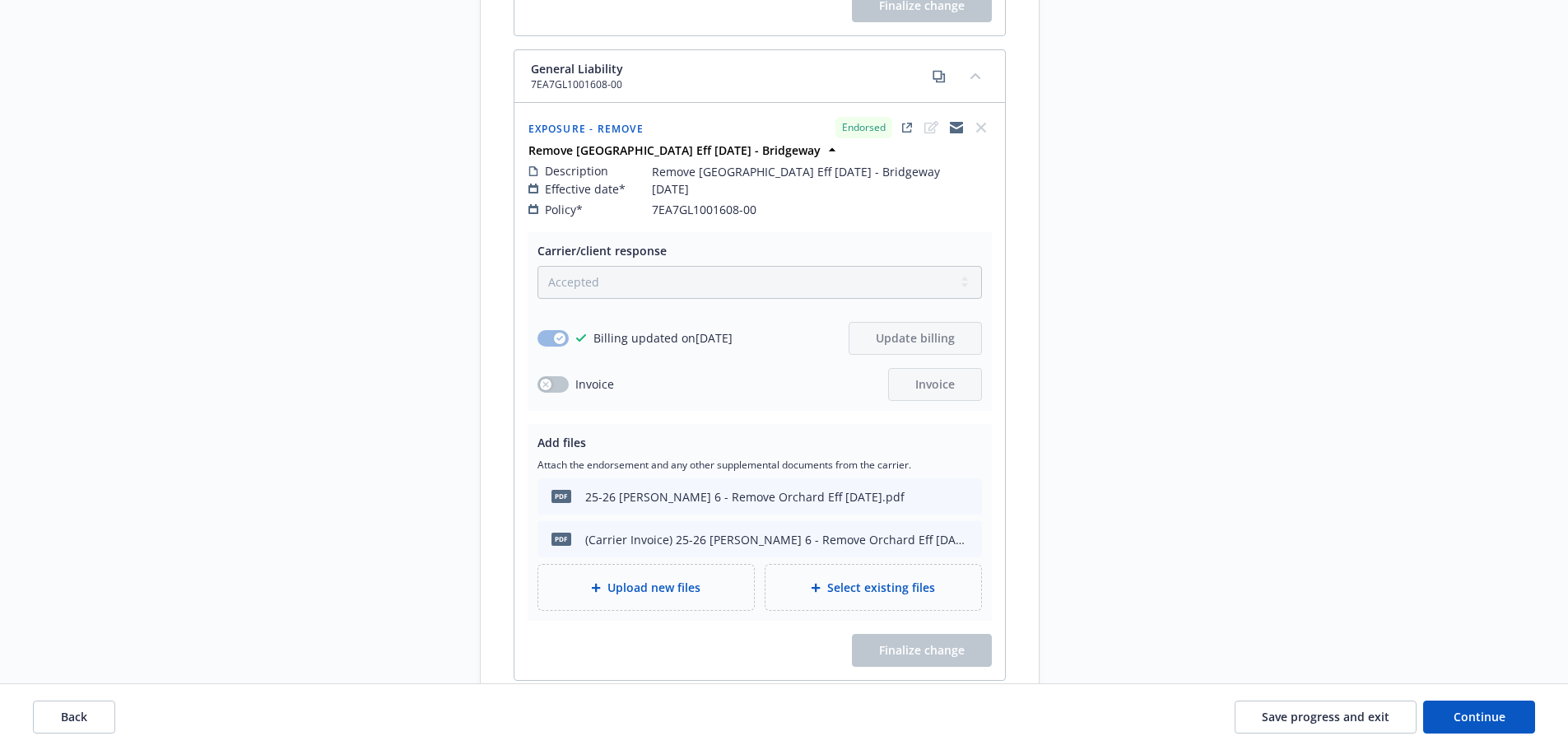
select select "ACCEPTED"
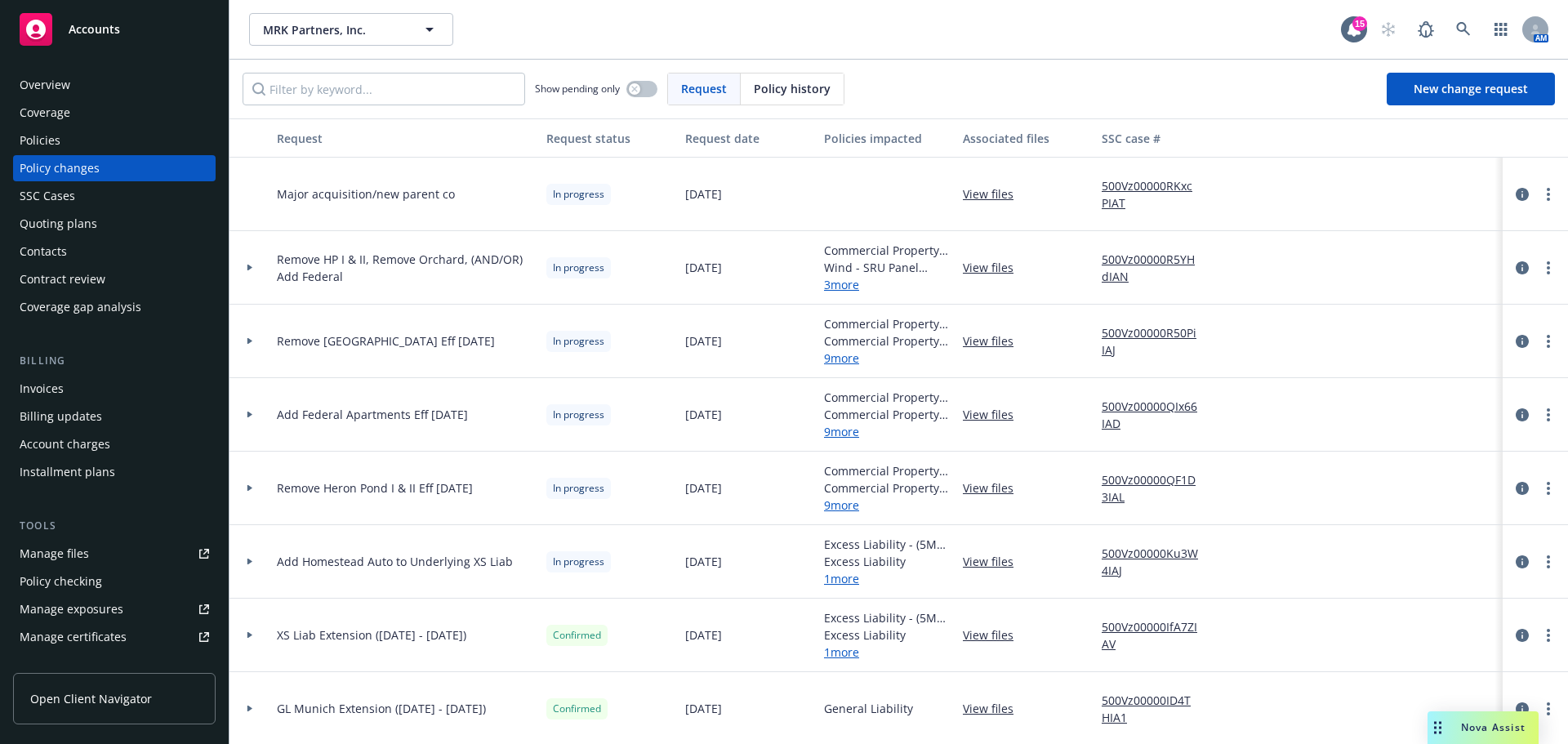
click at [57, 392] on div "Invoices" at bounding box center [42, 389] width 44 height 26
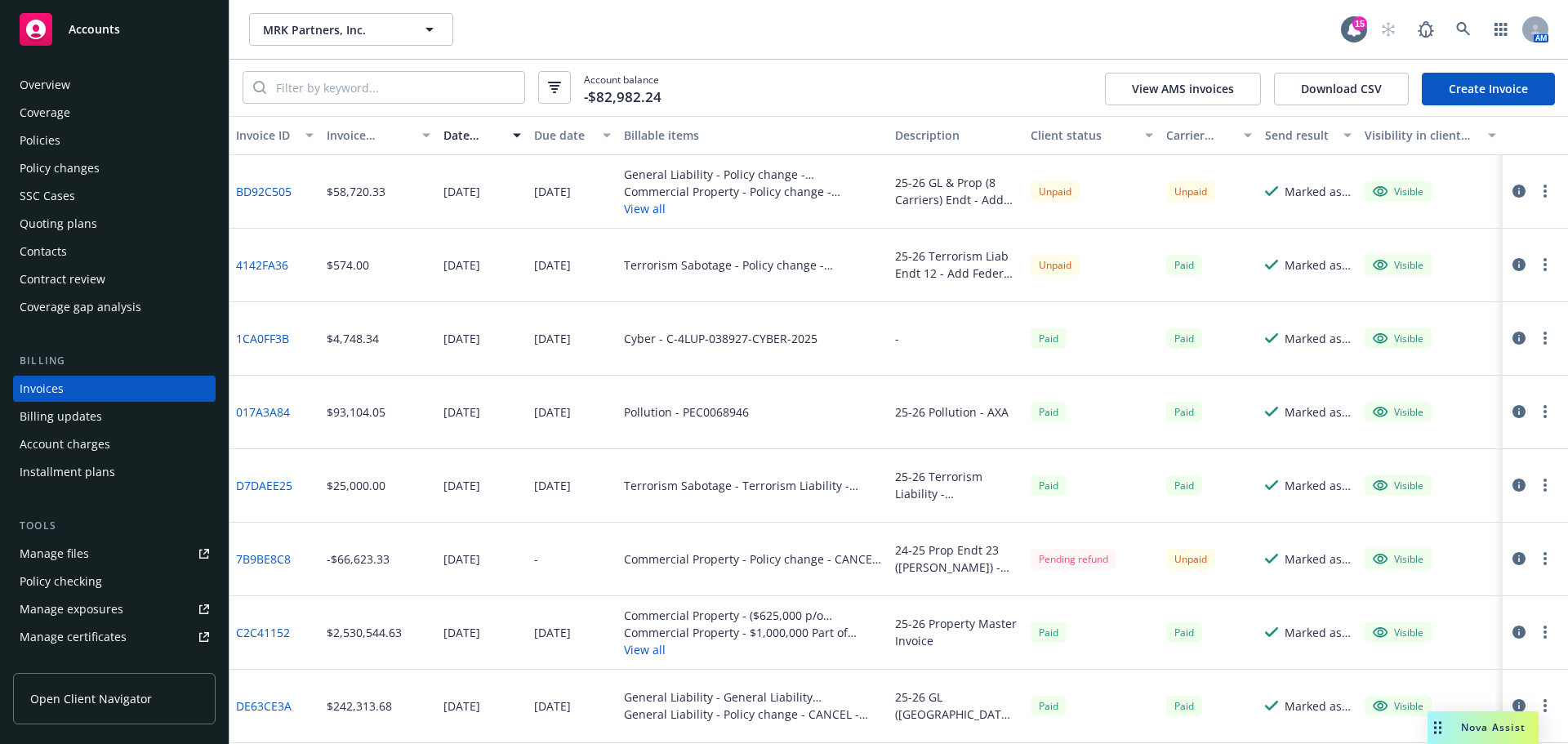
click at [1471, 84] on link "Create Invoice" at bounding box center [1488, 90] width 133 height 33
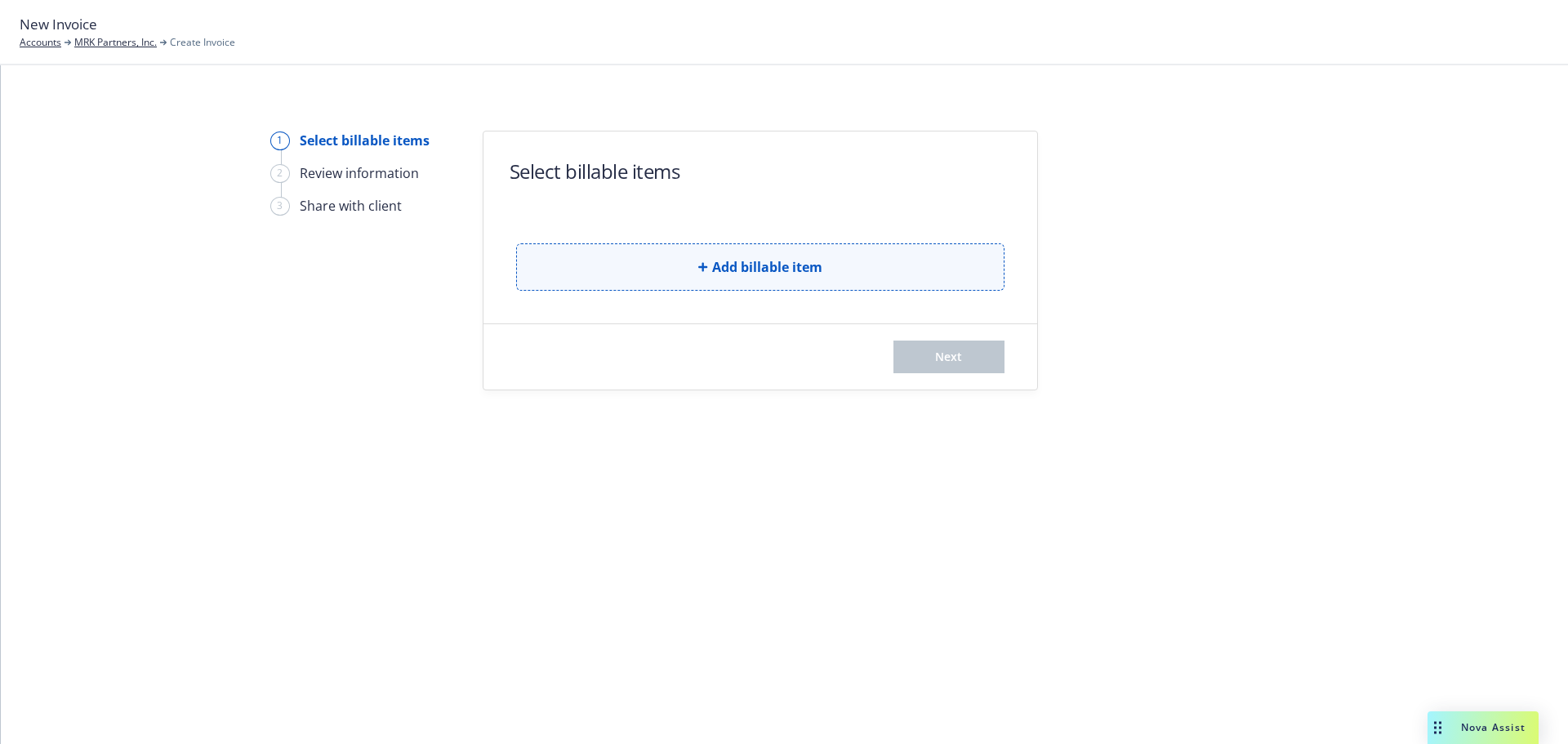
click at [807, 289] on button "Add billable item" at bounding box center [760, 267] width 488 height 47
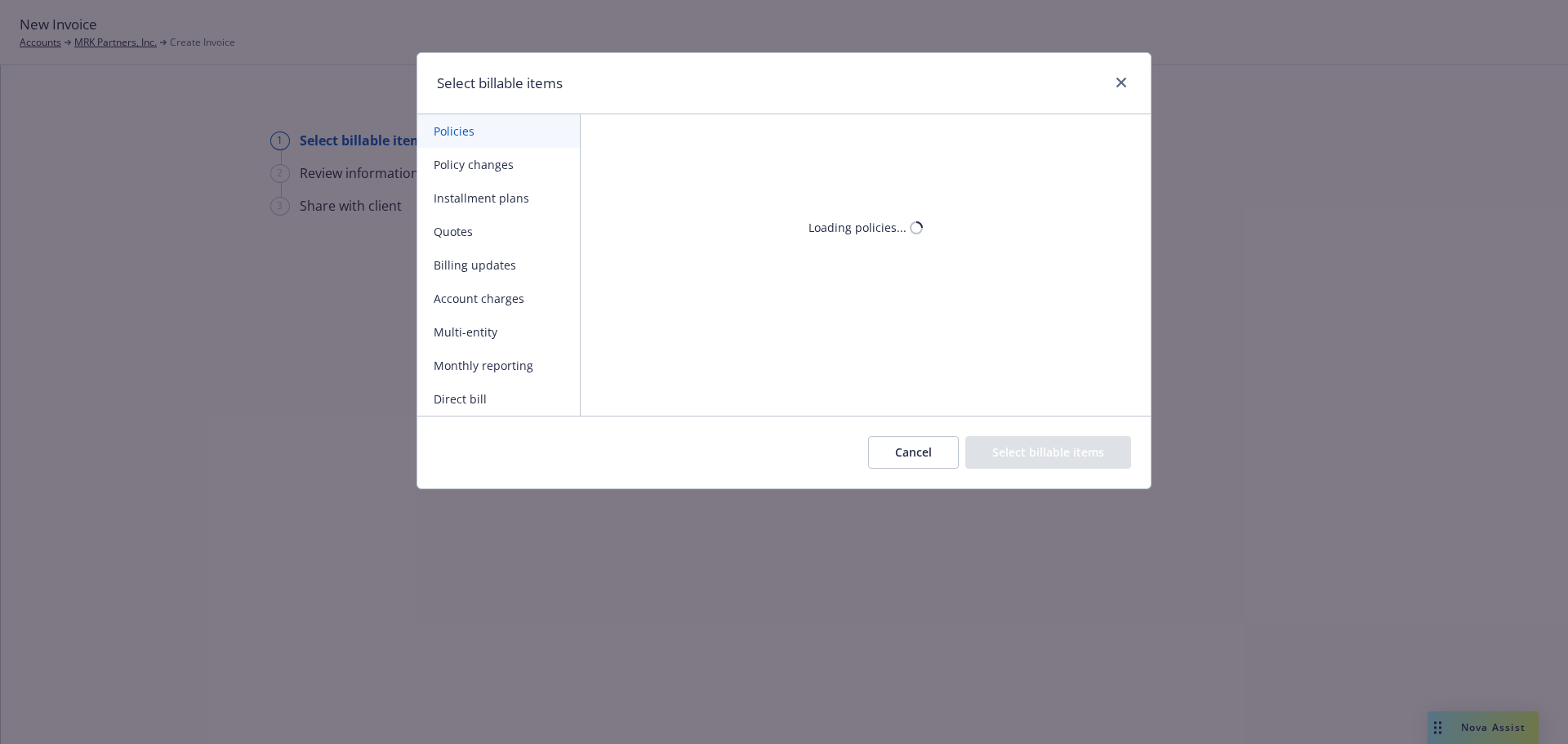
click at [522, 144] on button "Policies" at bounding box center [498, 131] width 163 height 33
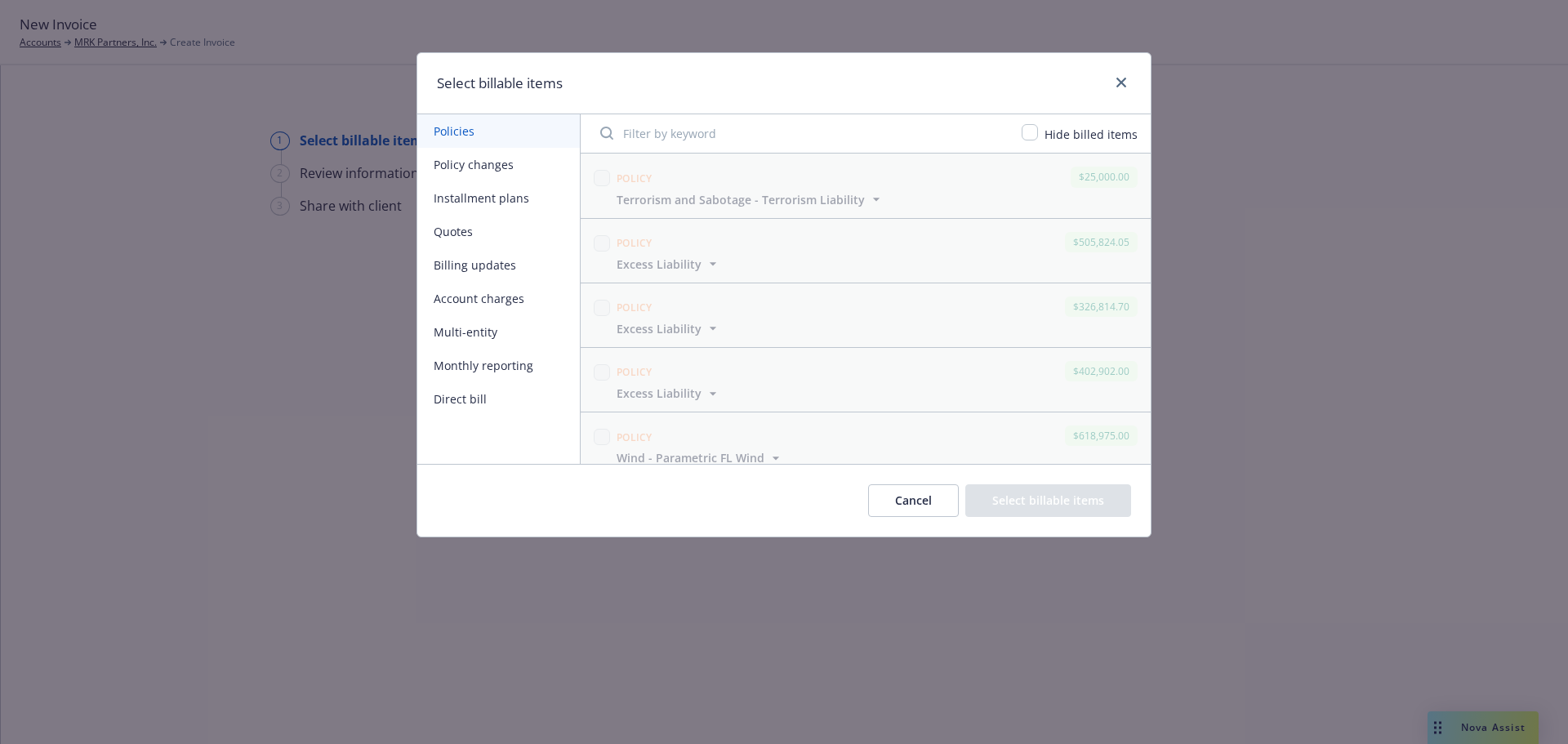
click at [519, 150] on button "Policy changes" at bounding box center [498, 164] width 163 height 33
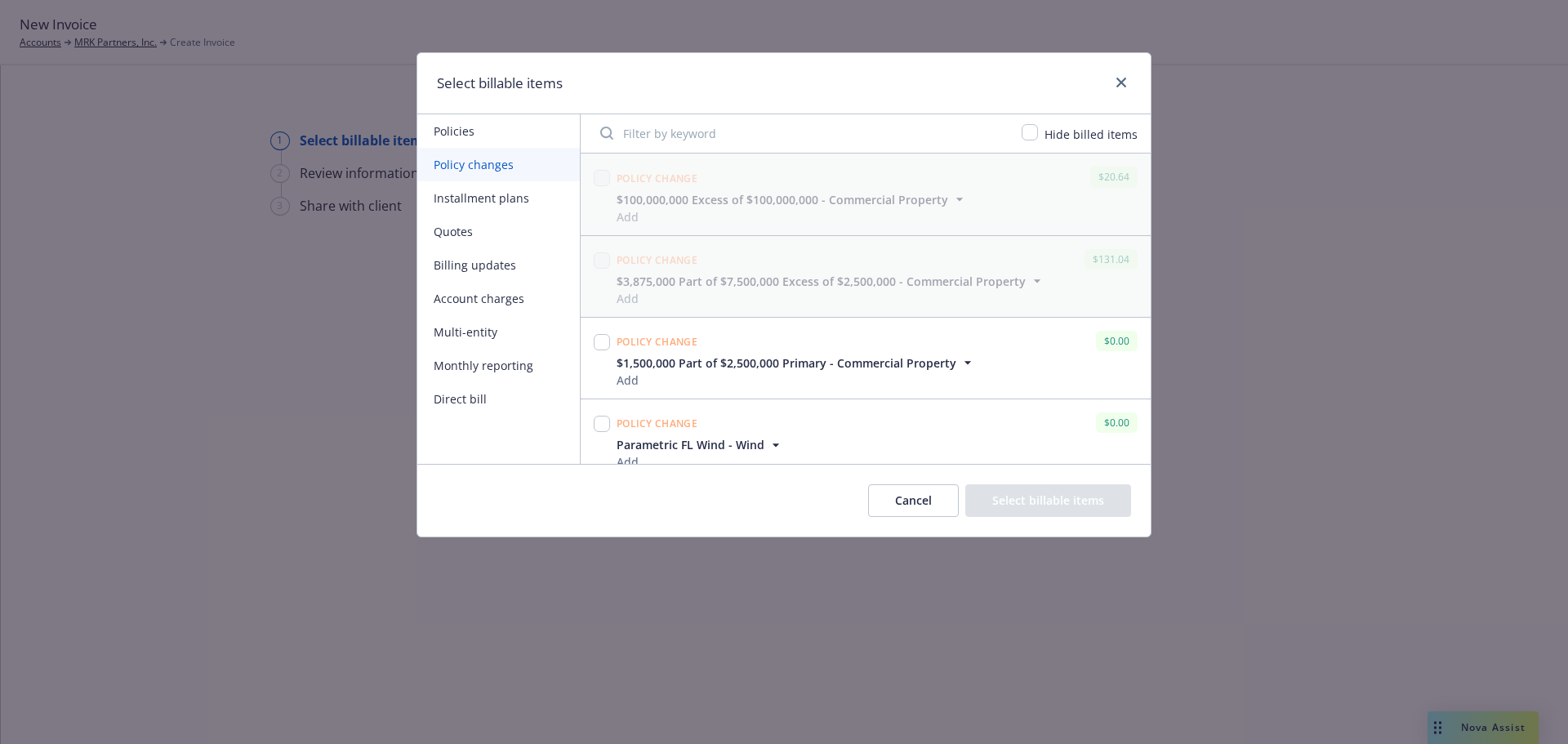
click at [806, 151] on div "Hide billed items" at bounding box center [865, 133] width 570 height 39
click at [769, 133] on input "Filter by keyword" at bounding box center [801, 133] width 421 height 33
paste input "7EA7GL1001608-00"
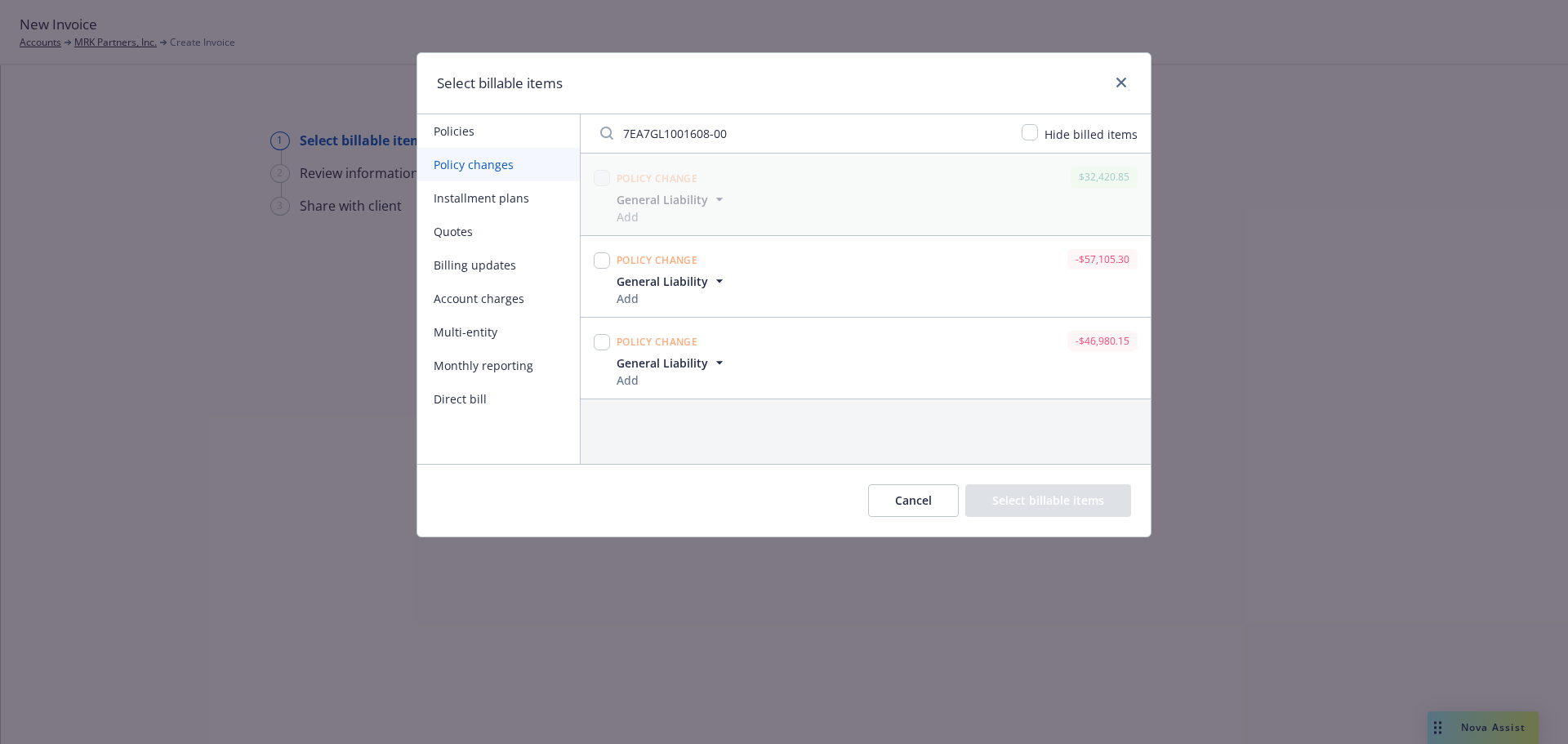
type input "7EA7GL1001608-00"
click at [605, 265] on input "checkbox" at bounding box center [601, 260] width 17 height 17
click at [598, 264] on input "checkbox" at bounding box center [601, 260] width 17 height 17
checkbox input "true"
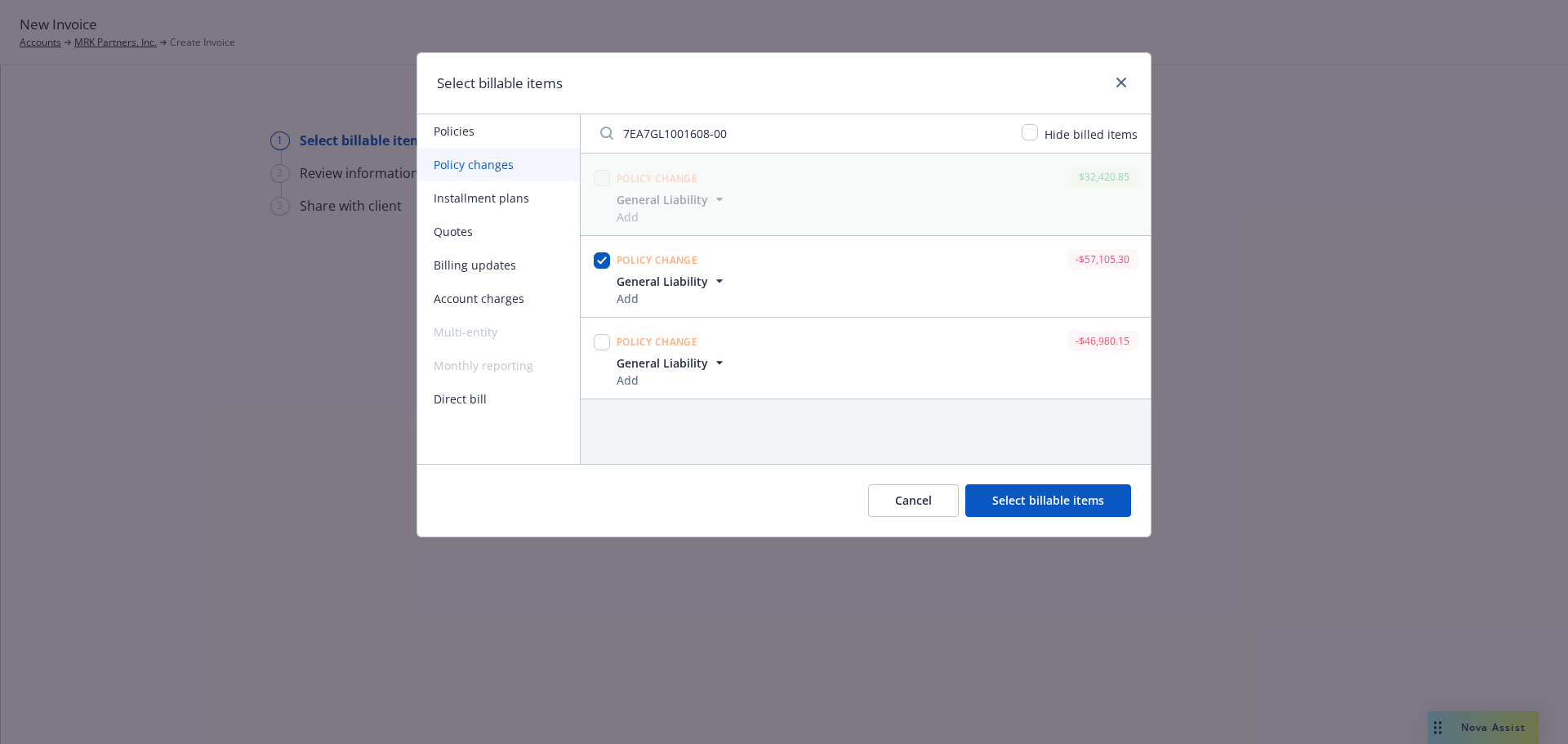
click at [767, 139] on input "7EA7GL1001608-00" at bounding box center [801, 133] width 421 height 33
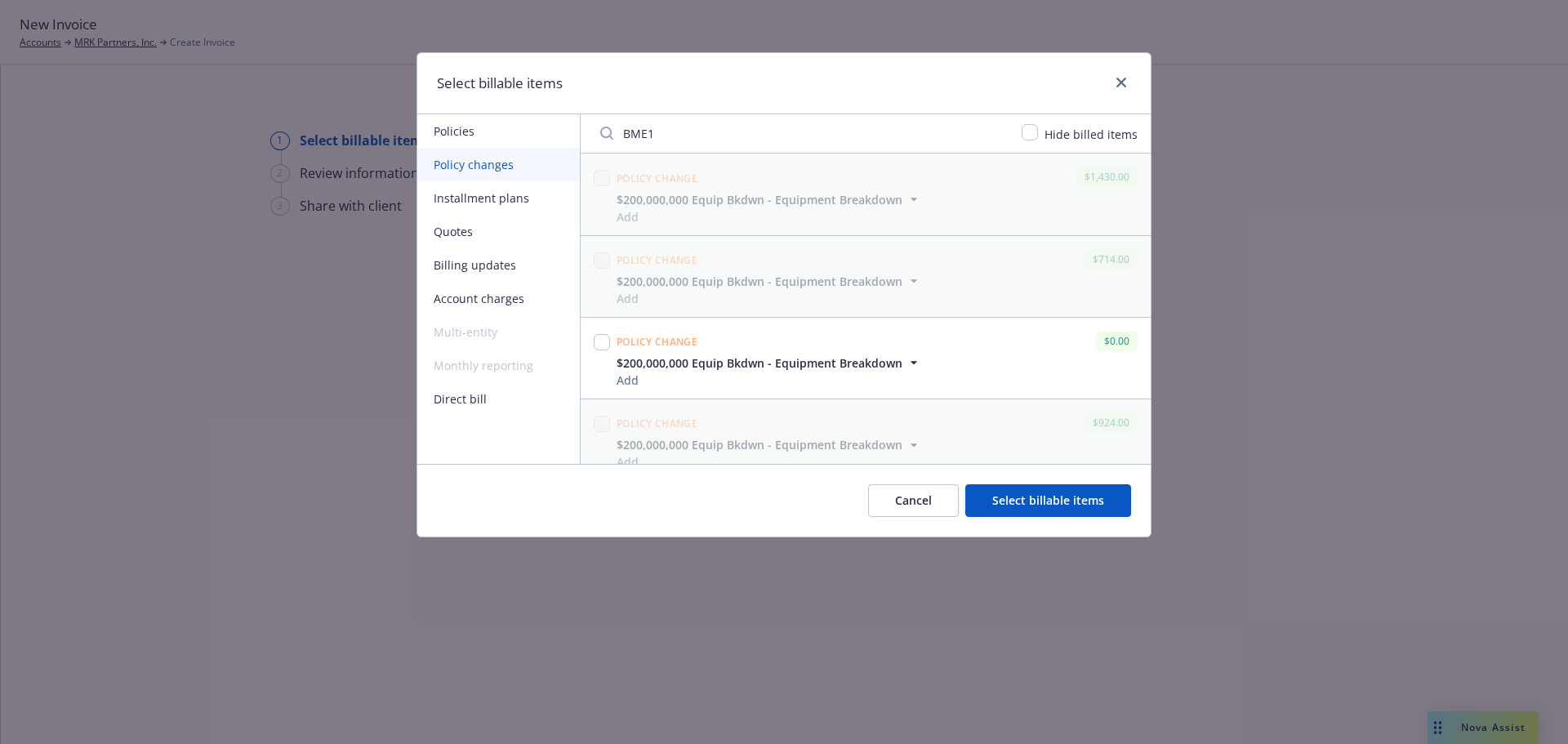
type input "BME1"
click at [1037, 132] on input "checkbox" at bounding box center [1029, 132] width 17 height 17
checkbox input "true"
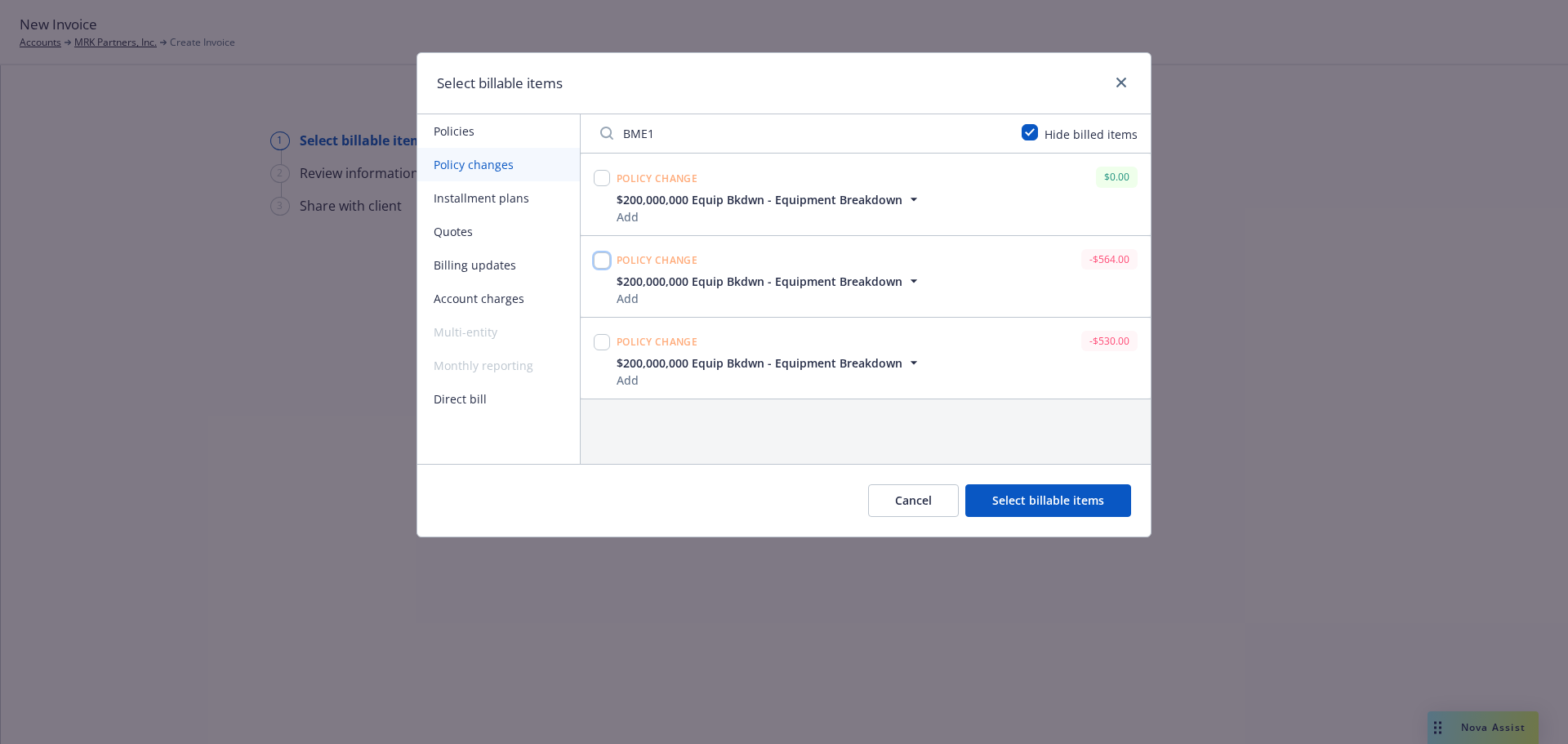
click at [602, 258] on input "checkbox" at bounding box center [601, 260] width 17 height 17
checkbox input "true"
click at [698, 132] on input "BME1" at bounding box center [801, 133] width 421 height 33
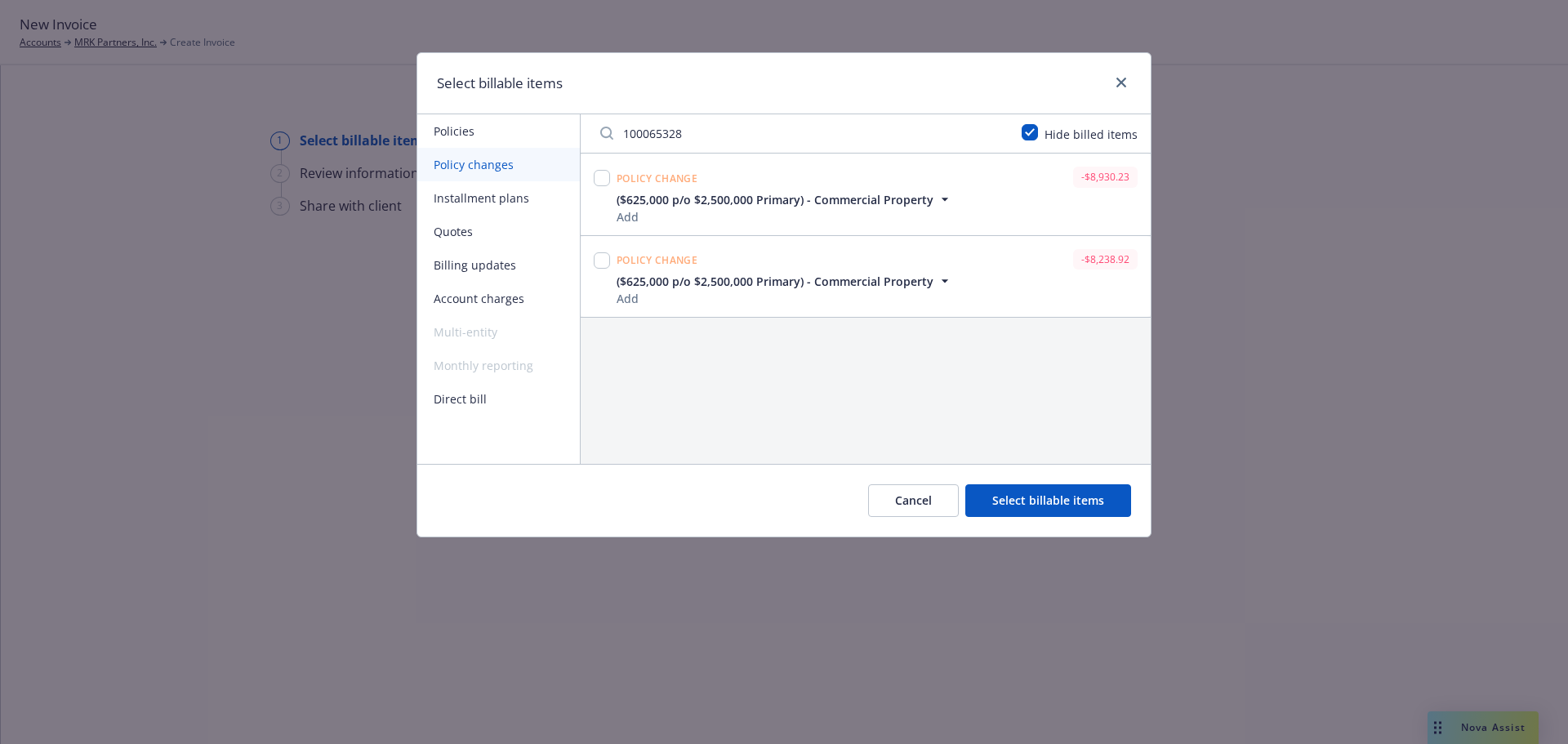
type input "100065328"
click at [602, 178] on input "checkbox" at bounding box center [601, 178] width 17 height 17
checkbox input "true"
drag, startPoint x: 712, startPoint y: 132, endPoint x: 523, endPoint y: 129, distance: 189.0
click at [524, 129] on div "Policies Policy changes Installment plans Quotes Billing updates Account charge…" at bounding box center [783, 289] width 734 height 350
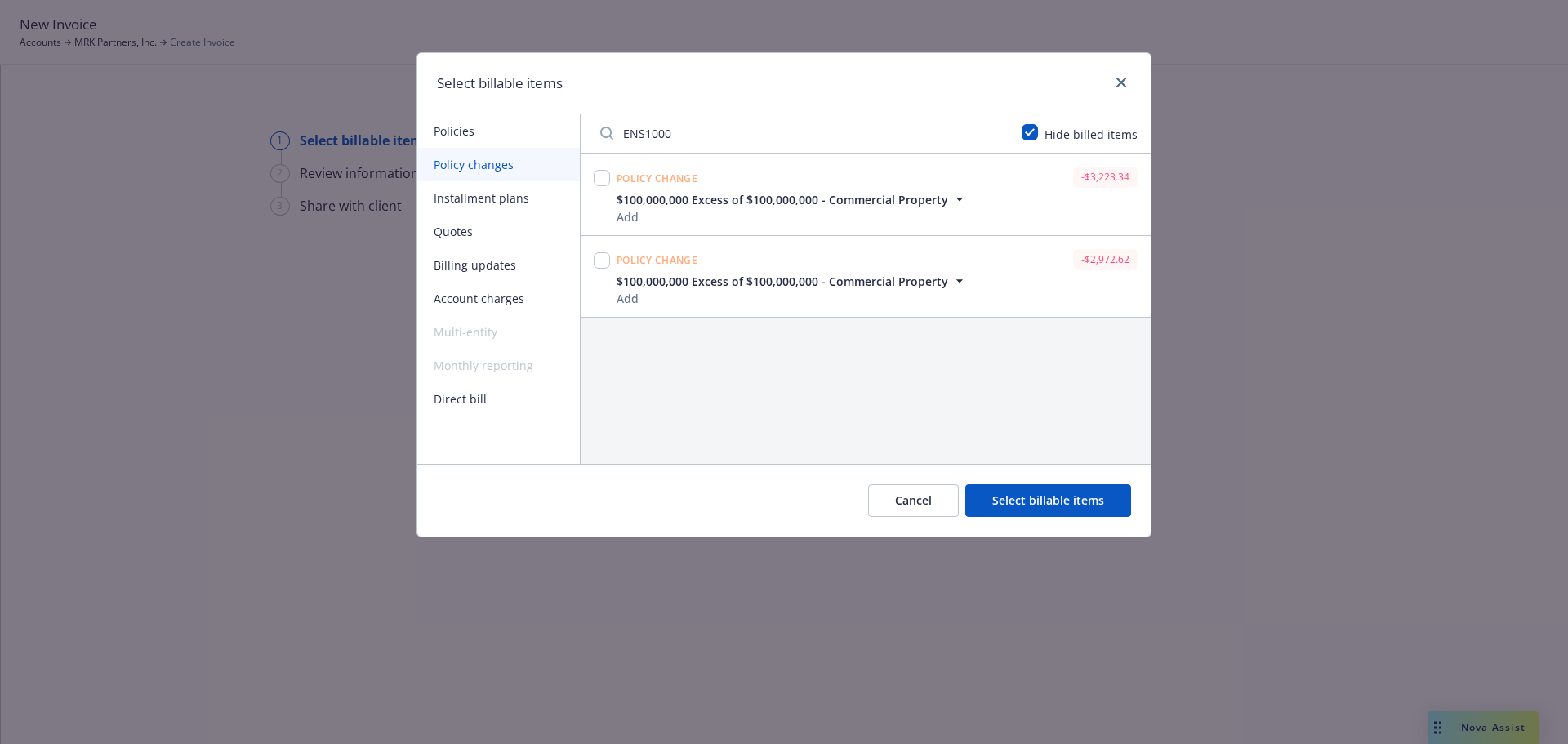
type input "ENS1000"
click at [602, 180] on input "checkbox" at bounding box center [601, 178] width 17 height 17
checkbox input "true"
click at [742, 131] on input "ENS1000" at bounding box center [801, 133] width 421 height 33
type input "D391989"
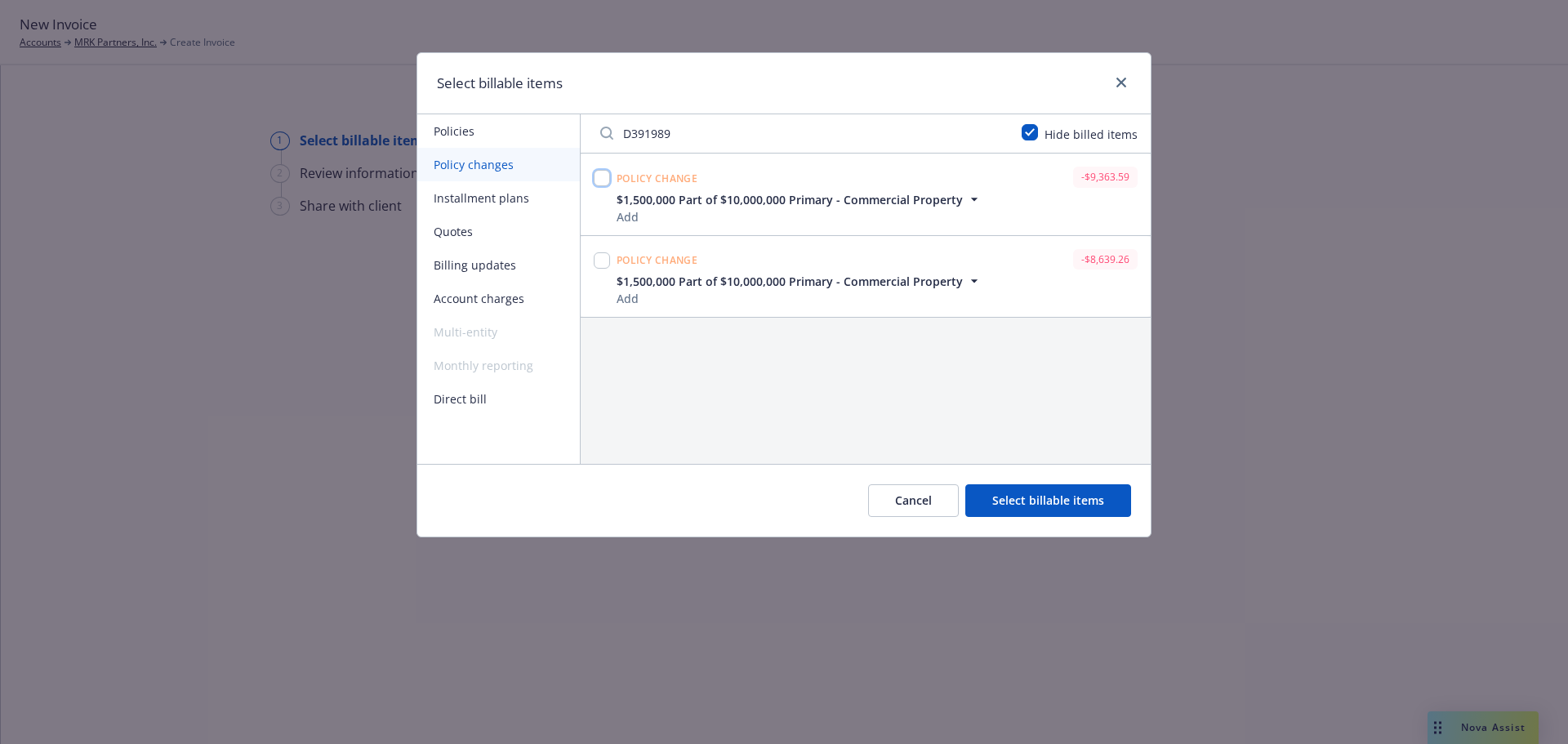
click at [605, 180] on input "checkbox" at bounding box center [601, 178] width 17 height 17
checkbox input "true"
click at [706, 132] on input "D391989" at bounding box center [801, 133] width 421 height 33
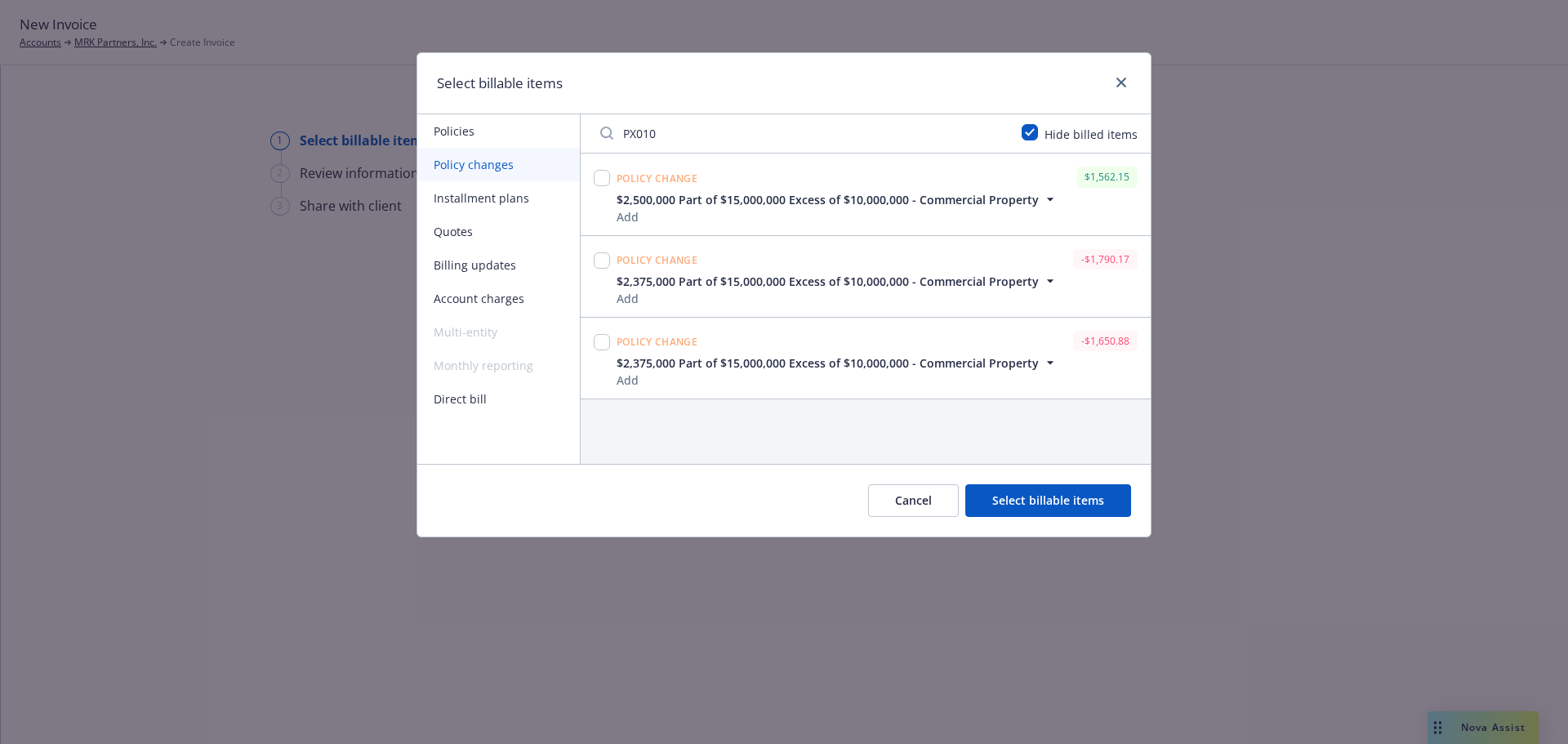
type input "PX010"
click at [600, 266] on input "checkbox" at bounding box center [601, 260] width 17 height 17
checkbox input "true"
click at [682, 136] on input "PX010" at bounding box center [801, 133] width 421 height 33
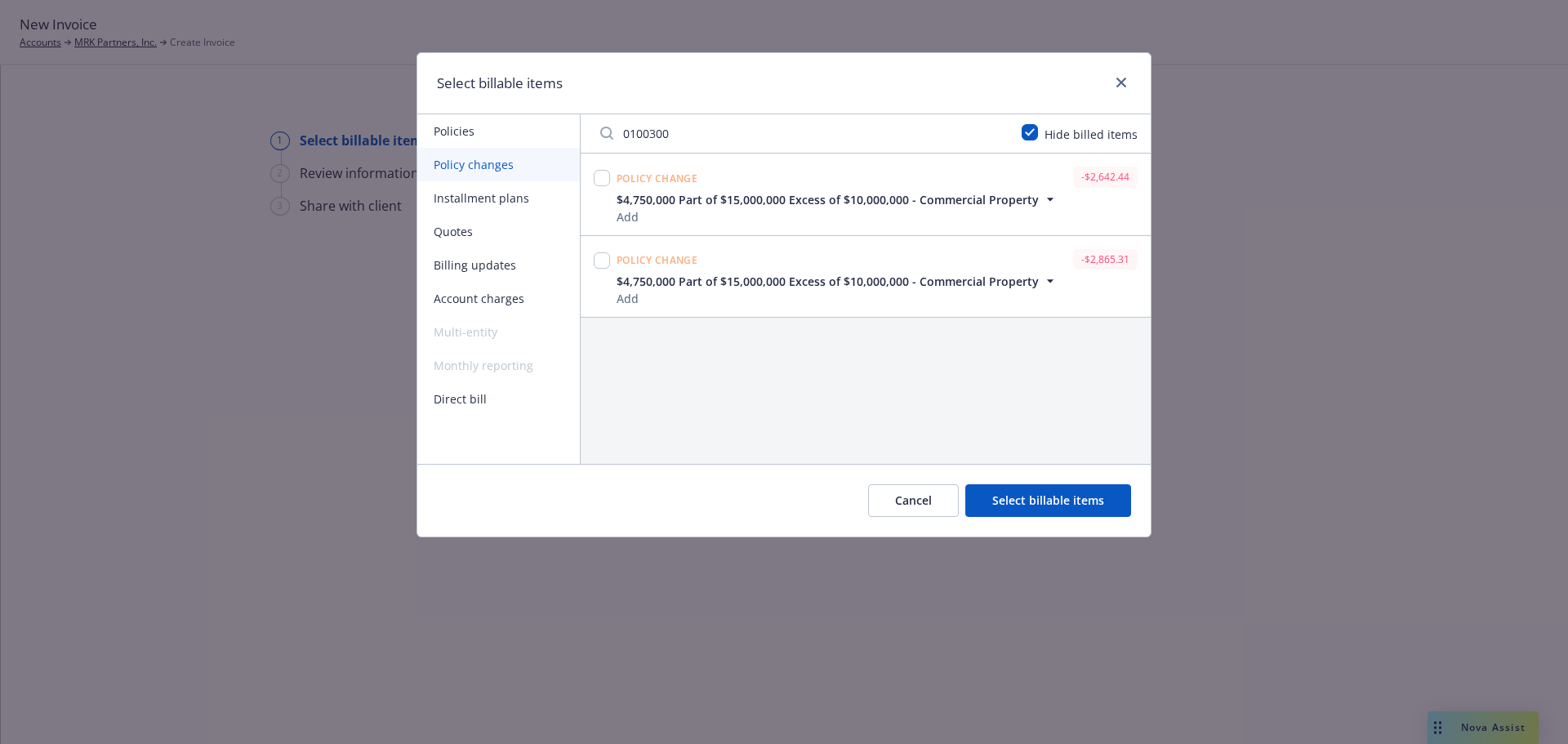
type input "0100300"
click at [600, 265] on input "checkbox" at bounding box center [601, 260] width 17 height 17
checkbox input "true"
click at [717, 126] on input "0100300" at bounding box center [801, 133] width 421 height 33
type input "XAF"
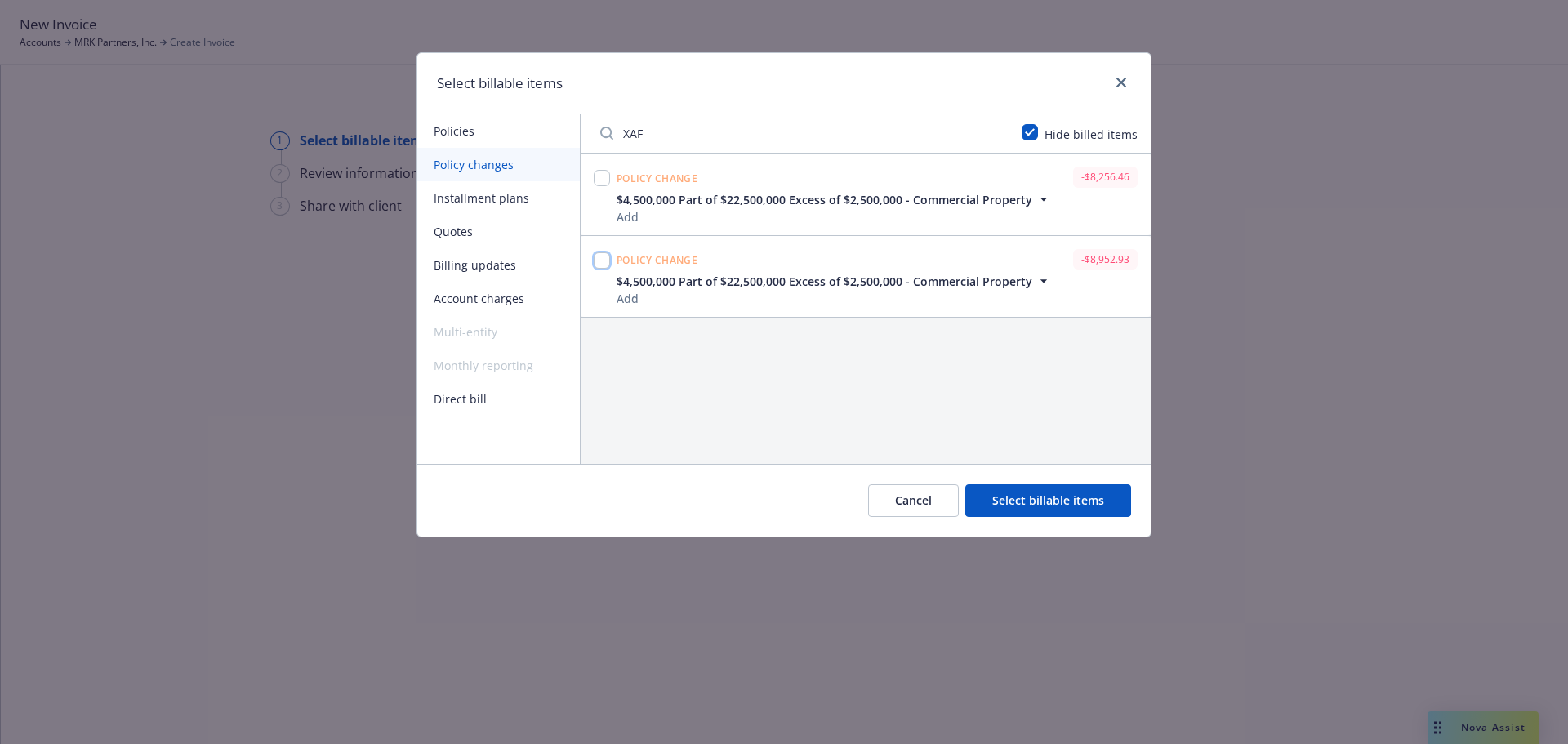
click at [600, 259] on input "checkbox" at bounding box center [601, 260] width 17 height 17
checkbox input "true"
click at [1000, 492] on button "Select billable items" at bounding box center [1048, 500] width 165 height 33
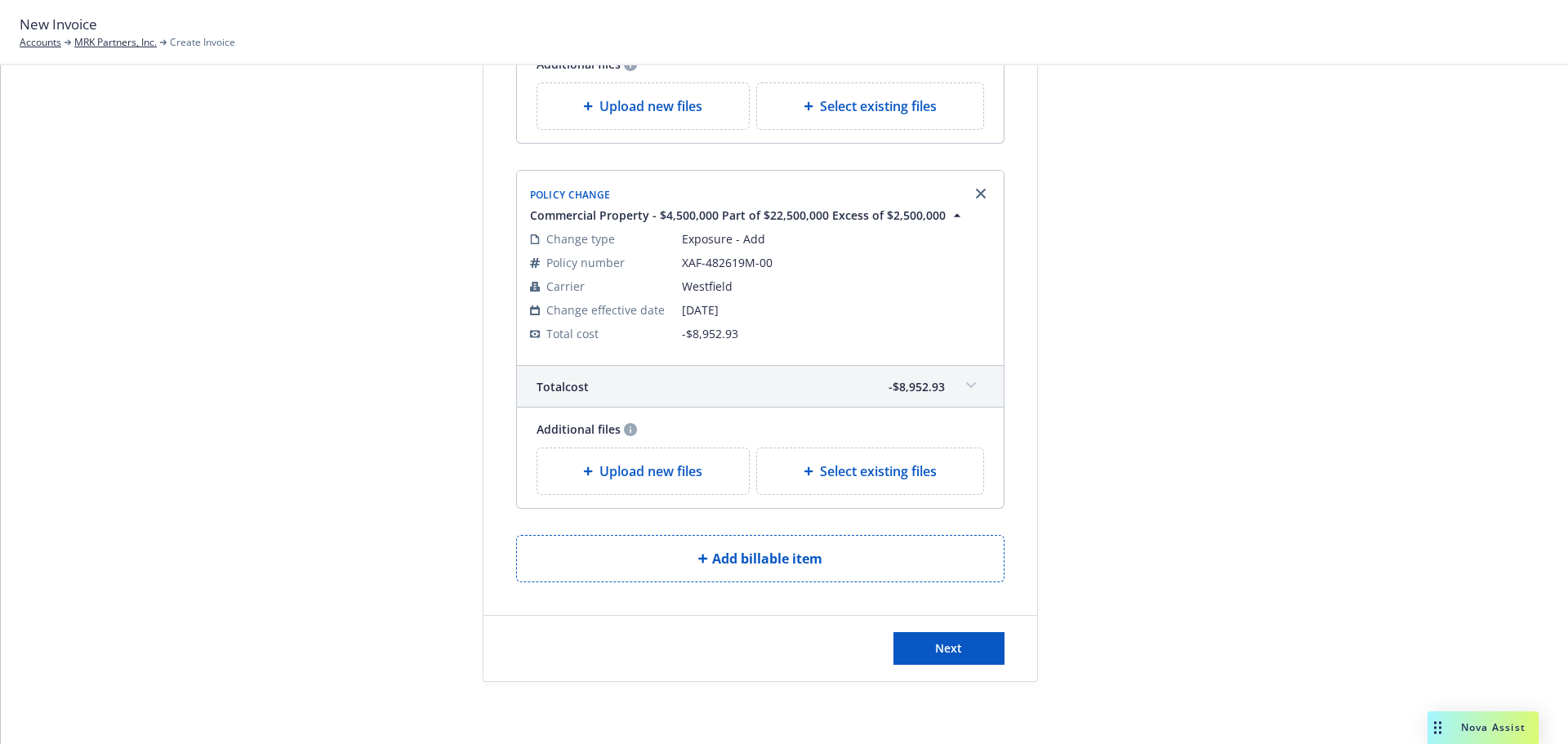
scroll to position [2694, 0]
click at [959, 642] on button "Next" at bounding box center [949, 646] width 111 height 33
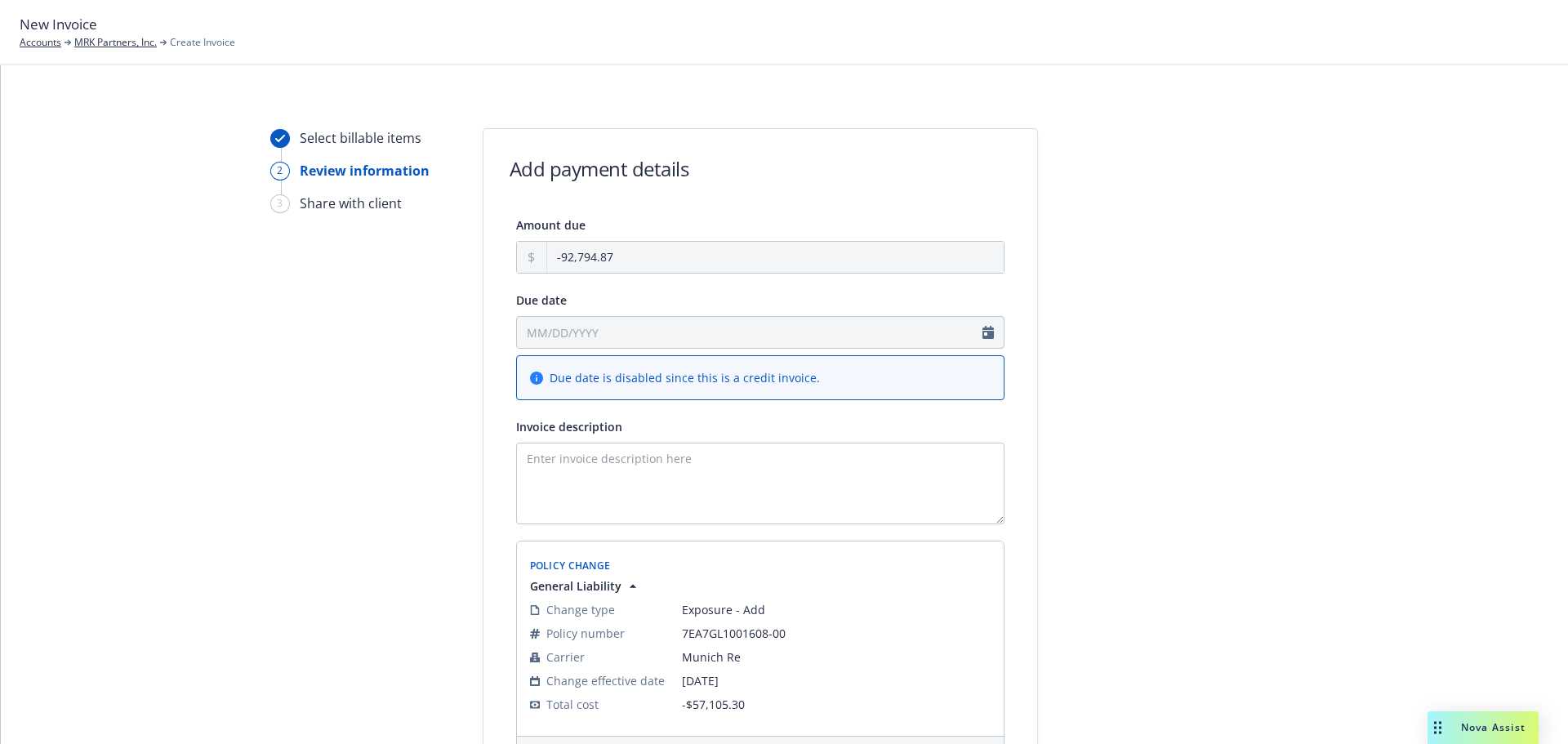
scroll to position [0, 0]
click at [601, 515] on textarea "Invoice description" at bounding box center [760, 486] width 488 height 82
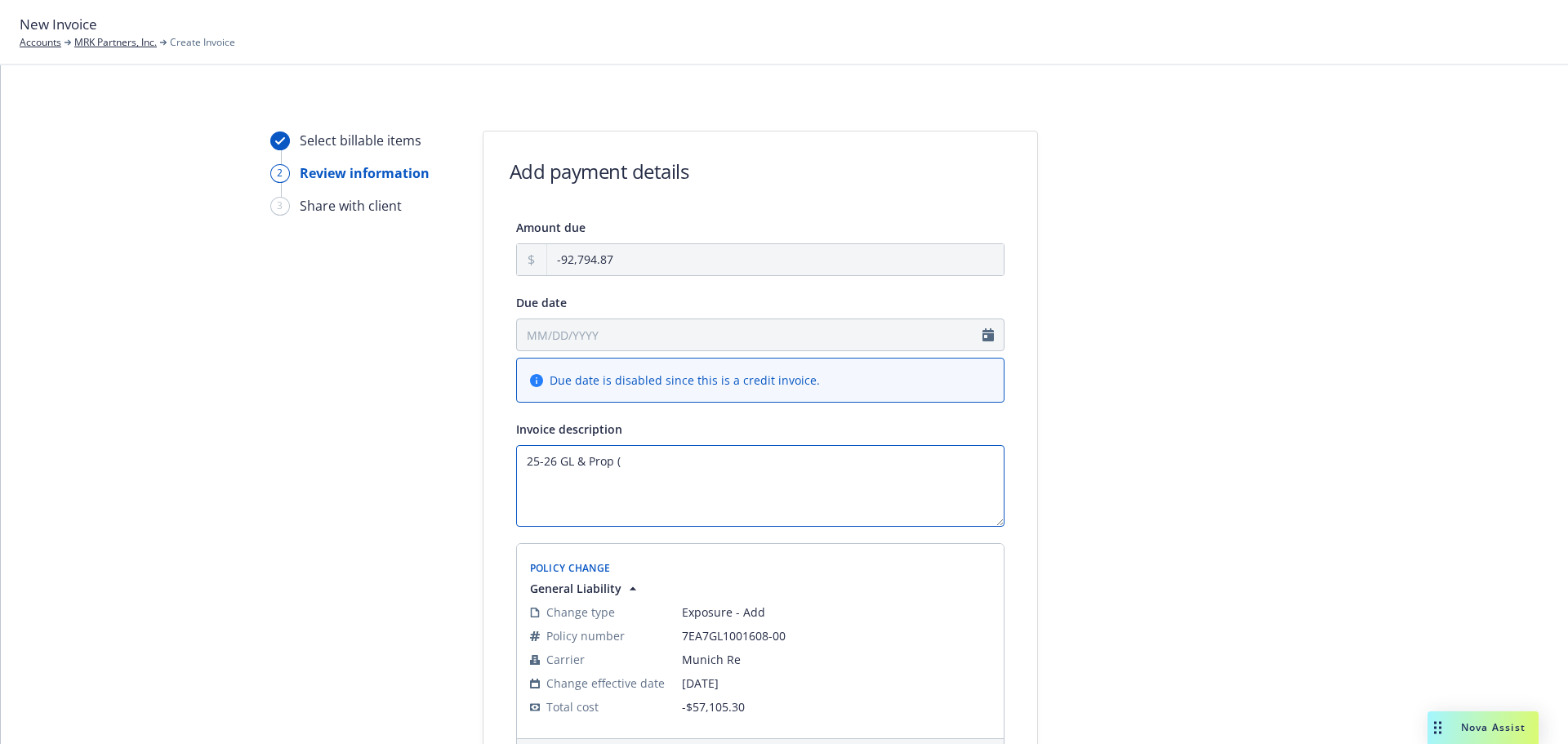
click at [747, 461] on textarea "25-26 GL & Prop (" at bounding box center [760, 486] width 488 height 82
click at [761, 455] on textarea "25-26 GL & Prop (7 Carriers) Endt -" at bounding box center [760, 486] width 488 height 82
type textarea "25-26 GL & Prop (7 Carriers) Endt - Remove HP I & II Eff 5.28.25"
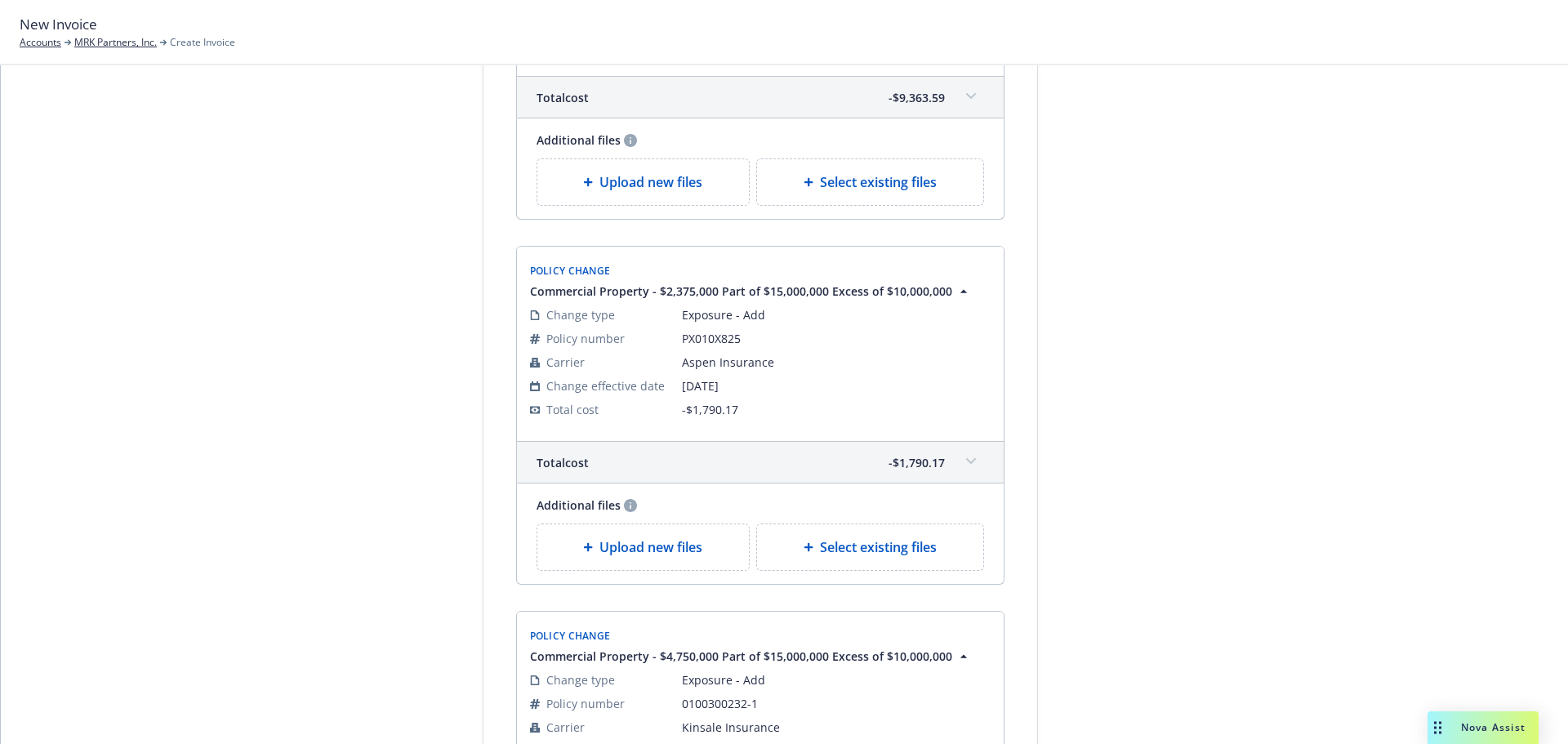
scroll to position [2858, 0]
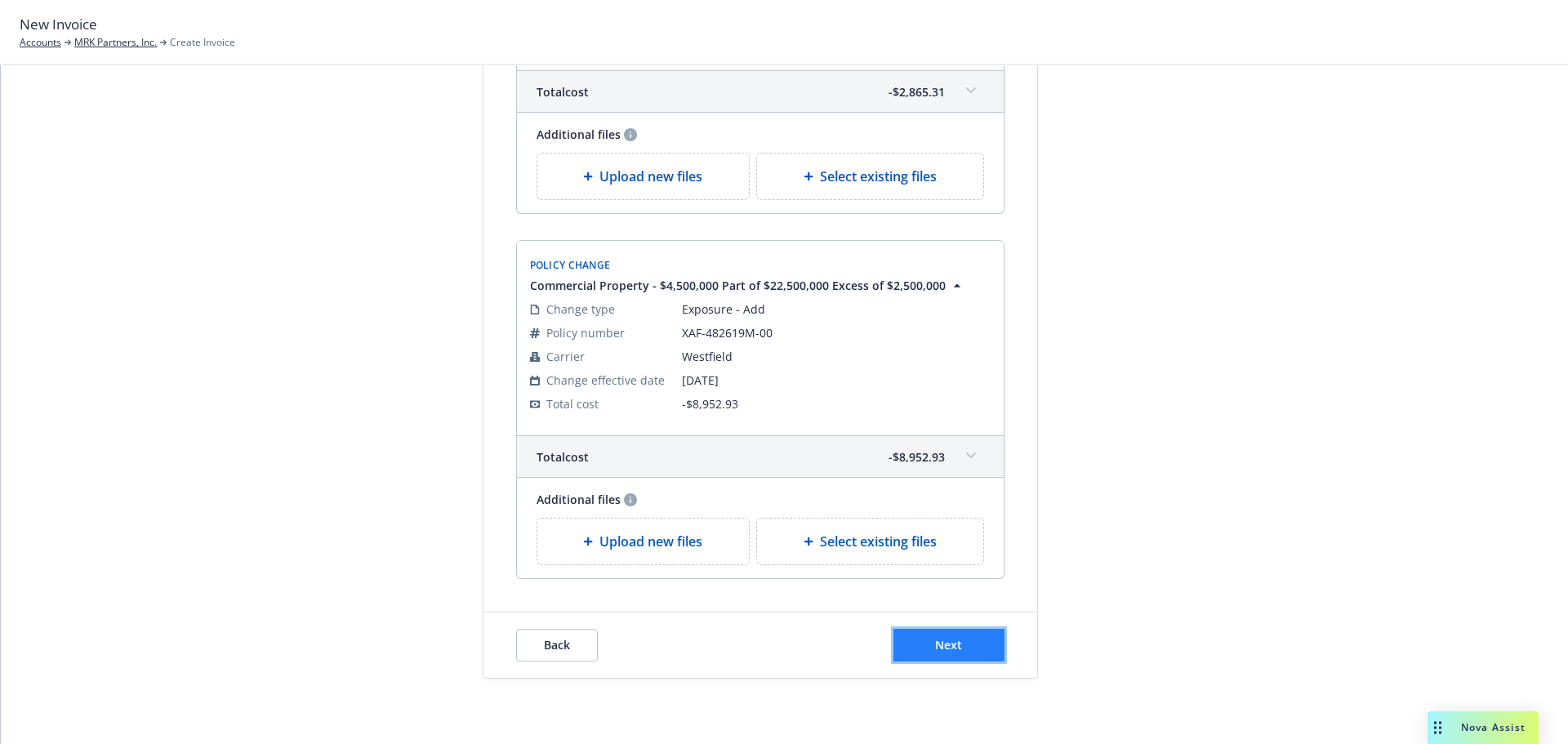
click at [947, 640] on span "Next" at bounding box center [948, 645] width 27 height 16
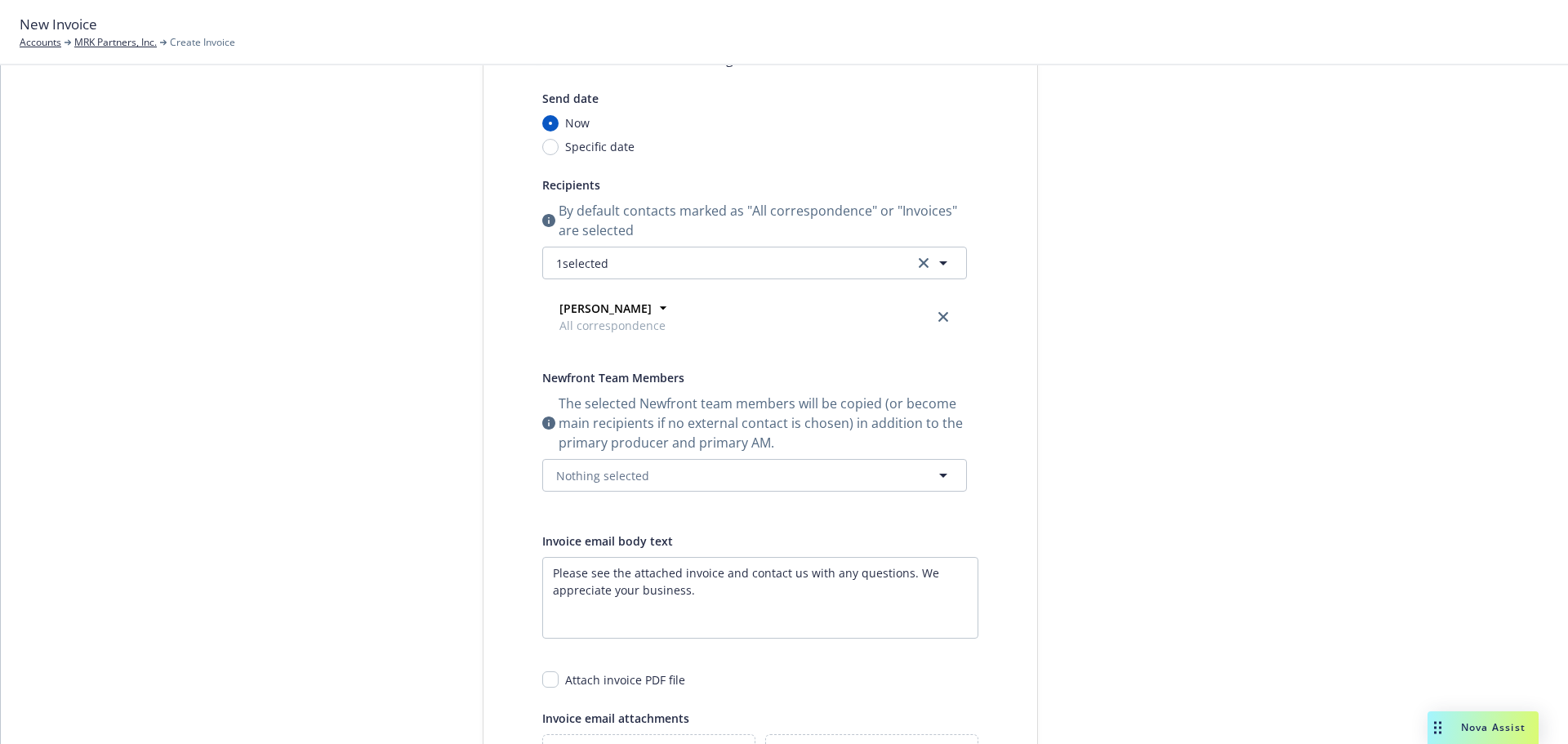
scroll to position [0, 0]
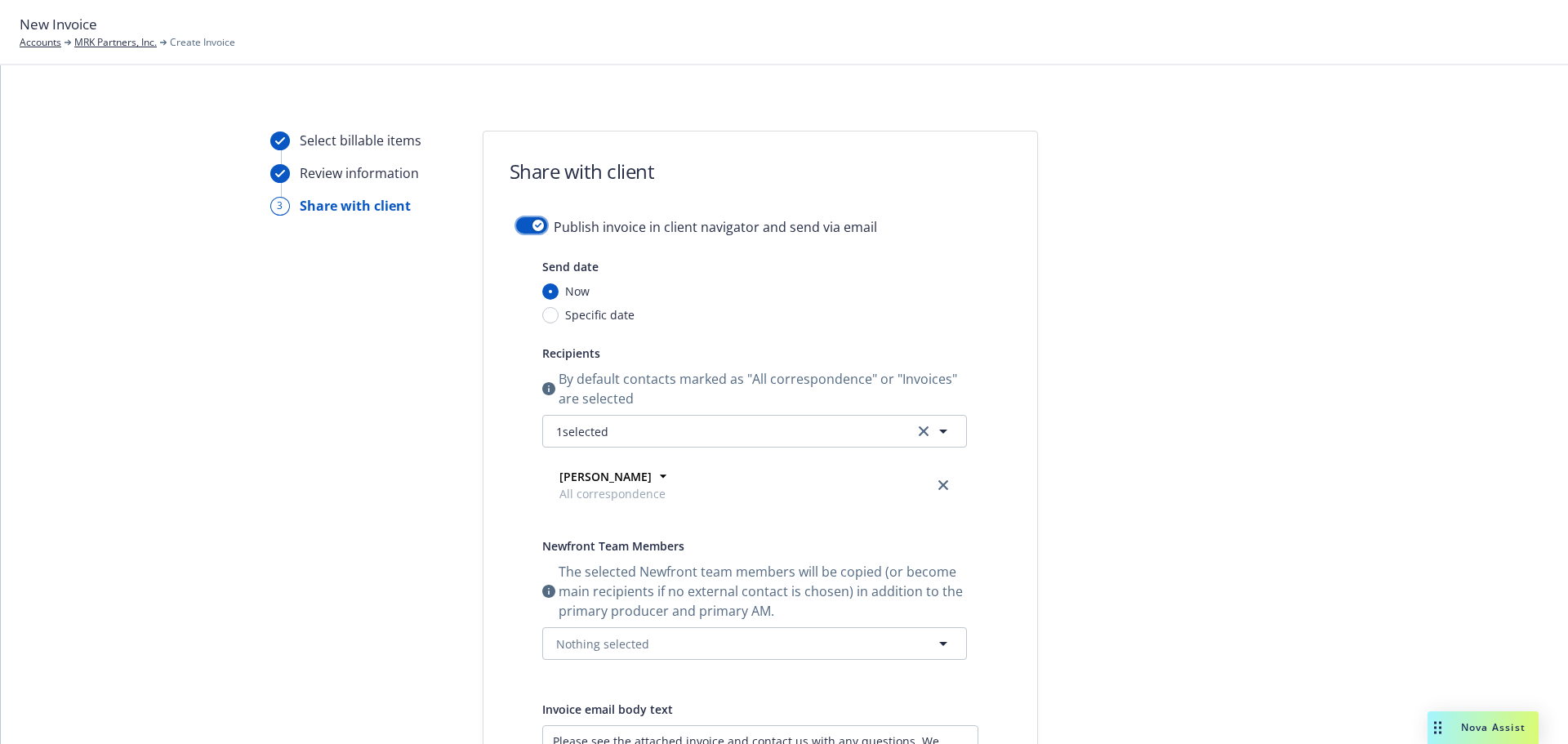
click at [533, 220] on div "button" at bounding box center [538, 225] width 11 height 11
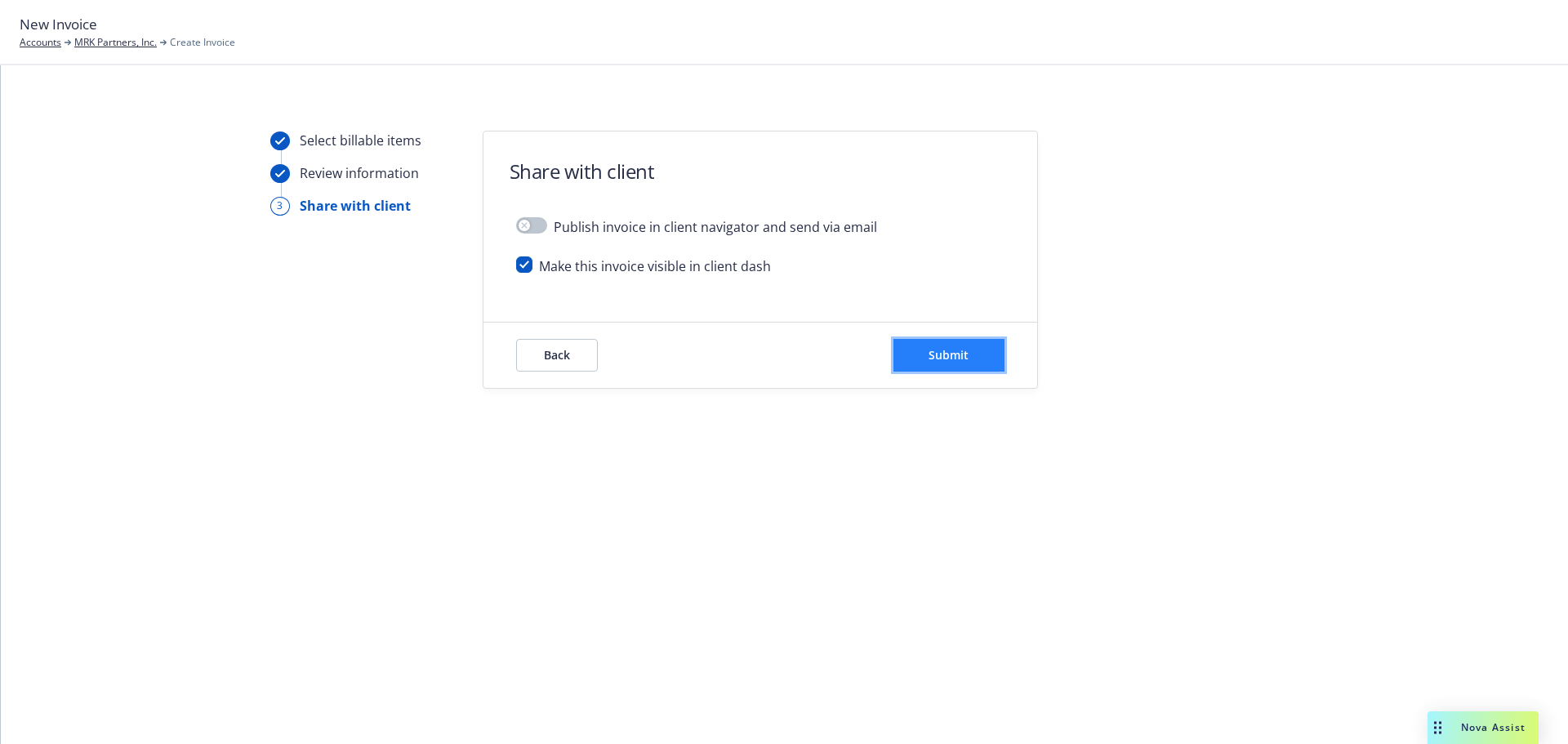
click at [962, 350] on span "Submit" at bounding box center [948, 355] width 40 height 16
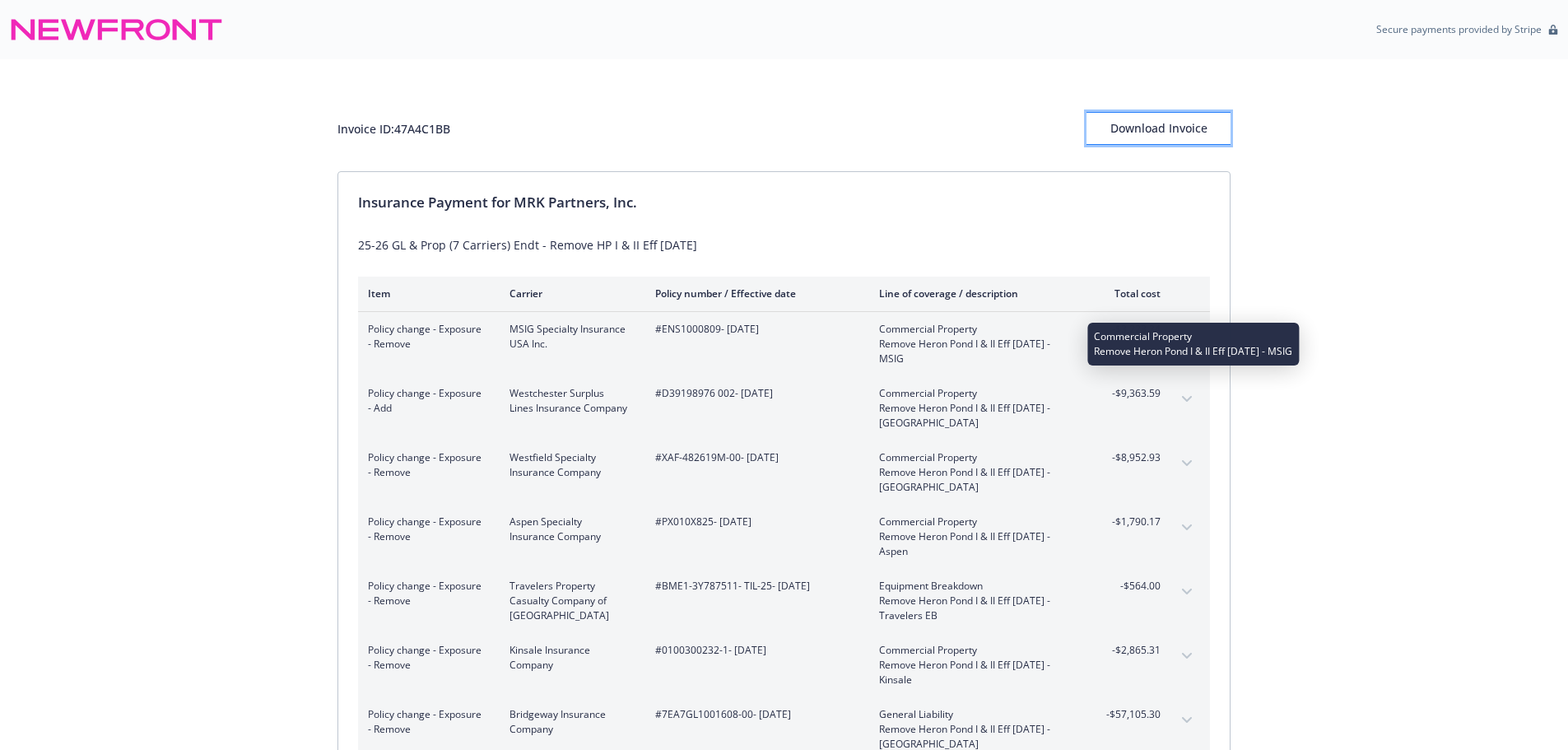
click at [1137, 123] on div "Download Invoice" at bounding box center [1158, 129] width 144 height 32
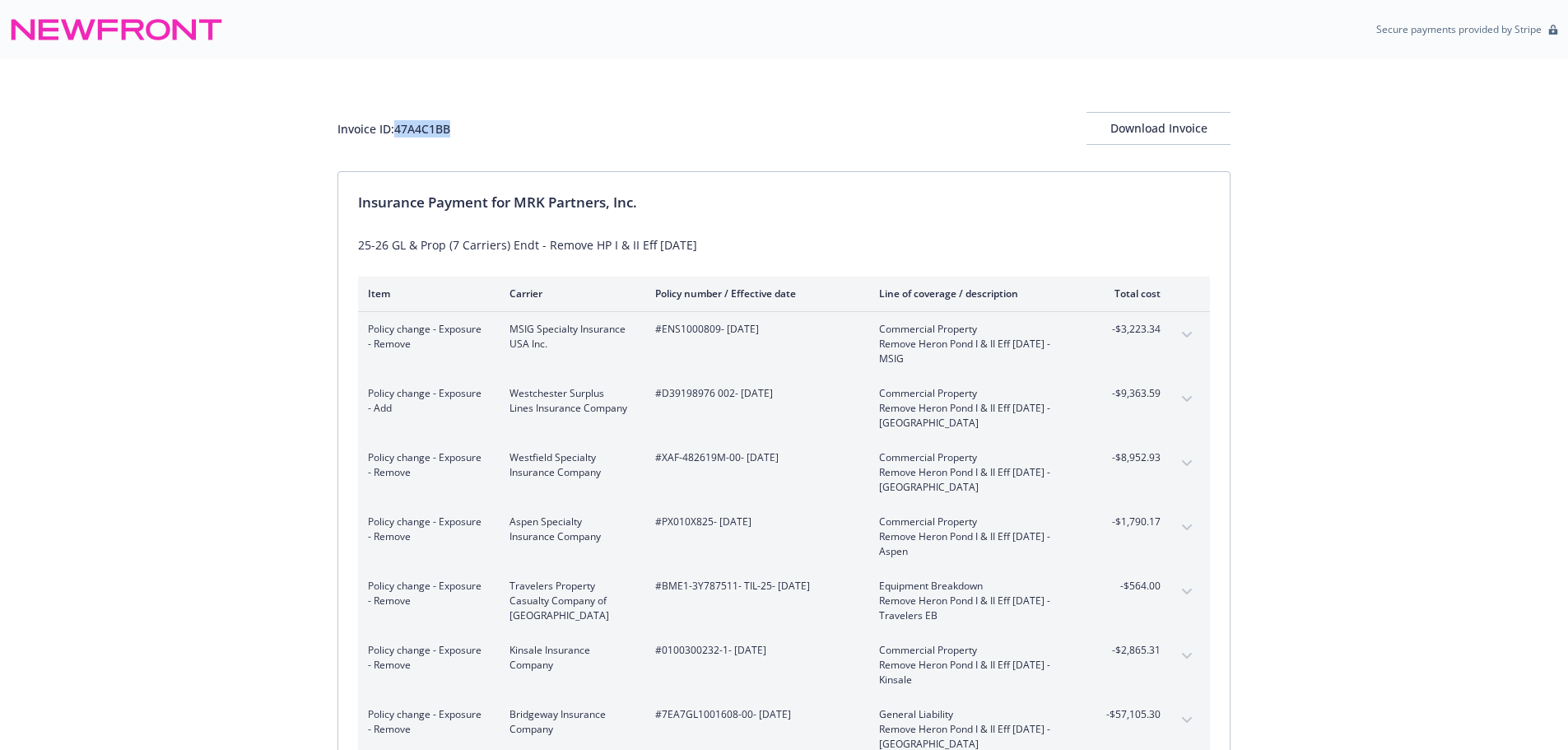
drag, startPoint x: 457, startPoint y: 127, endPoint x: 399, endPoint y: 135, distance: 58.5
click at [399, 133] on div "Invoice ID: 47A4C1BB Download Invoice" at bounding box center [784, 129] width 893 height 33
copy div "47A4C1BB"
click at [495, 60] on div "Invoice ID: 47A4C1BB Download Invoice" at bounding box center [784, 116] width 893 height 112
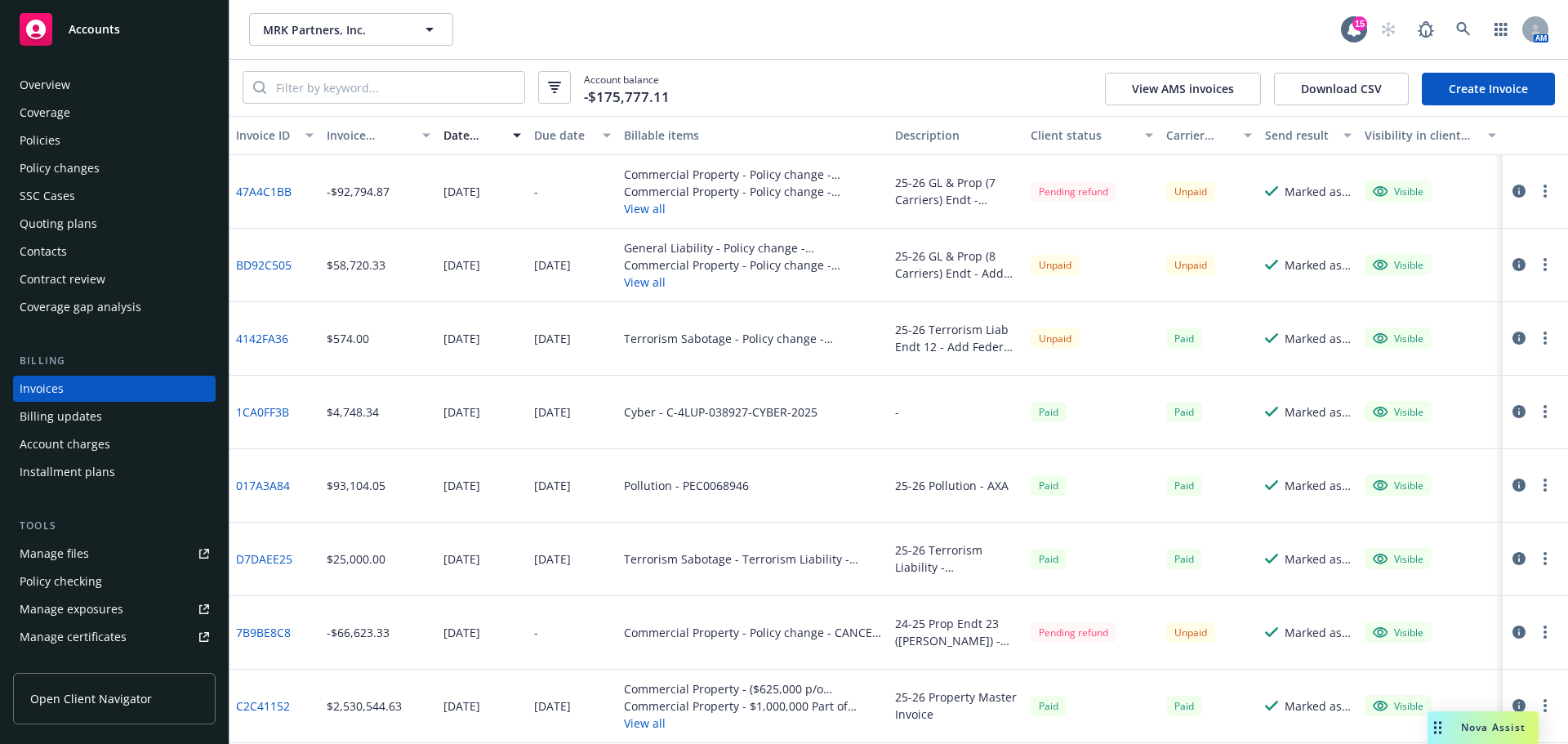
click at [1491, 88] on link "Create Invoice" at bounding box center [1488, 90] width 133 height 33
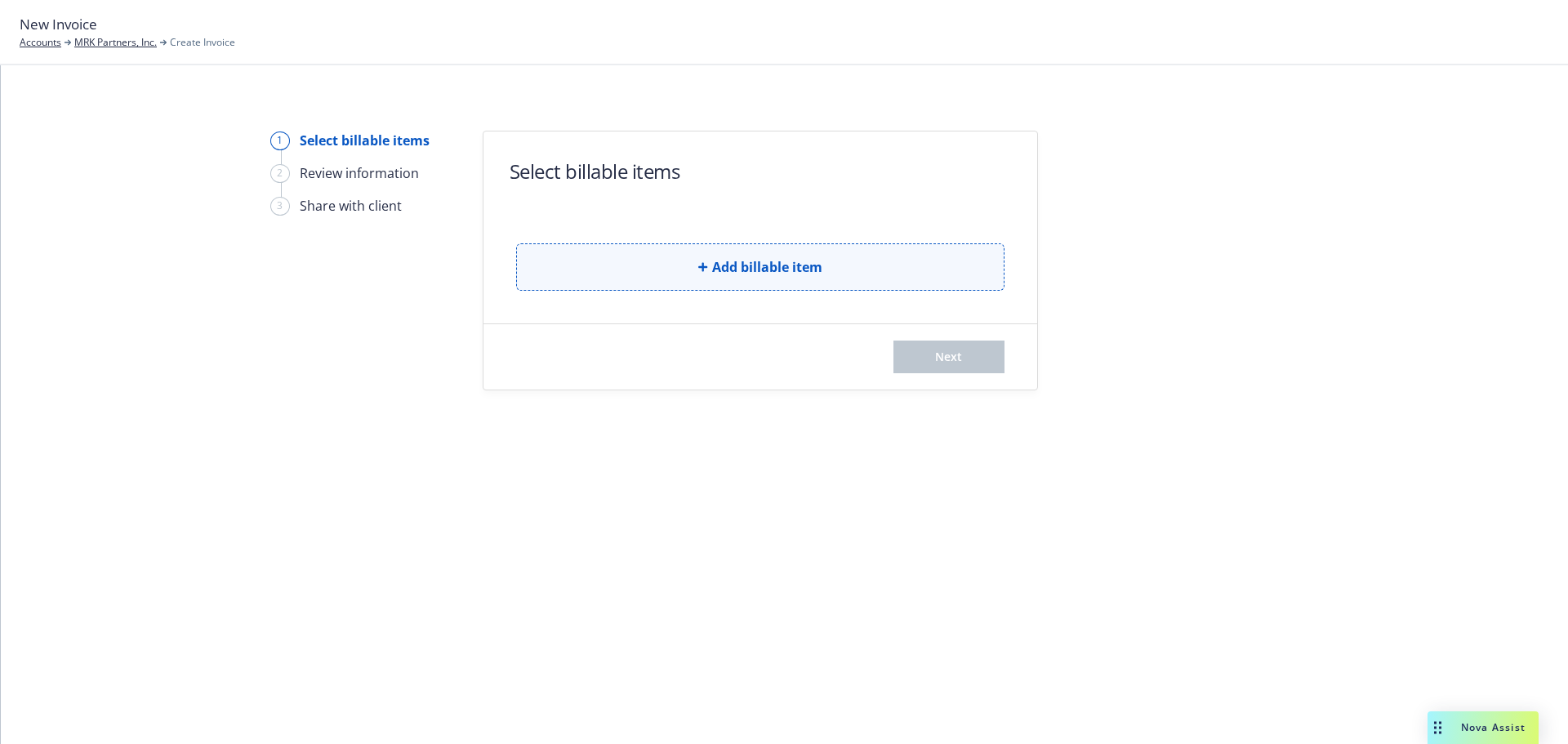
click at [737, 255] on button "Add billable item" at bounding box center [760, 267] width 488 height 47
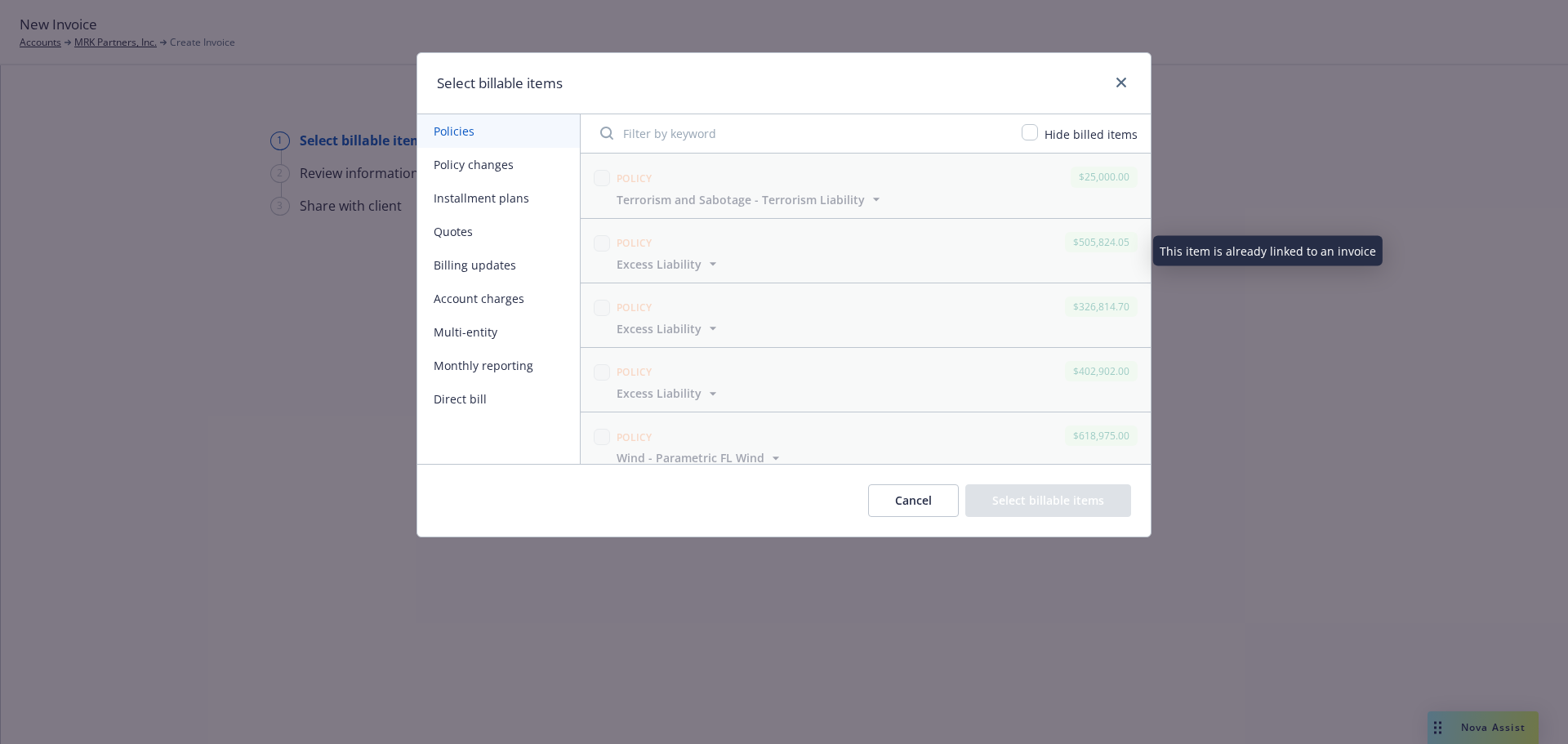
click at [515, 148] on button "Policy changes" at bounding box center [498, 164] width 163 height 33
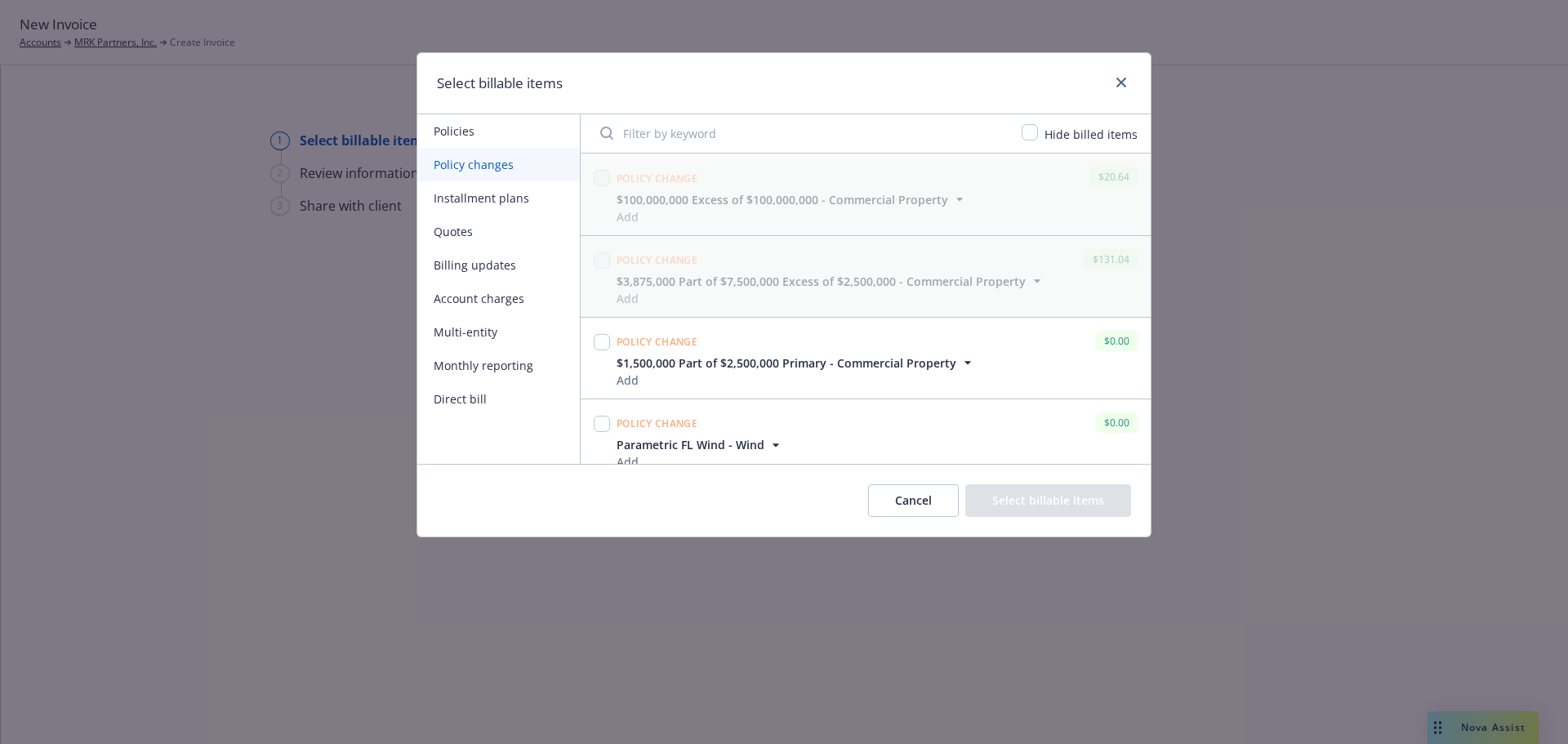
click at [819, 131] on input "Filter by keyword" at bounding box center [801, 133] width 421 height 33
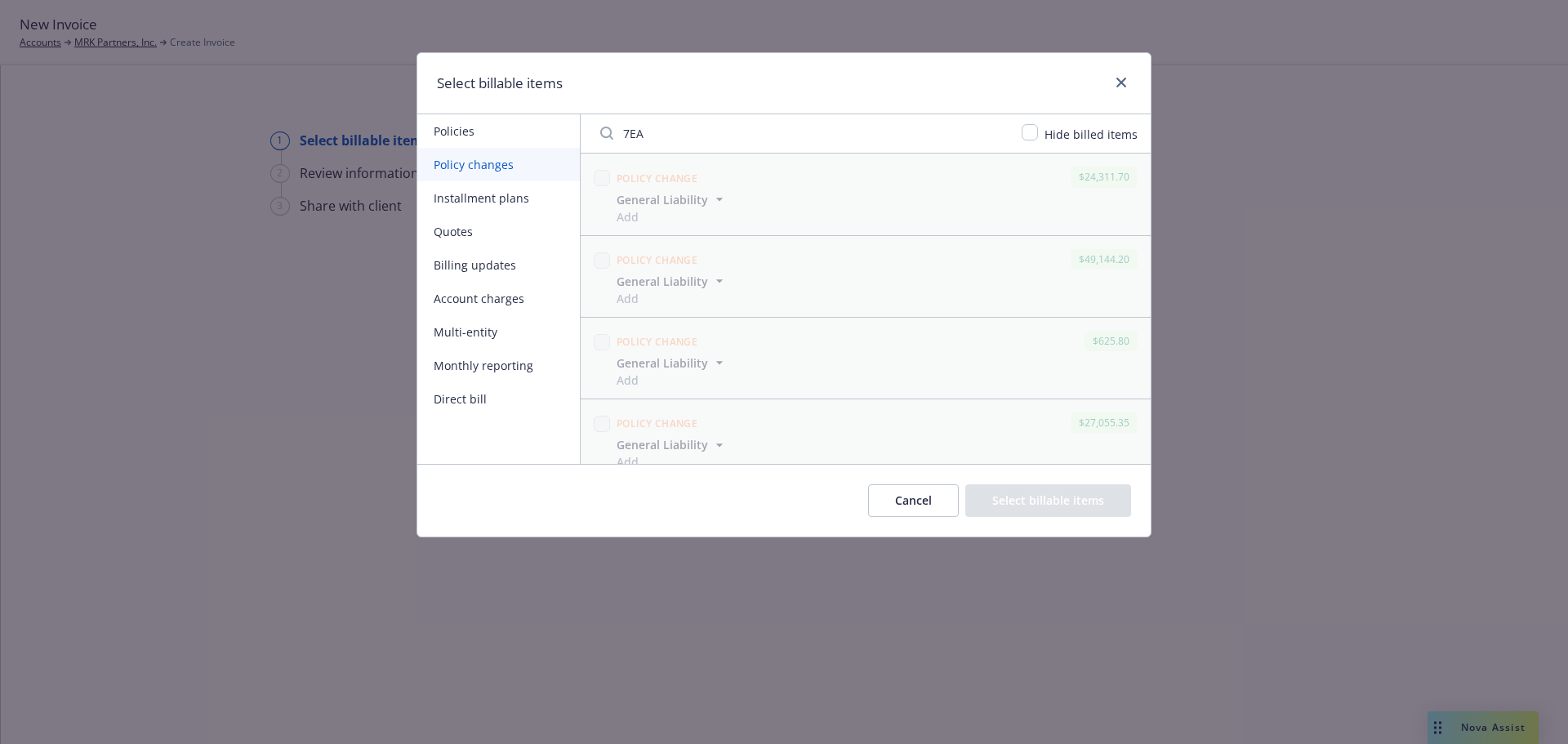
type input "7EA"
click at [1038, 132] on input "checkbox" at bounding box center [1029, 132] width 17 height 17
checkbox input "true"
click at [600, 184] on input "checkbox" at bounding box center [601, 178] width 17 height 17
checkbox input "true"
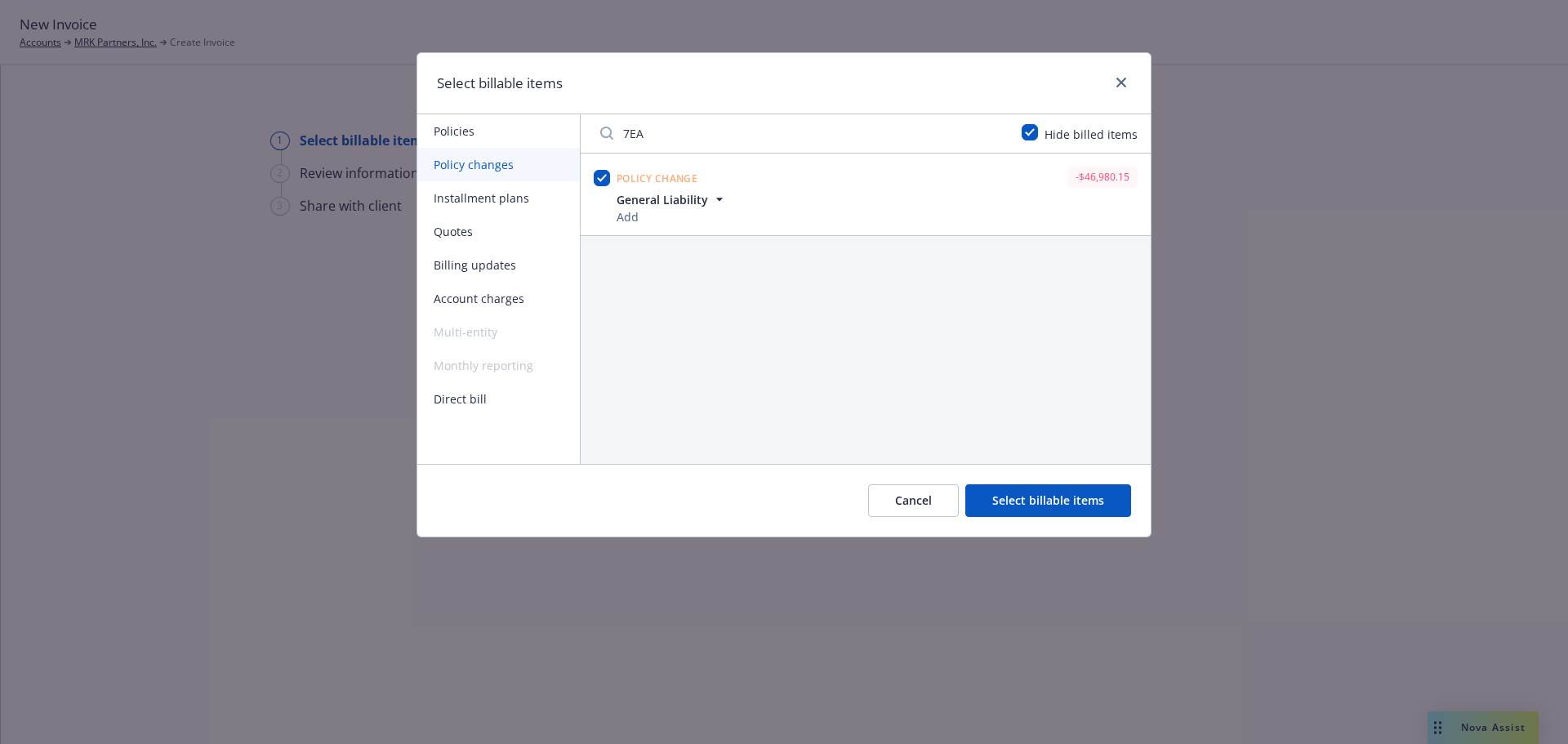
drag, startPoint x: 687, startPoint y: 142, endPoint x: 573, endPoint y: 137, distance: 114.1
click at [573, 137] on div "Policies Policy changes Installment plans Quotes Billing updates Account charge…" at bounding box center [783, 289] width 734 height 350
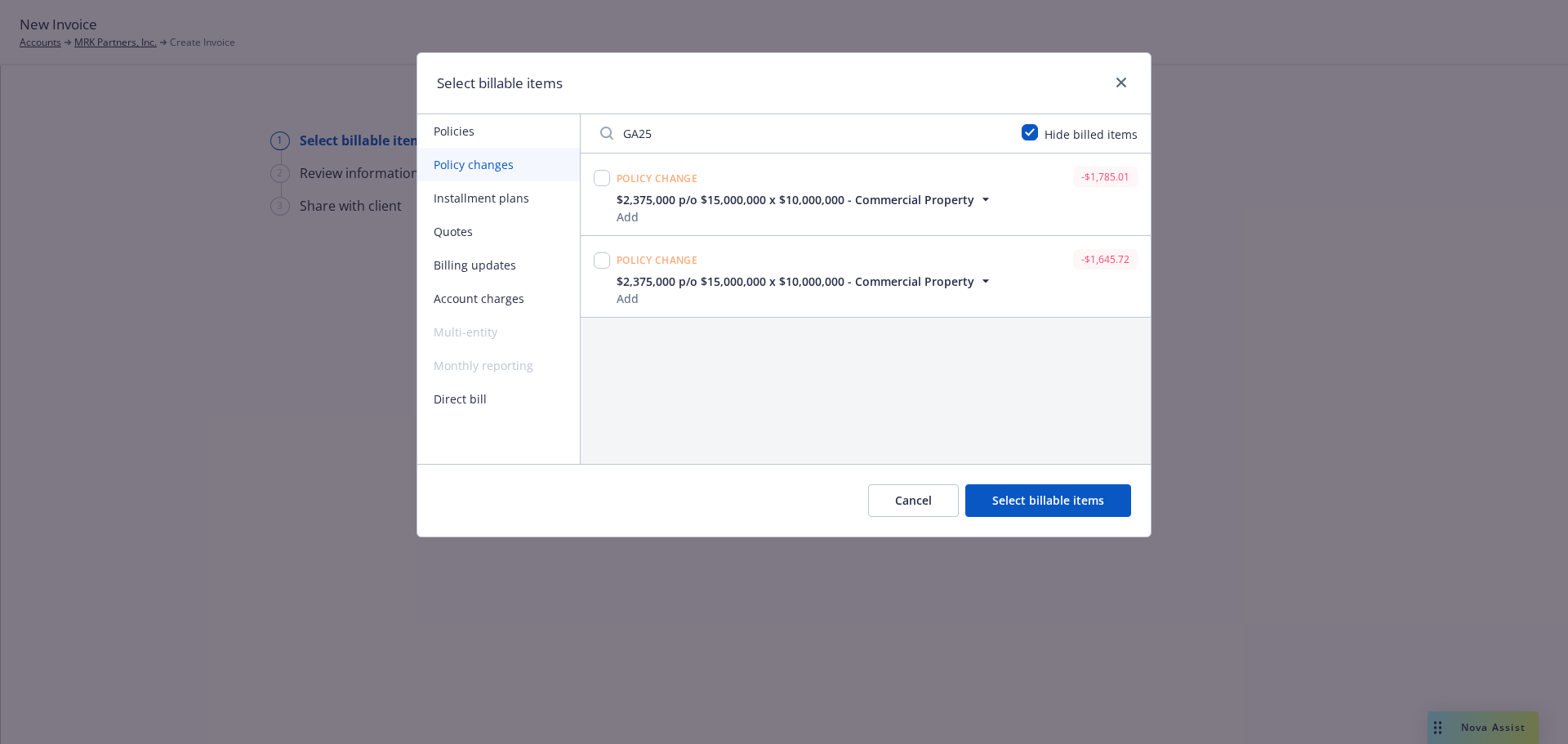
type input "GA25"
click at [606, 164] on div at bounding box center [601, 194] width 23 height 61
click at [600, 174] on input "checkbox" at bounding box center [601, 178] width 17 height 17
checkbox input "true"
click at [1091, 500] on button "Select billable items" at bounding box center [1048, 500] width 165 height 33
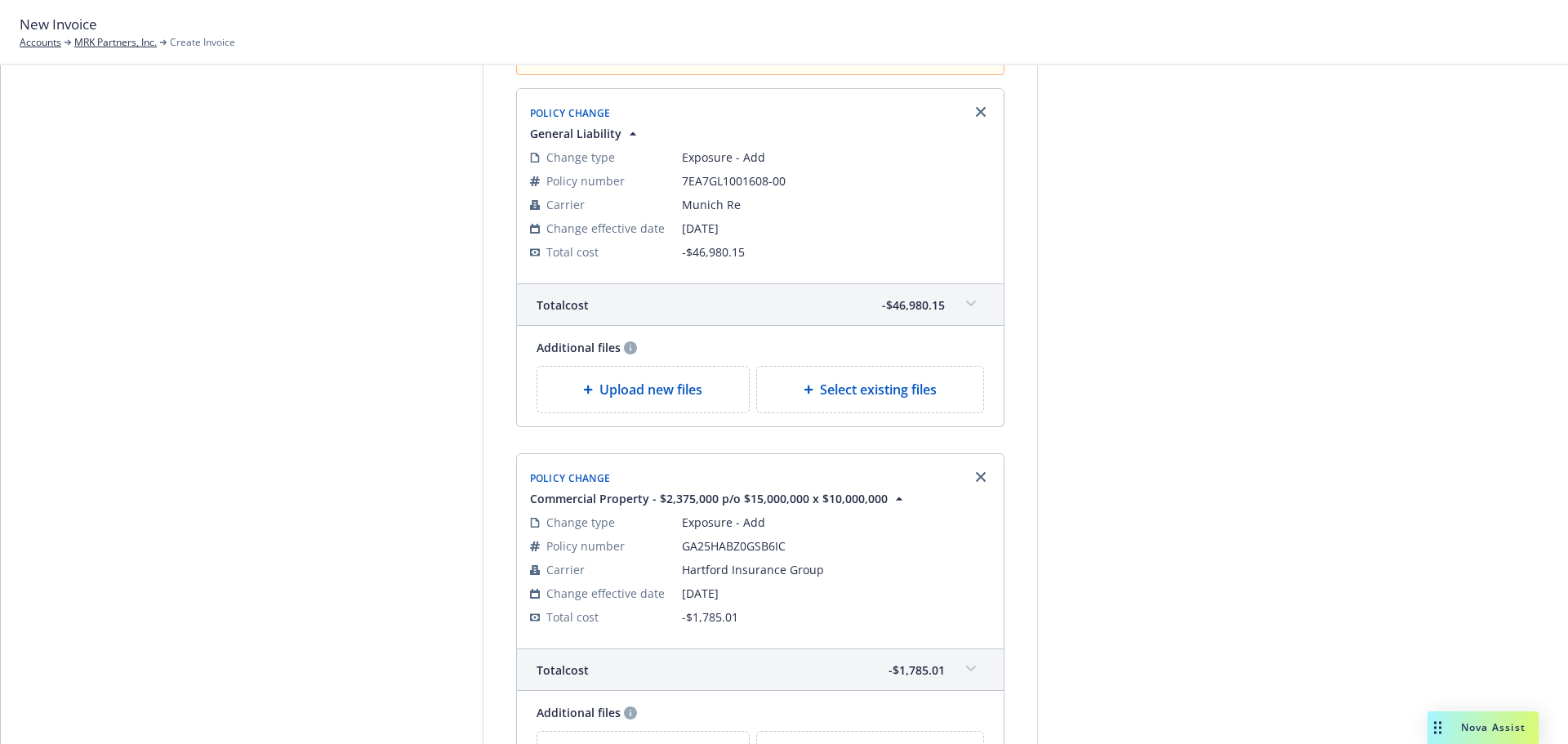
scroll to position [14, 0]
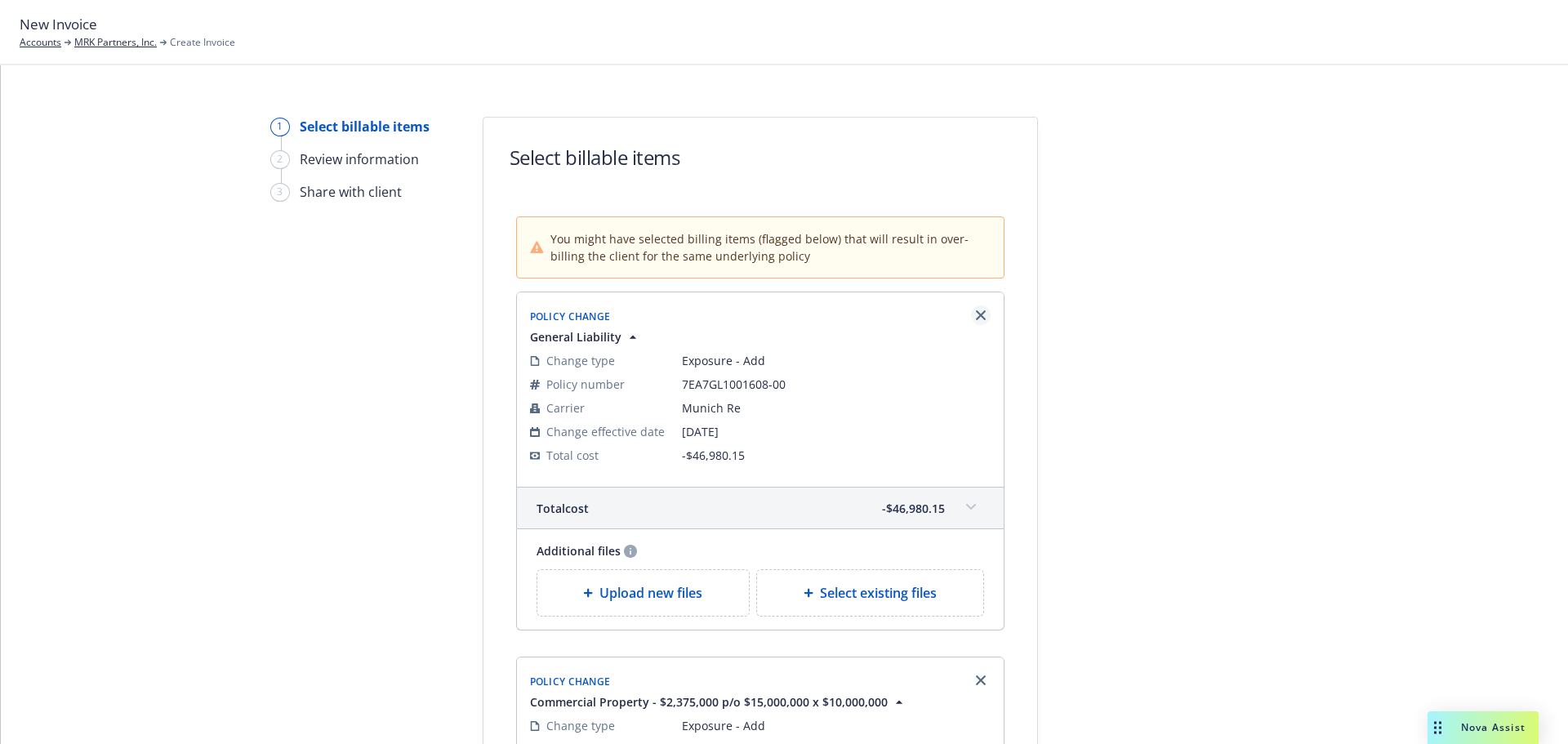
click at [976, 310] on link "Remove browser" at bounding box center [981, 315] width 20 height 20
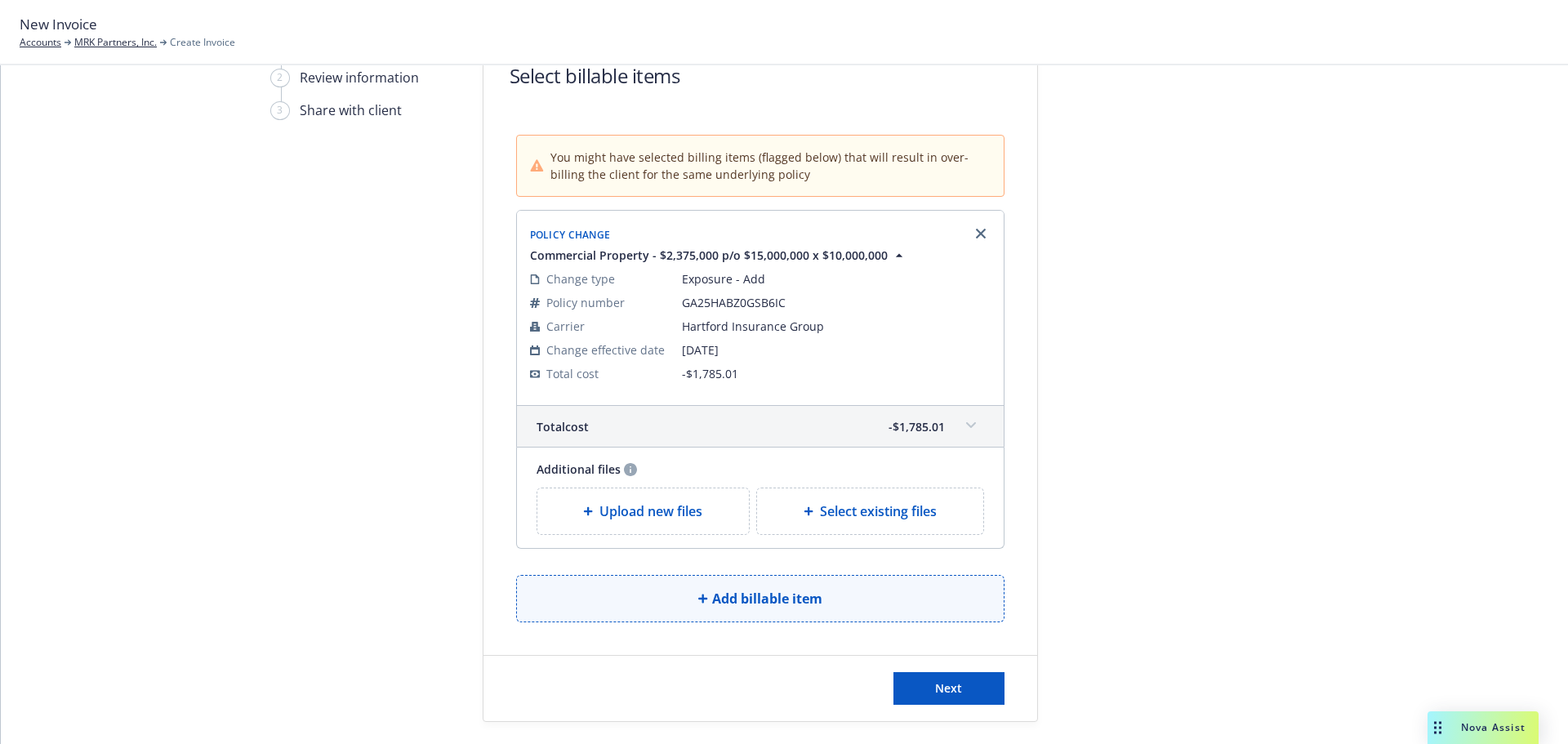
scroll to position [139, 0]
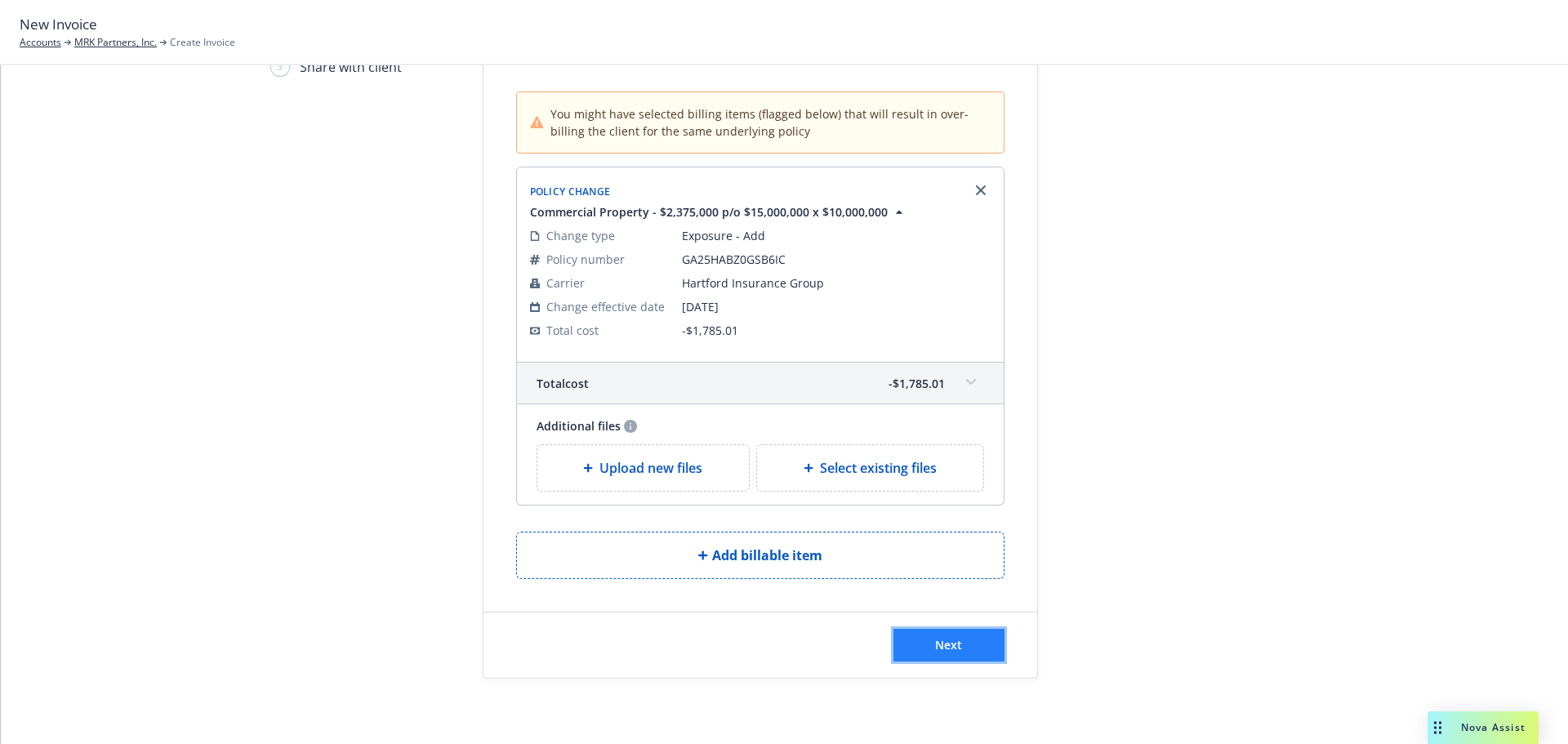
click at [956, 647] on button "Next" at bounding box center [949, 646] width 111 height 33
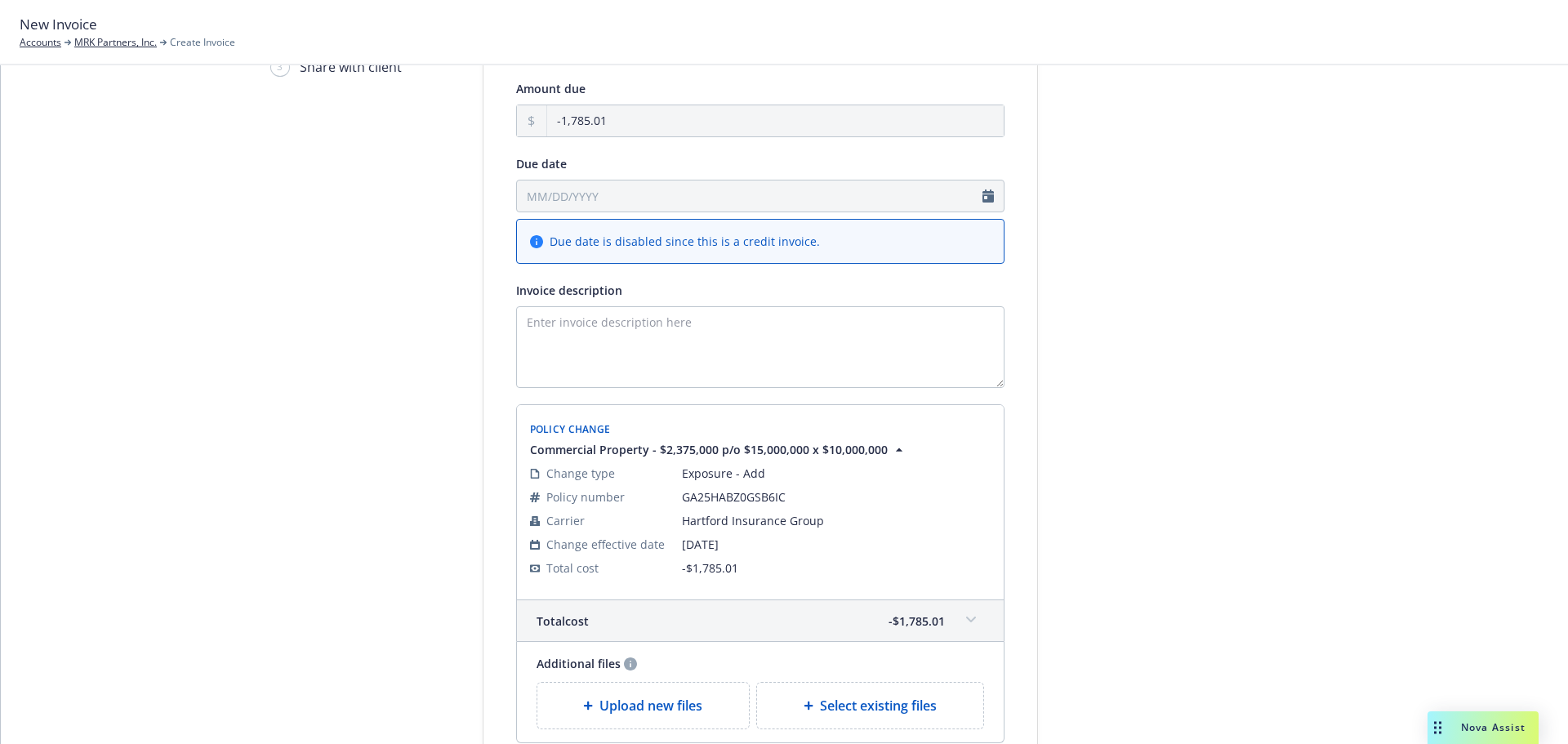
scroll to position [0, 0]
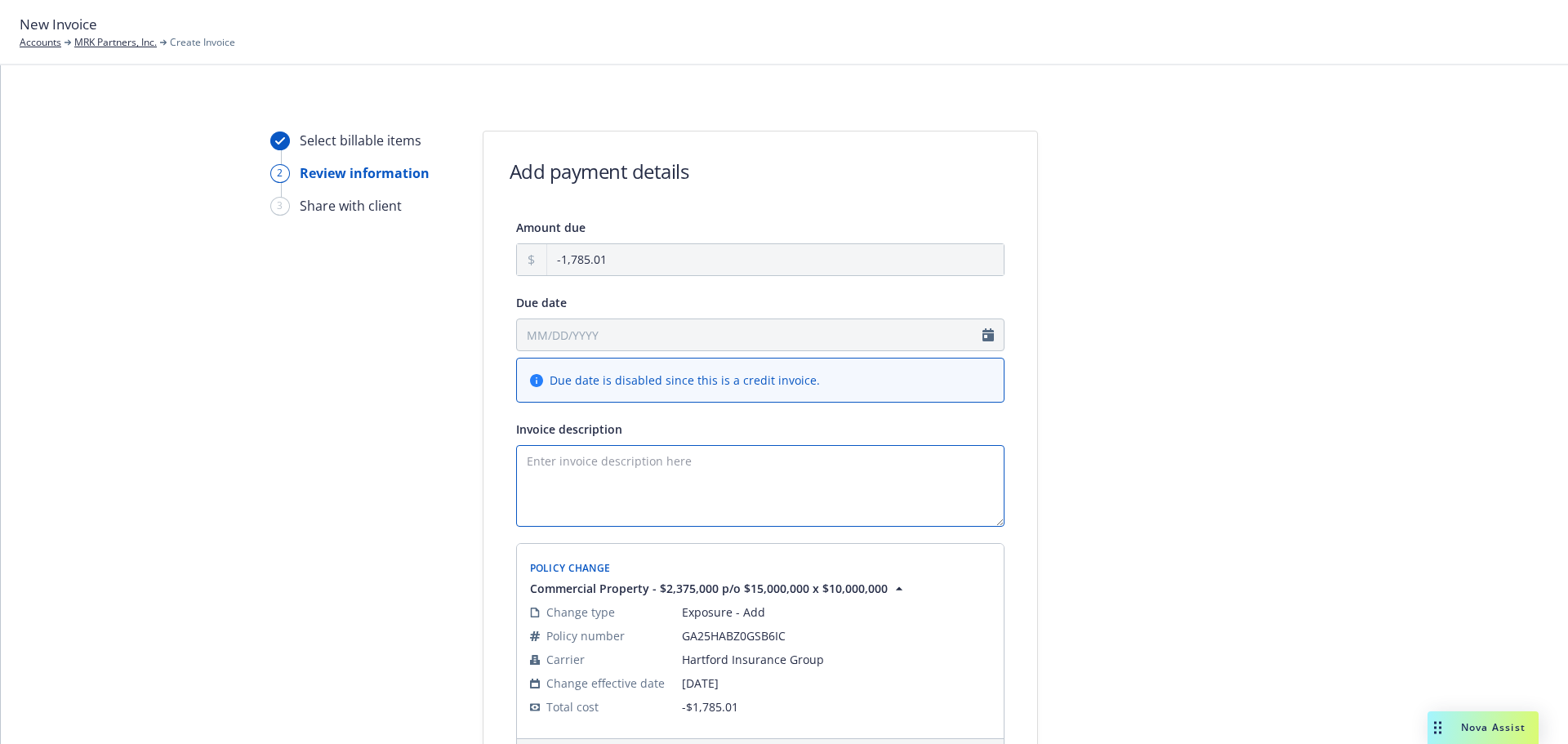
click at [788, 490] on textarea "Invoice description" at bounding box center [760, 486] width 488 height 82
click at [657, 472] on textarea "25-26" at bounding box center [760, 486] width 488 height 82
drag, startPoint x: 712, startPoint y: 463, endPoint x: 702, endPoint y: 463, distance: 10.0
click at [712, 463] on textarea "25-26 Prop (Navigator)" at bounding box center [760, 486] width 488 height 82
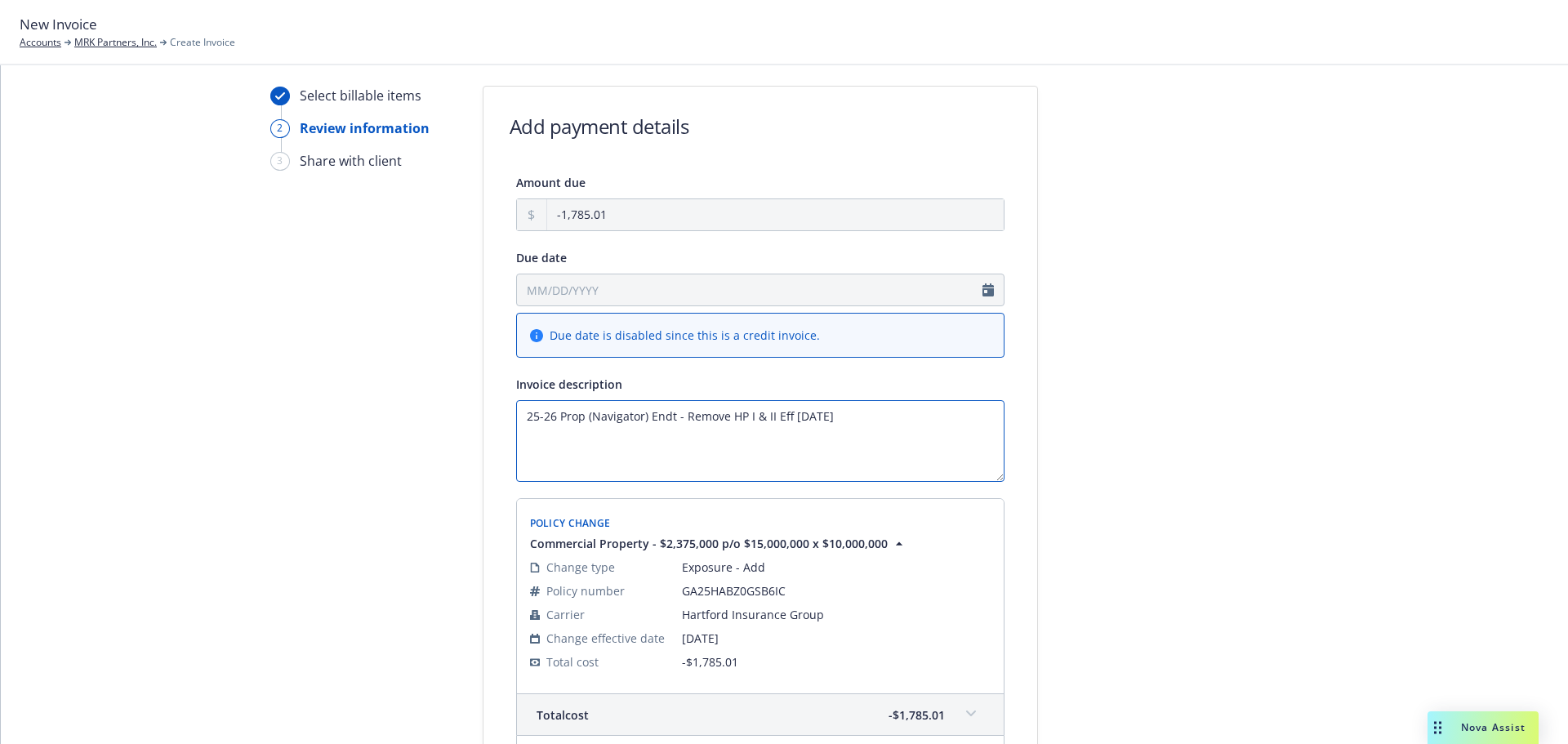
scroll to position [303, 0]
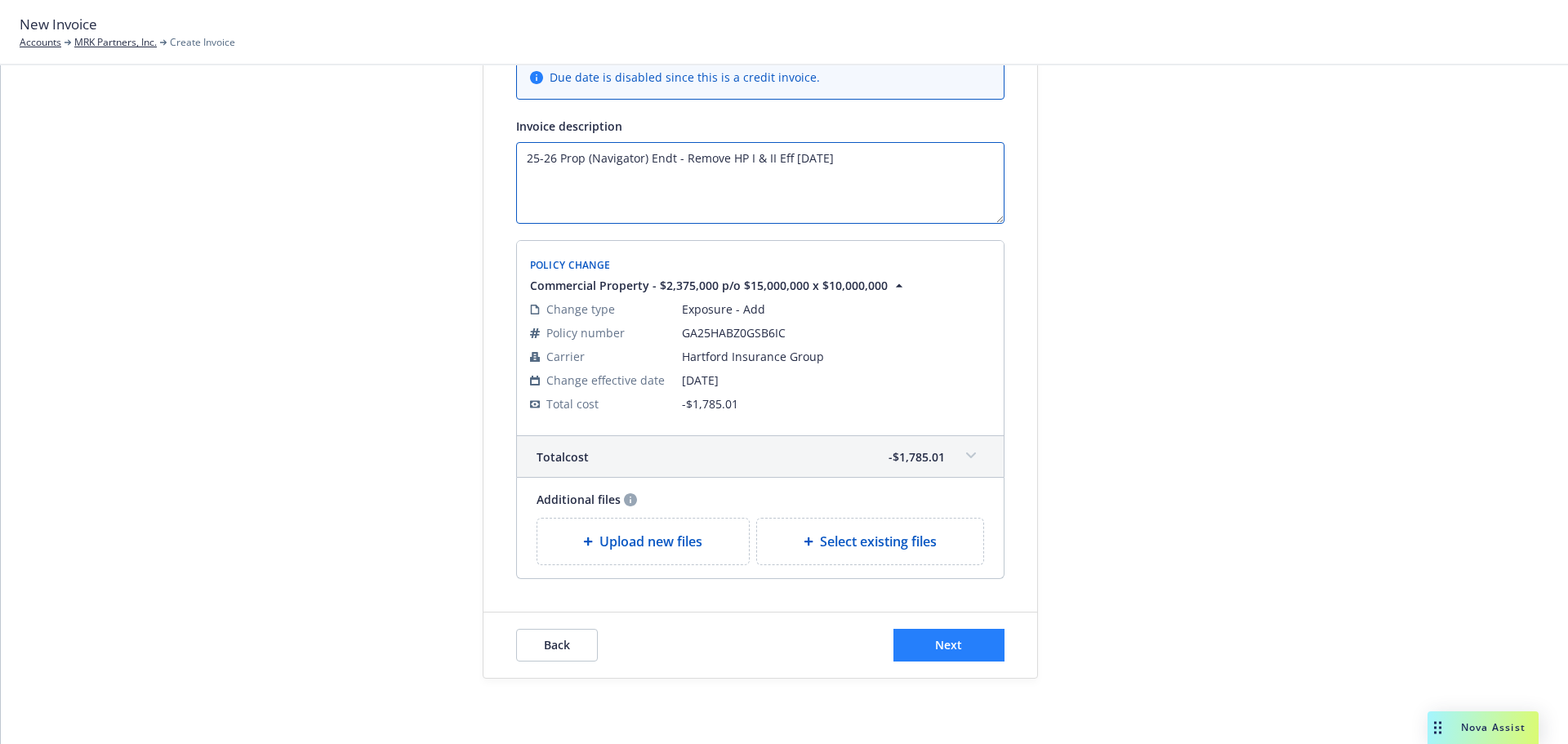
type textarea "25-26 Prop (Navigator) Endt - Remove HP I & II Eff [DATE]"
click at [943, 633] on button "Next" at bounding box center [949, 646] width 111 height 33
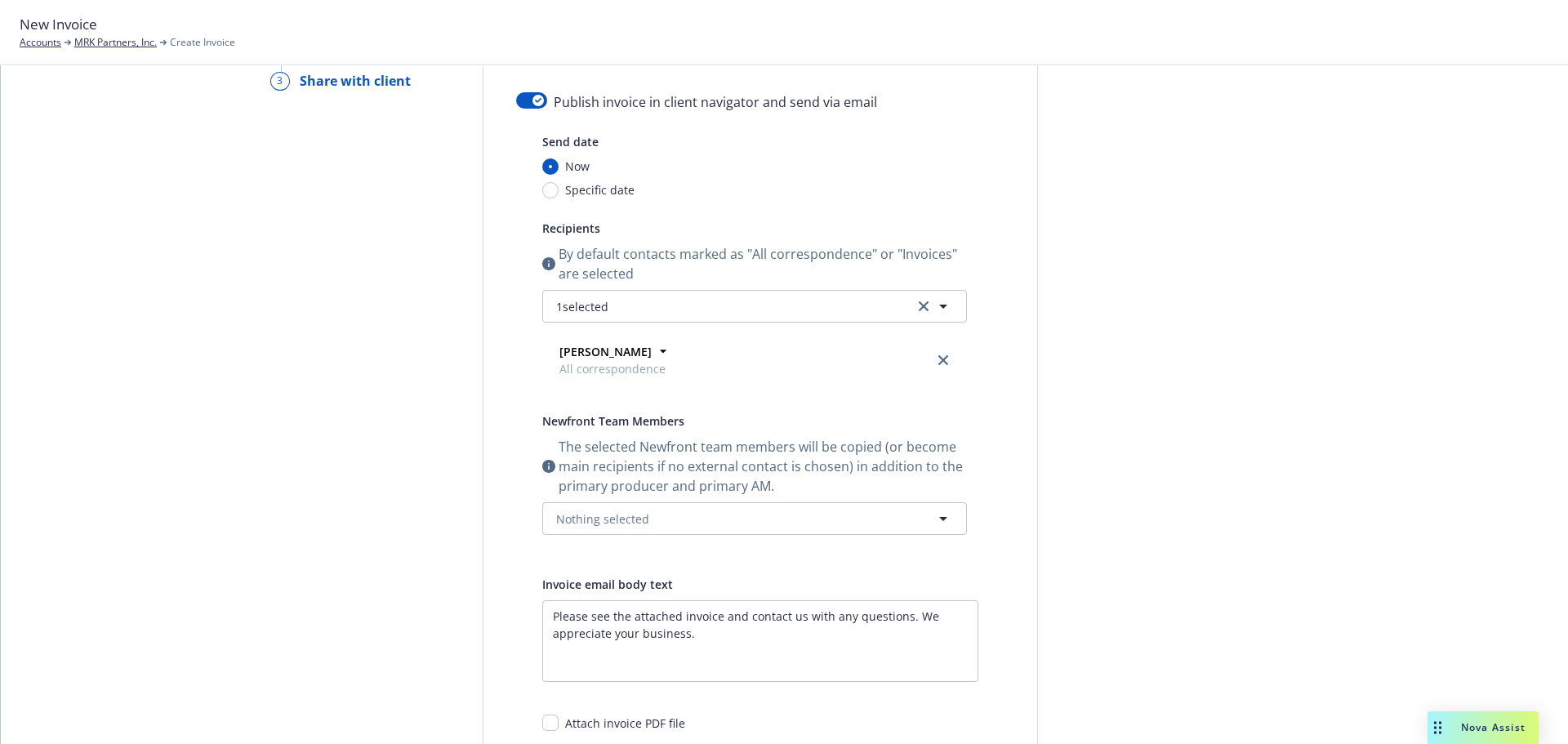
scroll to position [0, 0]
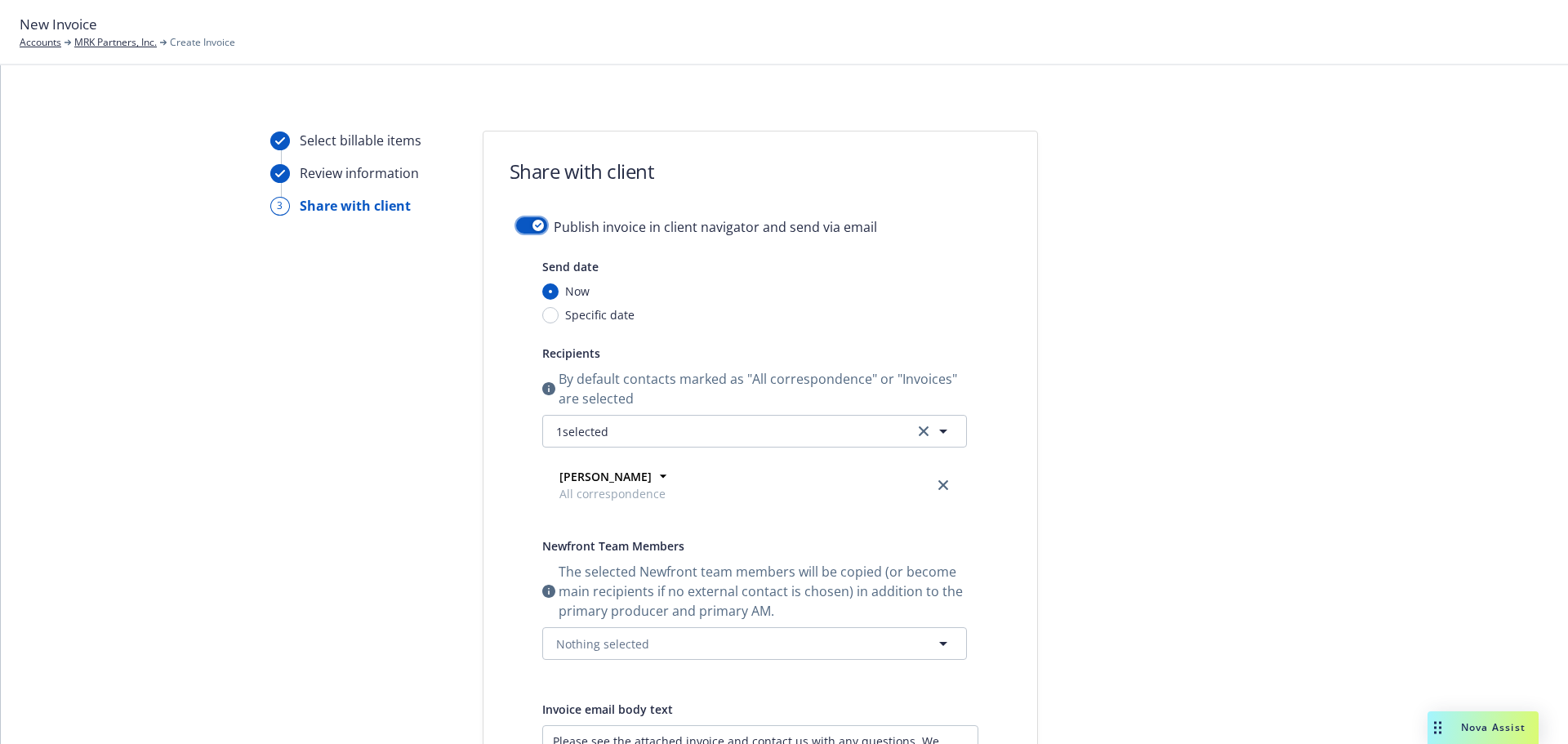
click at [530, 218] on button "button" at bounding box center [532, 225] width 31 height 17
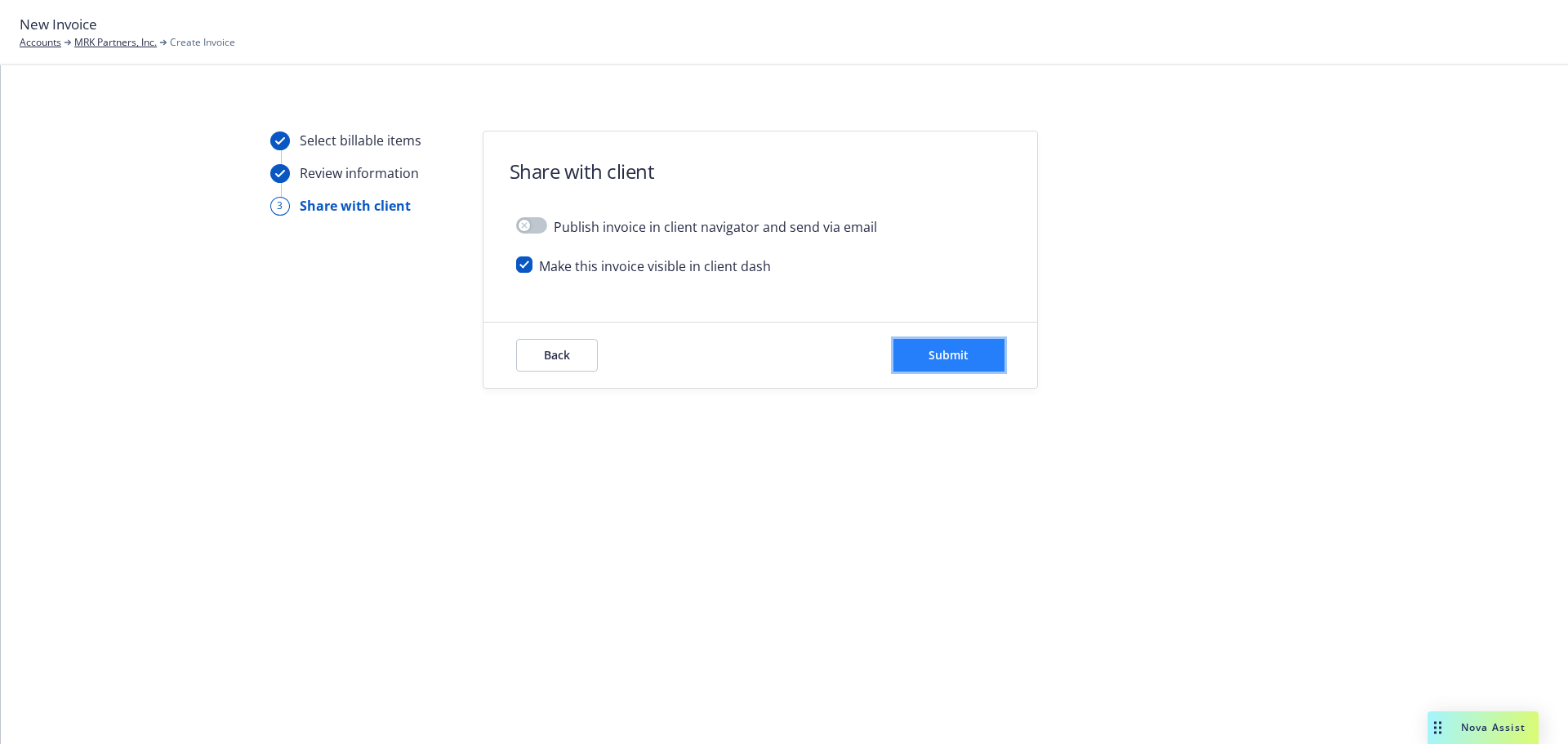
click at [973, 349] on button "Submit" at bounding box center [949, 355] width 111 height 33
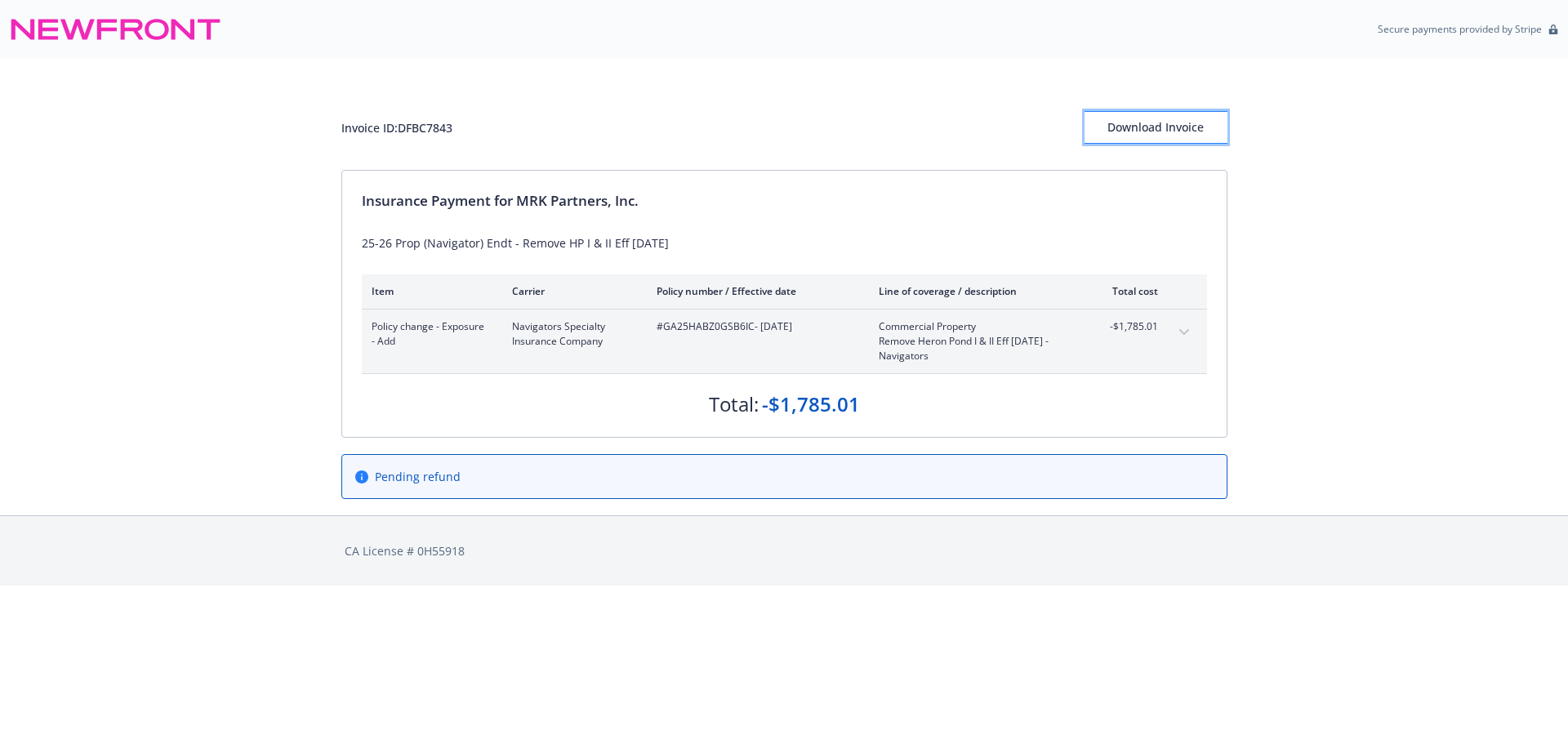
click at [1155, 127] on div "Download Invoice" at bounding box center [1156, 128] width 143 height 31
drag, startPoint x: 460, startPoint y: 124, endPoint x: 399, endPoint y: 130, distance: 61.3
click at [399, 130] on div "Invoice ID: DFBC7843 Download Invoice" at bounding box center [784, 128] width 886 height 33
click at [424, 130] on div "Invoice ID: DFBC7843" at bounding box center [397, 128] width 111 height 17
drag, startPoint x: 457, startPoint y: 126, endPoint x: 402, endPoint y: 129, distance: 55.1
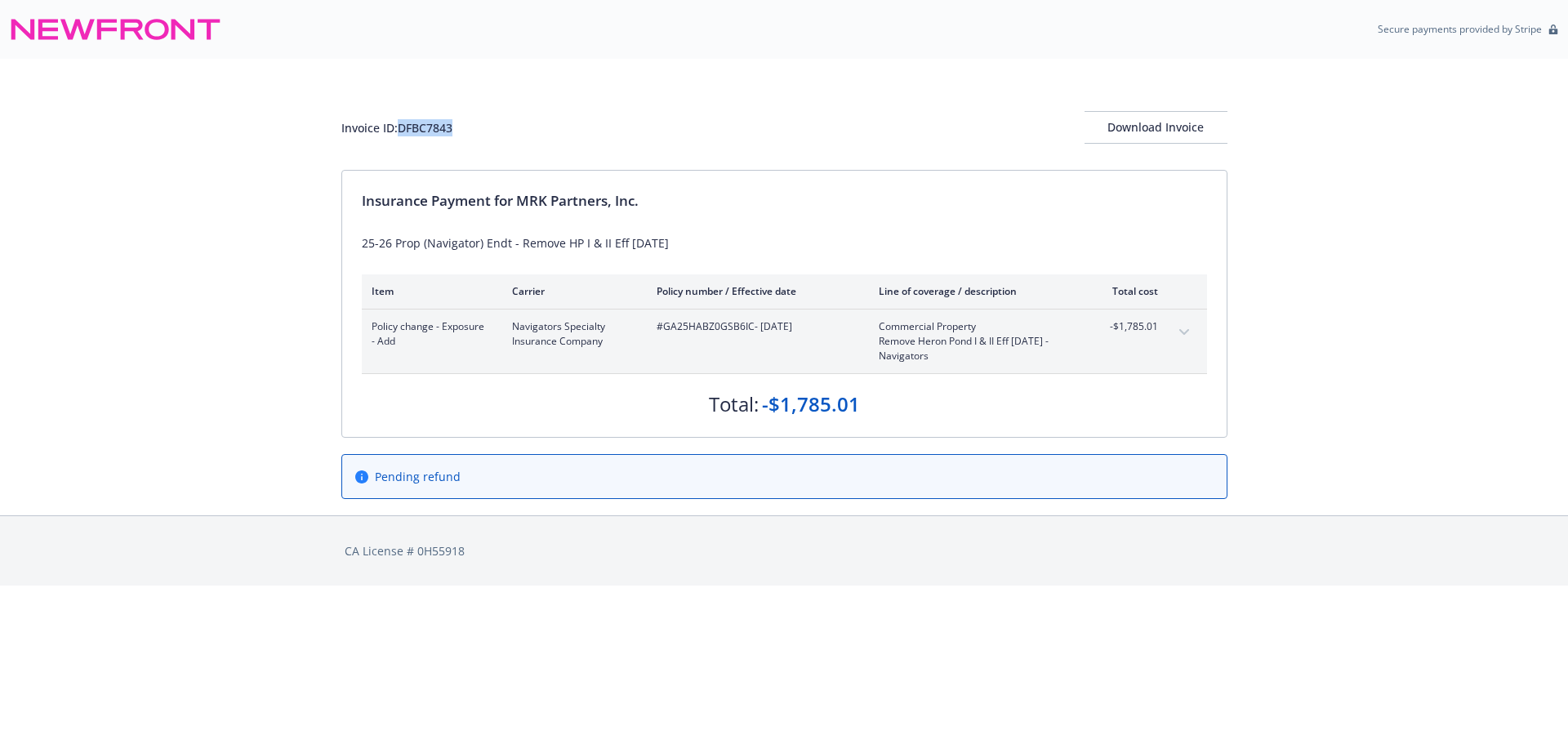
click at [402, 129] on div "Invoice ID: DFBC7843 Download Invoice" at bounding box center [784, 128] width 886 height 33
copy div "DFBC7843"
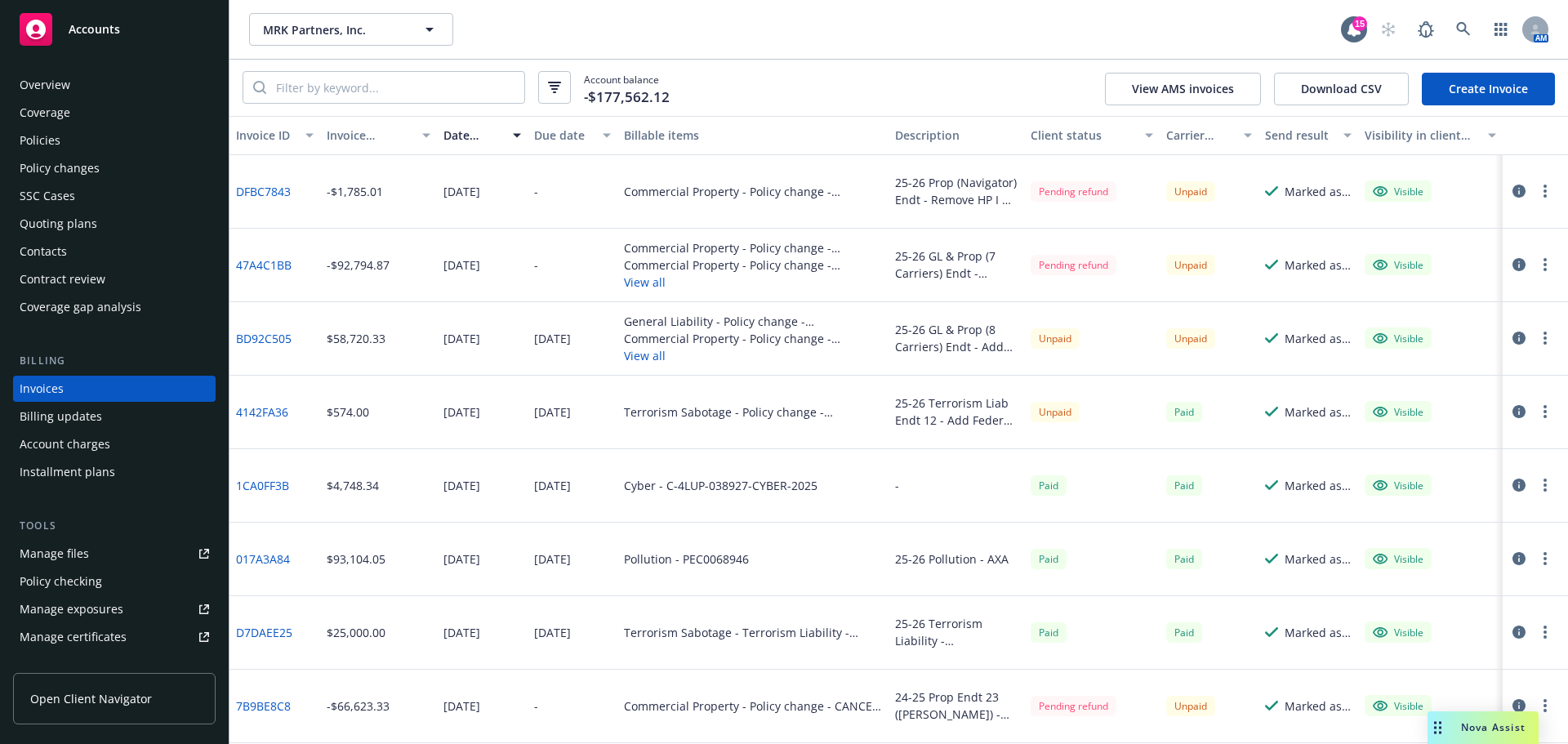
click at [1537, 99] on link "Create Invoice" at bounding box center [1488, 90] width 133 height 33
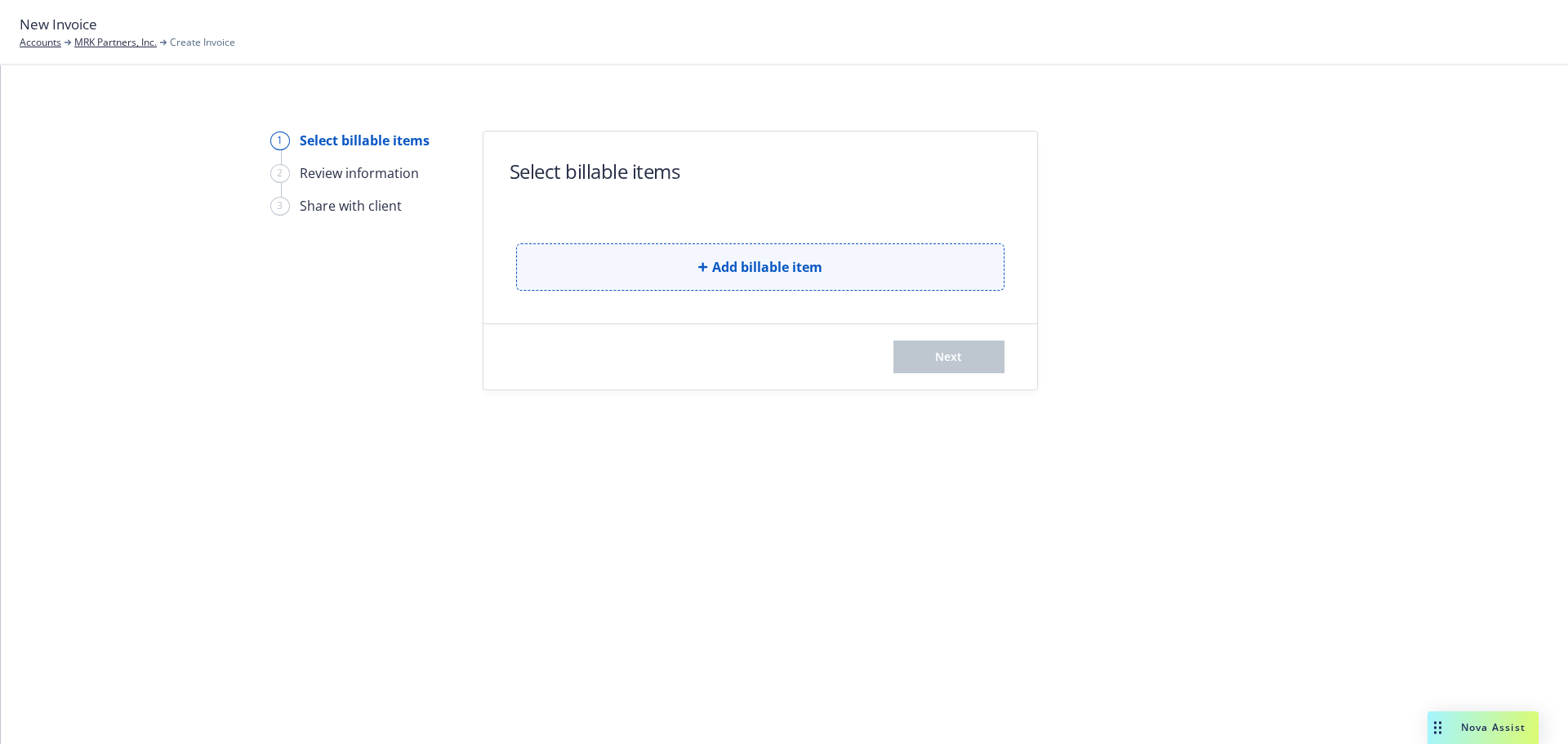
click at [731, 274] on span "Add billable item" at bounding box center [767, 267] width 111 height 20
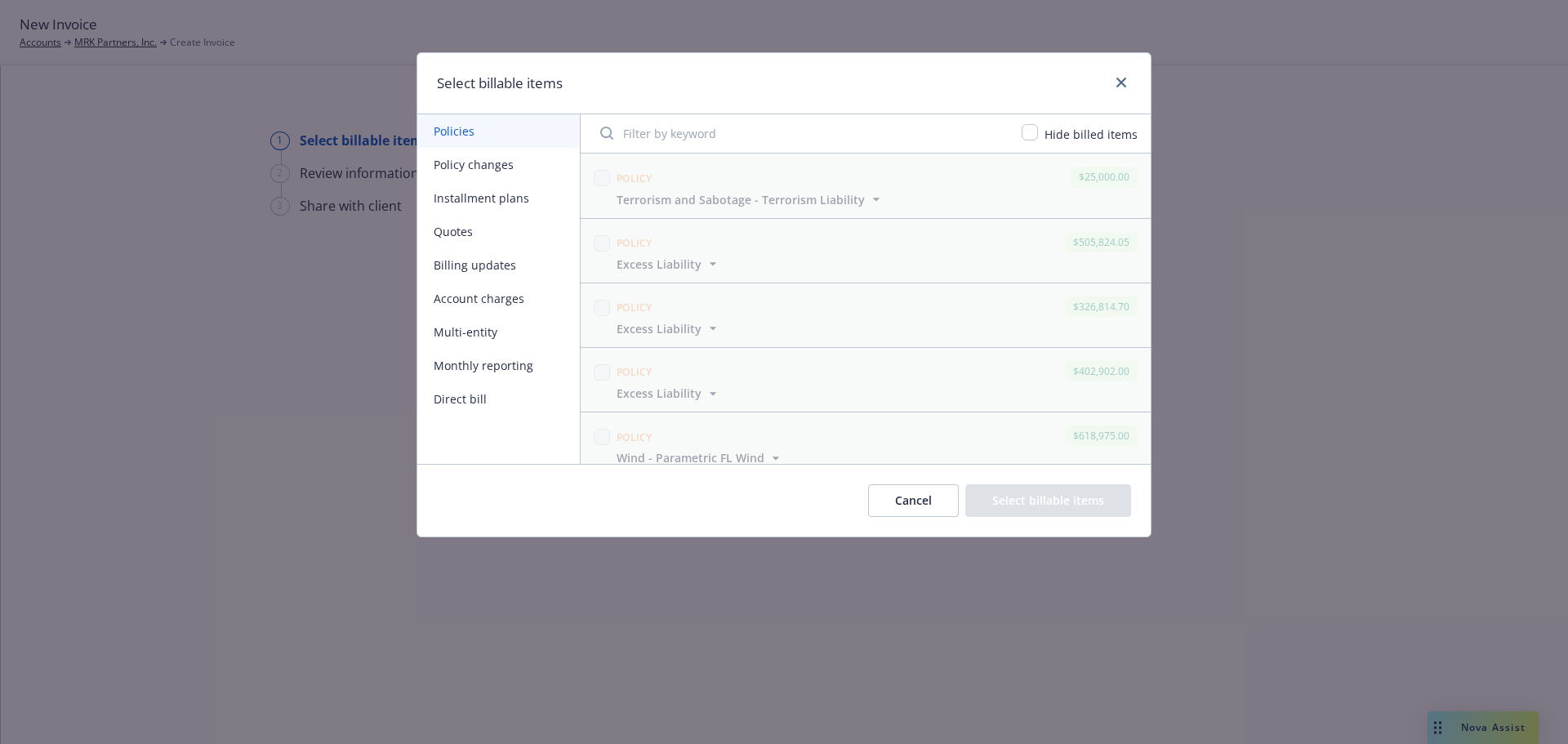
click at [494, 165] on button "Policy changes" at bounding box center [498, 164] width 163 height 33
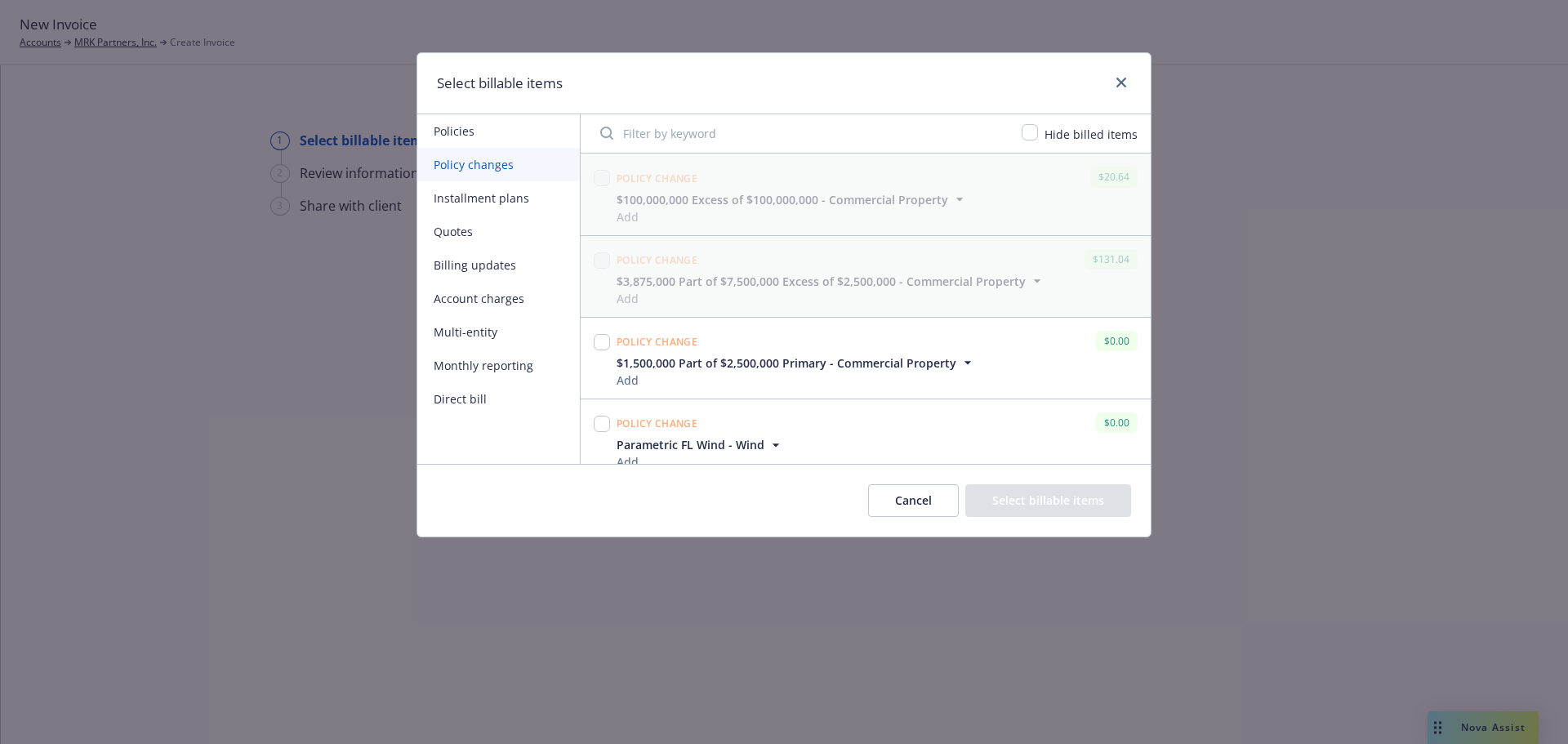
click at [667, 137] on input "Filter by keyword" at bounding box center [801, 133] width 421 height 33
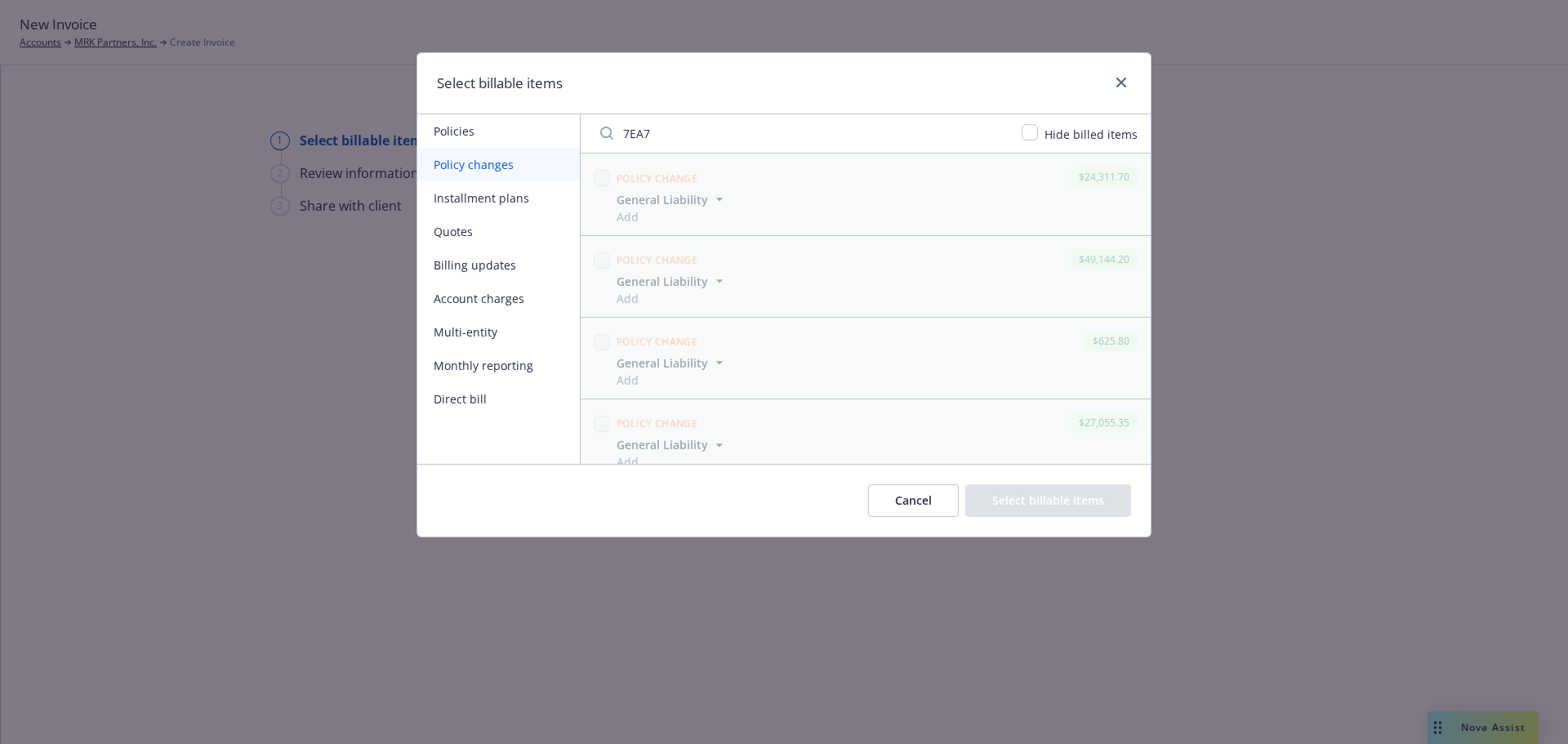
type input "7EA7"
click at [1036, 136] on input "checkbox" at bounding box center [1029, 132] width 17 height 17
checkbox input "true"
click at [591, 175] on div at bounding box center [601, 194] width 23 height 61
click at [594, 177] on input "checkbox" at bounding box center [601, 178] width 17 height 17
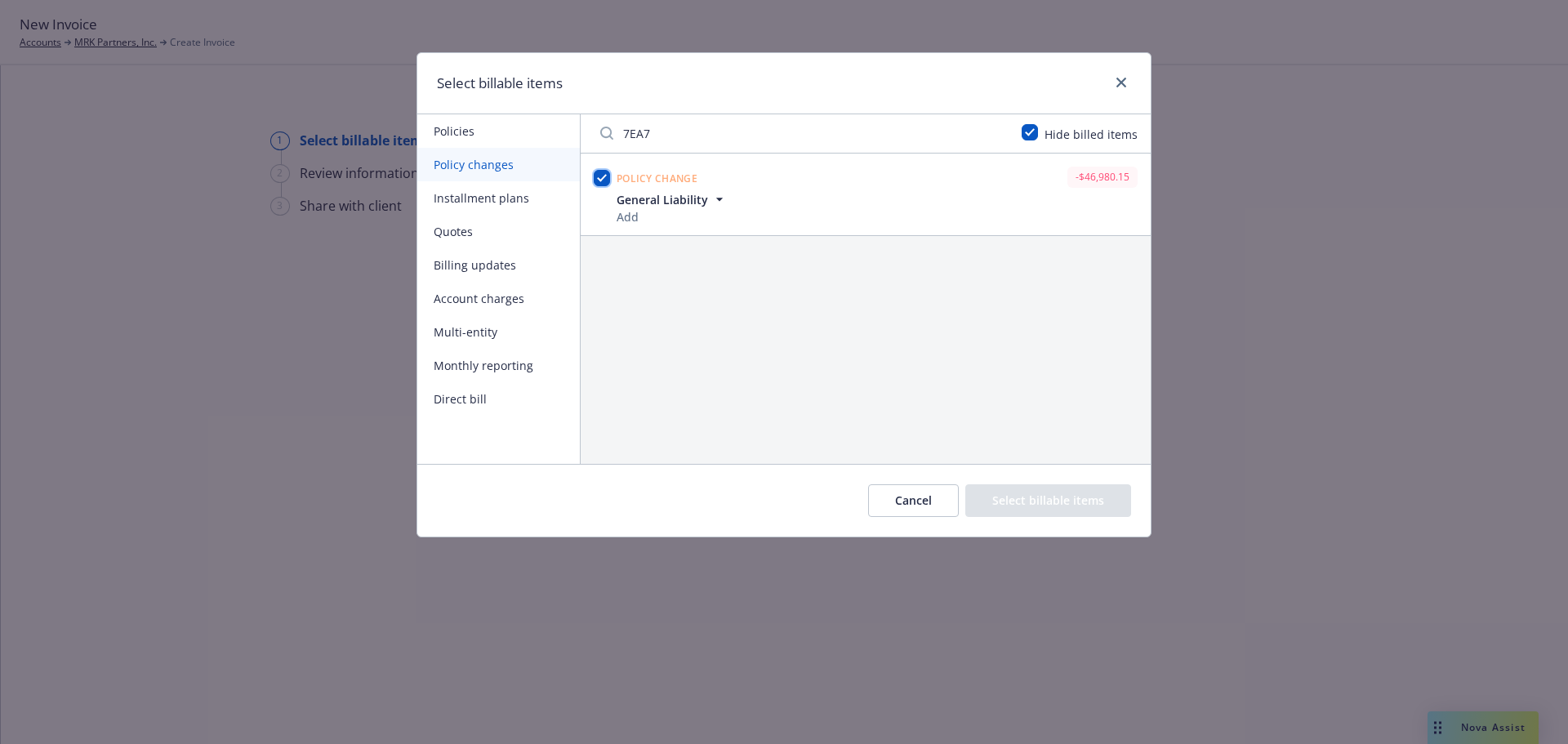
checkbox input "true"
drag, startPoint x: 708, startPoint y: 128, endPoint x: 553, endPoint y: 126, distance: 155.0
click at [553, 126] on div "Policies Policy changes Installment plans Quotes Billing updates Account charge…" at bounding box center [783, 289] width 734 height 350
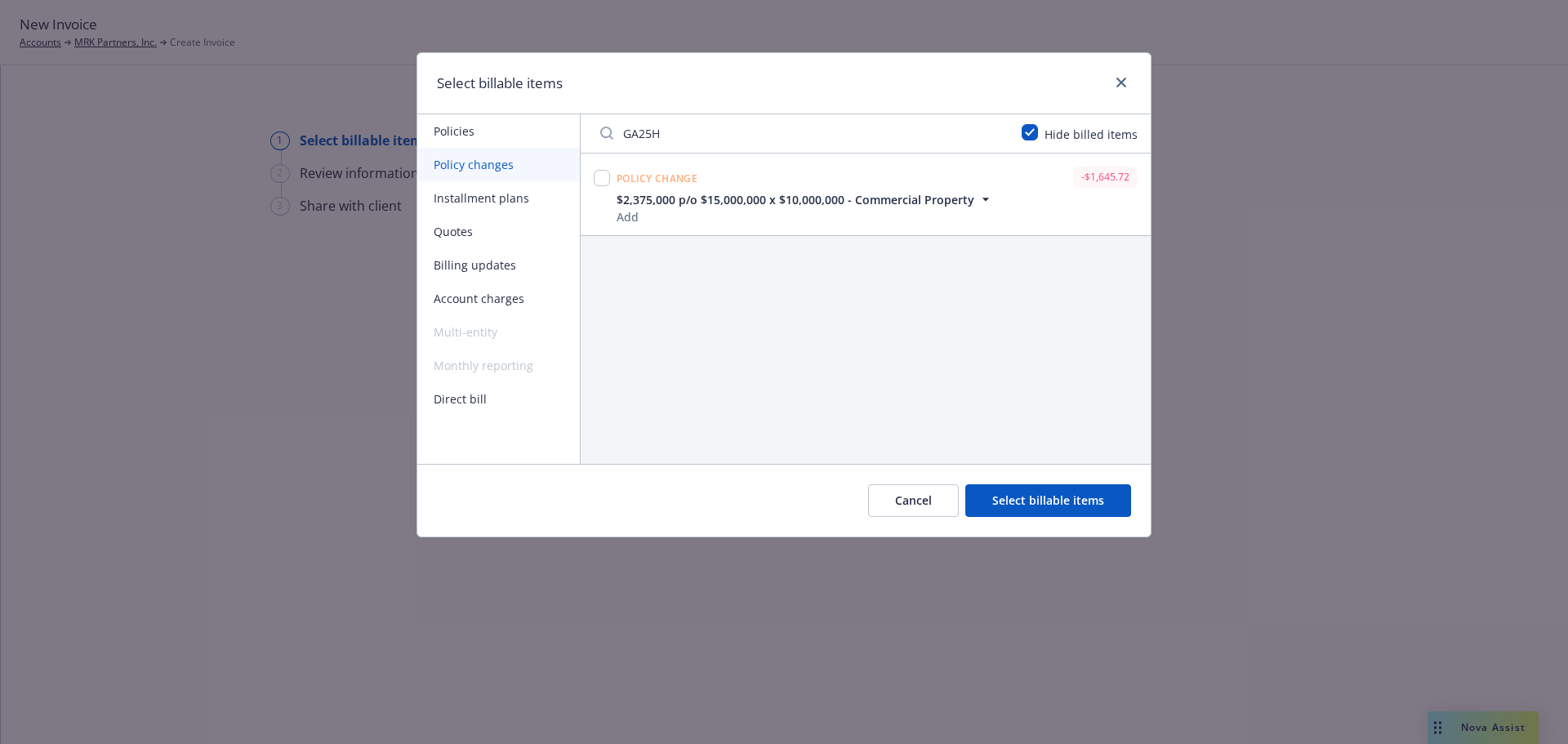
type input "GA25H"
click at [602, 171] on input "checkbox" at bounding box center [601, 178] width 17 height 17
checkbox input "true"
drag, startPoint x: 654, startPoint y: 139, endPoint x: 670, endPoint y: 137, distance: 16.1
click at [655, 139] on input "GA25H" at bounding box center [801, 133] width 421 height 33
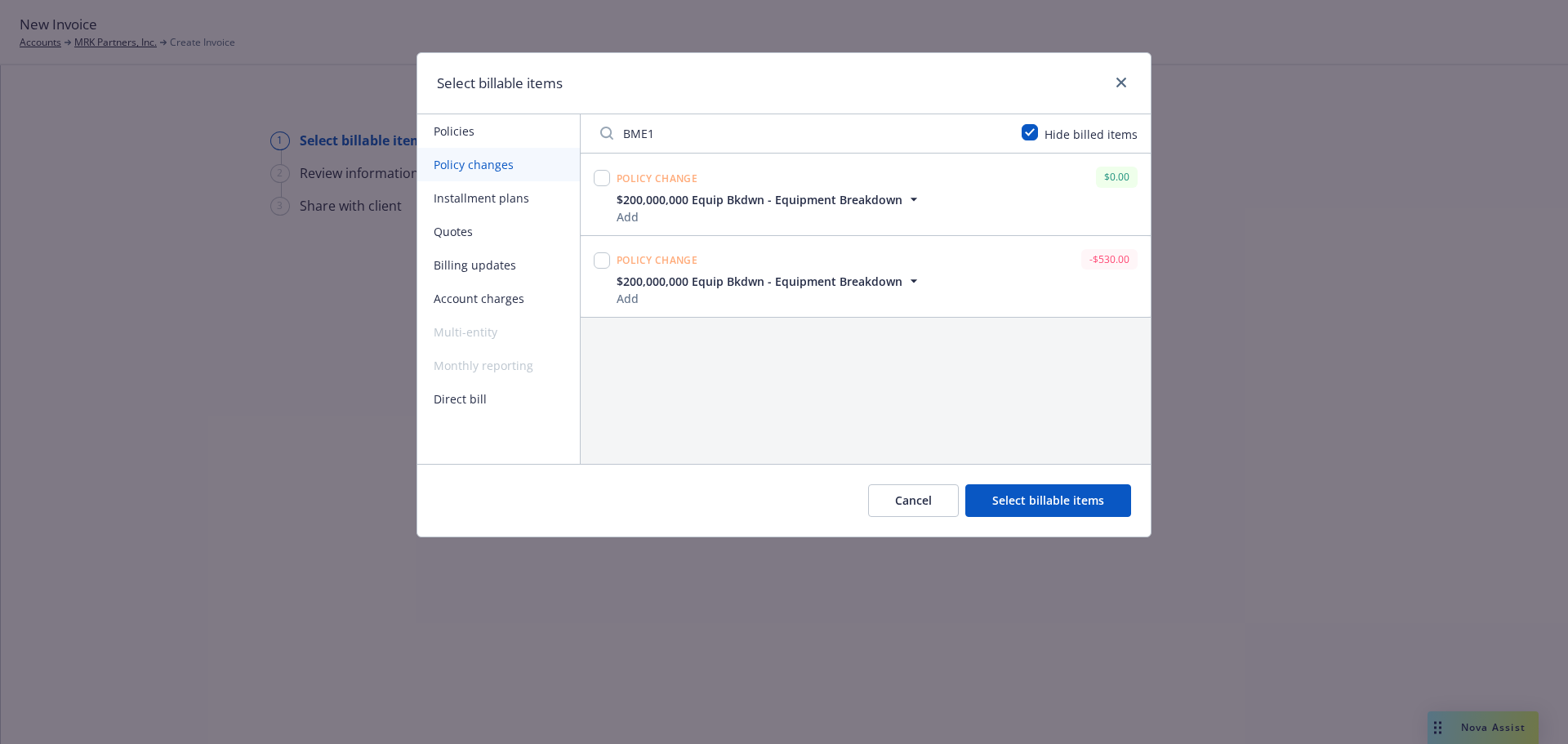
type input "BME1"
click at [596, 251] on div at bounding box center [601, 260] width 17 height 23
click at [601, 257] on input "checkbox" at bounding box center [601, 260] width 17 height 17
checkbox input "true"
click at [759, 120] on input "BME1" at bounding box center [801, 133] width 421 height 33
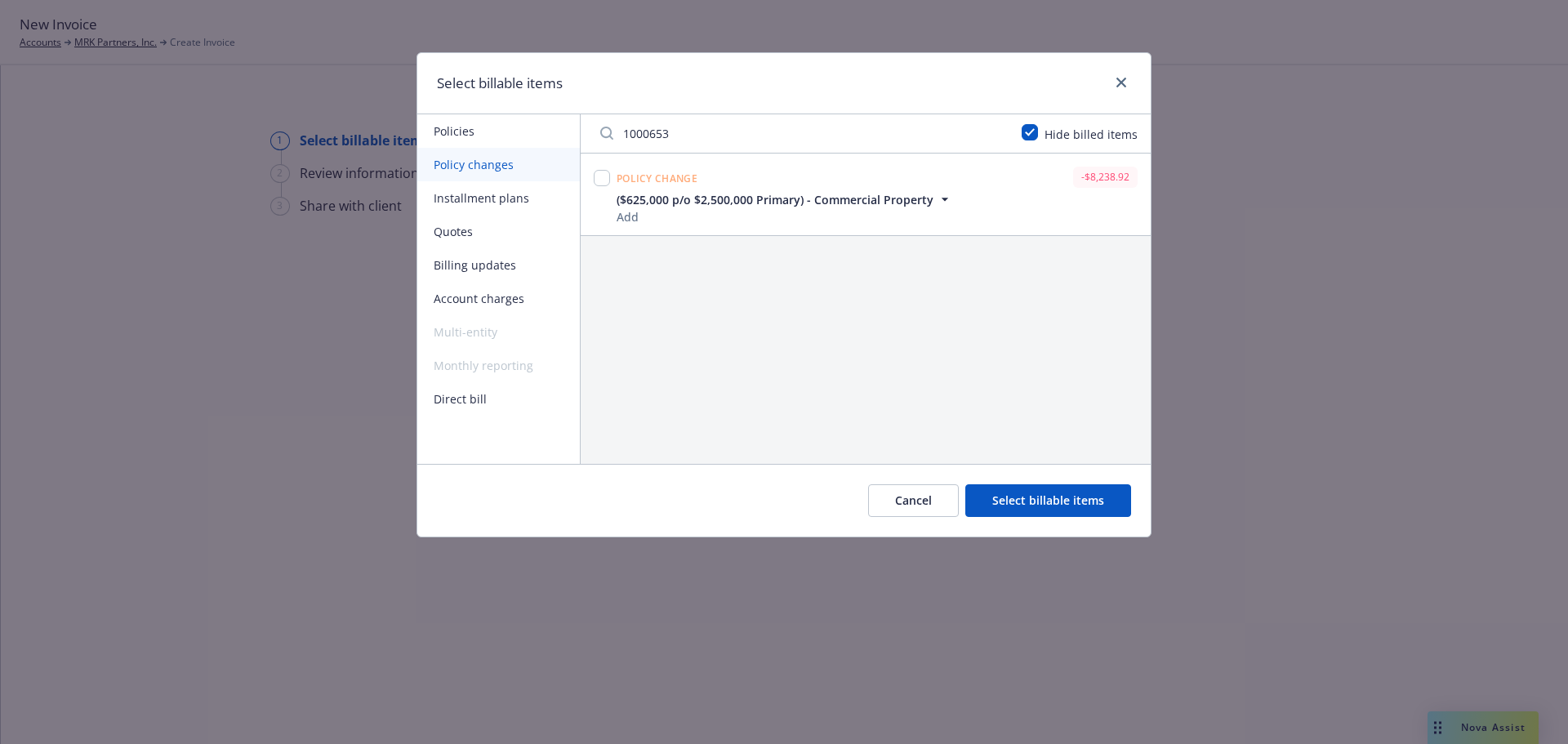
type input "1000653"
click at [601, 177] on input "checkbox" at bounding box center [601, 178] width 17 height 17
checkbox input "true"
drag, startPoint x: 709, startPoint y: 131, endPoint x: 573, endPoint y: 127, distance: 136.1
click at [573, 127] on div "Policies Policy changes Installment plans Quotes Billing updates Account charge…" at bounding box center [783, 289] width 734 height 350
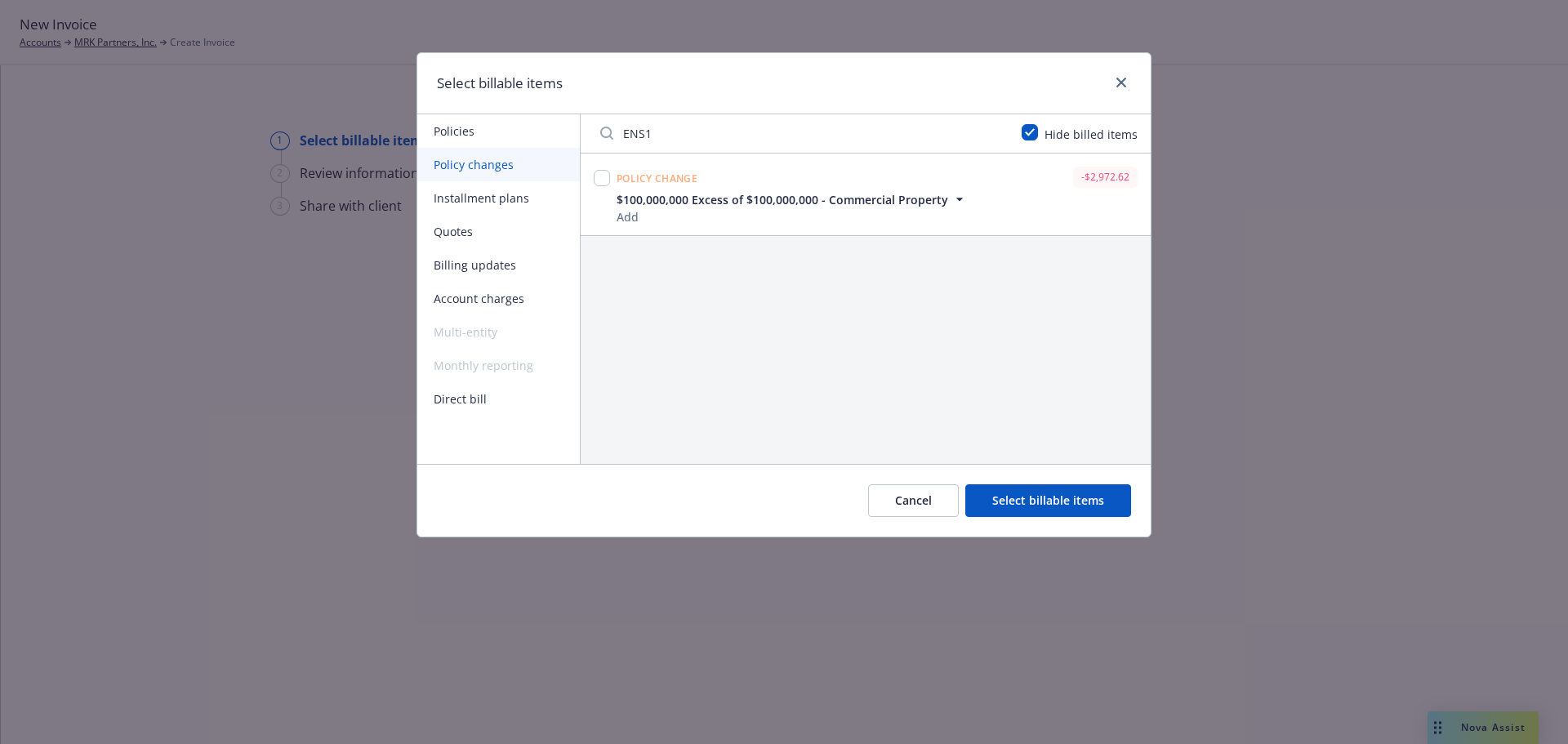
type input "ENS1"
click at [600, 178] on input "checkbox" at bounding box center [601, 178] width 17 height 17
checkbox input "true"
click at [747, 142] on input "ENS1" at bounding box center [801, 133] width 421 height 33
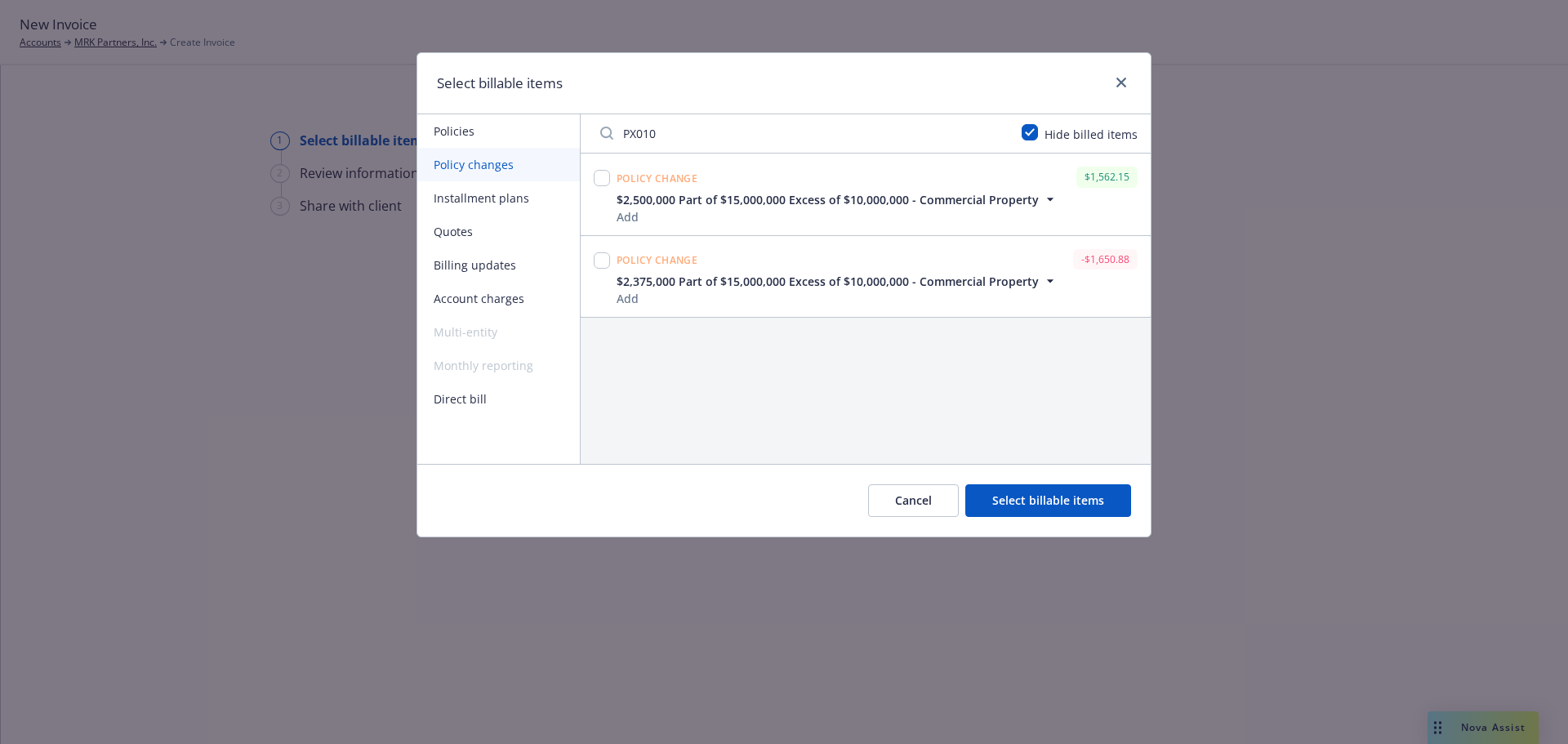
type input "PX010"
click at [600, 266] on input "checkbox" at bounding box center [601, 260] width 17 height 17
checkbox input "true"
click at [683, 120] on input "PX010" at bounding box center [801, 133] width 421 height 33
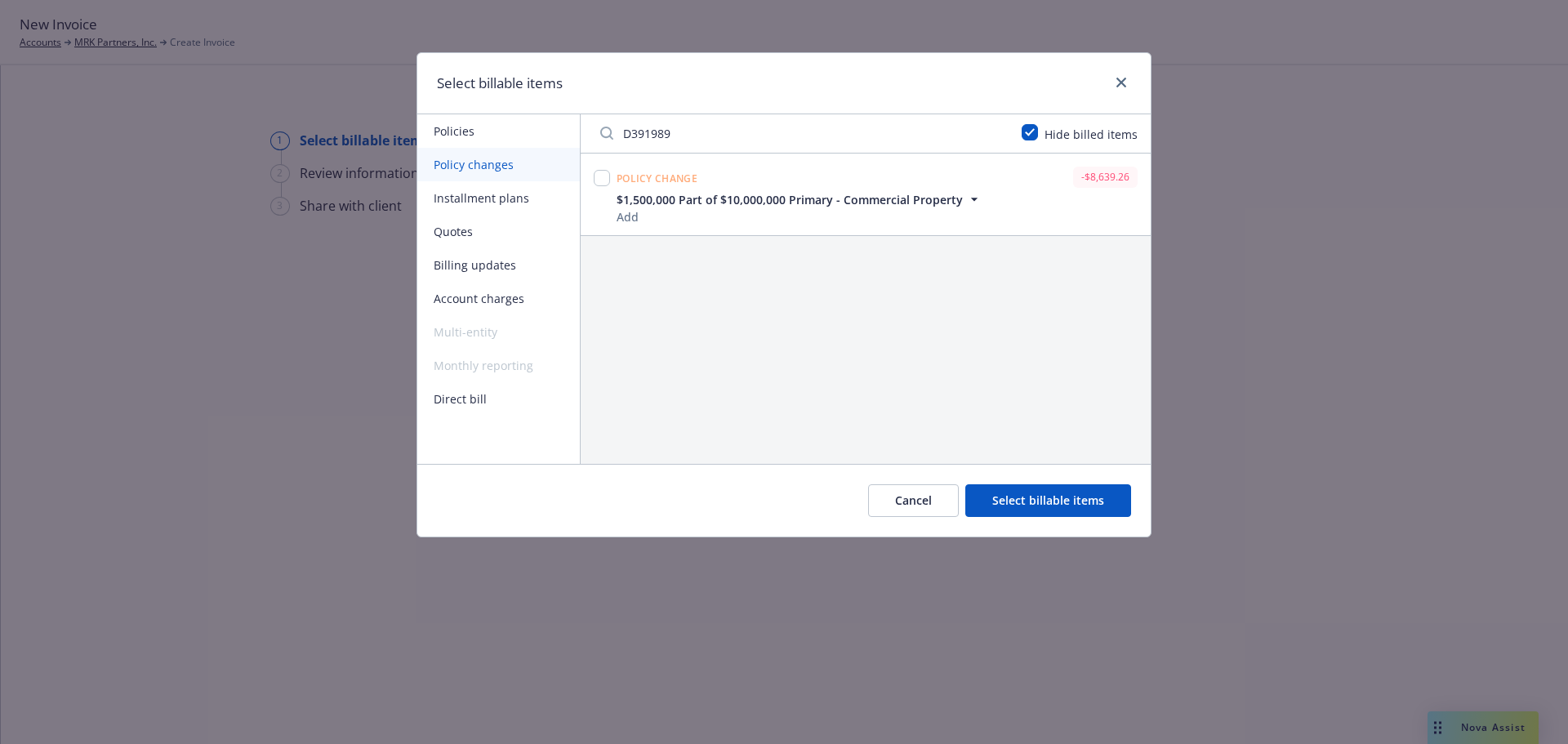
type input "D391989"
click at [602, 175] on input "checkbox" at bounding box center [601, 178] width 17 height 17
checkbox input "true"
click at [740, 135] on input "D391989" at bounding box center [801, 133] width 421 height 33
type input "0100300"
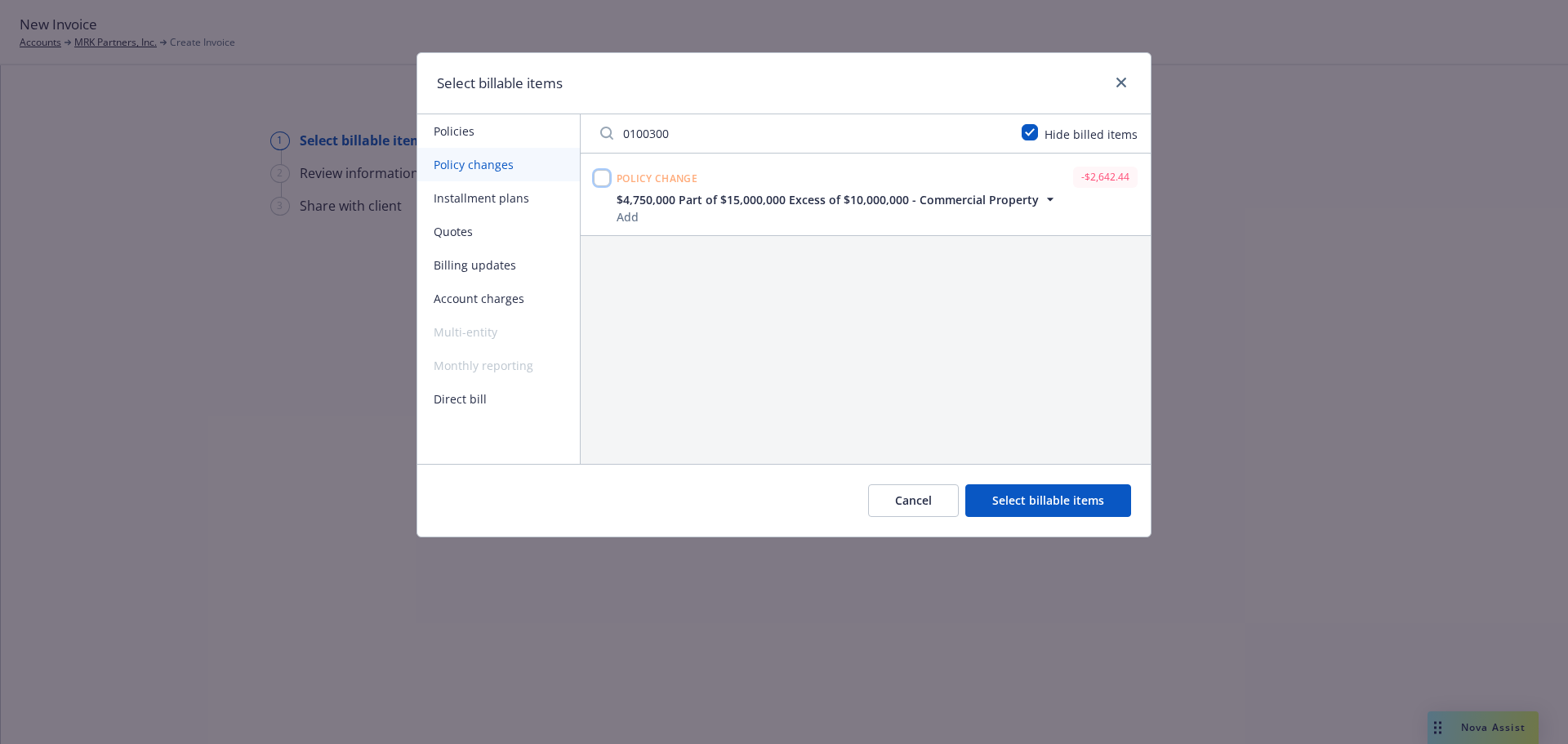
click at [595, 175] on input "checkbox" at bounding box center [601, 178] width 17 height 17
checkbox input "true"
click at [734, 138] on input "0100300" at bounding box center [801, 133] width 421 height 33
type input "XAF"
click at [590, 181] on div at bounding box center [601, 194] width 23 height 61
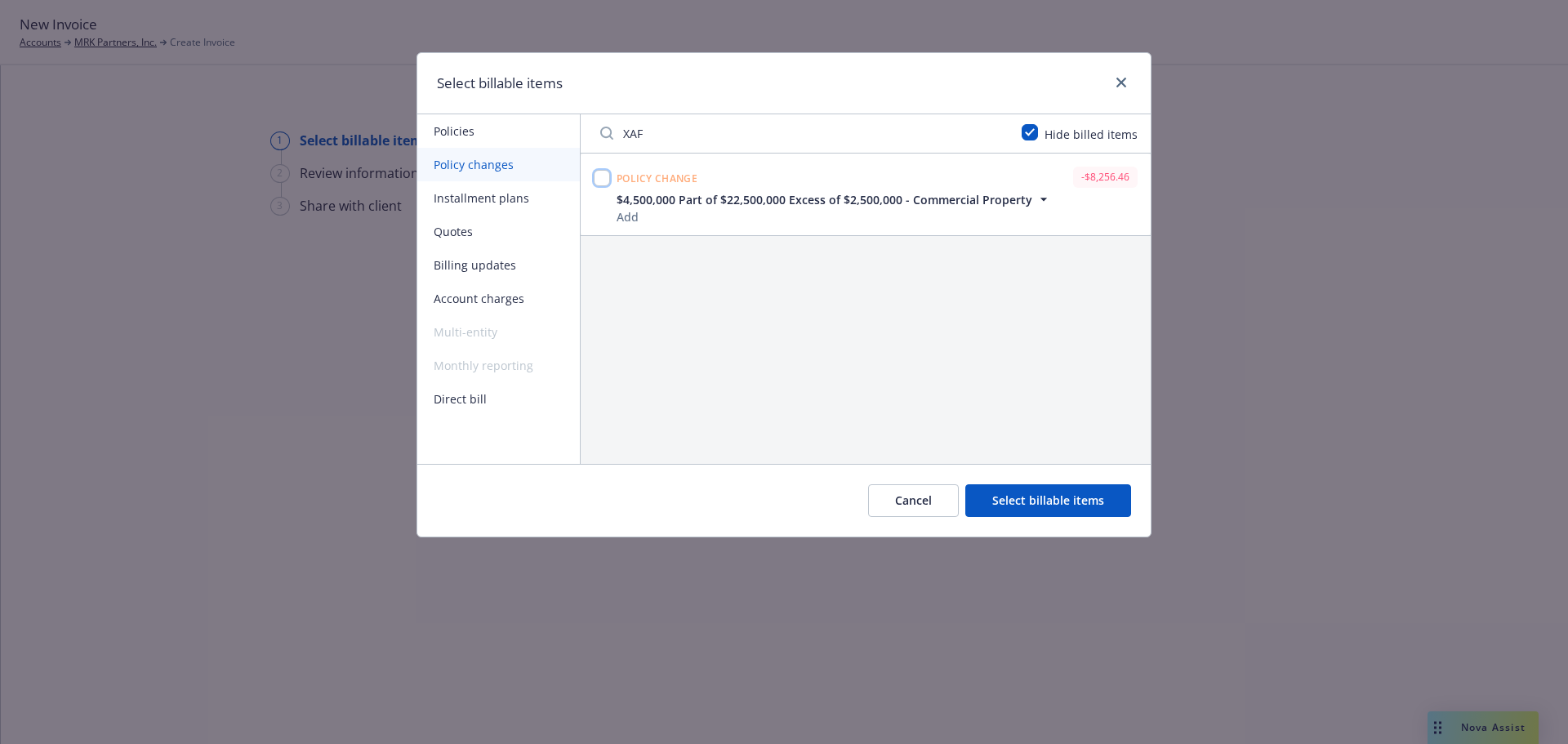
click at [595, 180] on input "checkbox" at bounding box center [601, 178] width 17 height 17
checkbox input "true"
click at [1083, 506] on button "Select billable items" at bounding box center [1048, 500] width 165 height 33
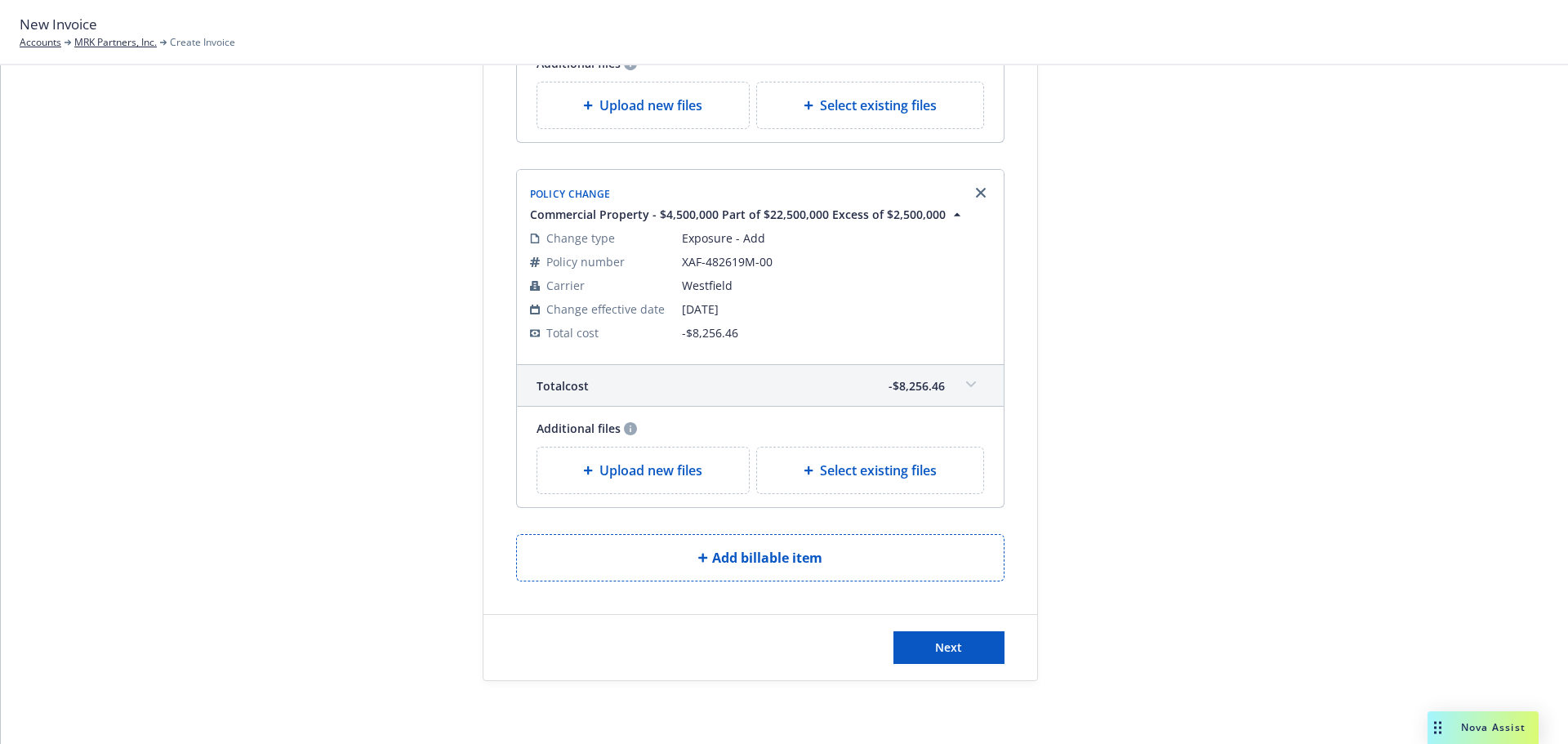
scroll to position [2971, 0]
click at [942, 637] on span "Next" at bounding box center [948, 645] width 27 height 16
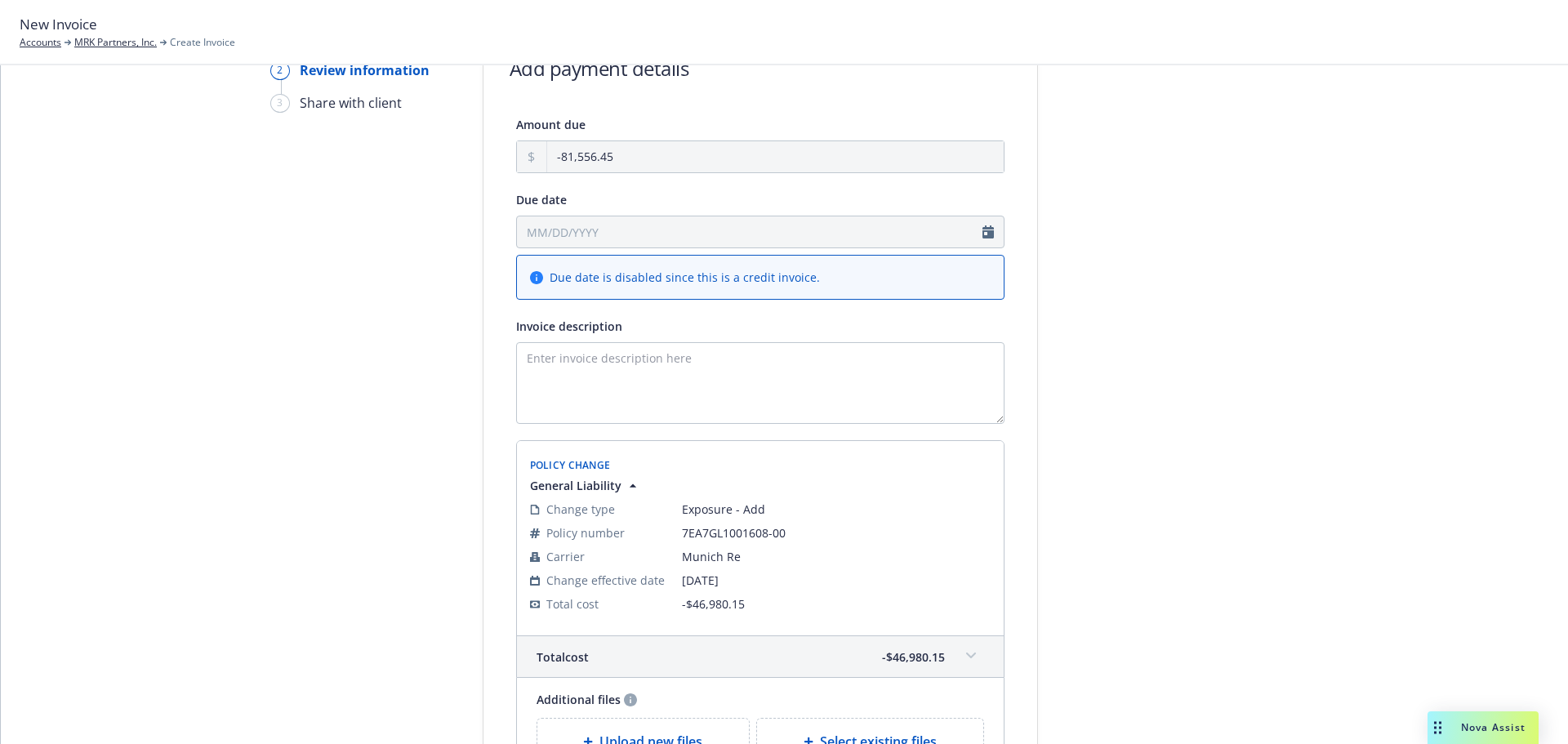
scroll to position [0, 0]
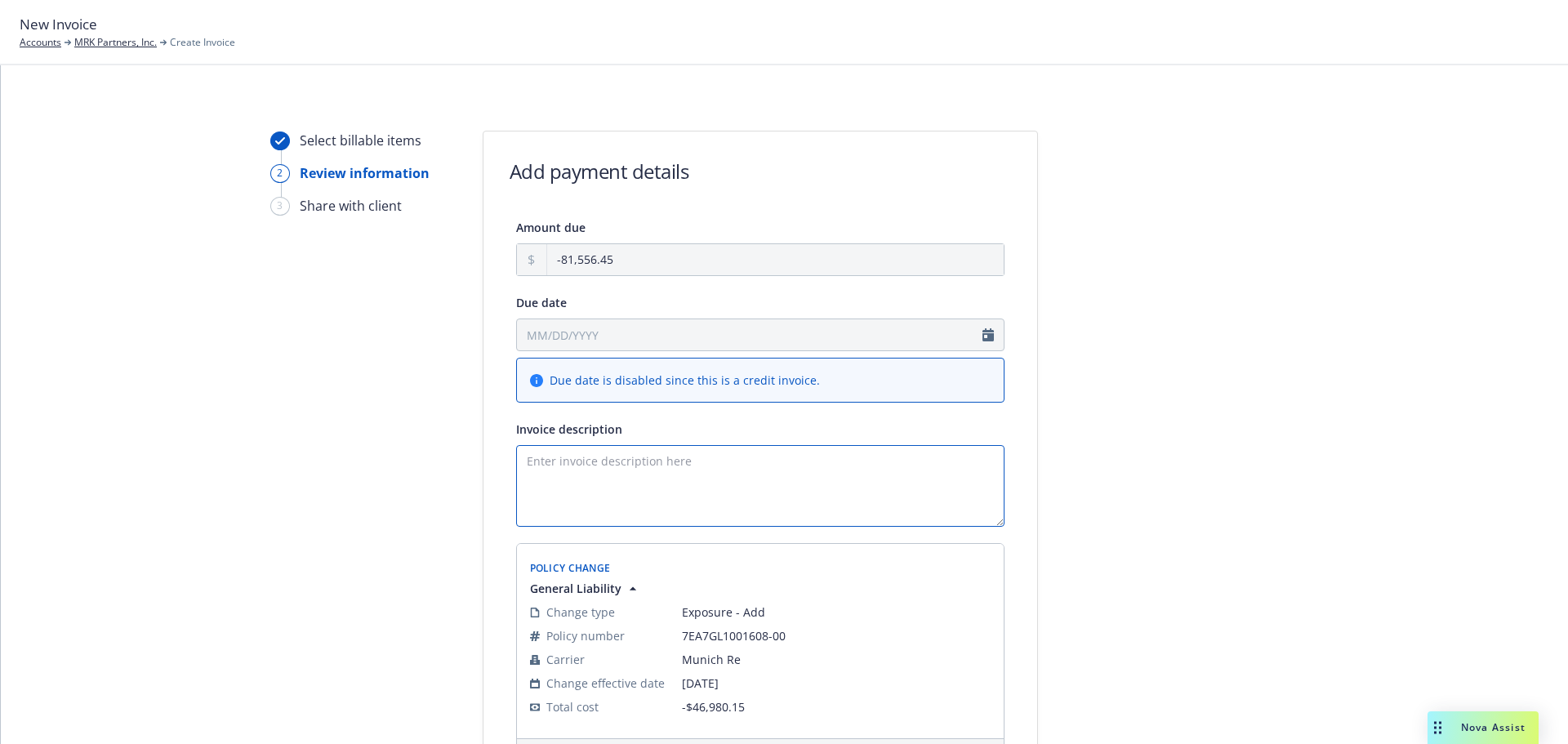
click at [577, 480] on textarea "Invoice description" at bounding box center [760, 486] width 488 height 82
click at [857, 478] on textarea "25-26 GL & Prop Endt - Remove Orchard Eff" at bounding box center [760, 486] width 488 height 82
click at [604, 459] on textarea "25-26 GL & Prop Endt - Remove Orchard Eff 6.26.25" at bounding box center [760, 486] width 488 height 82
click at [610, 460] on textarea "25-26 GL & Prop Endt - Remove Orchard Eff 6.26.25" at bounding box center [760, 486] width 488 height 82
click at [956, 485] on textarea "25-26 GL & Prop (8 Carriers) Endt - Remove Orchard Eff [DATE]" at bounding box center [760, 486] width 488 height 82
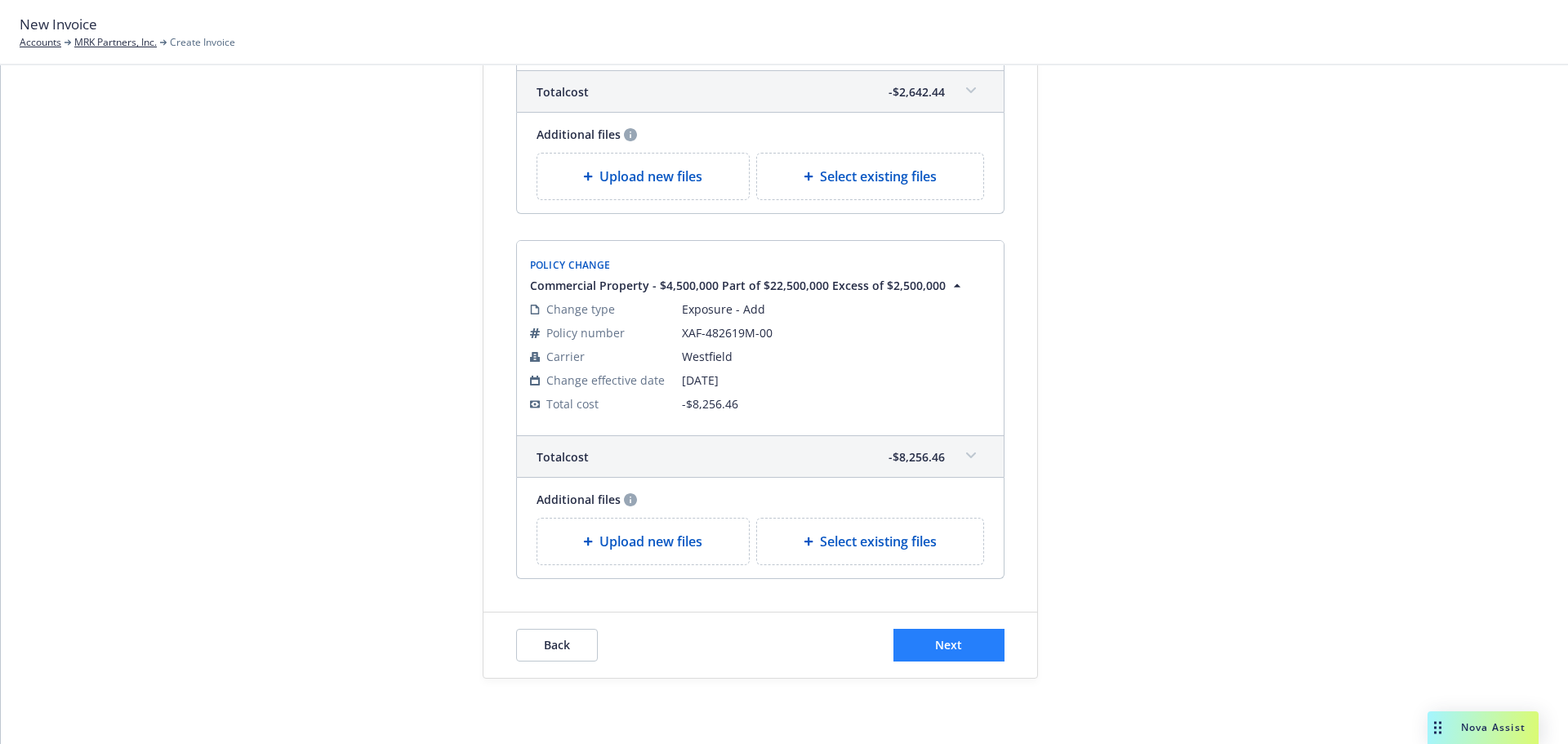
type textarea "25-26 GL & Prop (8 Carriers) Endt - Remove Orchard Eff [DATE]"
click at [921, 645] on button "Next" at bounding box center [949, 646] width 111 height 33
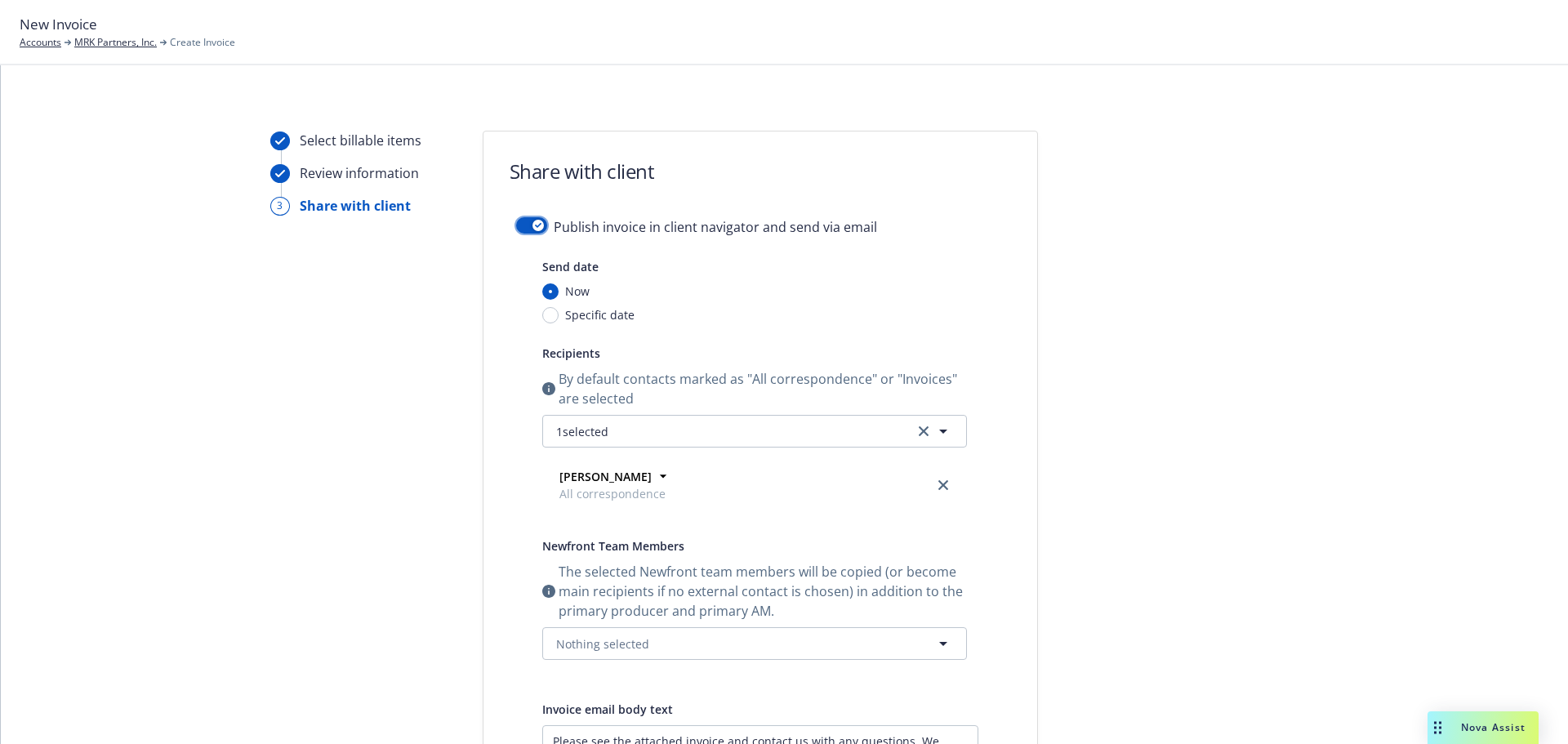
click at [519, 221] on button "button" at bounding box center [532, 225] width 31 height 17
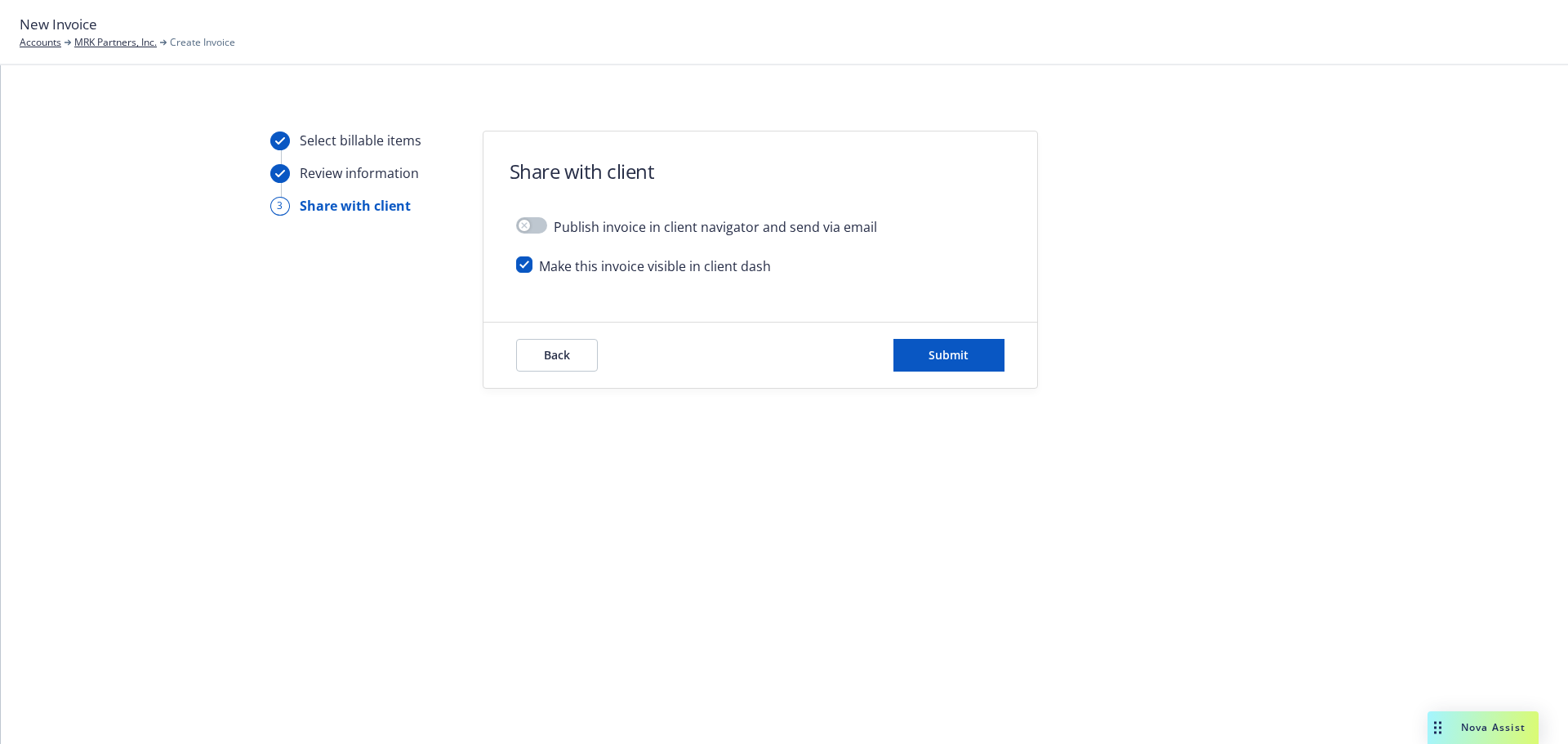
click at [918, 374] on div "Back Submit" at bounding box center [760, 355] width 553 height 65
click at [923, 362] on button "Submit" at bounding box center [949, 355] width 111 height 33
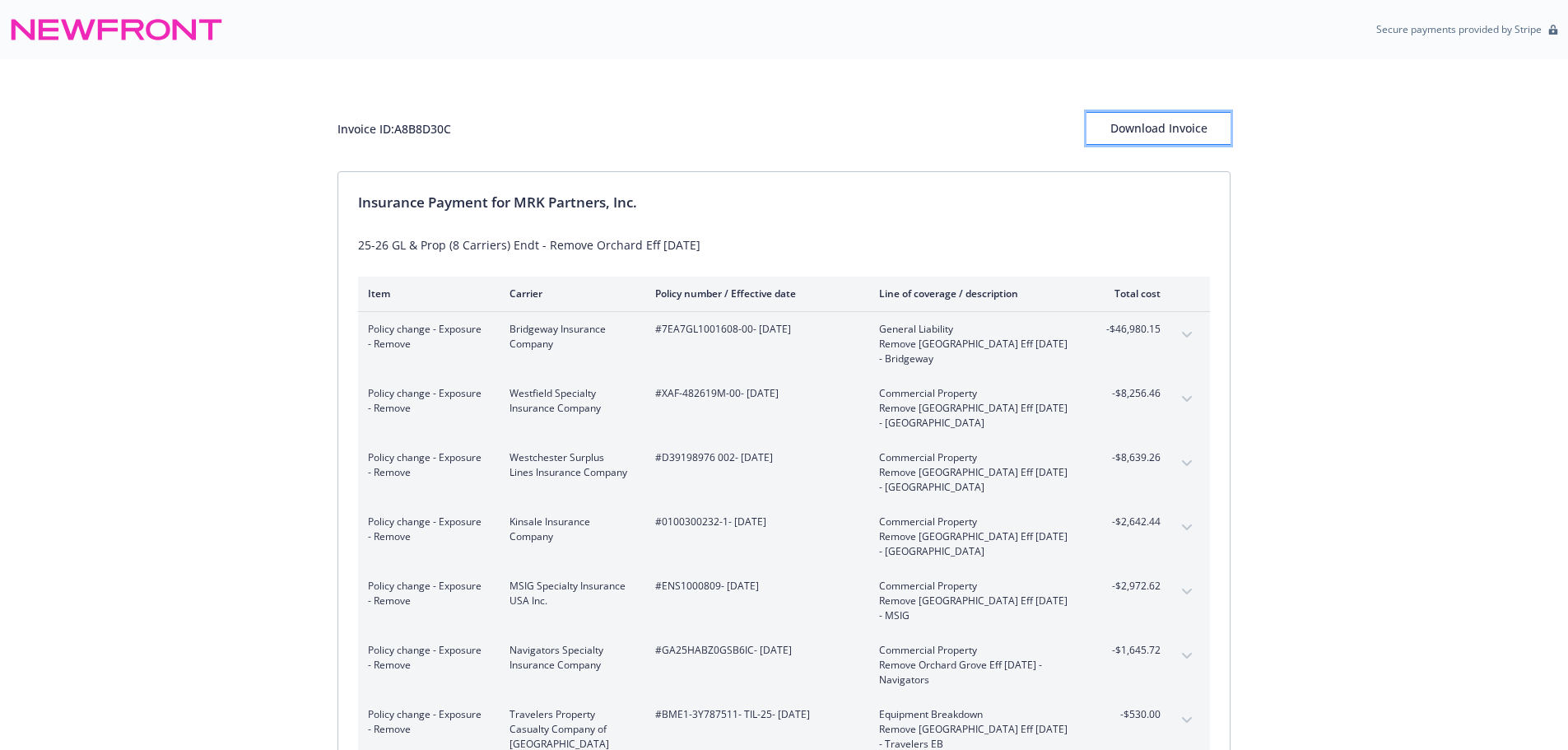
click at [1142, 127] on div "Download Invoice" at bounding box center [1158, 129] width 144 height 32
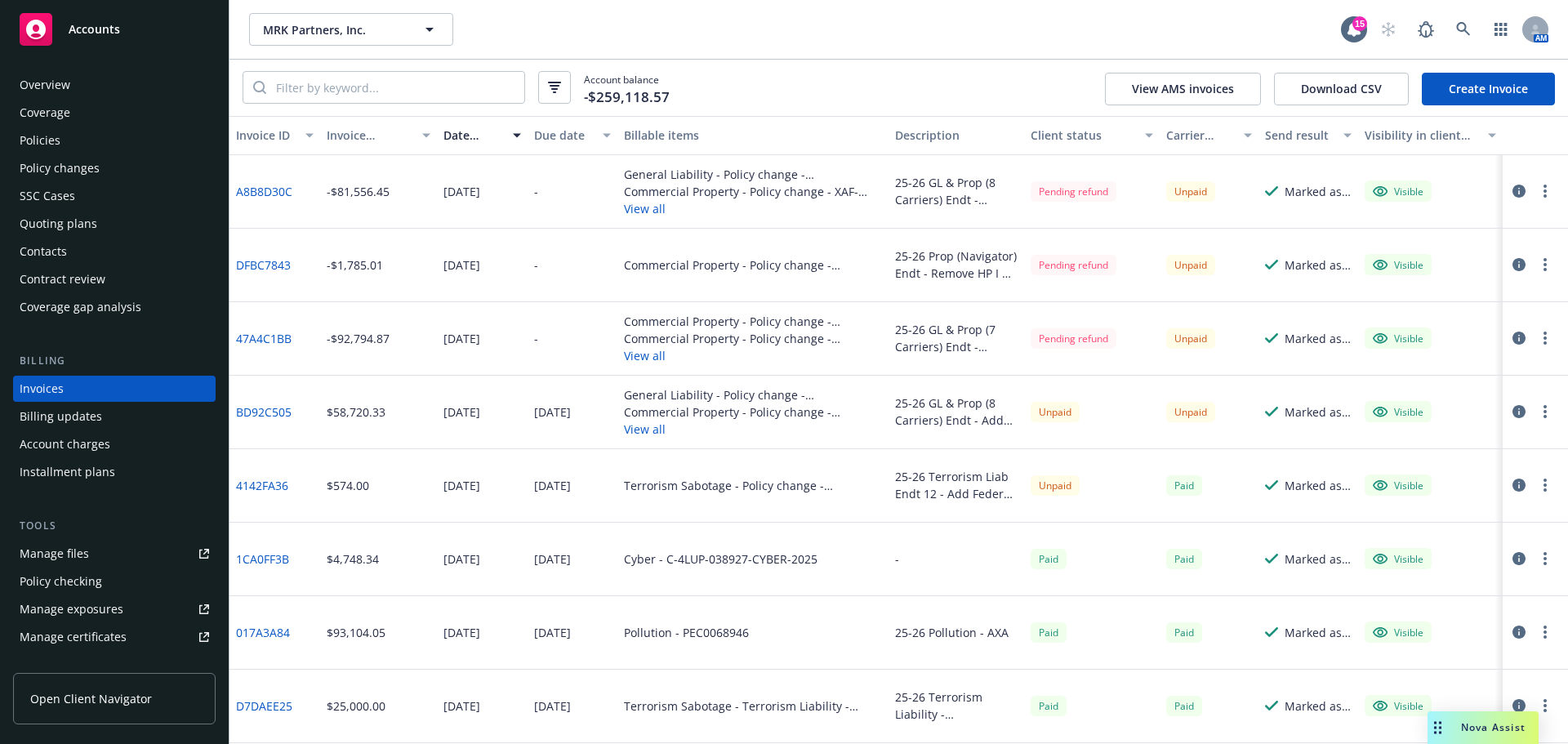
click at [1484, 90] on link "Create Invoice" at bounding box center [1488, 90] width 133 height 33
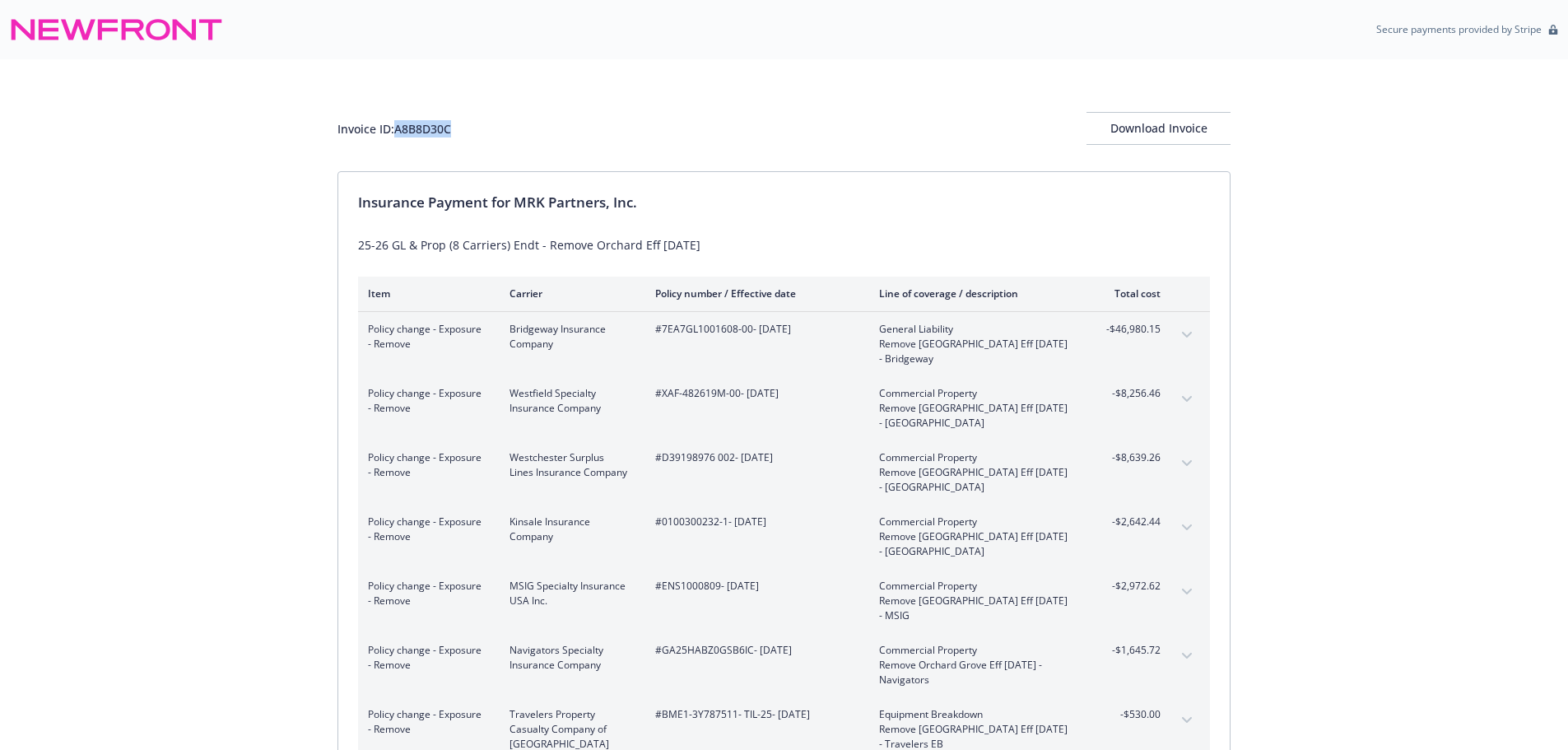
drag, startPoint x: 459, startPoint y: 125, endPoint x: 398, endPoint y: 128, distance: 61.1
click at [398, 128] on div "Invoice ID: A8B8D30C Download Invoice" at bounding box center [784, 129] width 893 height 33
copy div "A8B8D30C"
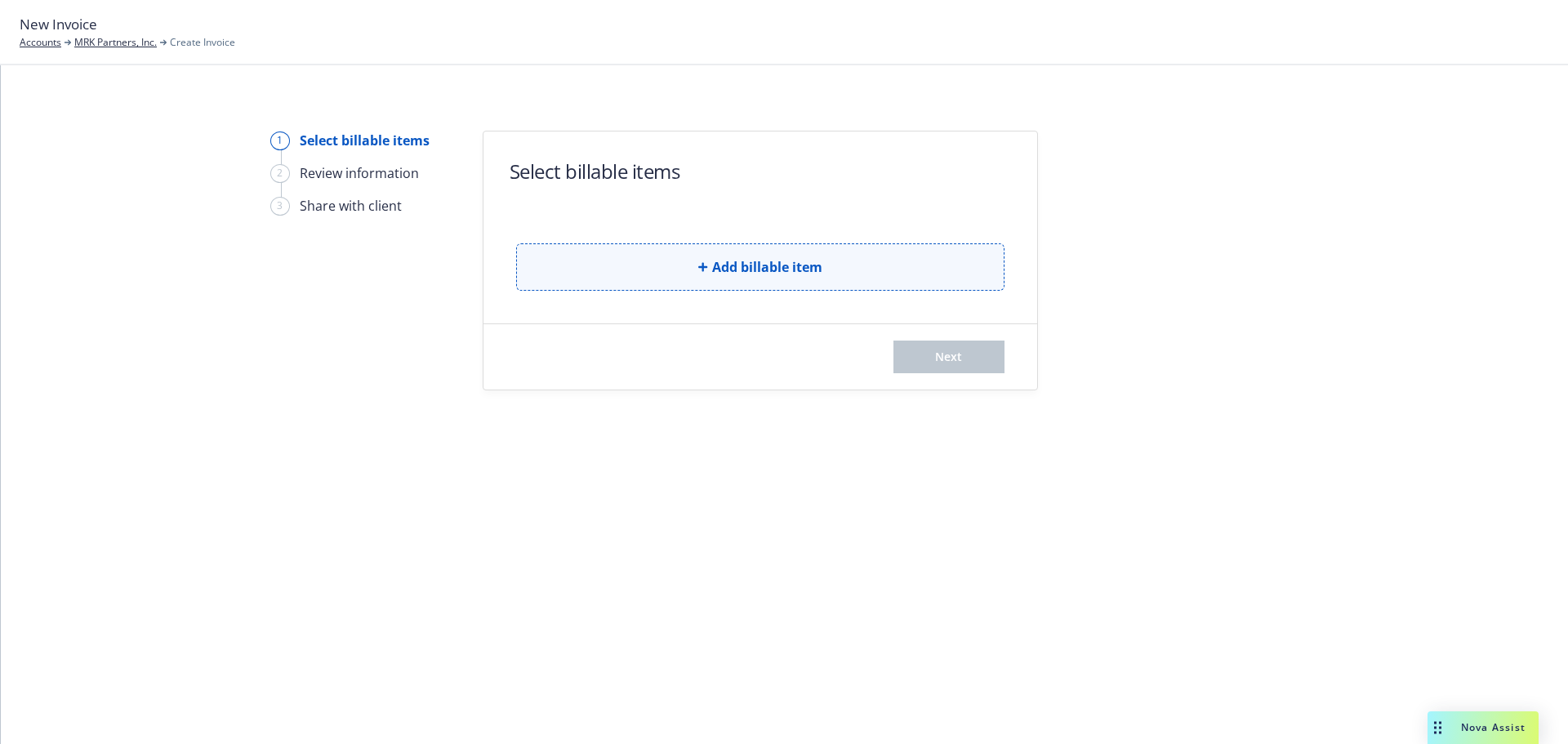
click at [805, 248] on button "Add billable item" at bounding box center [760, 267] width 488 height 47
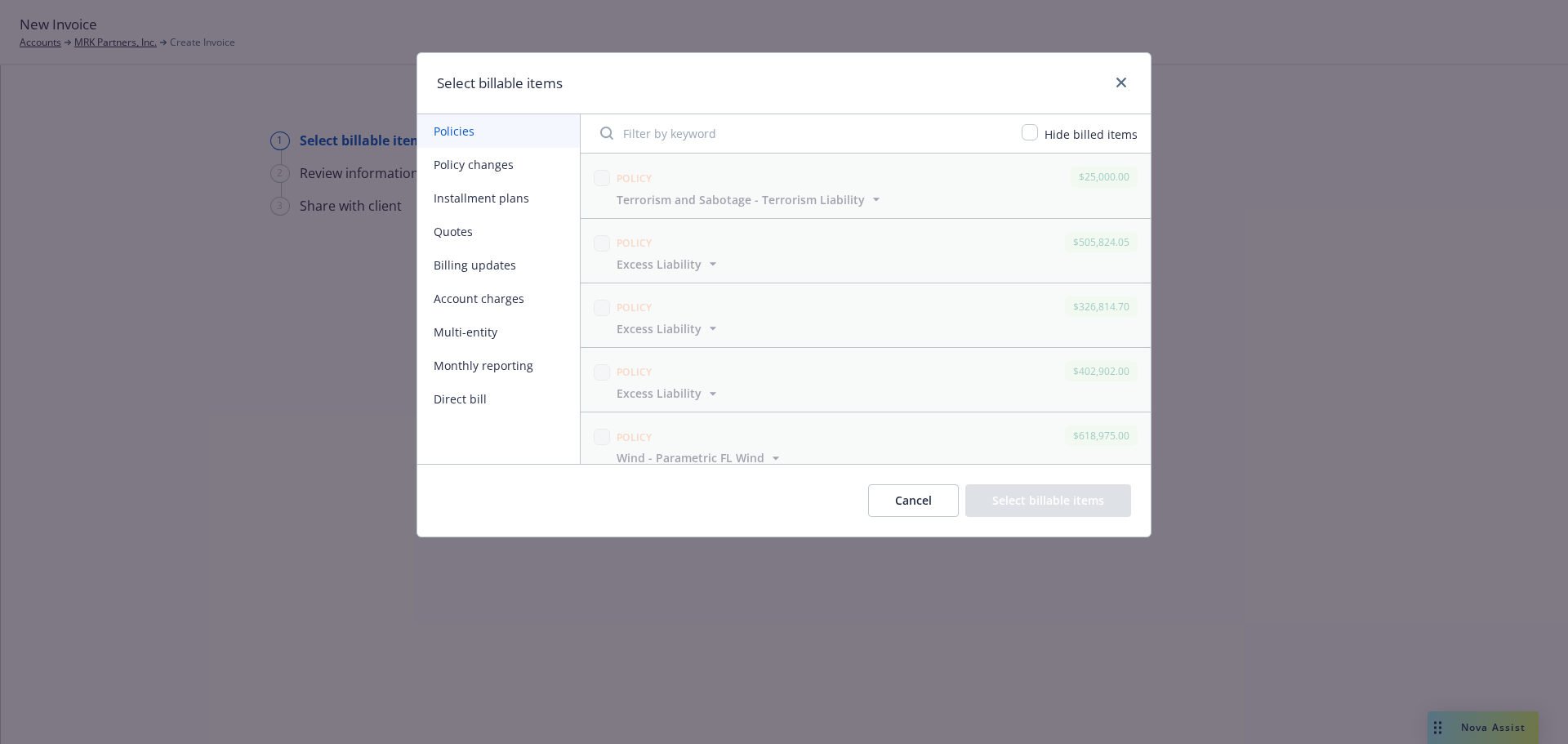
click at [486, 167] on button "Policy changes" at bounding box center [498, 164] width 163 height 33
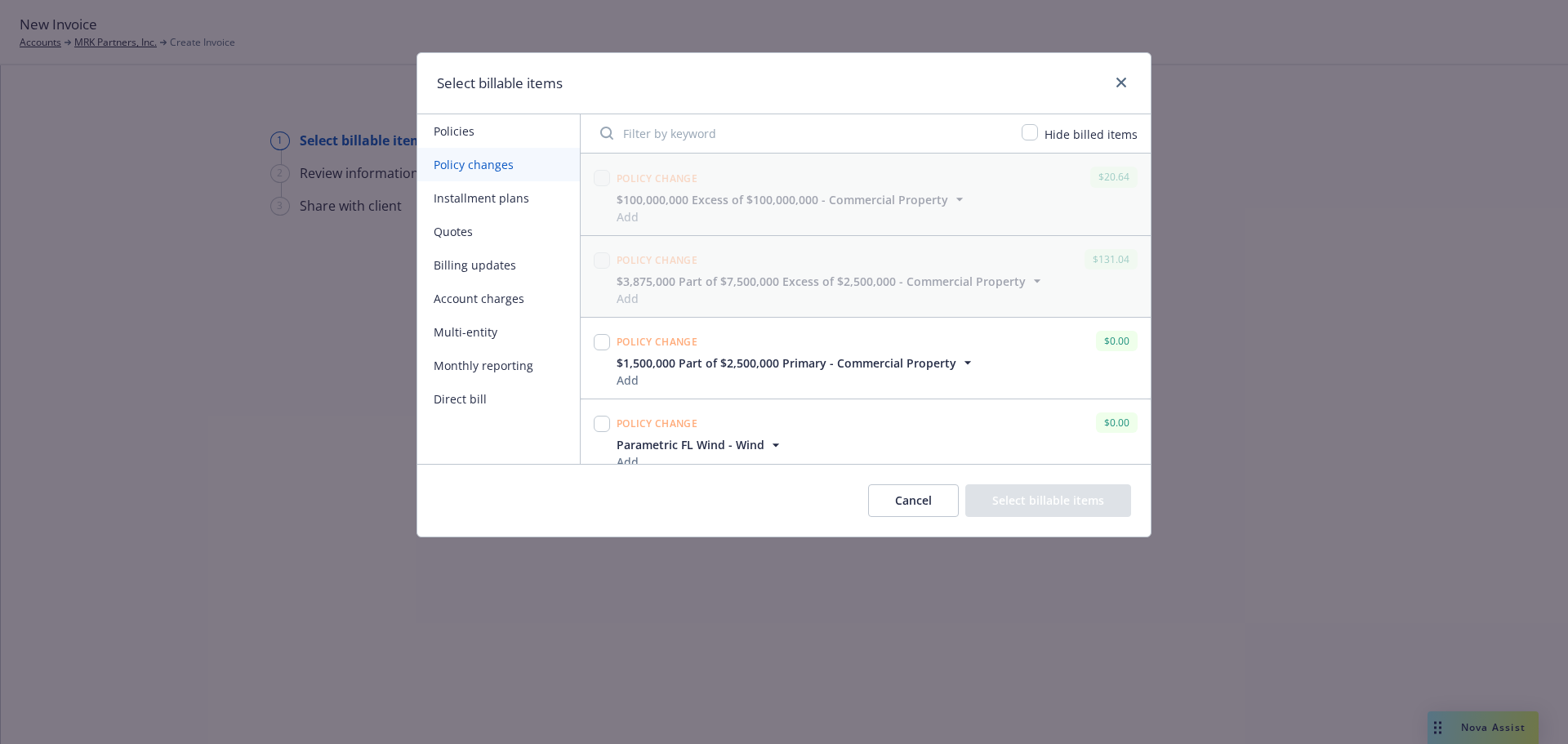
click at [747, 137] on input "Filter by keyword" at bounding box center [801, 133] width 421 height 33
paste input "B1230AP00795B25"
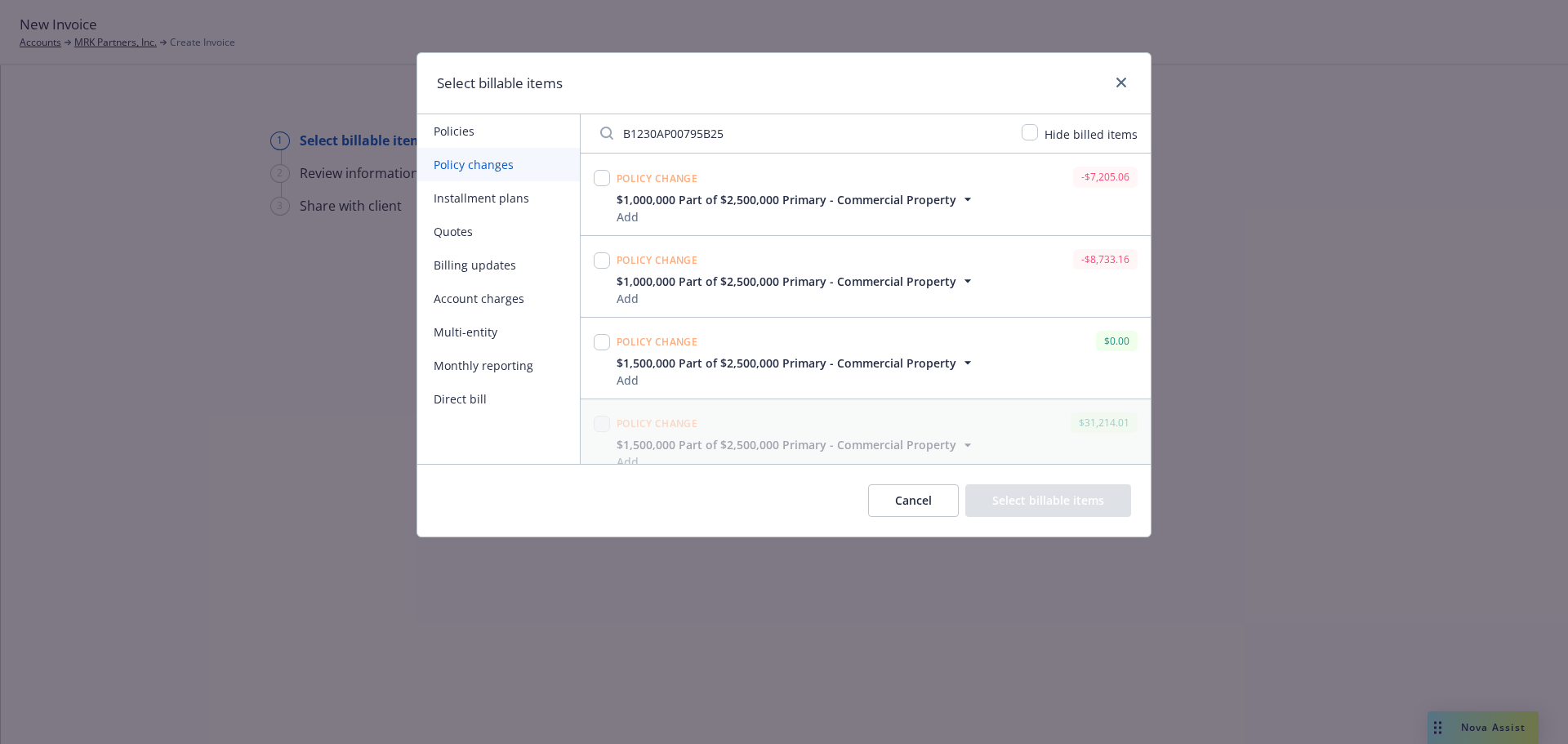
type input "B1230AP00795B25"
click at [1112, 87] on link "close" at bounding box center [1121, 83] width 20 height 20
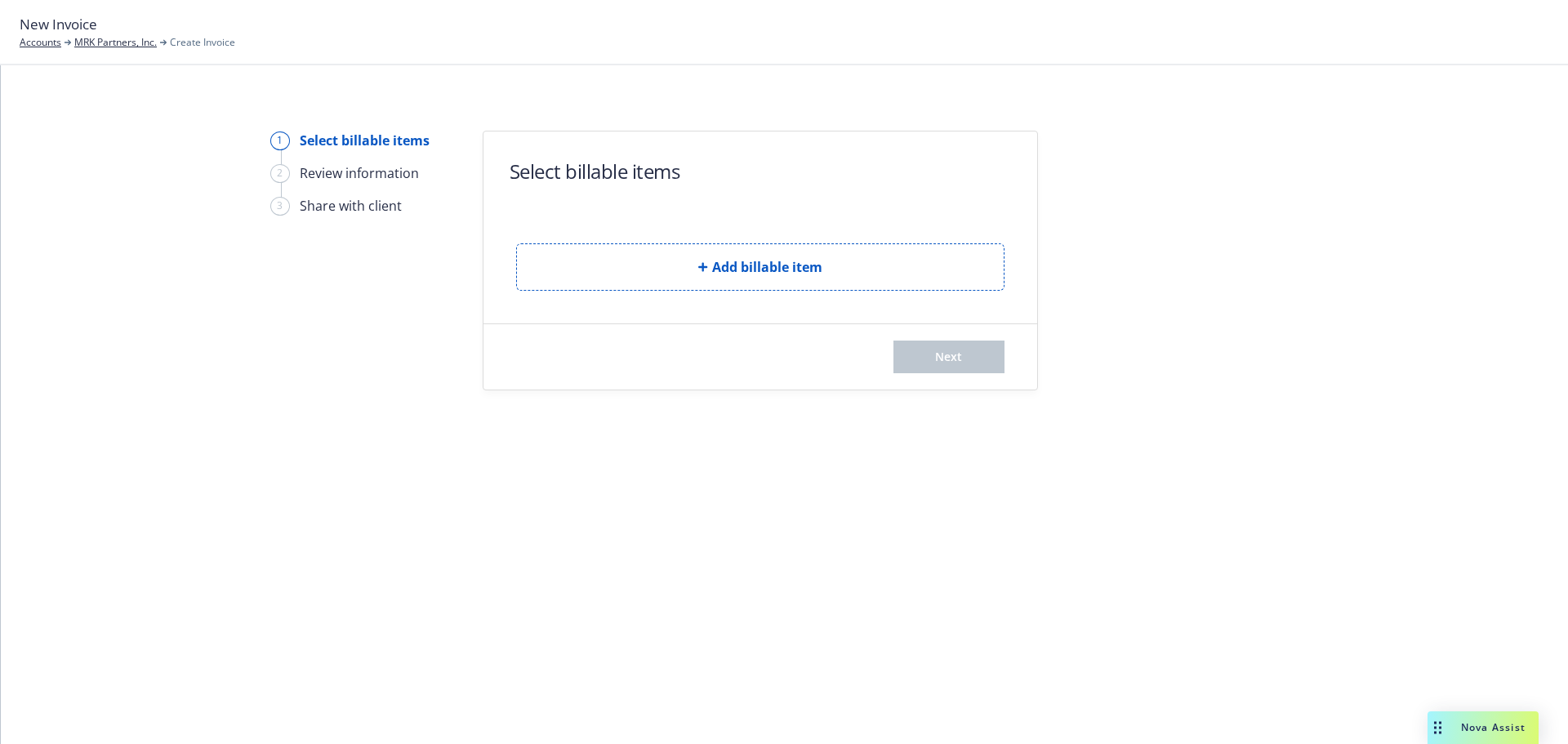
click at [1216, 19] on div "New Invoice Accounts MRK Partners, Inc. Create Invoice" at bounding box center [784, 31] width 1529 height 36
click at [117, 36] on link "MRK Partners, Inc." at bounding box center [115, 42] width 83 height 15
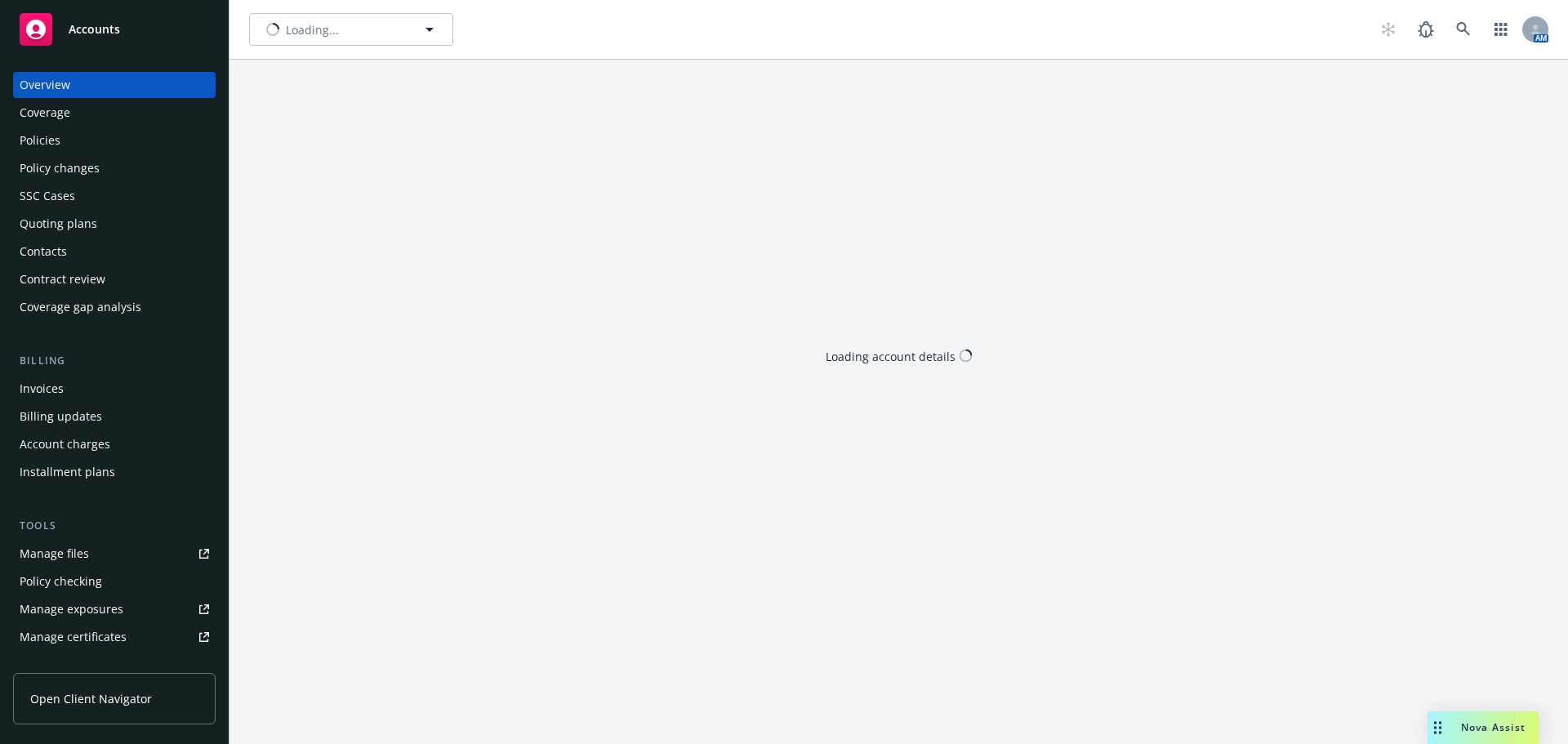
type input "MRK Partners, Inc."
drag, startPoint x: 312, startPoint y: 44, endPoint x: 393, endPoint y: 31, distance: 82.0
click at [393, 31] on span "MRK Partners, Inc." at bounding box center [333, 30] width 141 height 17
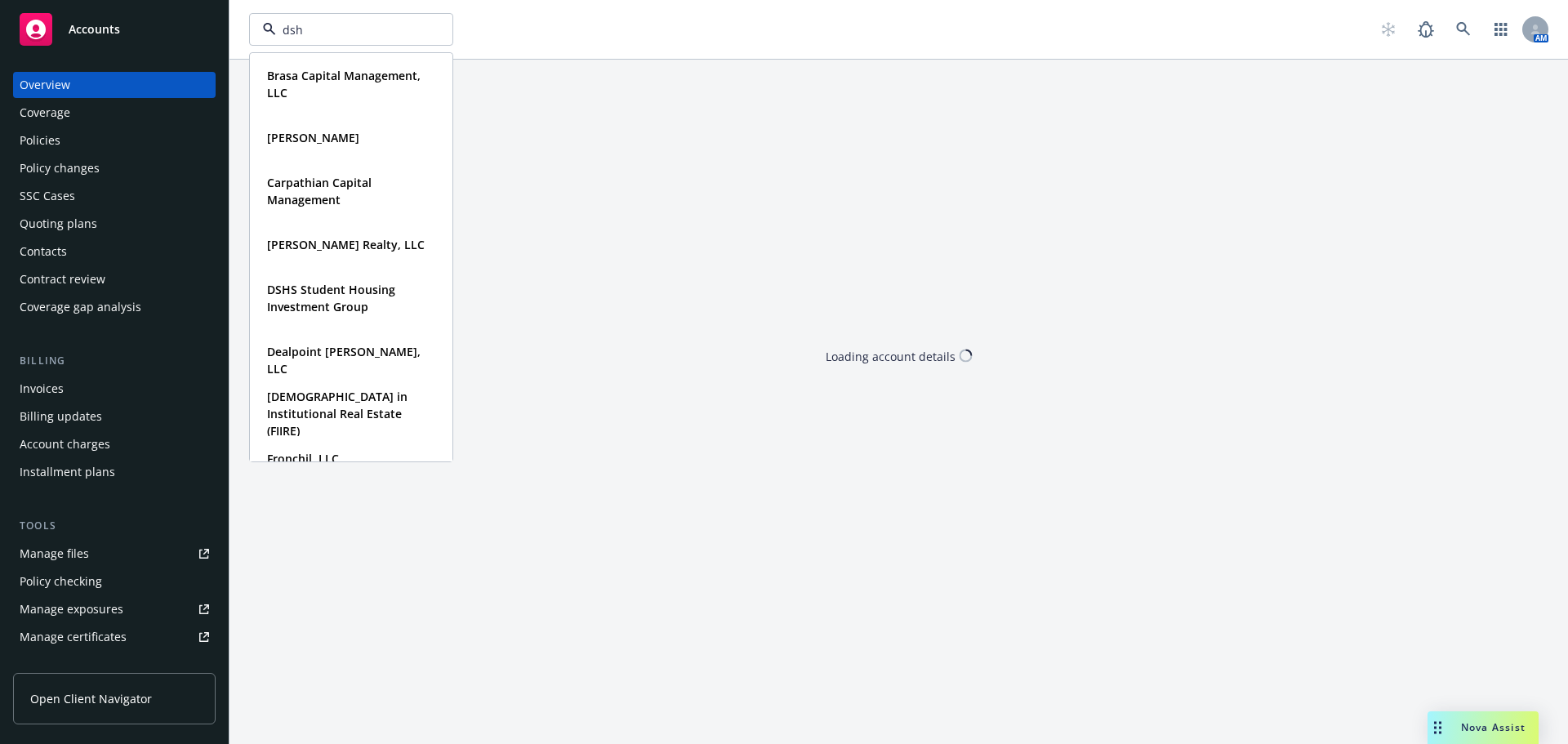
type input "dshs"
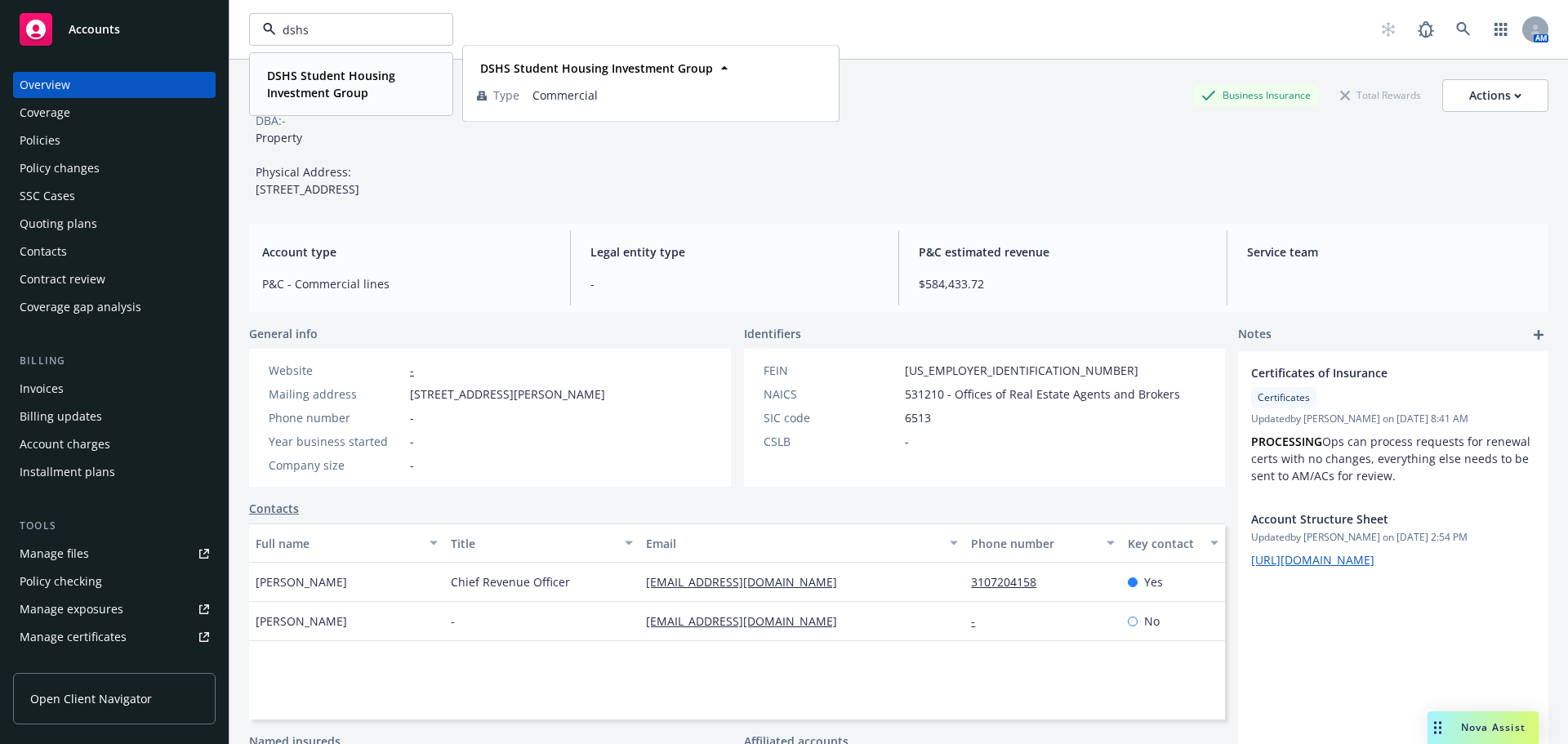
click at [316, 73] on strong "DSHS Student Housing Investment Group" at bounding box center [331, 84] width 128 height 33
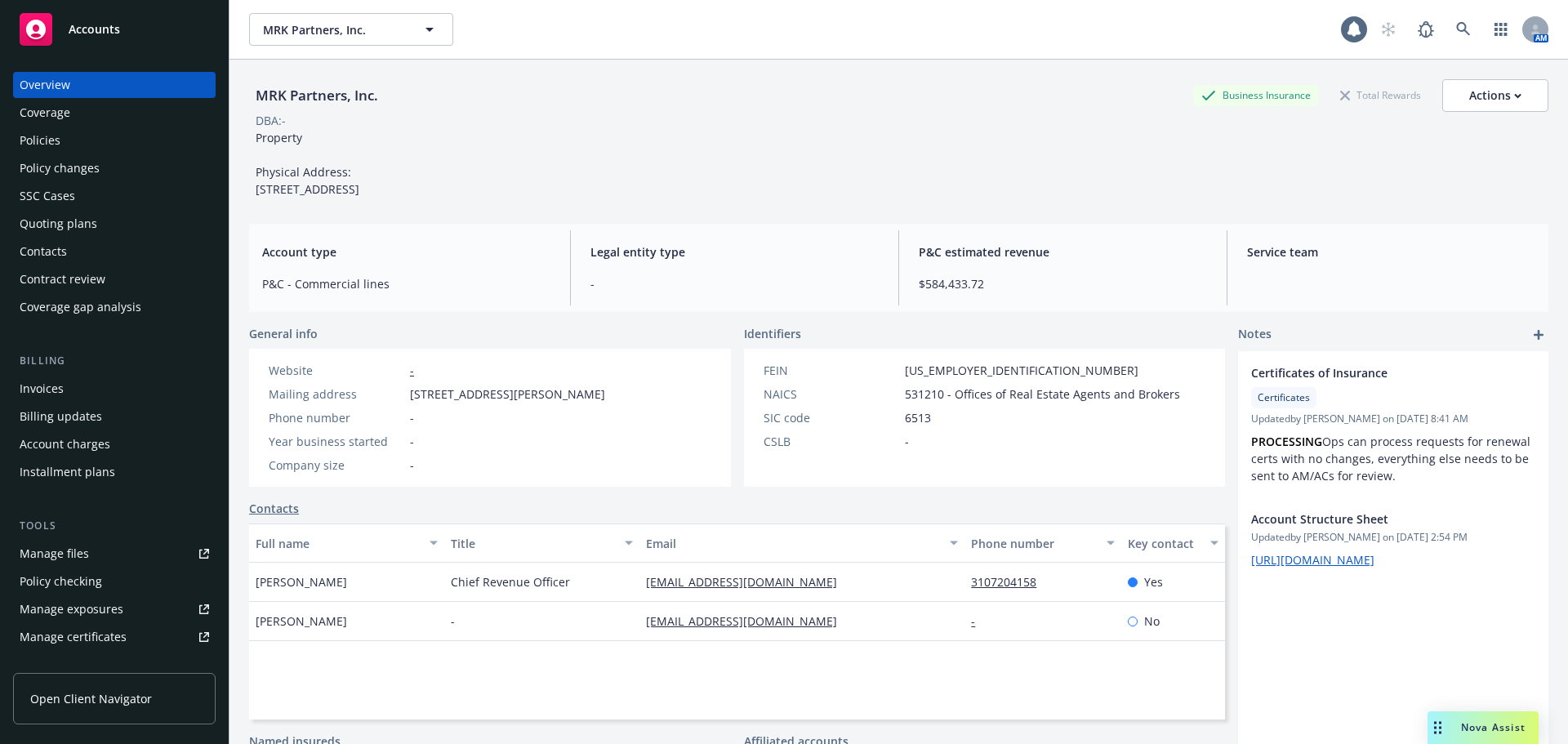
click at [77, 225] on div "Quoting plans" at bounding box center [58, 224] width 77 height 26
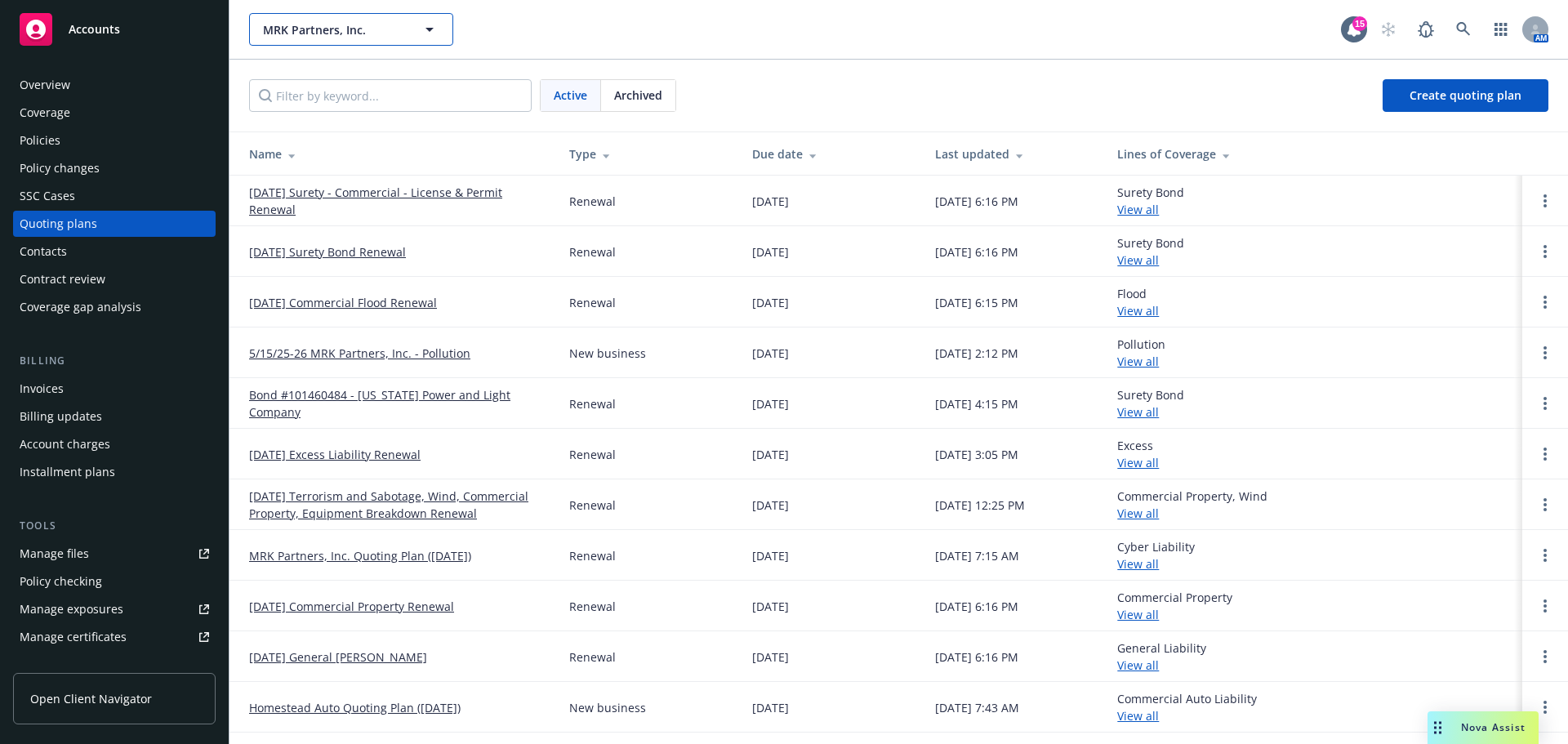
click at [336, 32] on span "MRK Partners, Inc." at bounding box center [333, 30] width 141 height 17
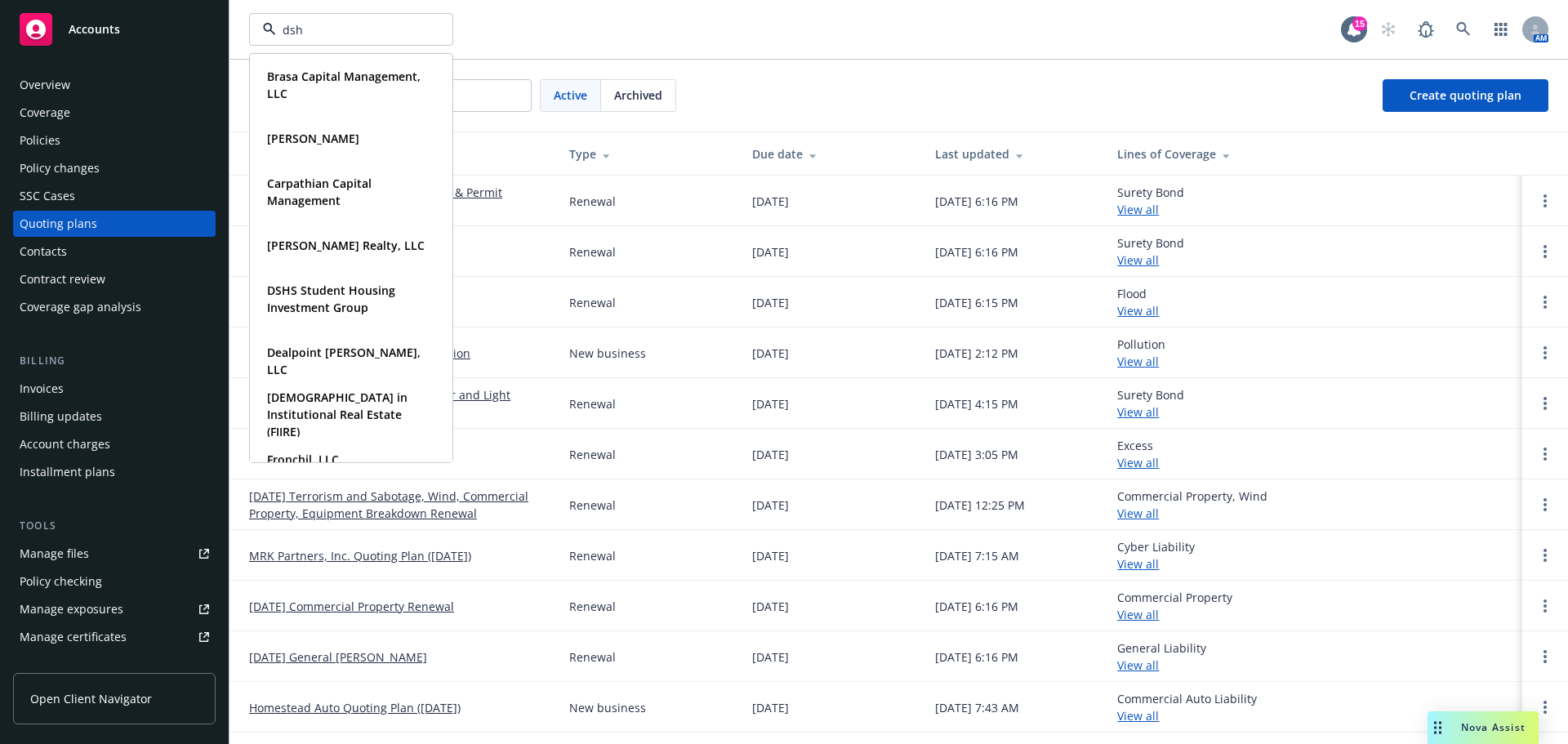
type input "dshs"
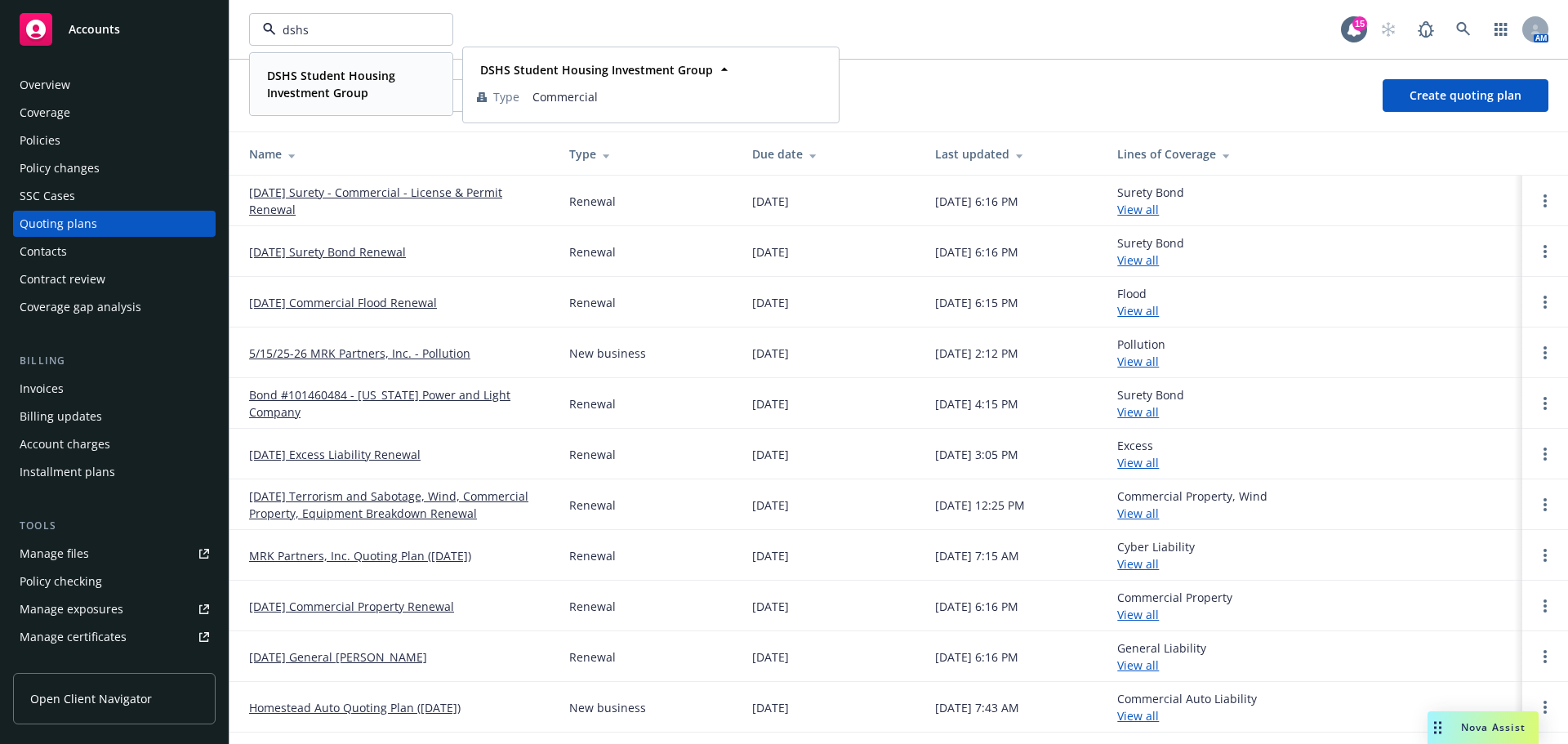
click at [295, 88] on strong "DSHS Student Housing Investment Group" at bounding box center [331, 84] width 128 height 33
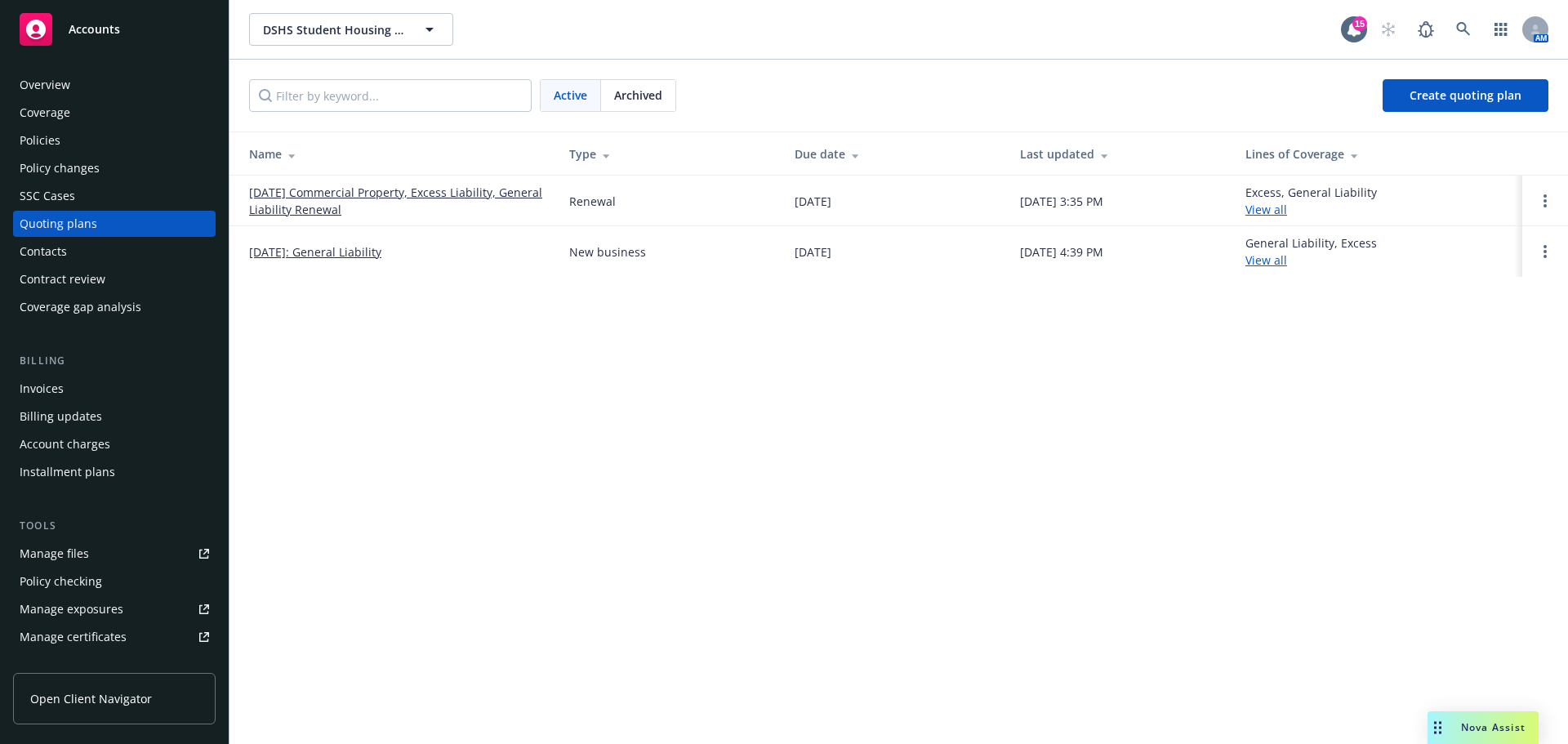
click at [412, 187] on link "[DATE] Commercial Property, Excess Liability, General Liability Renewal" at bounding box center [396, 200] width 294 height 34
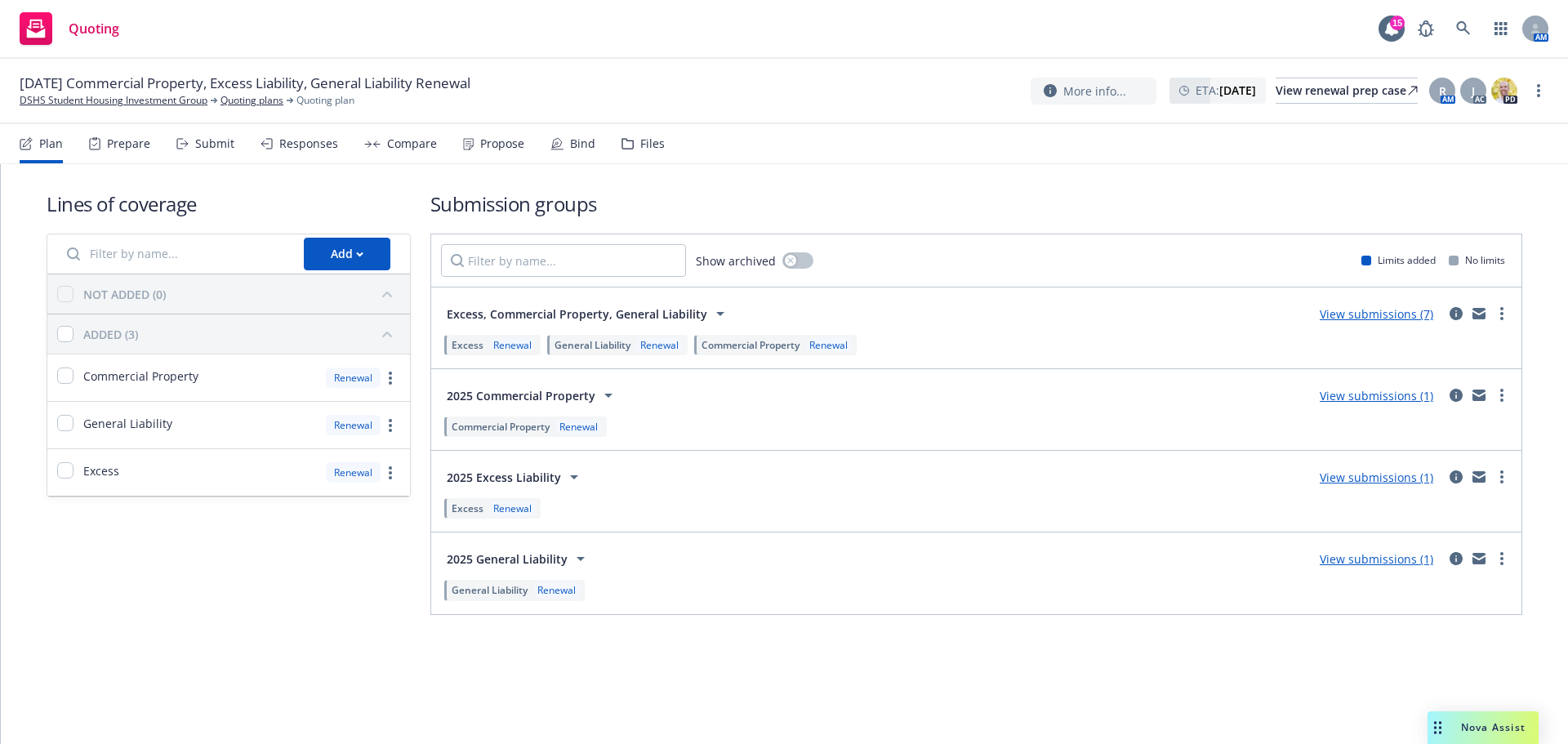
click at [1425, 301] on div "Excess, Commercial Property, General Liability View submissions (7)" at bounding box center [976, 314] width 1070 height 33
click at [1402, 312] on link "View submissions (7)" at bounding box center [1376, 314] width 113 height 16
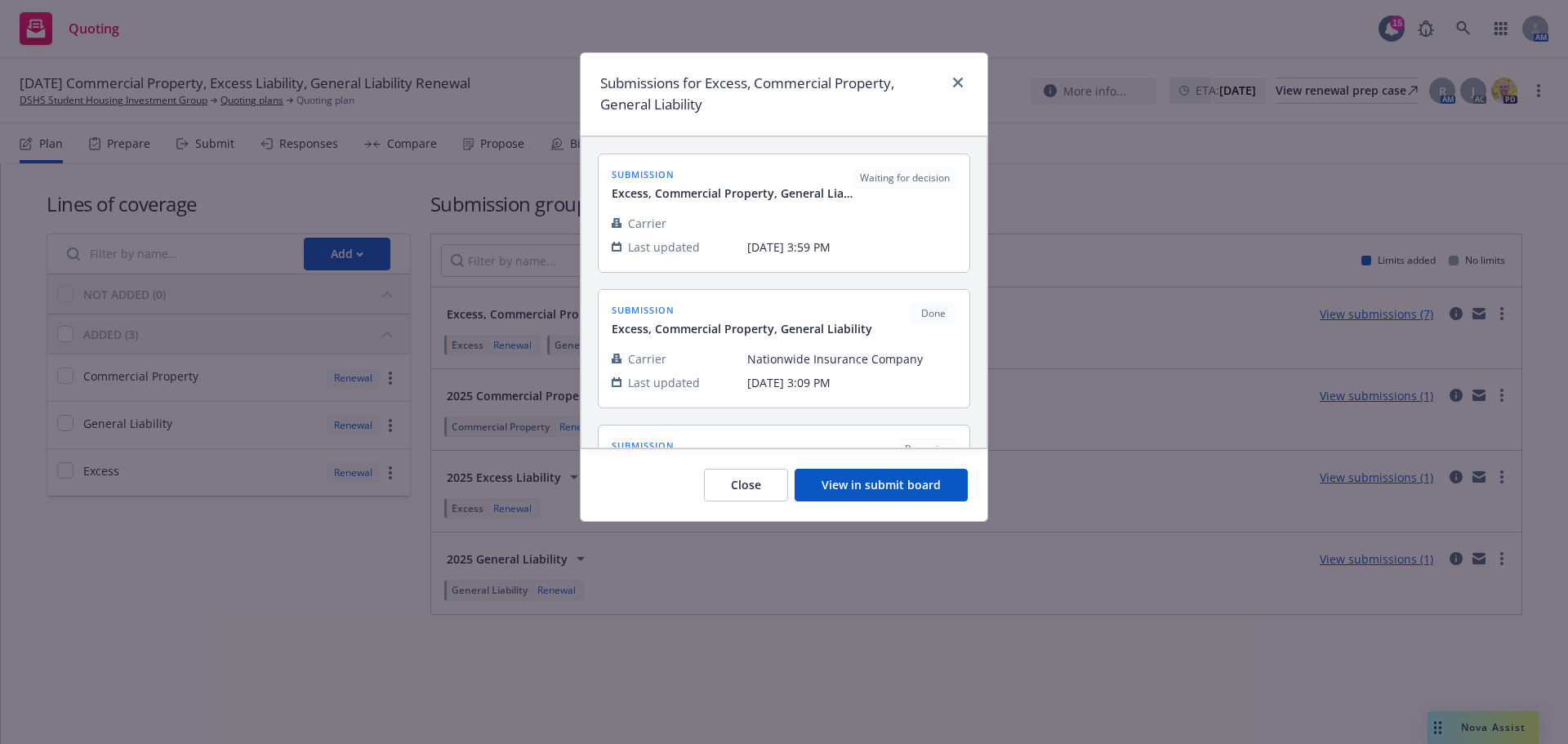
click at [903, 483] on button "View in submit board" at bounding box center [881, 486] width 173 height 33
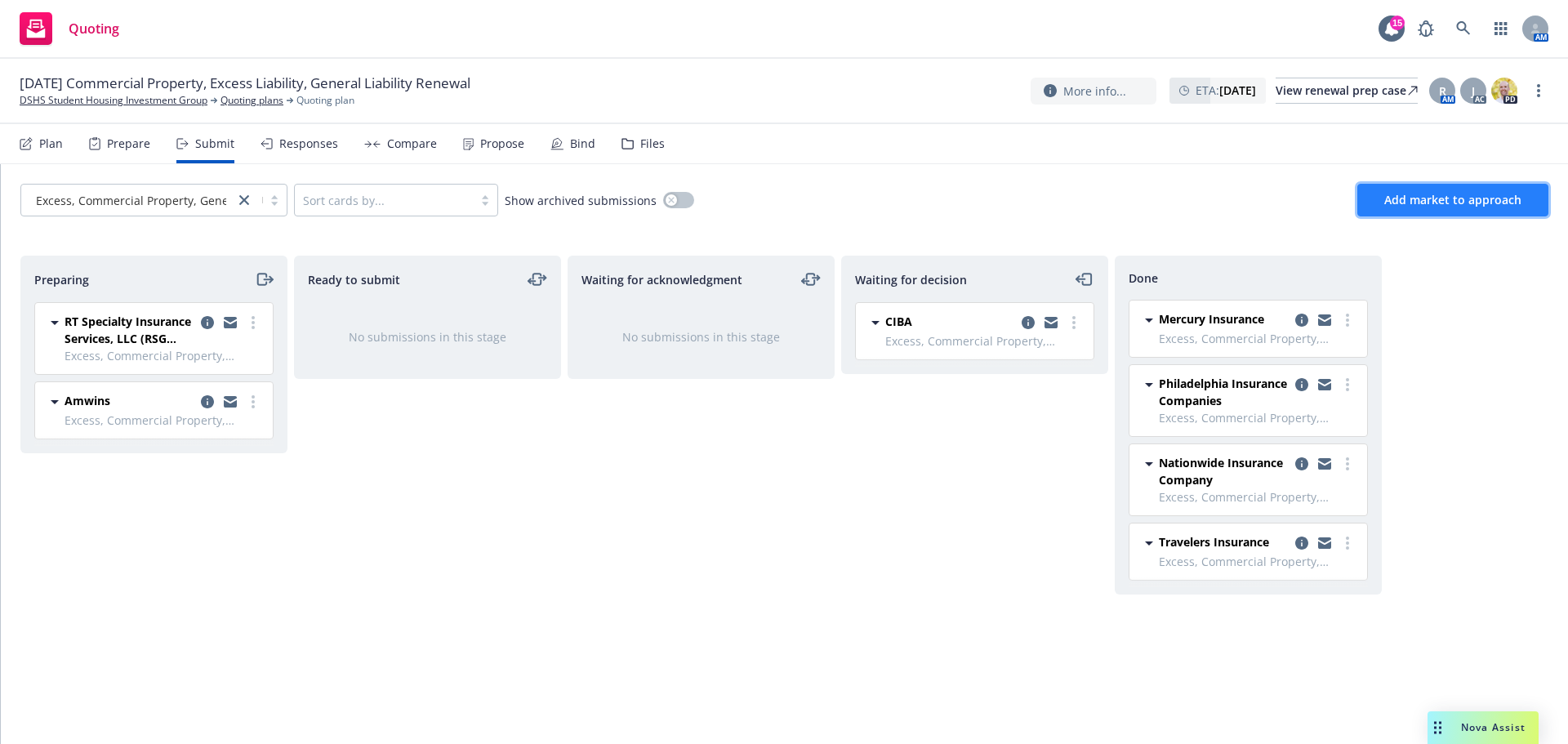
click at [1425, 205] on span "Add market to approach" at bounding box center [1452, 200] width 137 height 16
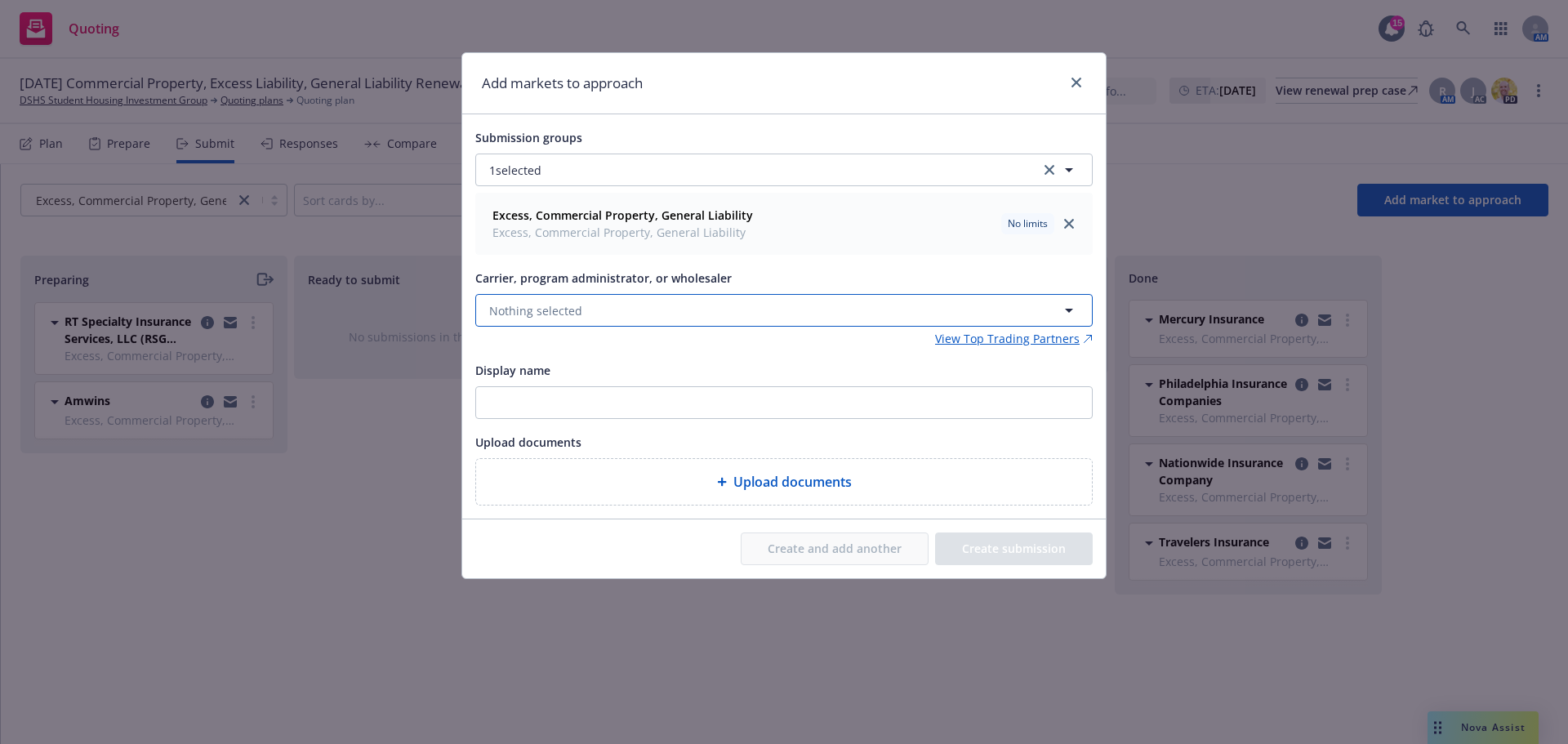
click at [598, 321] on button "Nothing selected" at bounding box center [783, 311] width 617 height 33
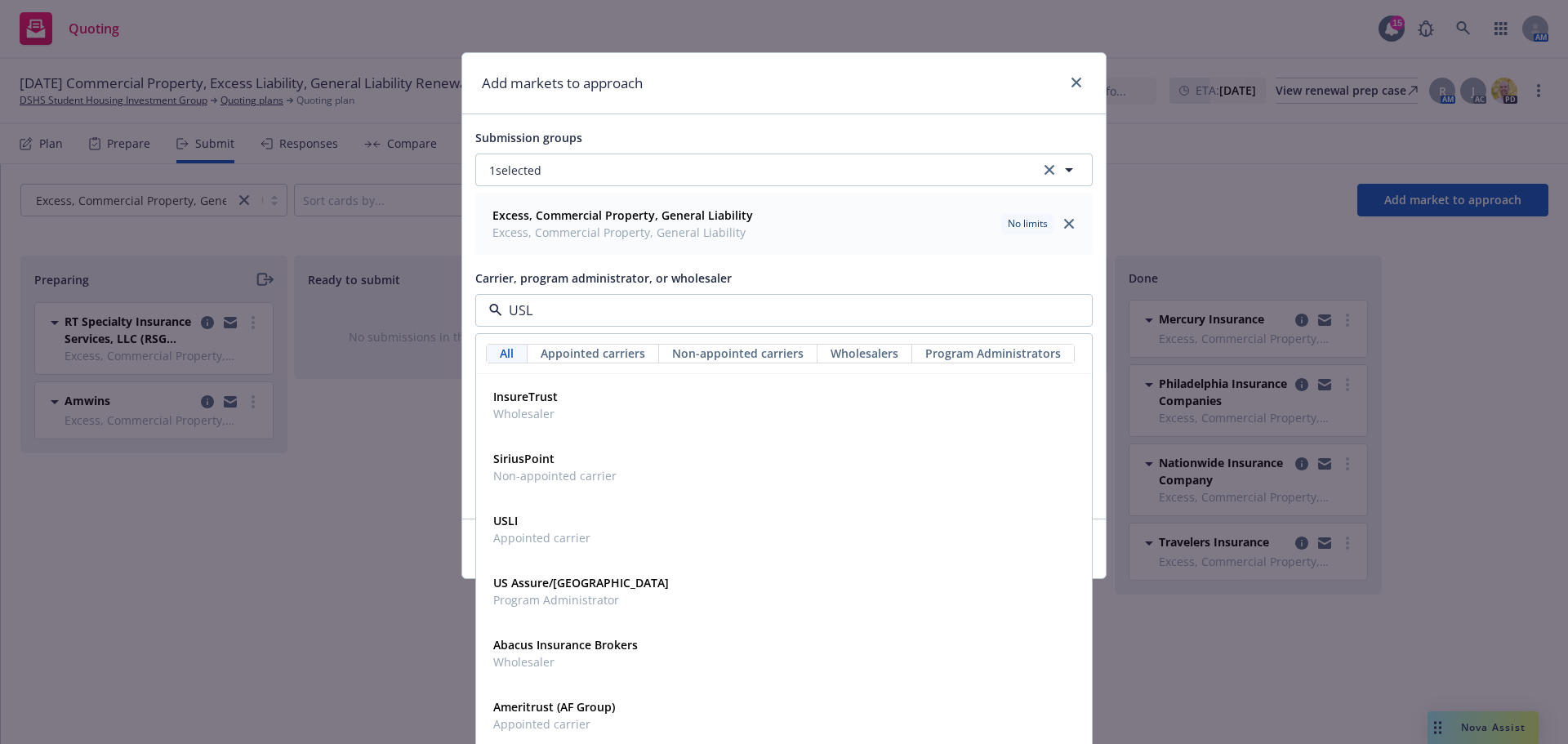
type input "USLI"
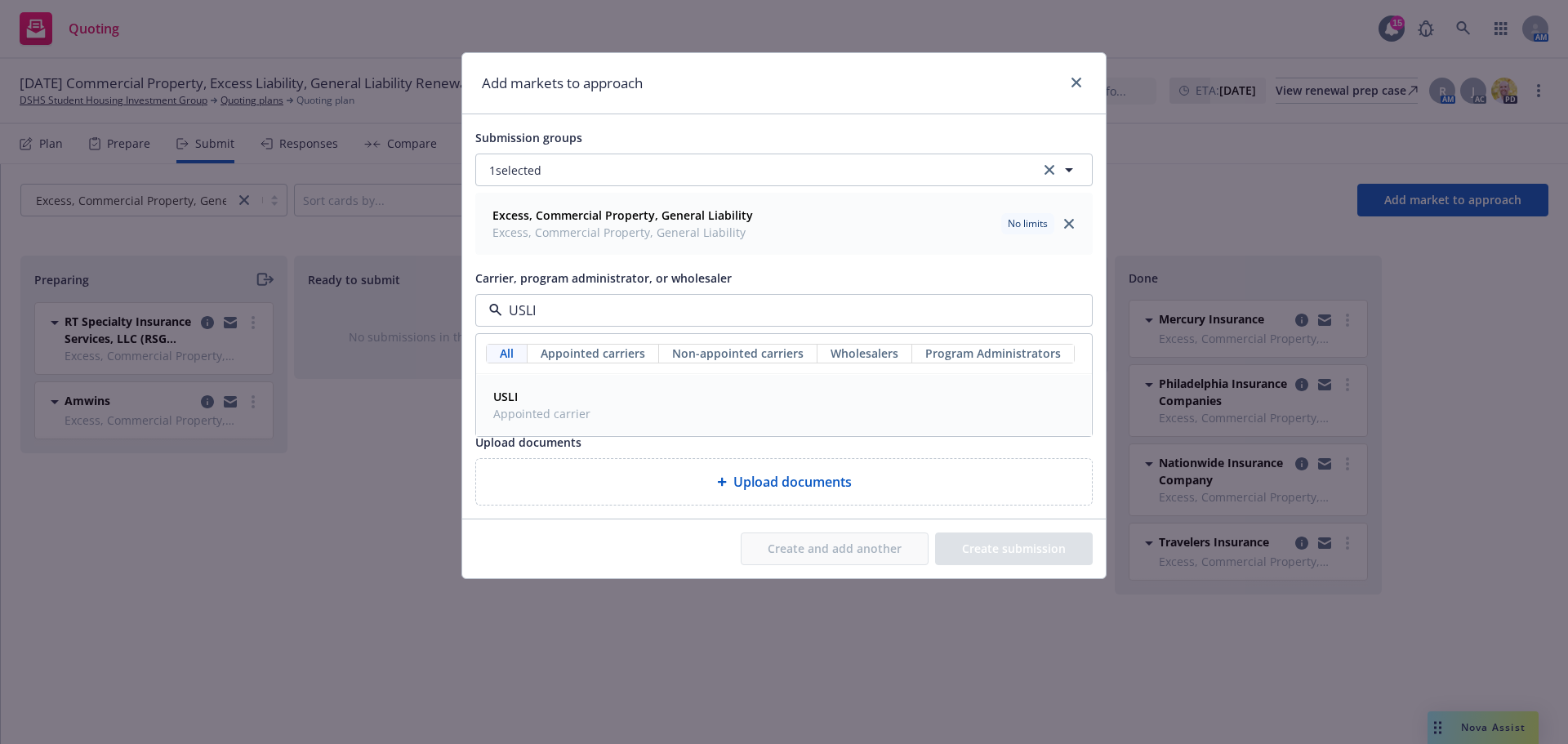
click at [586, 417] on span "Appointed carrier" at bounding box center [542, 413] width 97 height 17
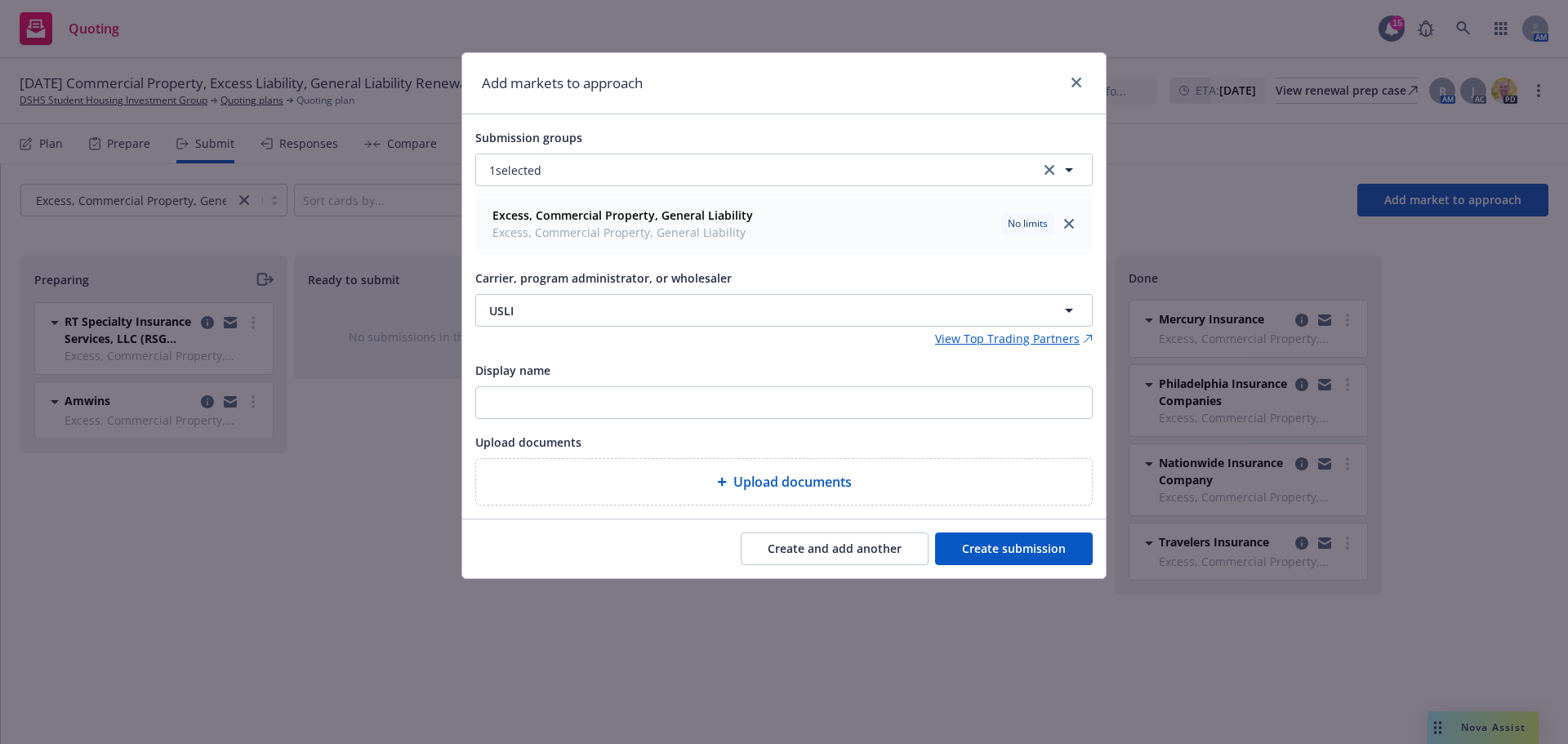
click at [969, 542] on button "Create submission" at bounding box center [1013, 549] width 157 height 33
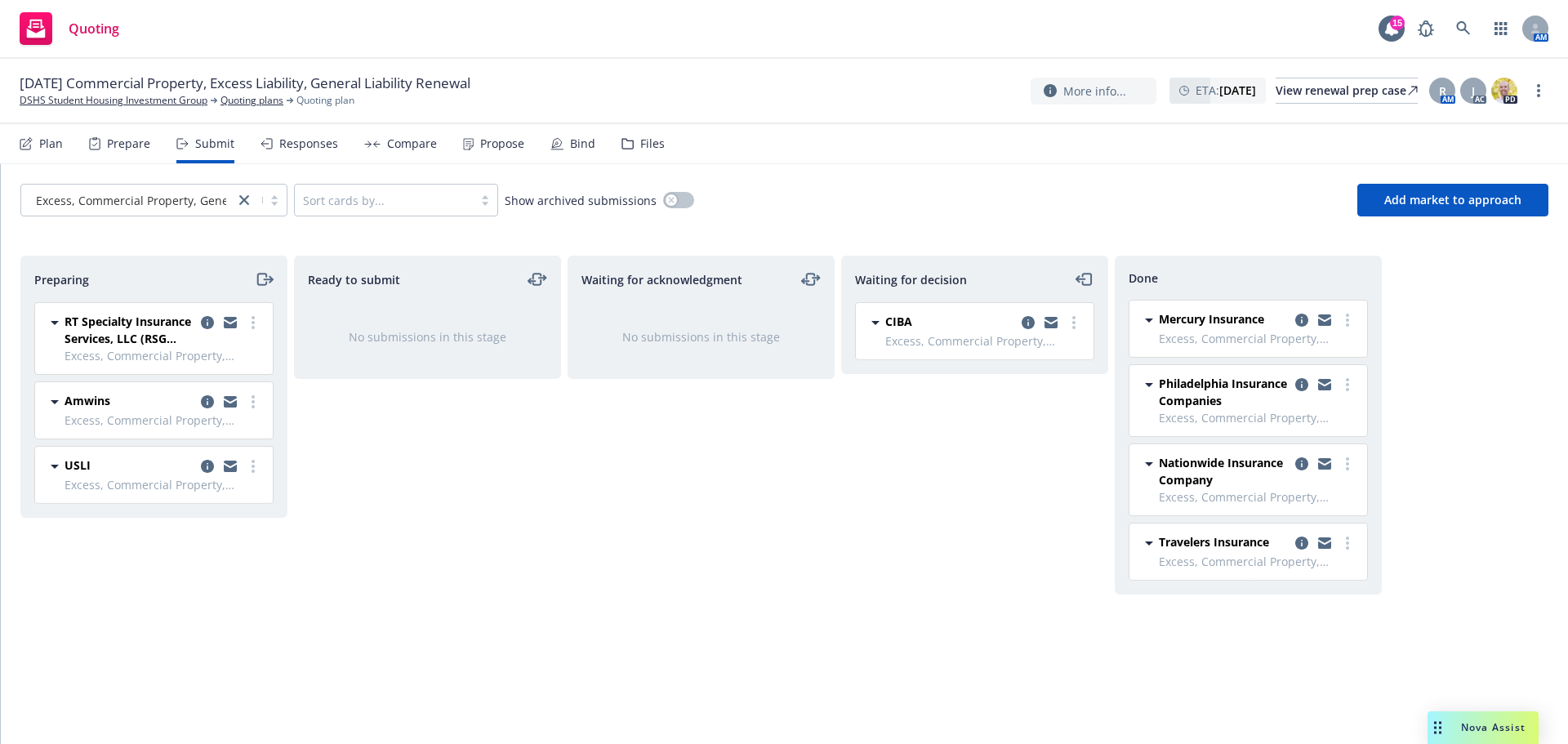
click at [822, 184] on div "Excess, Commercial Property, General Lia... Sort cards by... Show archived subm…" at bounding box center [784, 200] width 1528 height 33
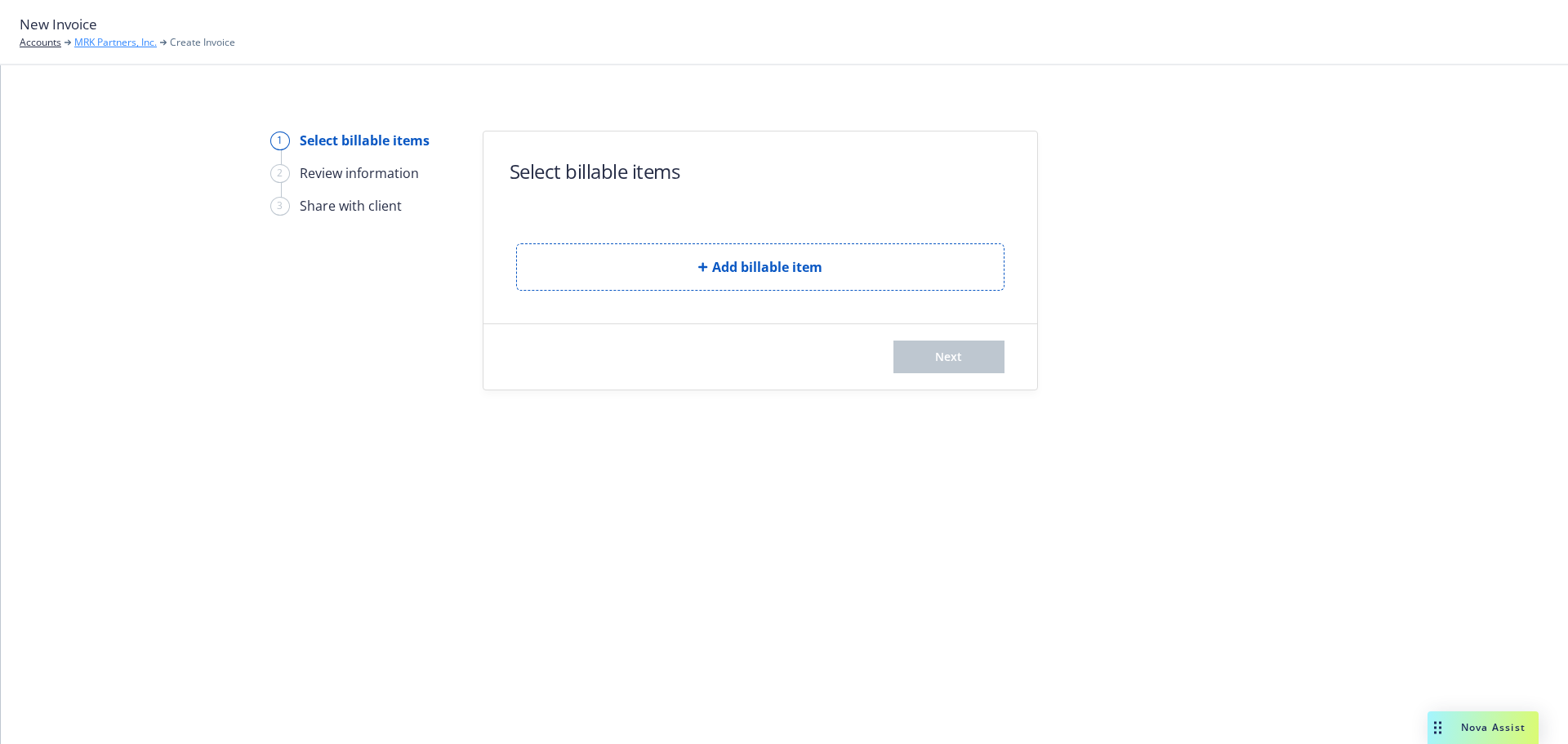
click at [119, 41] on link "MRK Partners, Inc." at bounding box center [115, 42] width 83 height 15
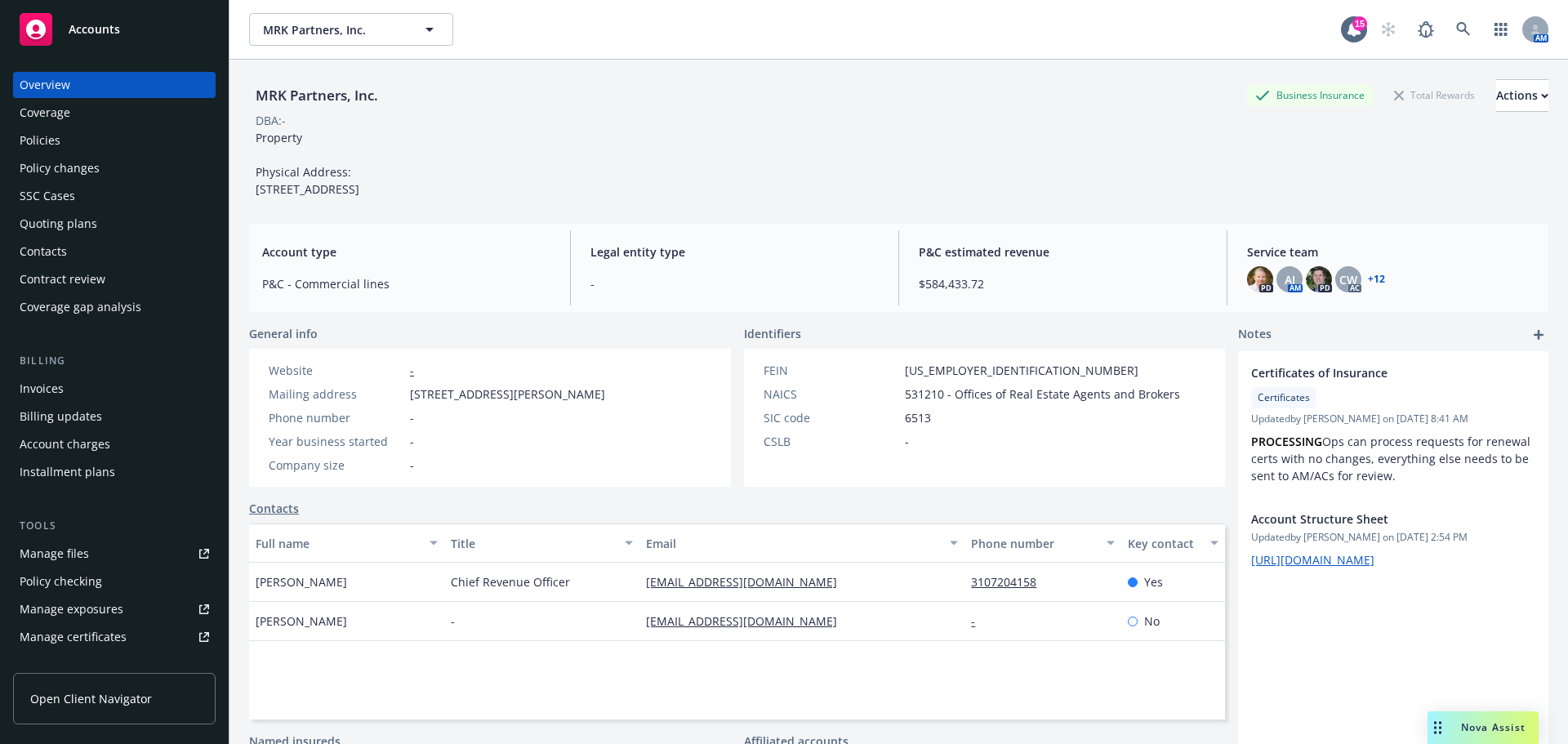
click at [70, 401] on div "Invoices" at bounding box center [115, 389] width 190 height 26
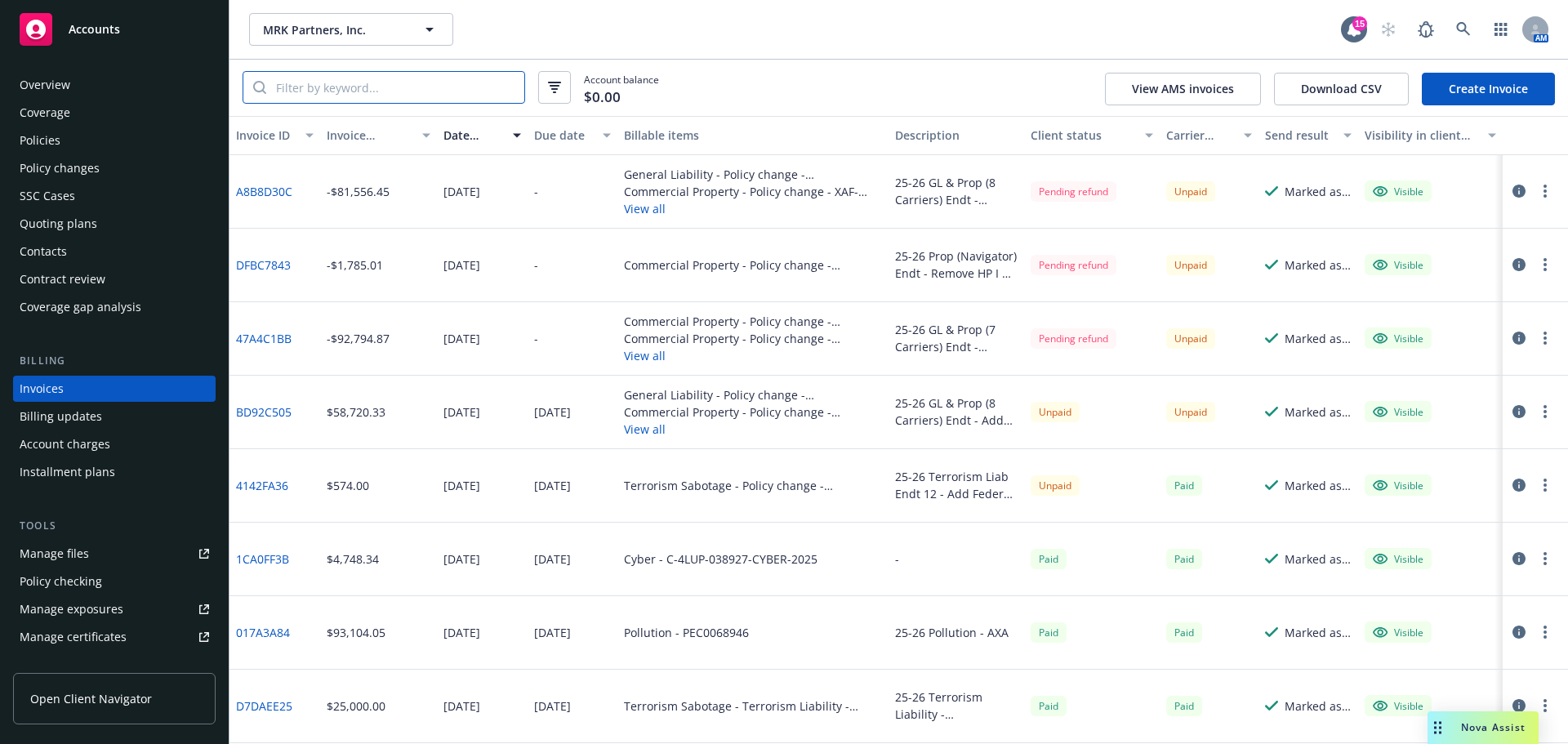
click at [413, 92] on input "search" at bounding box center [395, 88] width 258 height 31
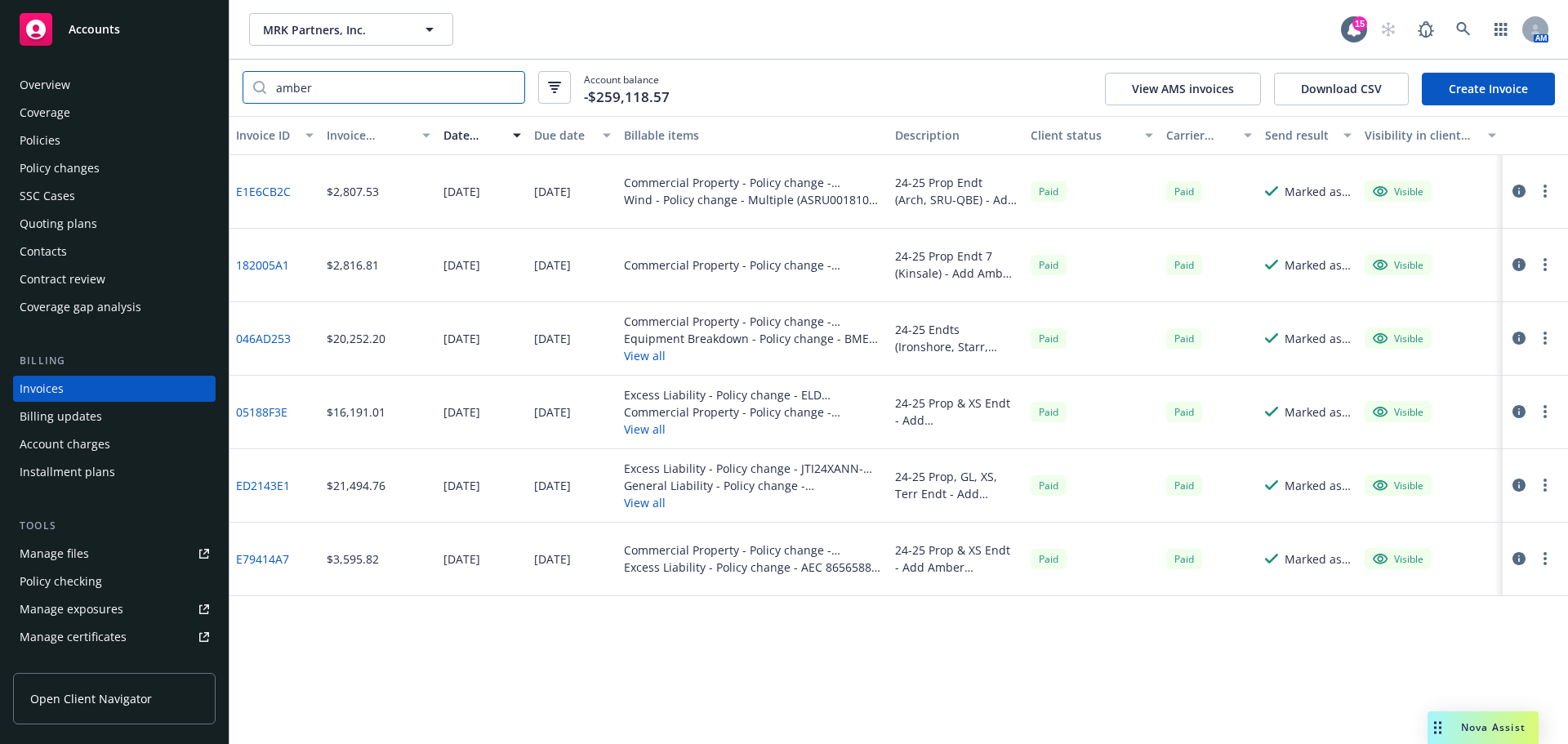
type input "amber"
drag, startPoint x: 291, startPoint y: 186, endPoint x: 234, endPoint y: 195, distance: 57.7
click at [234, 195] on div "E1E6CB2C" at bounding box center [275, 191] width 90 height 73
copy link "E1E6CB2C"
click at [332, 30] on span "MRK Partners, Inc." at bounding box center [333, 30] width 141 height 17
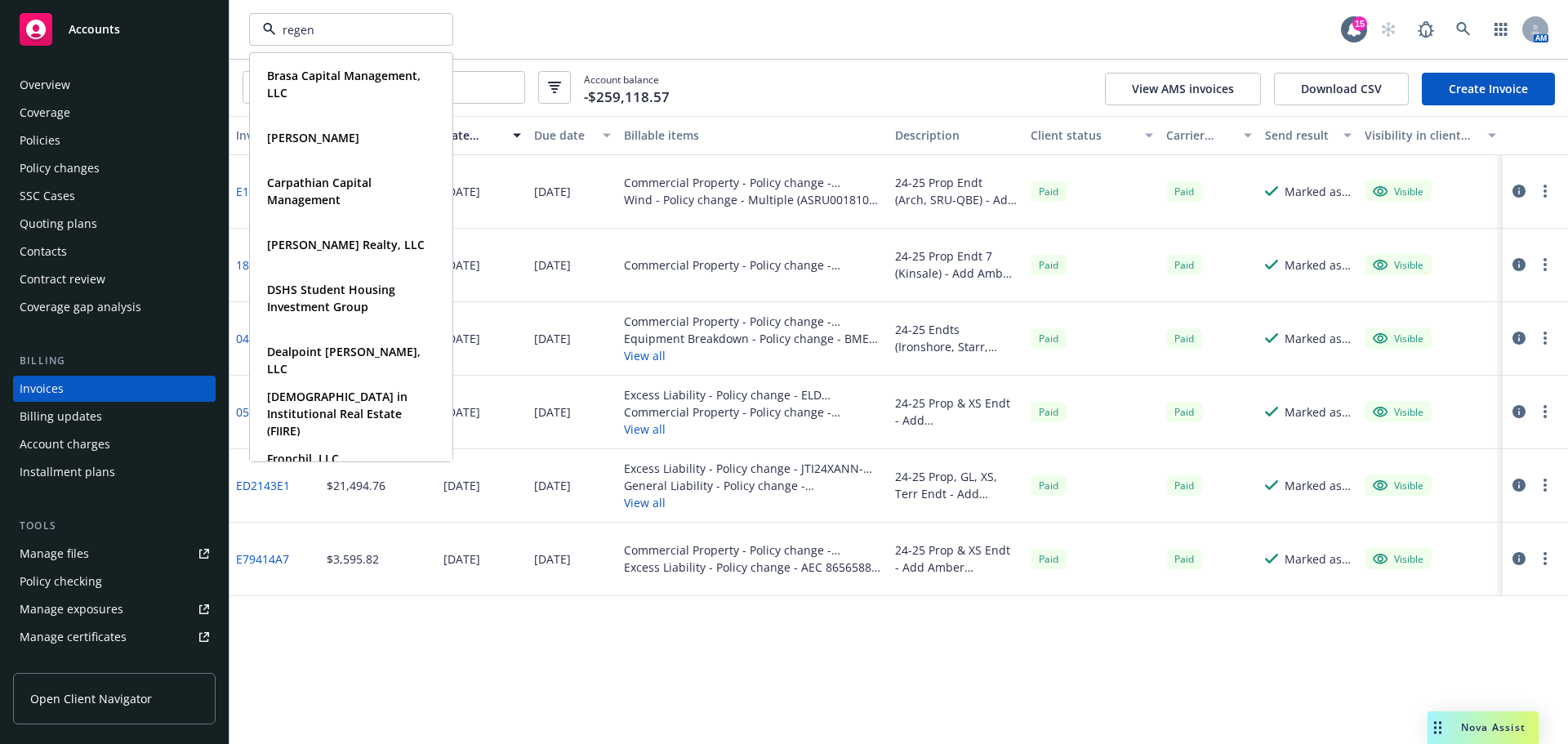
type input "regent"
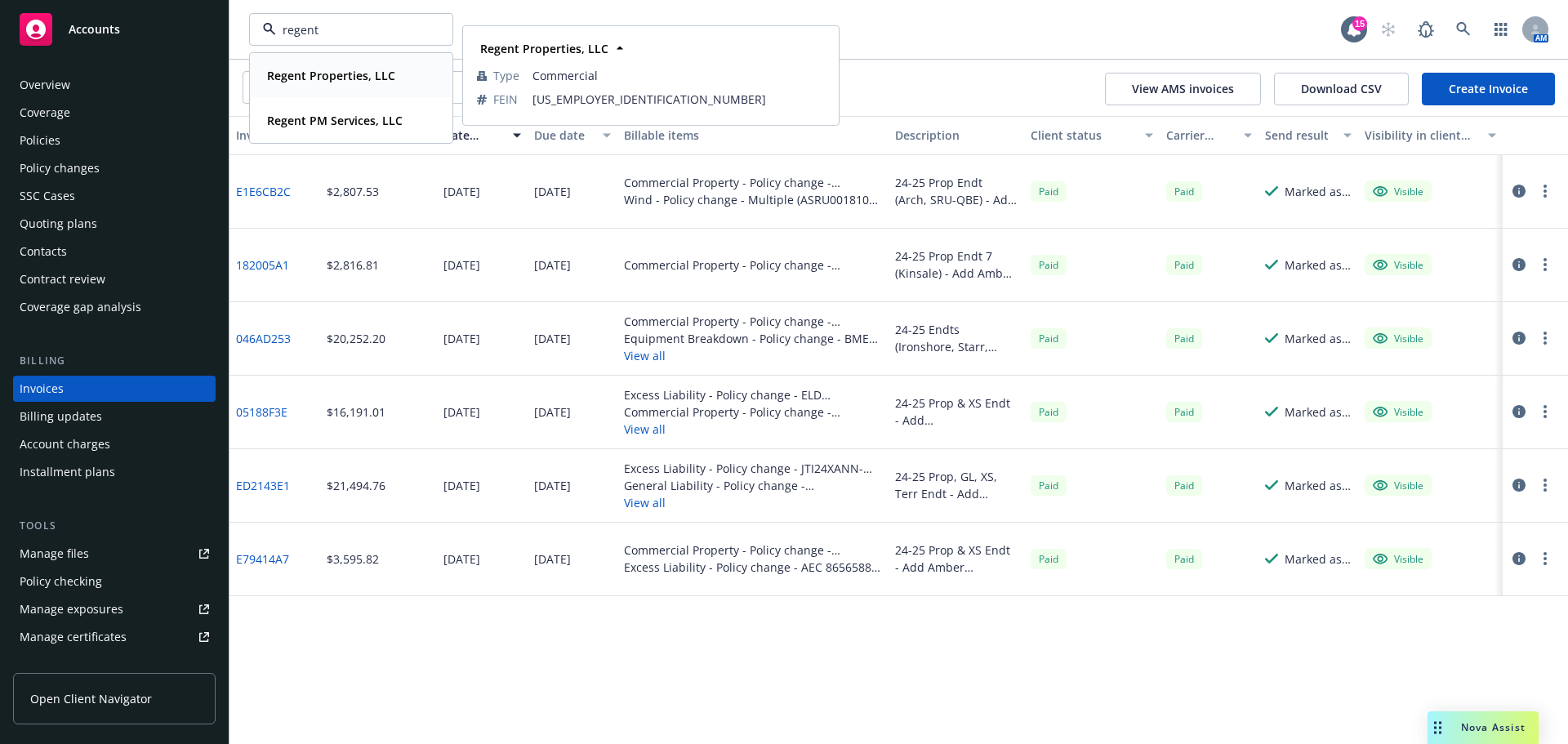
click at [321, 82] on strong "Regent Properties, LLC" at bounding box center [331, 76] width 128 height 16
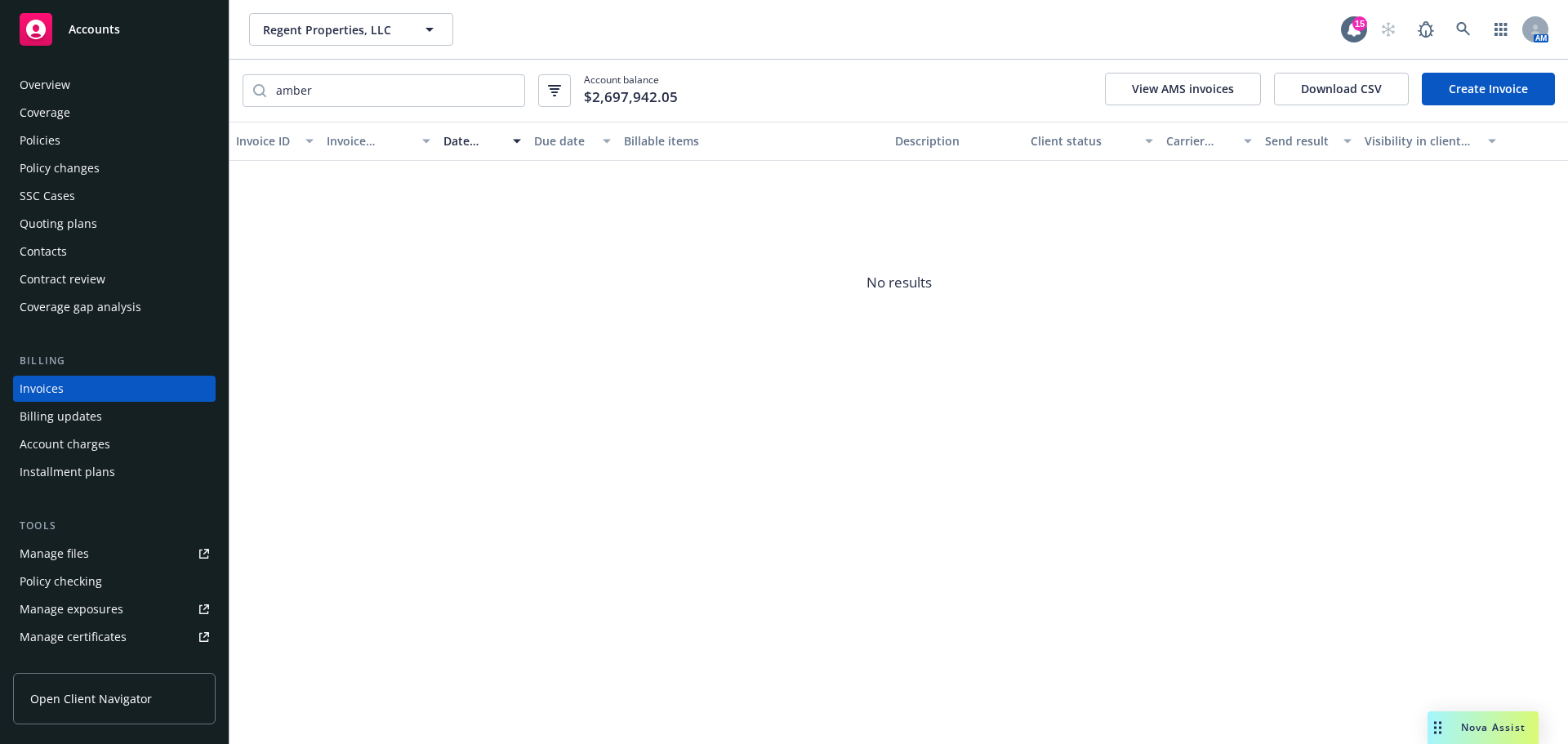
click at [76, 222] on div "Quoting plans" at bounding box center [58, 224] width 77 height 26
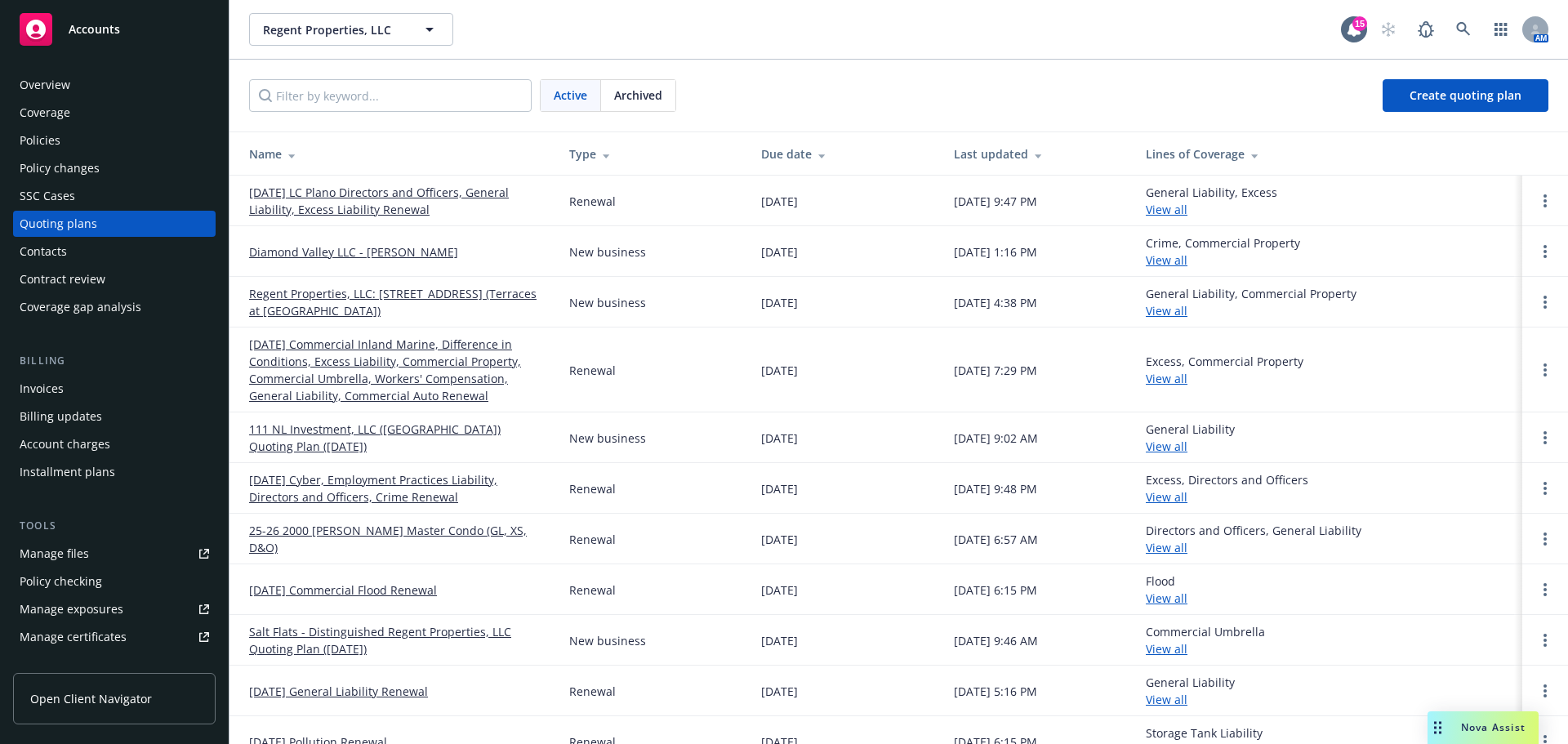
click at [372, 292] on link "Regent Properties, LLC: [STREET_ADDRESS] (Terraces at [GEOGRAPHIC_DATA])" at bounding box center [396, 301] width 294 height 34
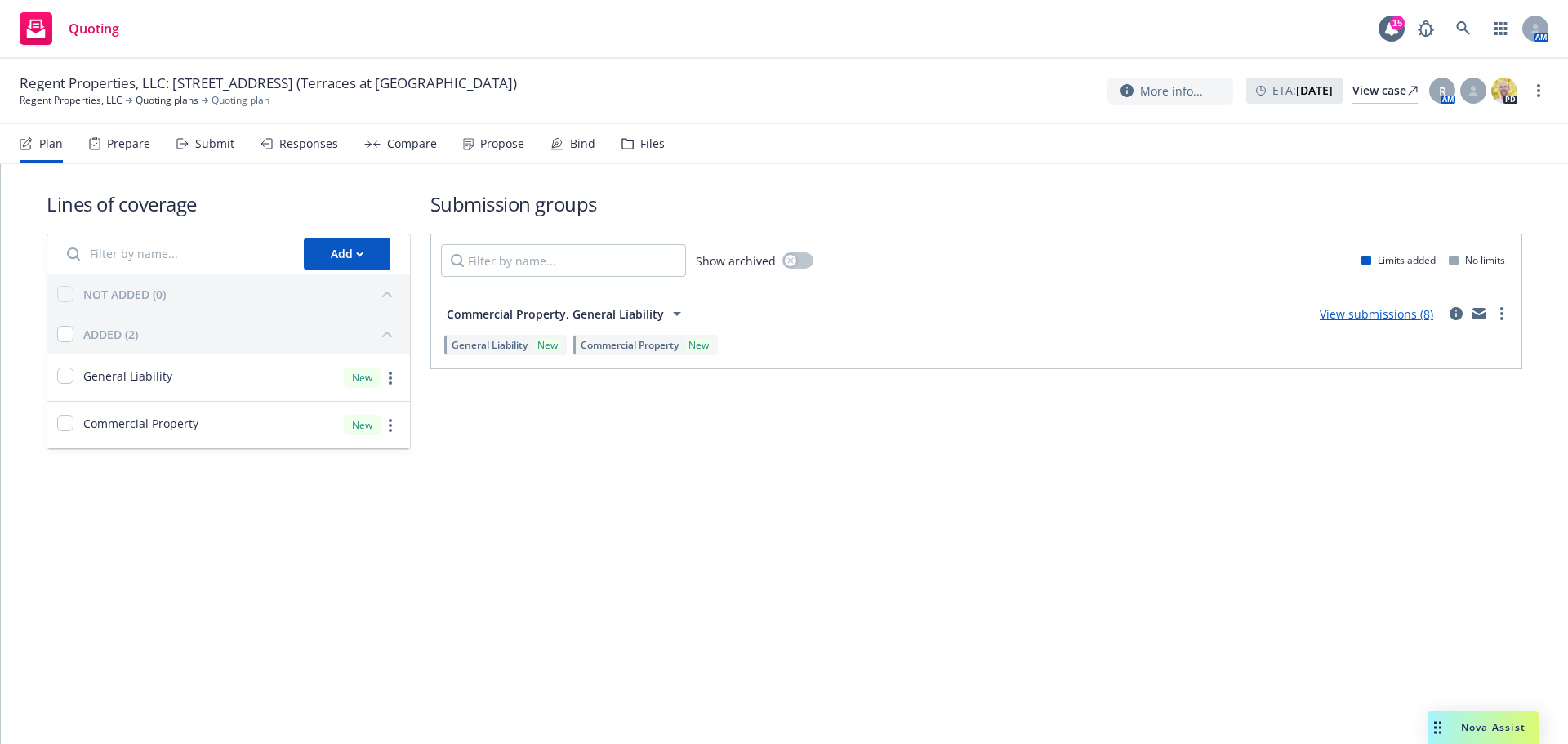
click at [1404, 312] on link "View submissions (8)" at bounding box center [1376, 314] width 113 height 16
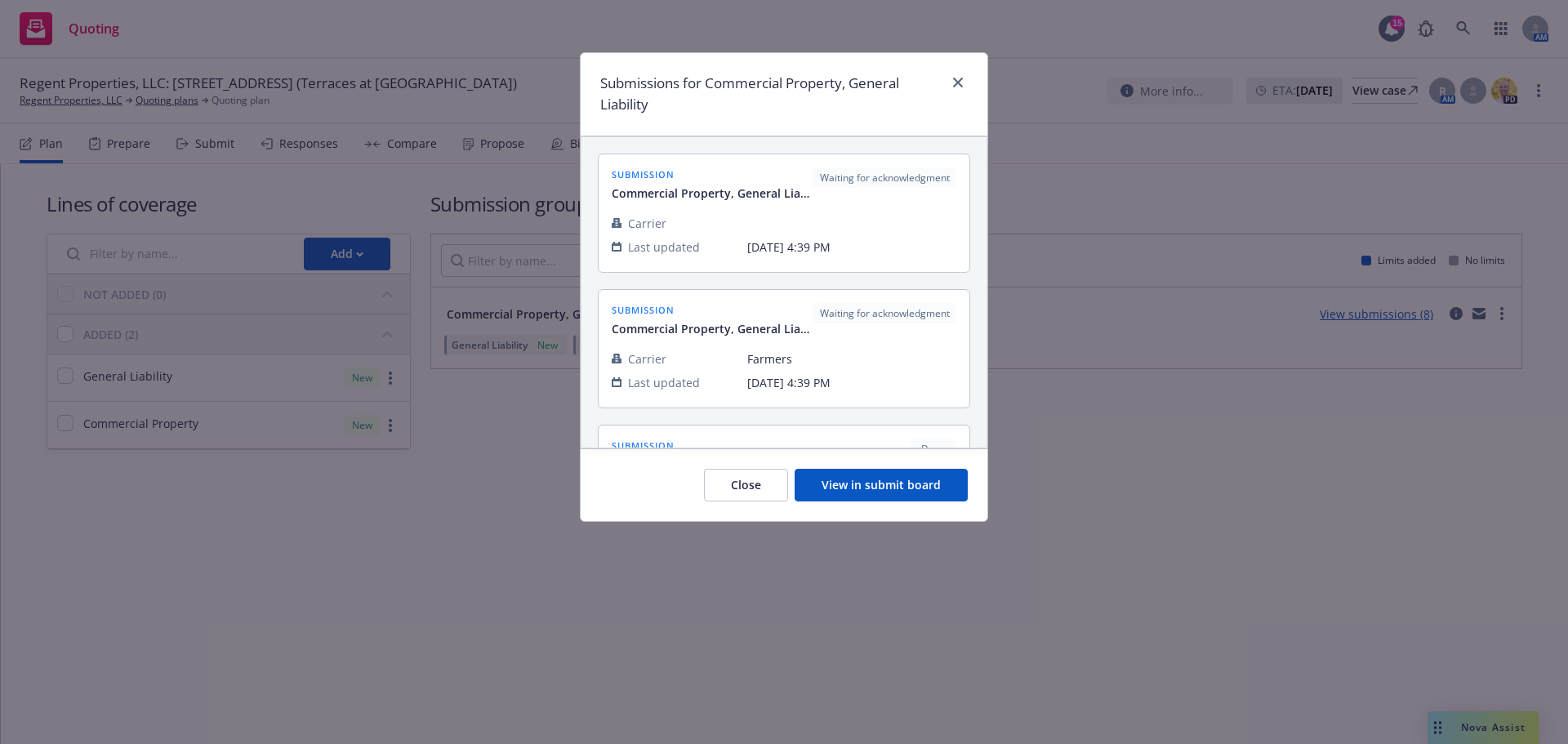
click at [890, 466] on div "Close View in submit board" at bounding box center [783, 485] width 406 height 73
click at [888, 479] on button "View in submit board" at bounding box center [881, 486] width 173 height 33
